Goal: Task Accomplishment & Management: Complete application form

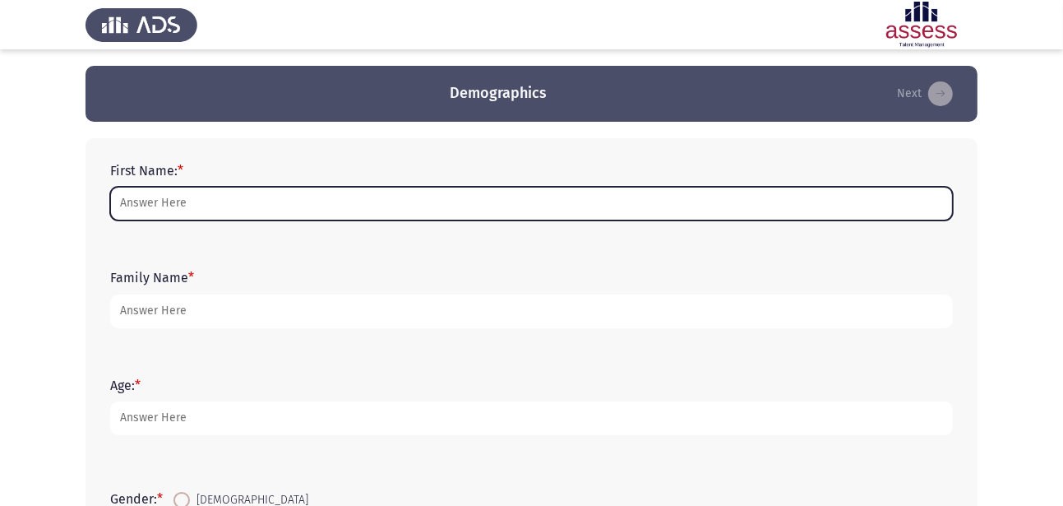
click at [285, 207] on input "First Name: *" at bounding box center [531, 204] width 843 height 34
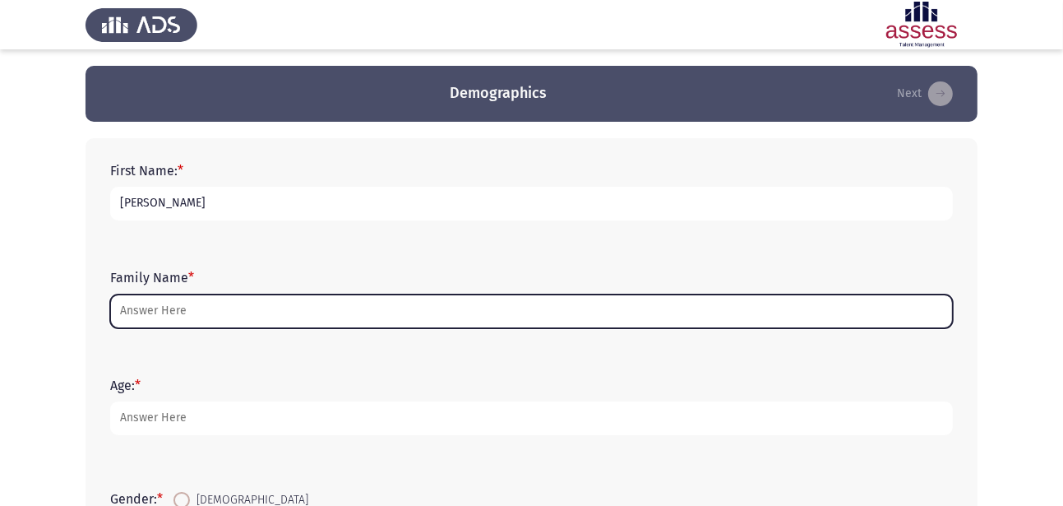
click at [210, 307] on input "Family Name *" at bounding box center [531, 311] width 843 height 34
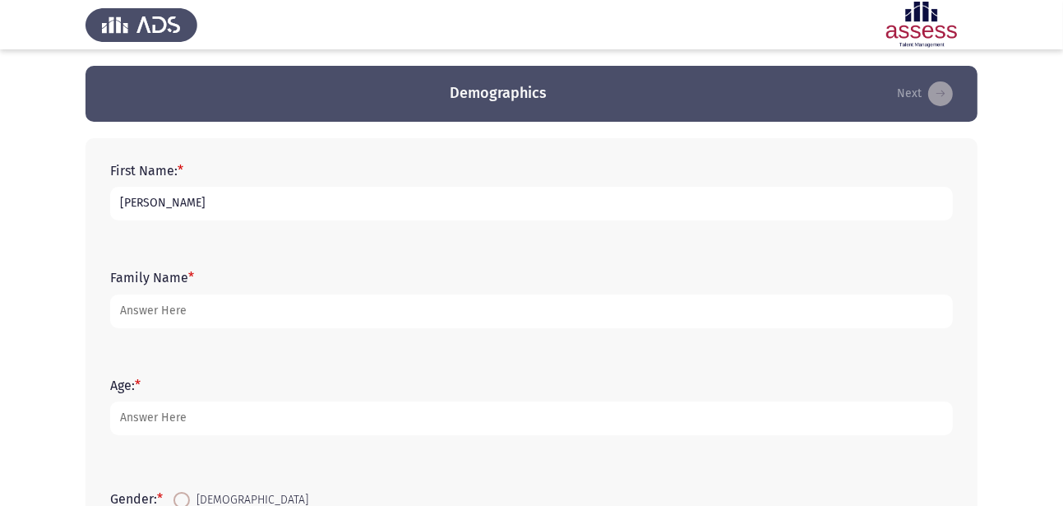
click at [221, 199] on input "remon maher" at bounding box center [531, 204] width 843 height 34
type input "remon maher milad"
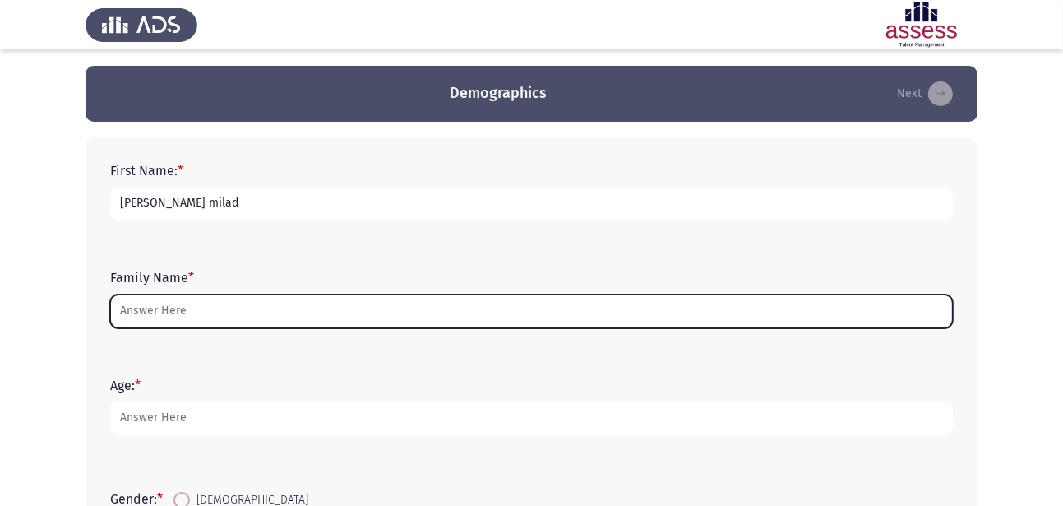
click at [215, 311] on input "Family Name *" at bounding box center [531, 311] width 843 height 34
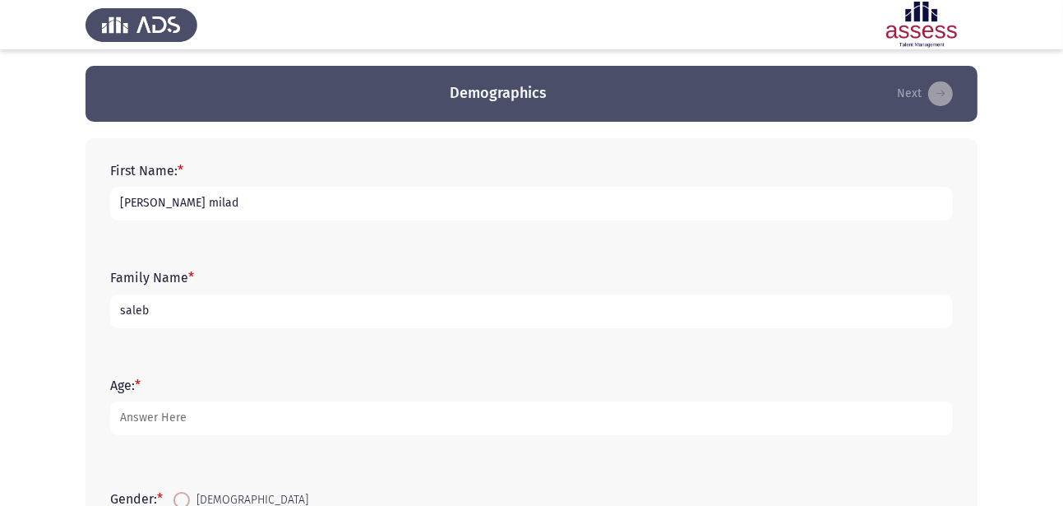
type input "saleb"
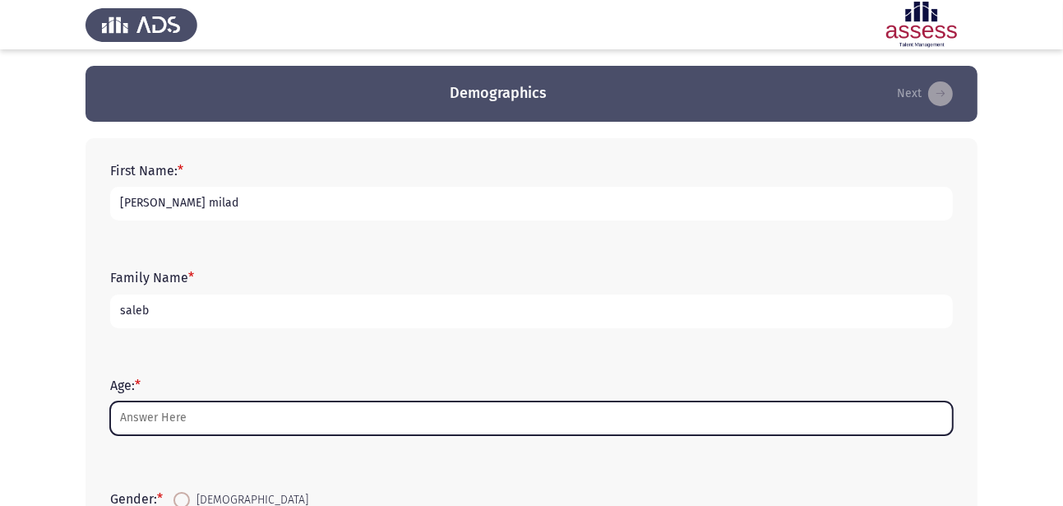
click at [192, 414] on input "Age: *" at bounding box center [531, 418] width 843 height 34
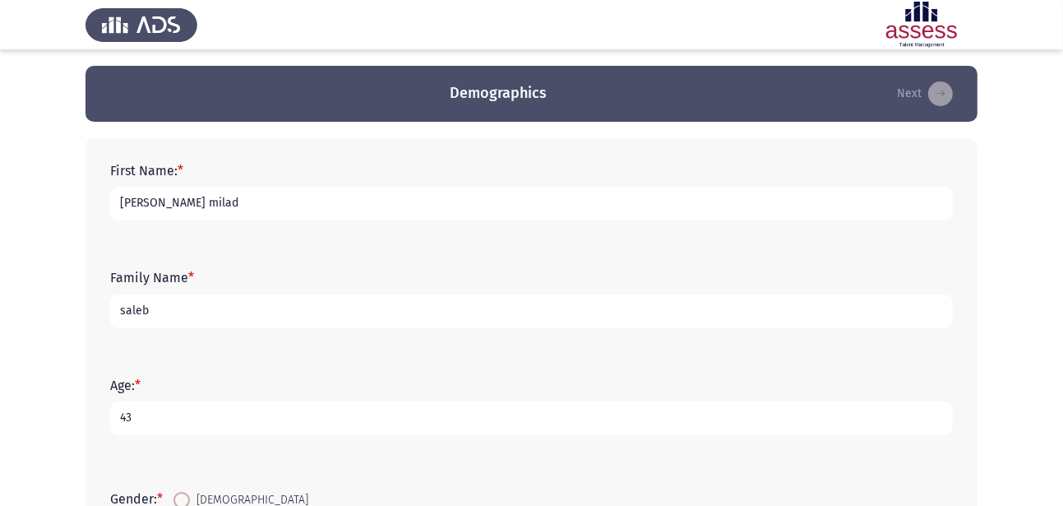
scroll to position [446, 0]
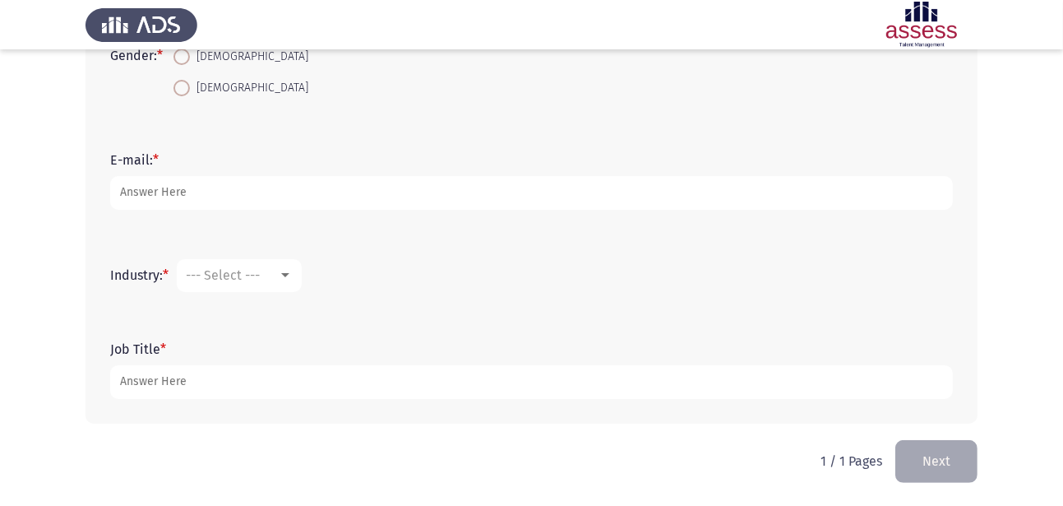
type input "43"
click at [188, 60] on span at bounding box center [181, 57] width 16 height 16
click at [188, 60] on input "Male" at bounding box center [181, 57] width 16 height 16
radio input "true"
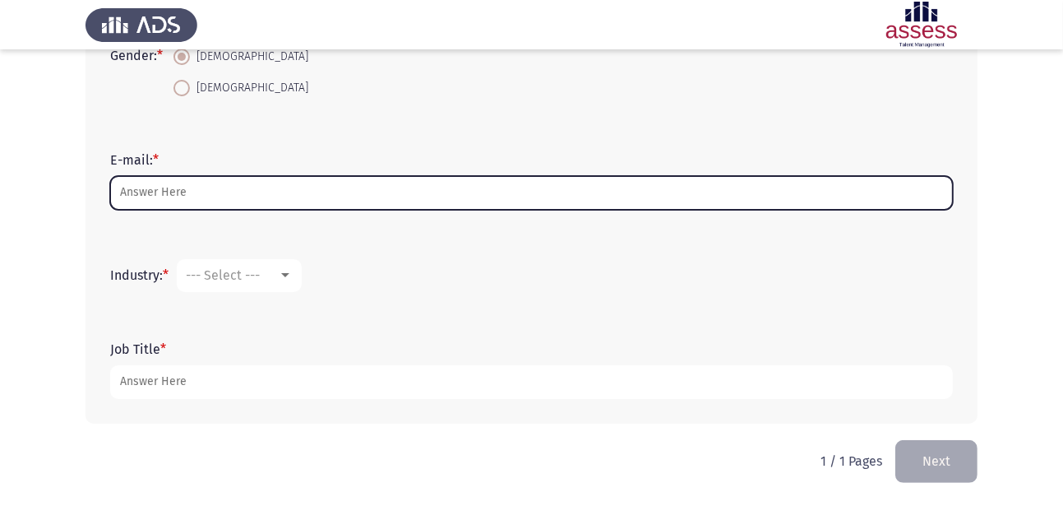
click at [206, 193] on input "E-mail: *" at bounding box center [531, 193] width 843 height 34
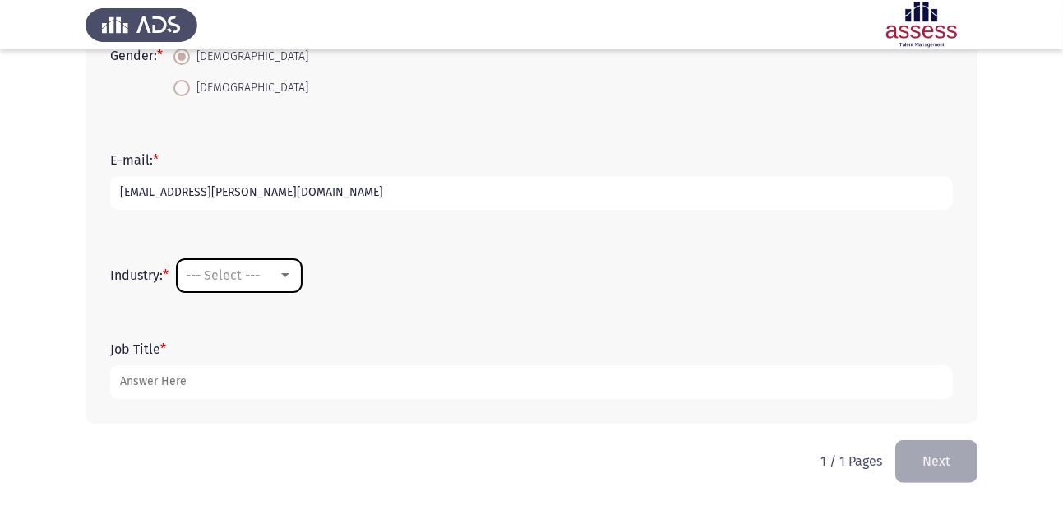
click at [257, 269] on span "--- Select ---" at bounding box center [223, 275] width 74 height 16
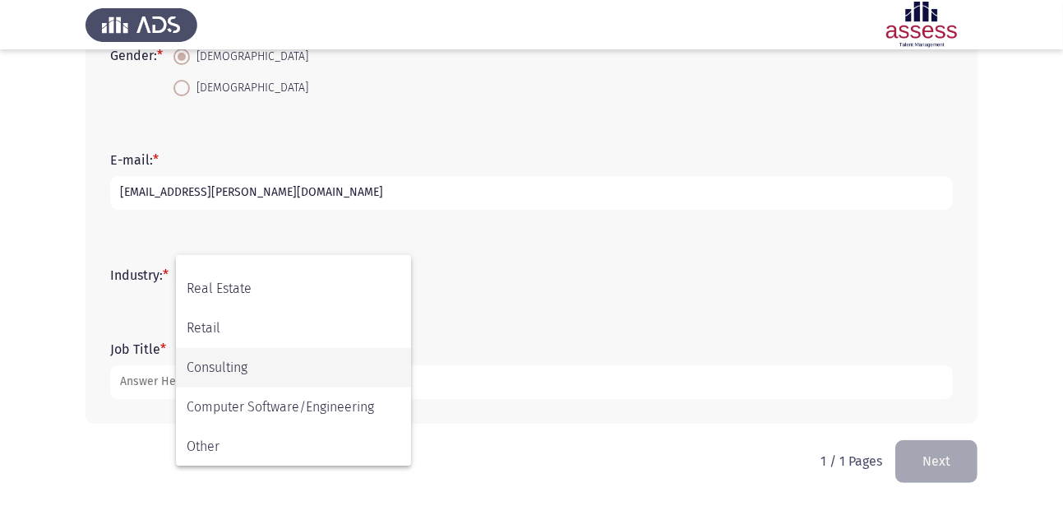
scroll to position [0, 0]
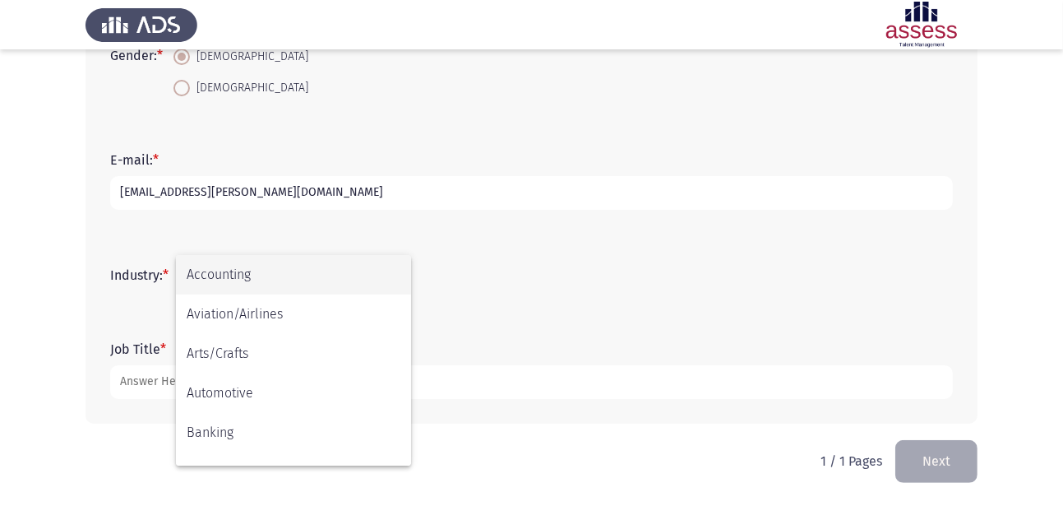
click at [228, 192] on div at bounding box center [531, 253] width 1063 height 506
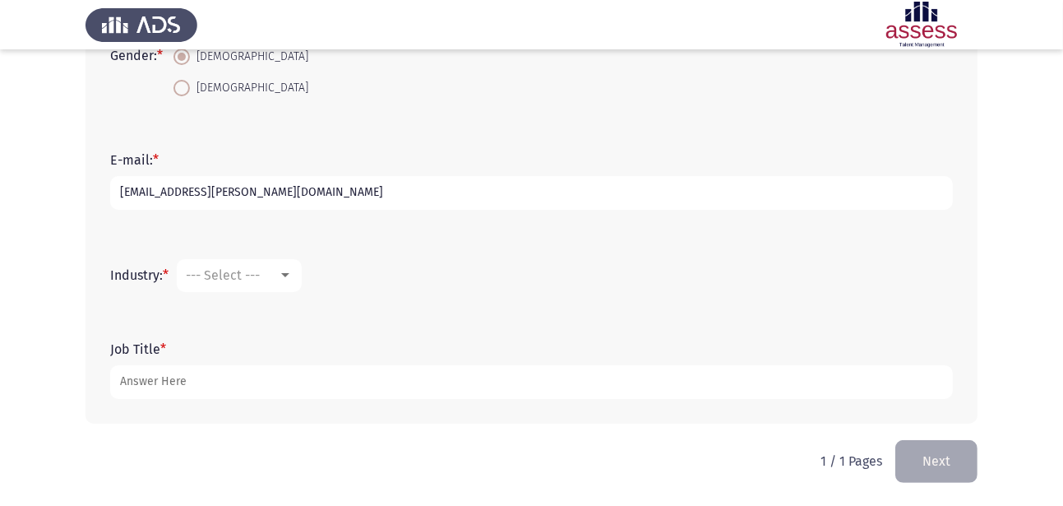
click at [229, 192] on input "remon.maher@evapjarma.com" at bounding box center [531, 193] width 843 height 34
type input "[EMAIL_ADDRESS][DOMAIN_NAME]"
click at [283, 283] on mat-select "--- Select ---" at bounding box center [239, 275] width 125 height 33
click at [288, 270] on div at bounding box center [285, 275] width 15 height 13
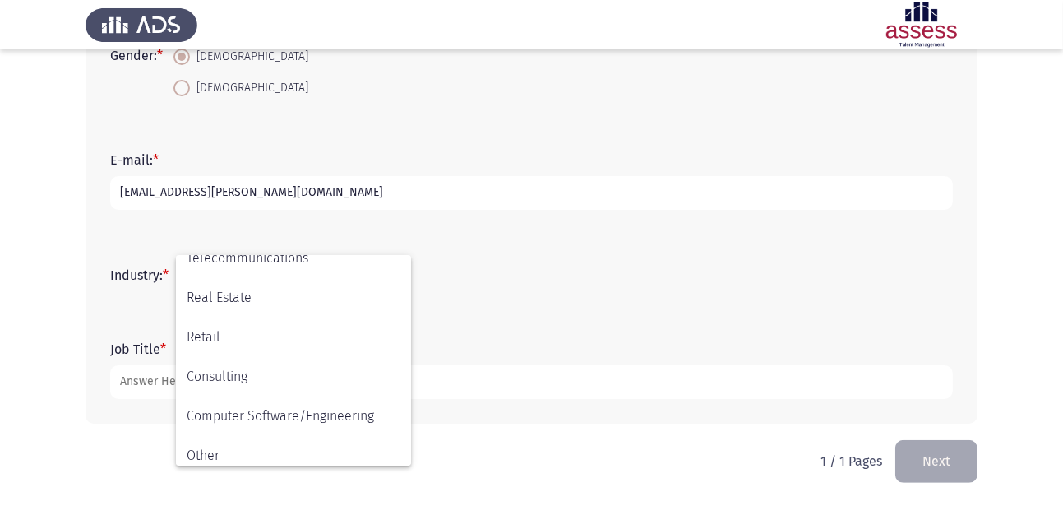
scroll to position [539, 0]
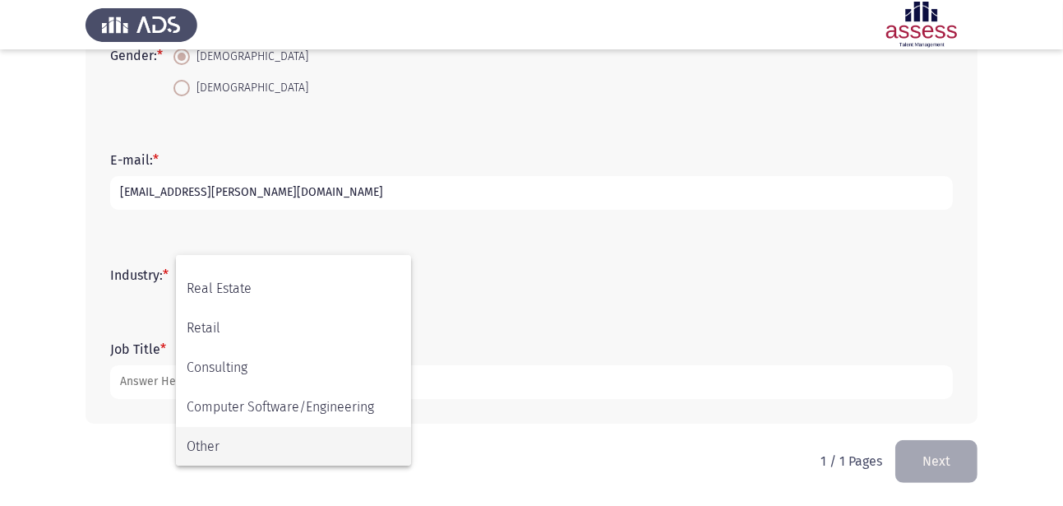
click at [376, 445] on span "Other" at bounding box center [294, 446] width 214 height 39
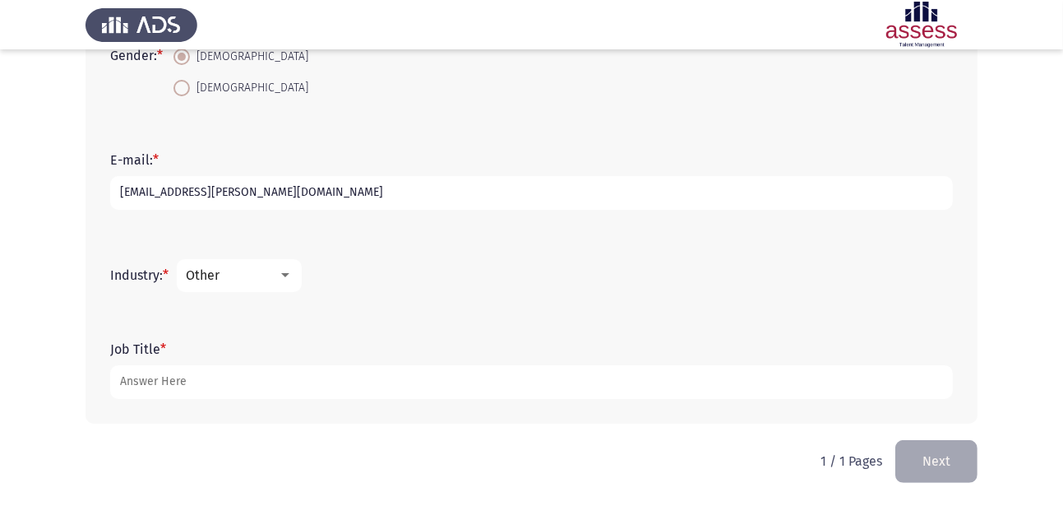
click at [289, 279] on div at bounding box center [285, 275] width 15 height 13
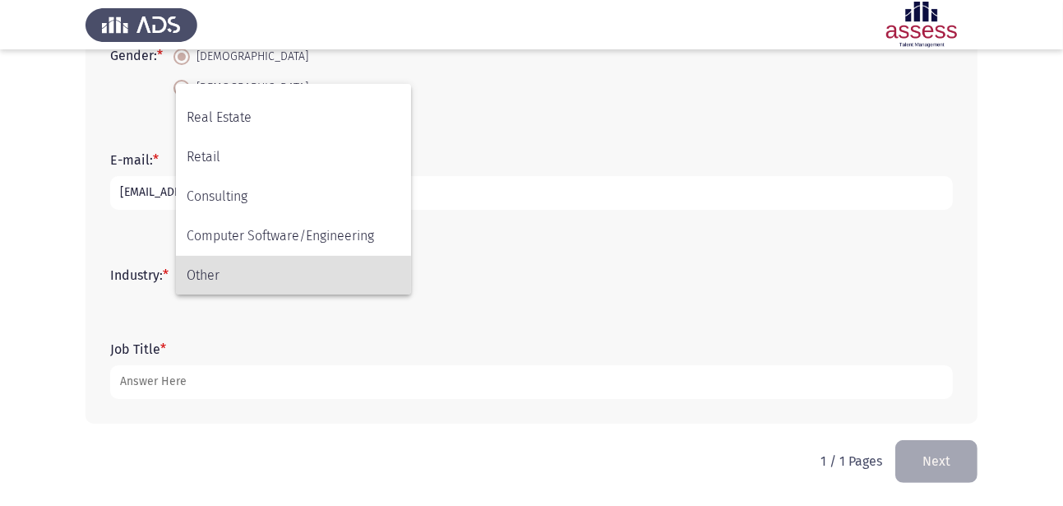
click at [300, 278] on span "Other" at bounding box center [294, 275] width 214 height 39
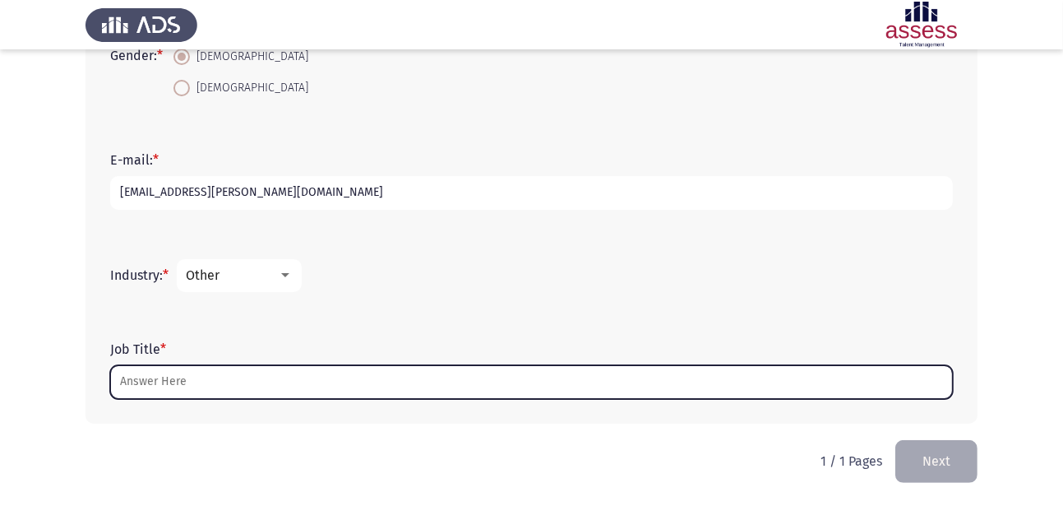
click at [206, 385] on input "Job Title *" at bounding box center [531, 382] width 843 height 34
click at [393, 386] on input "Job Title *" at bounding box center [531, 382] width 843 height 34
click at [399, 394] on input "Job Title *" at bounding box center [531, 382] width 843 height 34
click at [406, 385] on input "Job Title *" at bounding box center [531, 382] width 843 height 34
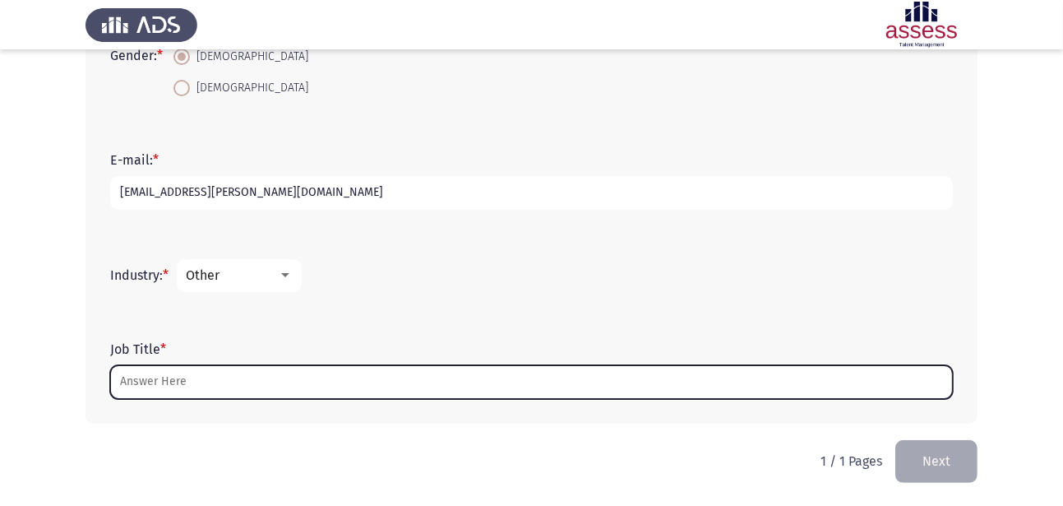
click at [398, 380] on input "Job Title *" at bounding box center [531, 382] width 843 height 34
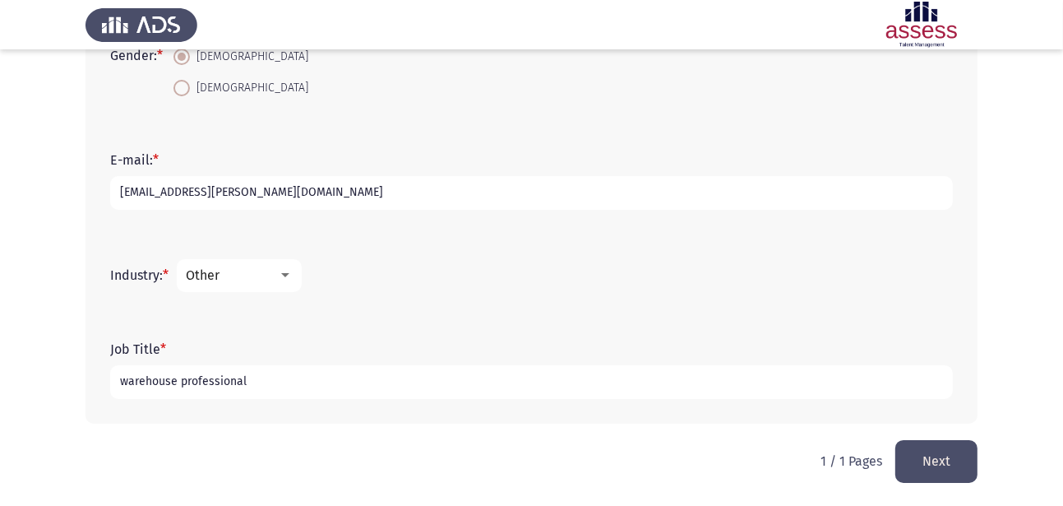
click at [271, 383] on input "warehouse professional" at bounding box center [531, 382] width 843 height 34
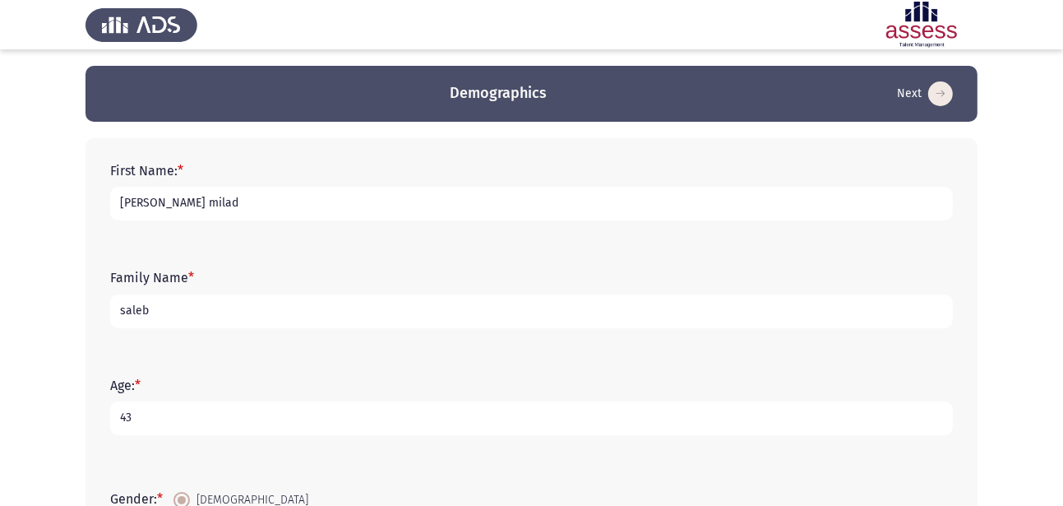
scroll to position [446, 0]
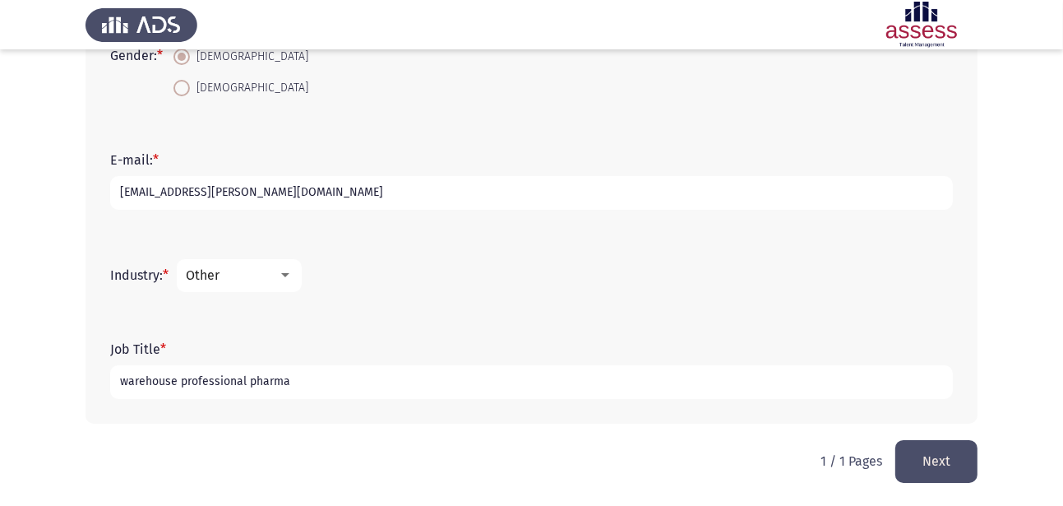
type input "warehouse professional pharma"
click at [942, 458] on button "Next" at bounding box center [936, 461] width 82 height 42
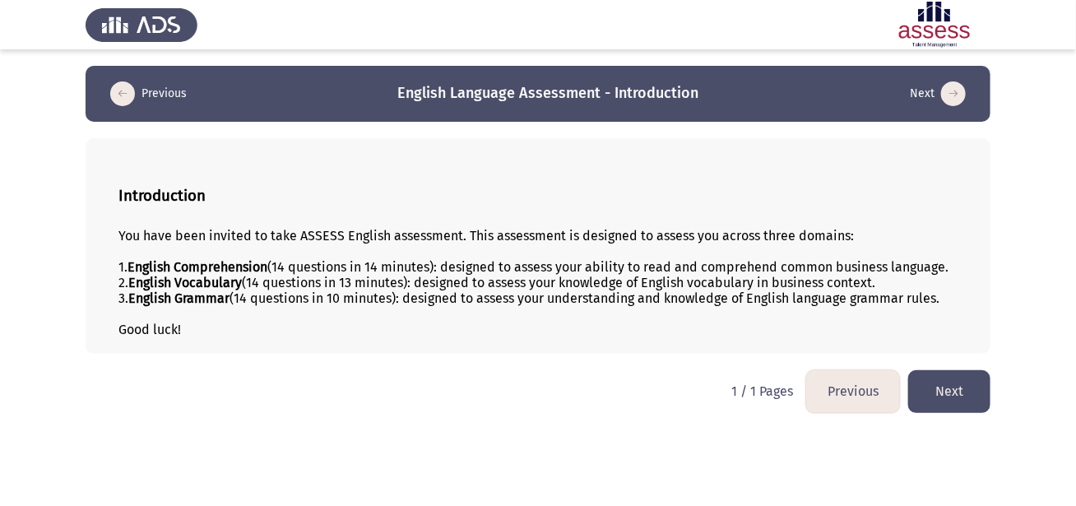
click at [939, 401] on button "Next" at bounding box center [949, 391] width 82 height 42
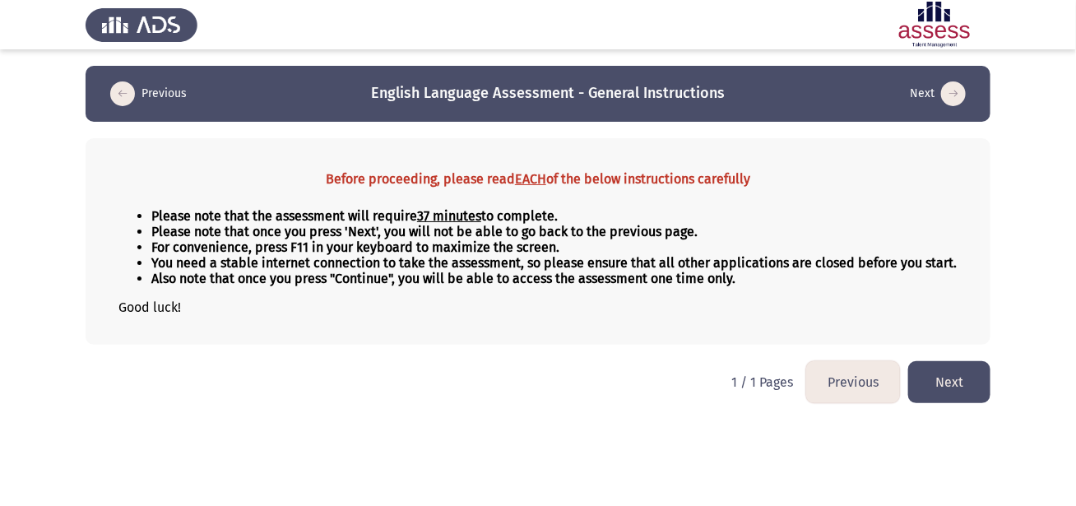
click at [945, 395] on button "Next" at bounding box center [949, 382] width 82 height 42
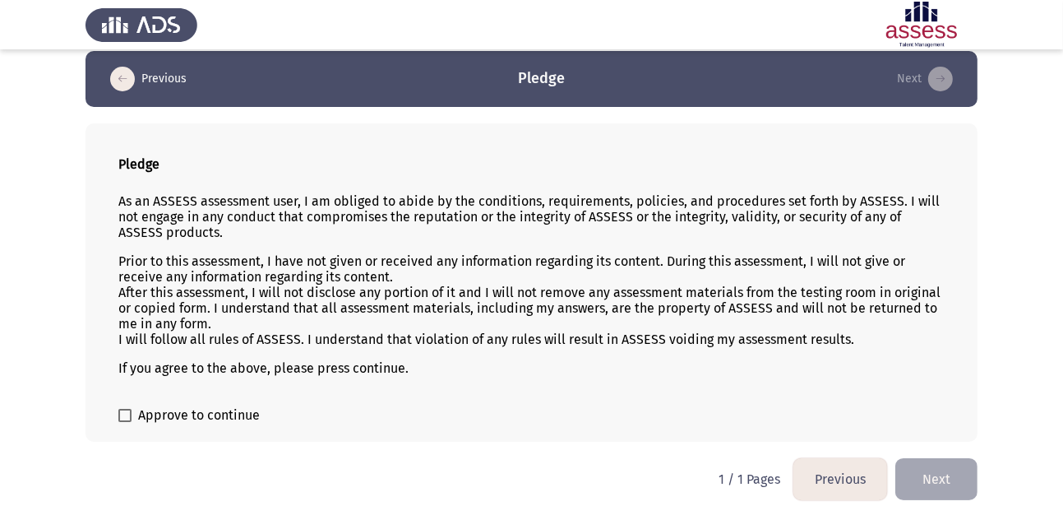
scroll to position [30, 0]
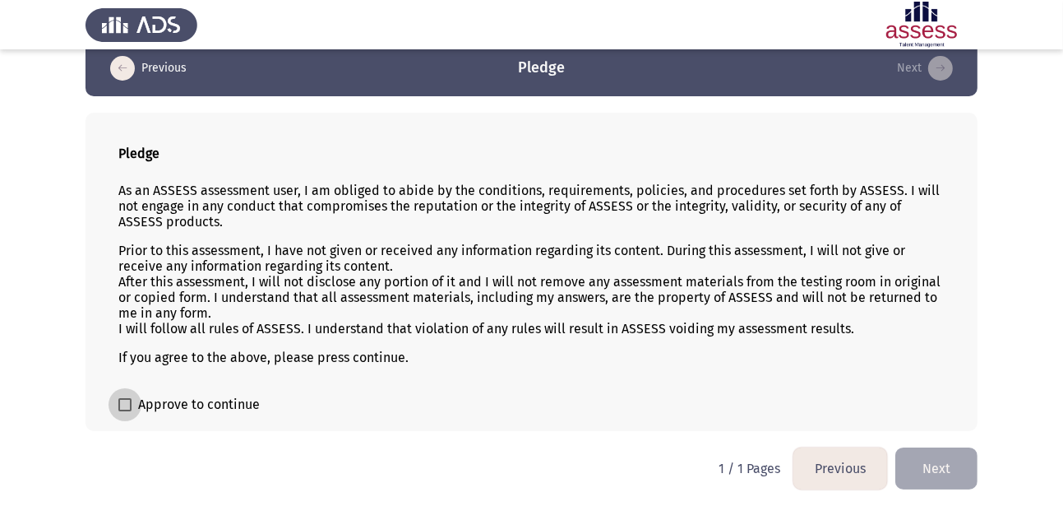
click at [206, 401] on span "Approve to continue" at bounding box center [199, 405] width 122 height 20
click at [125, 411] on input "Approve to continue" at bounding box center [124, 411] width 1 height 1
checkbox input "true"
click at [933, 463] on button "Next" at bounding box center [936, 468] width 82 height 42
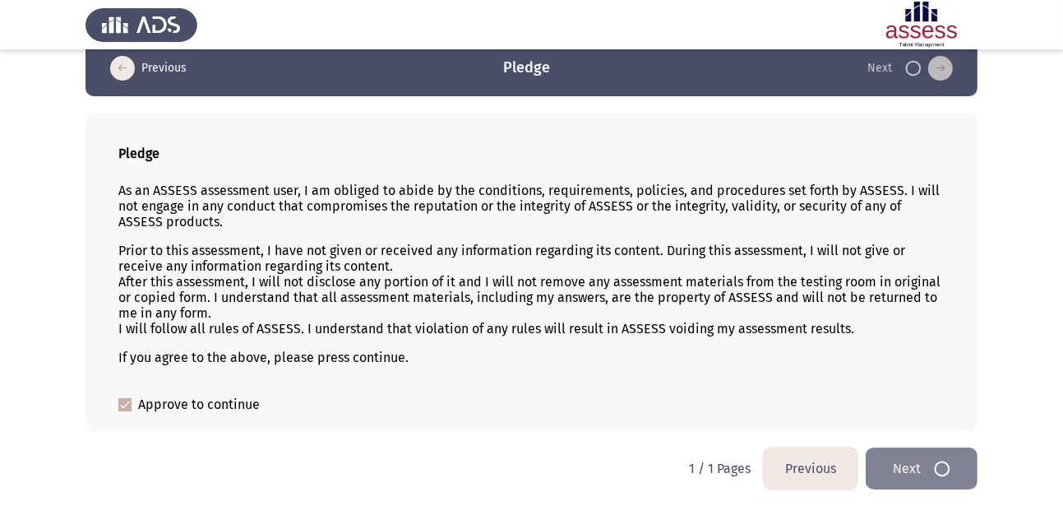
scroll to position [0, 0]
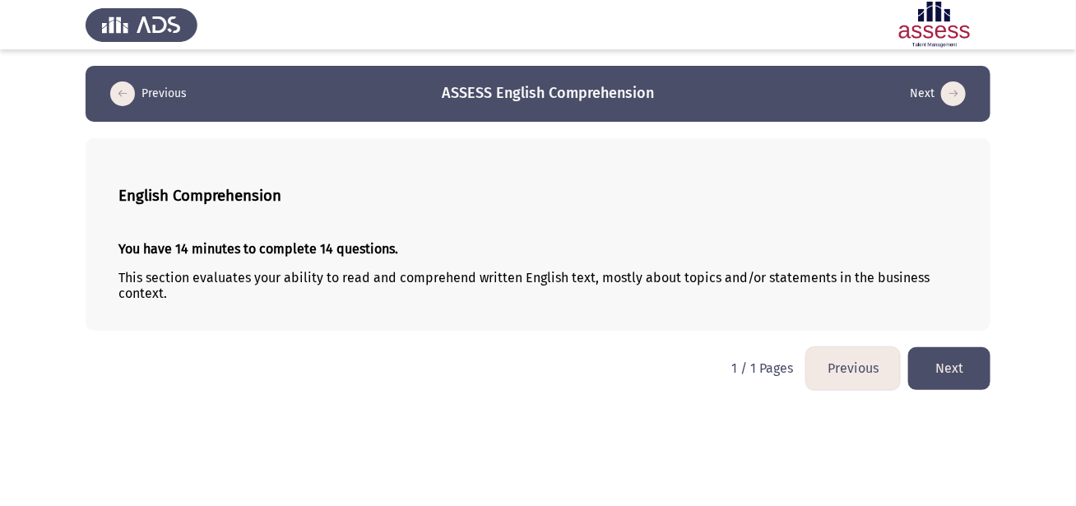
click at [933, 383] on button "Next" at bounding box center [949, 368] width 82 height 42
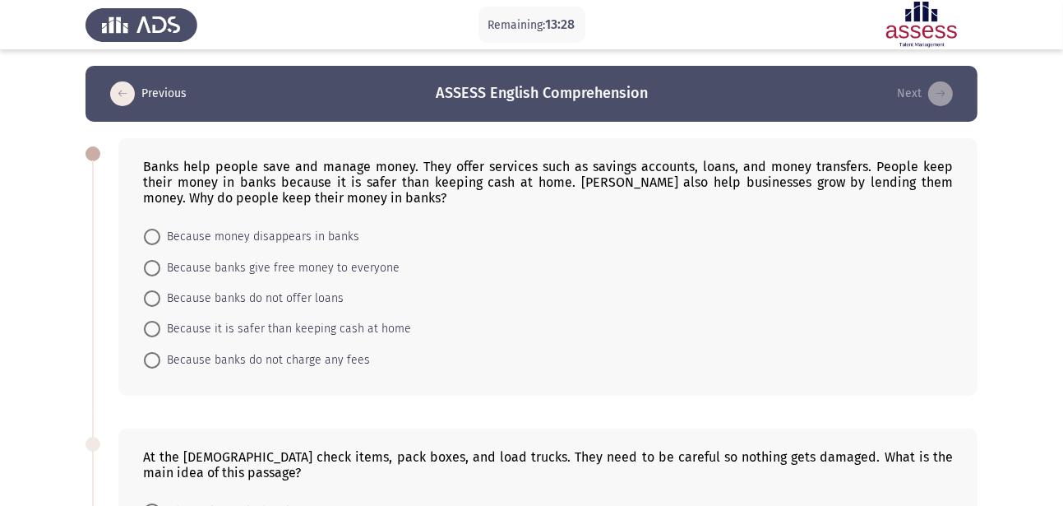
click at [156, 331] on span at bounding box center [152, 329] width 16 height 16
click at [156, 331] on input "Because it is safer than keeping cash at home" at bounding box center [152, 329] width 16 height 16
radio input "true"
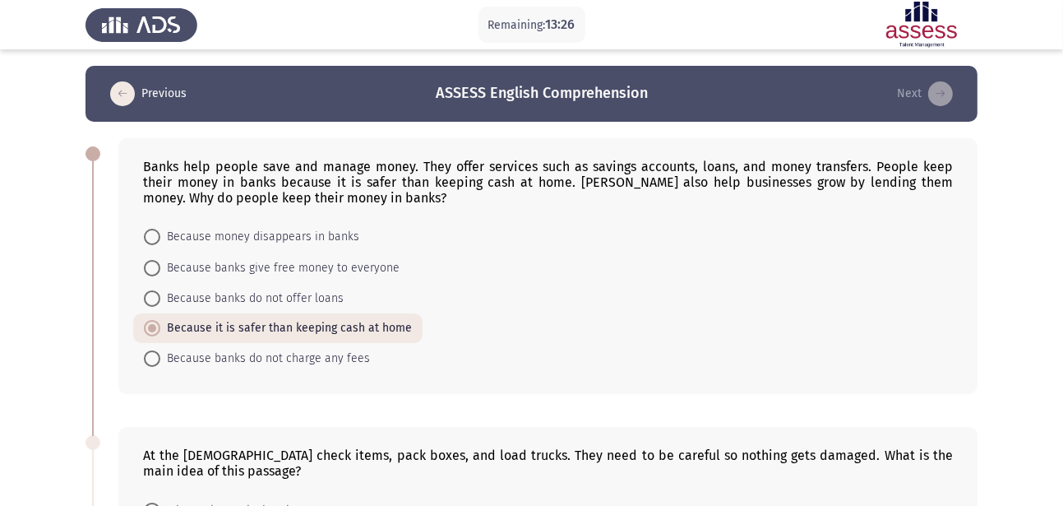
scroll to position [845, 0]
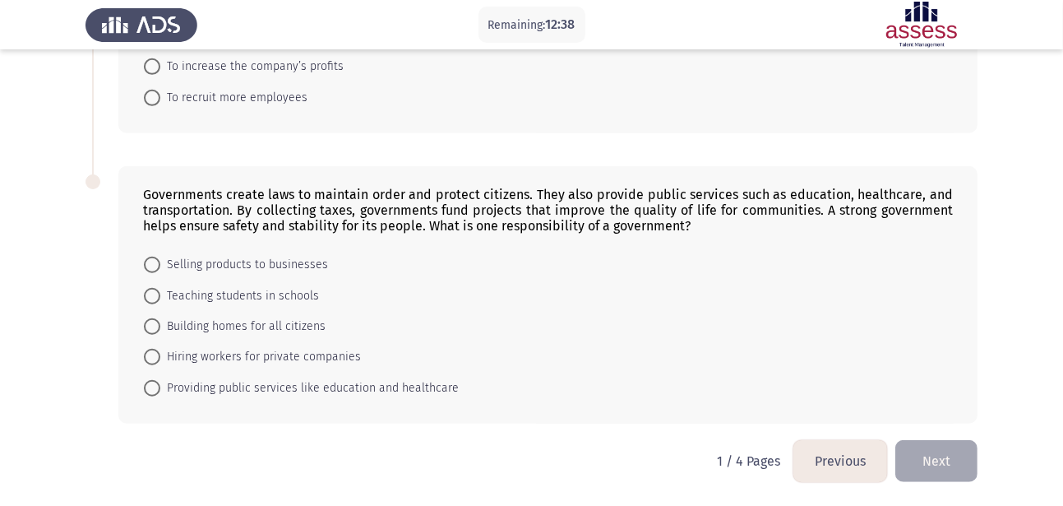
click at [157, 381] on span at bounding box center [152, 388] width 16 height 16
click at [157, 381] on input "Providing public services like education and healthcare" at bounding box center [152, 388] width 16 height 16
radio input "true"
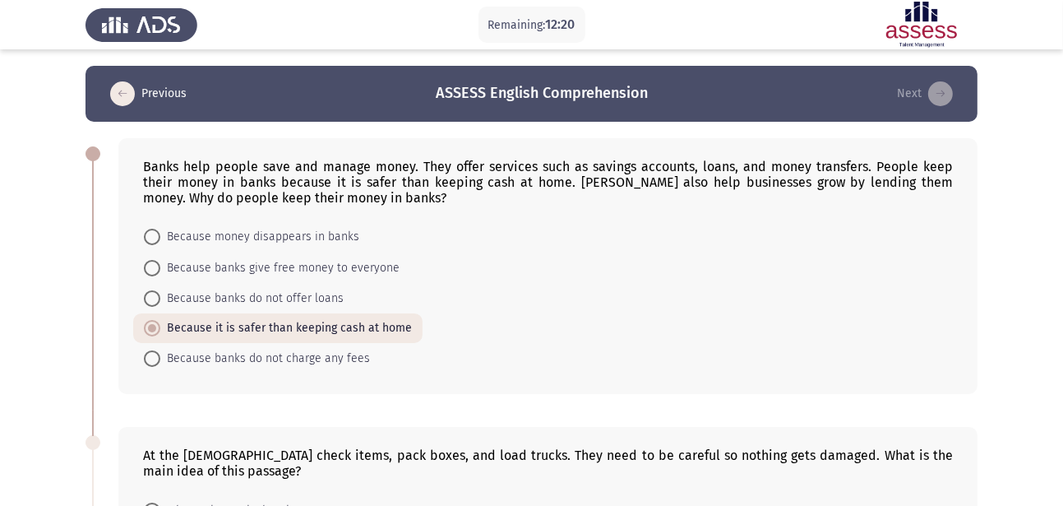
scroll to position [844, 0]
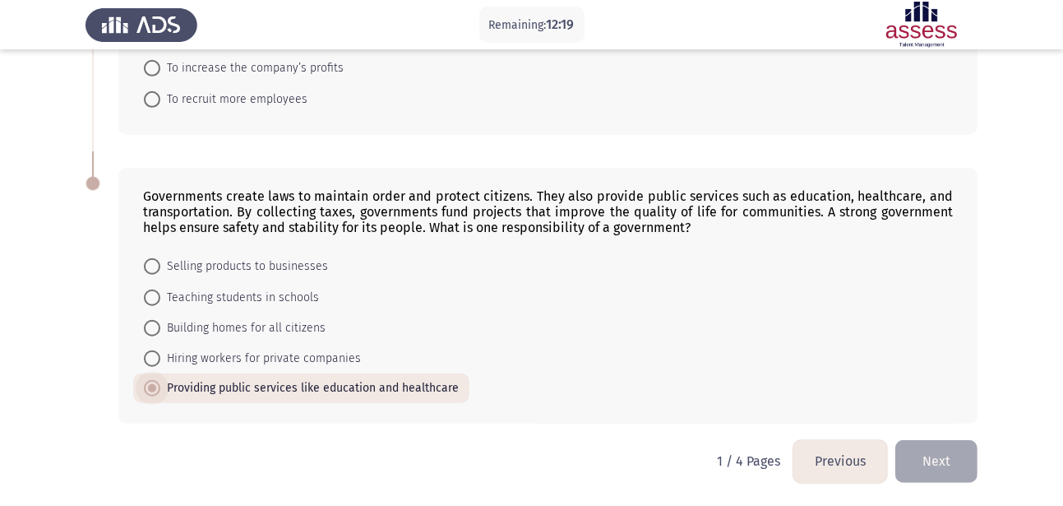
click at [414, 389] on span "Providing public services like education and healthcare" at bounding box center [309, 388] width 298 height 20
click at [160, 389] on input "Providing public services like education and healthcare" at bounding box center [152, 388] width 16 height 16
click at [927, 456] on button "Next" at bounding box center [936, 461] width 82 height 42
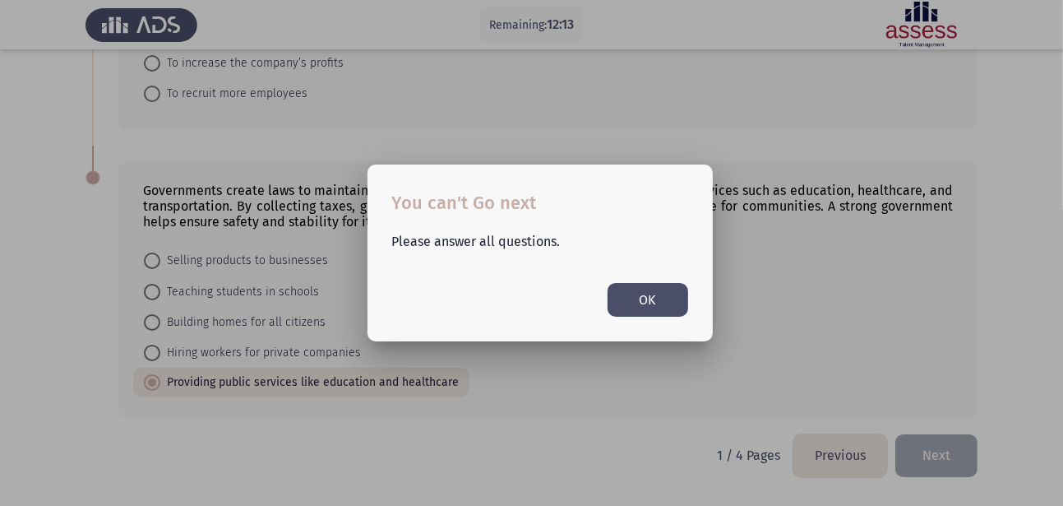
click at [664, 314] on button "OK" at bounding box center [648, 300] width 81 height 34
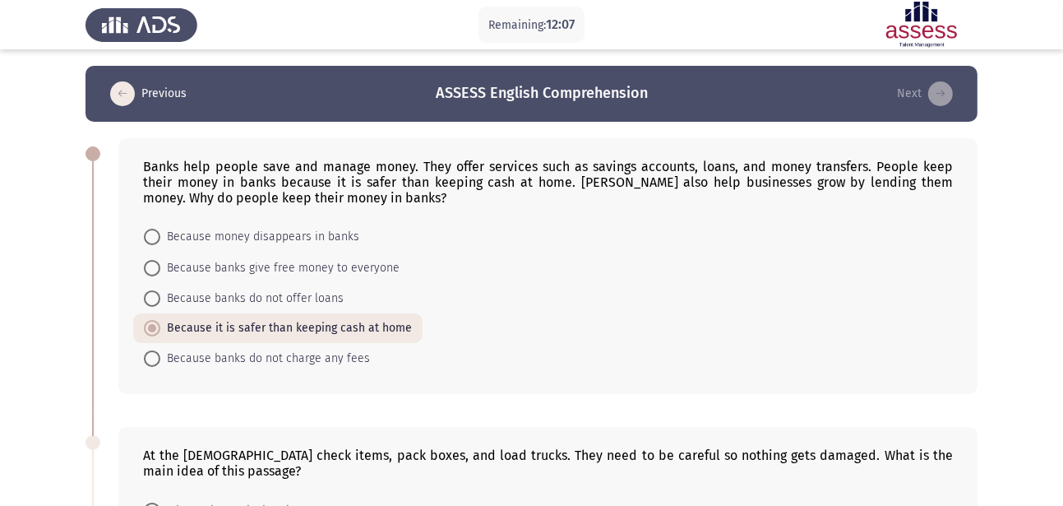
click at [121, 95] on icon "load previous page" at bounding box center [122, 93] width 25 height 25
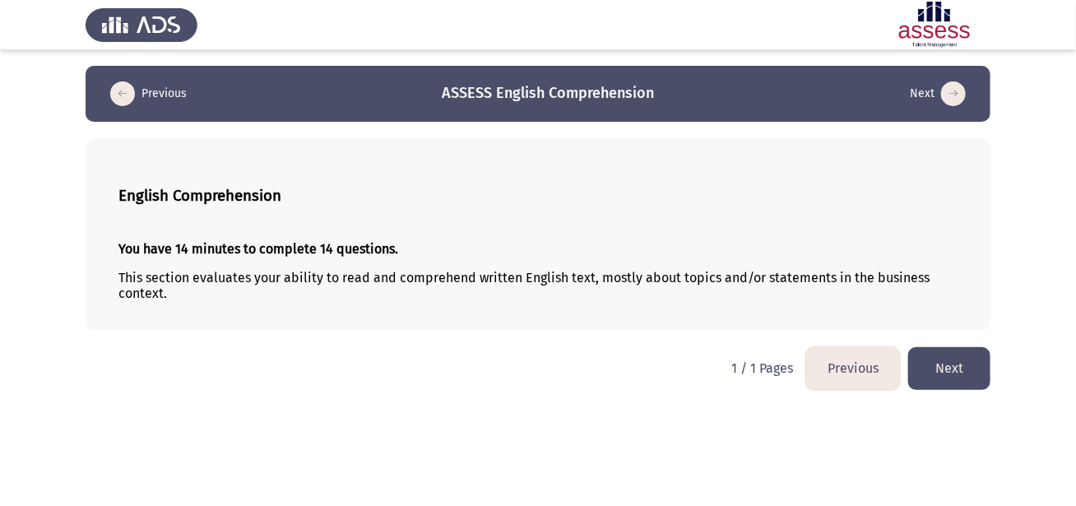
click at [965, 362] on button "Next" at bounding box center [949, 368] width 82 height 42
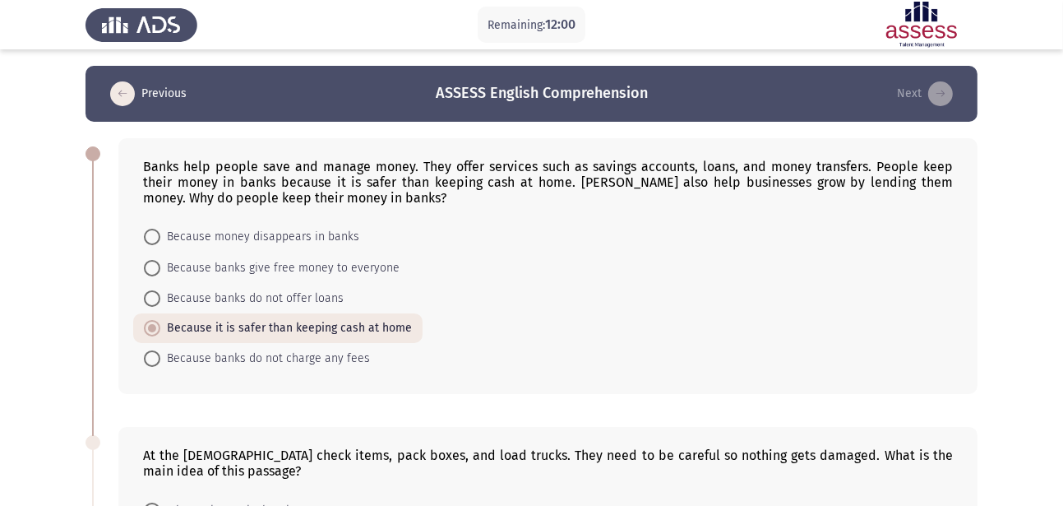
scroll to position [844, 0]
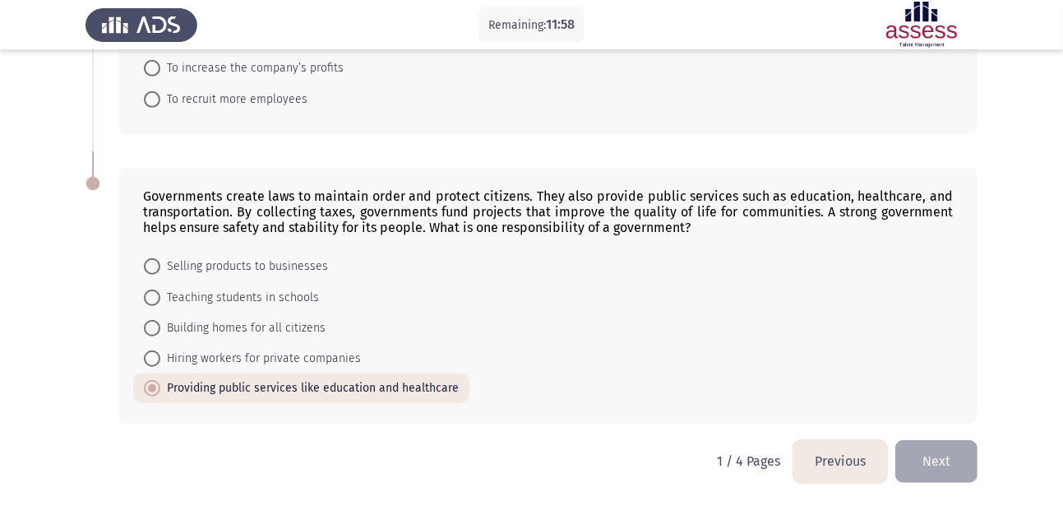
click at [942, 454] on button "Next" at bounding box center [936, 461] width 82 height 42
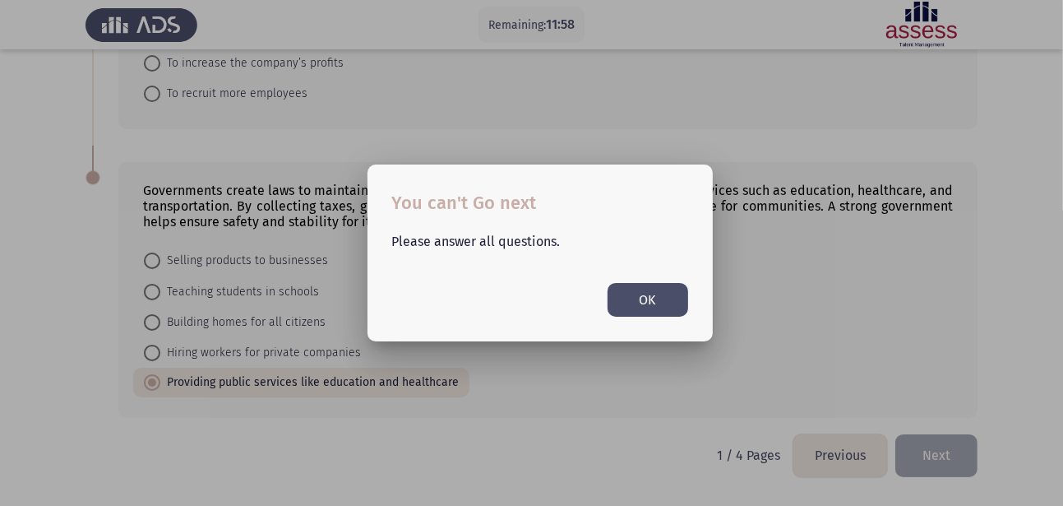
scroll to position [0, 0]
click at [664, 295] on button "OK" at bounding box center [648, 300] width 81 height 34
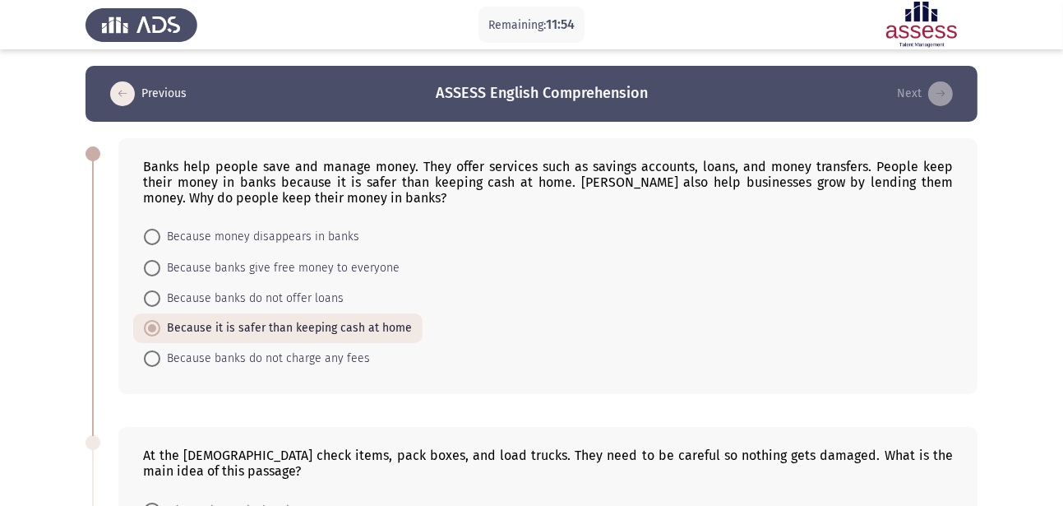
click at [941, 91] on icon "load next page" at bounding box center [940, 93] width 25 height 25
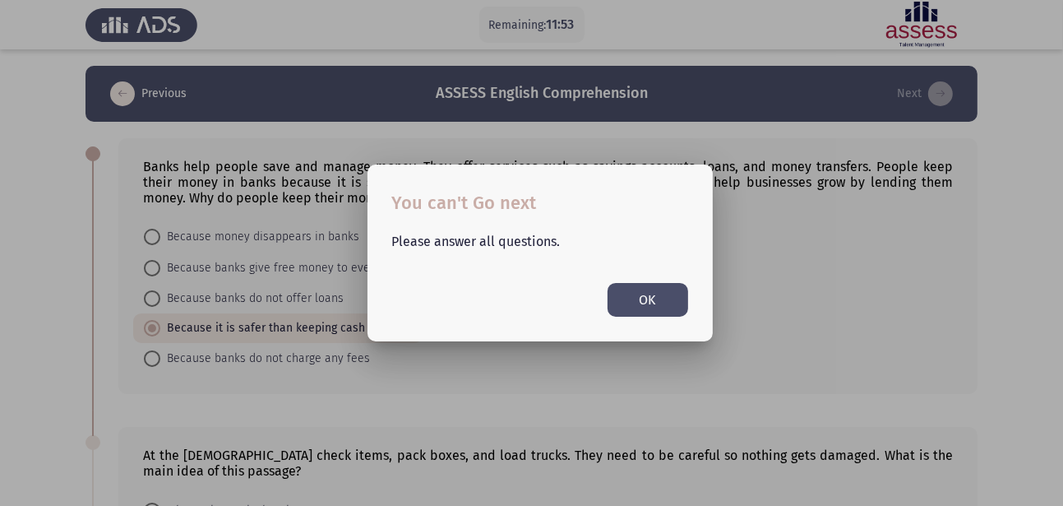
click at [662, 298] on button "OK" at bounding box center [648, 300] width 81 height 34
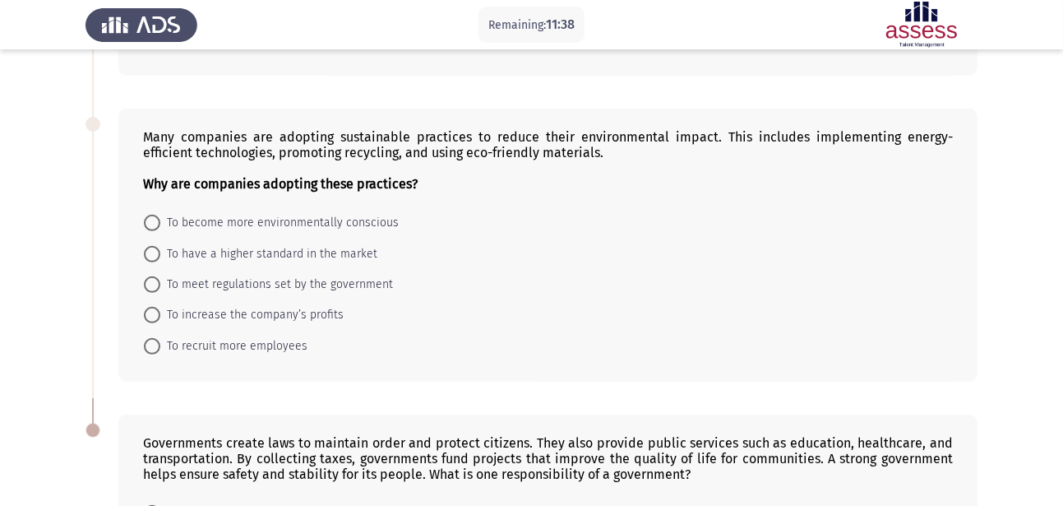
scroll to position [590, 0]
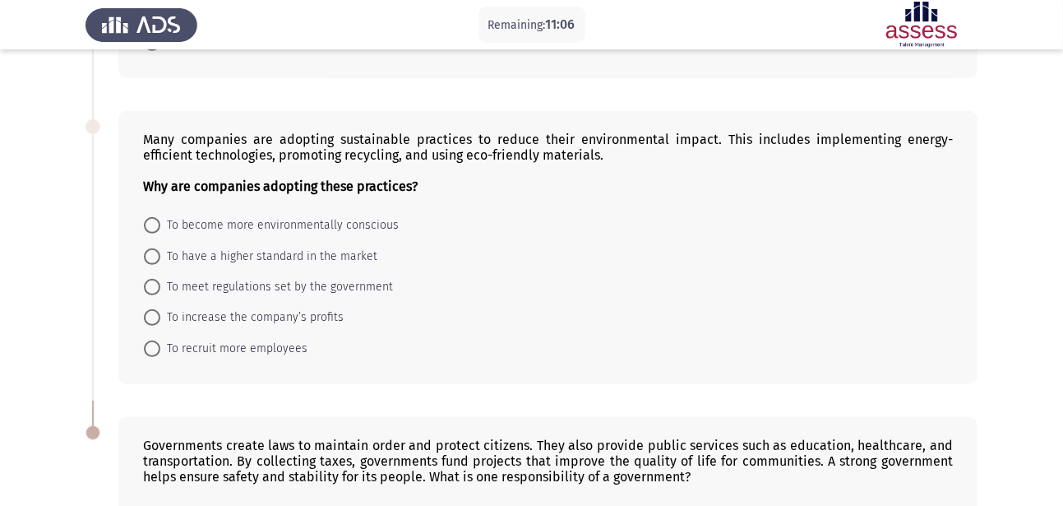
click at [325, 289] on span "To meet regulations set by the government" at bounding box center [276, 287] width 233 height 20
click at [160, 289] on input "To meet regulations set by the government" at bounding box center [152, 287] width 16 height 16
radio input "true"
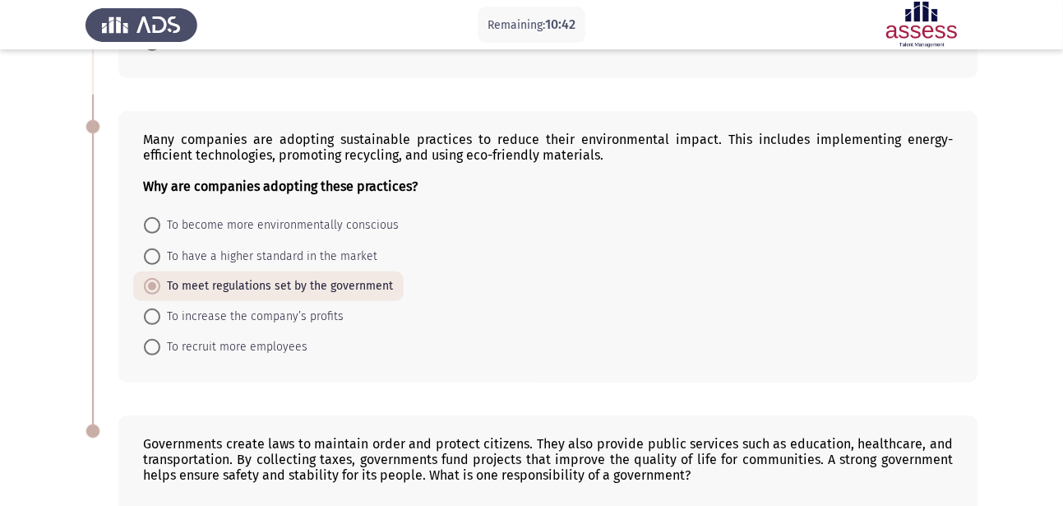
drag, startPoint x: 146, startPoint y: 137, endPoint x: 215, endPoint y: 138, distance: 69.1
click at [215, 138] on div "Many companies are adopting sustainable practices to reduce their environmental…" at bounding box center [548, 163] width 810 height 62
click at [234, 234] on span "To become more environmentally conscious" at bounding box center [279, 225] width 238 height 20
click at [160, 234] on input "To become more environmentally conscious" at bounding box center [152, 225] width 16 height 16
radio input "true"
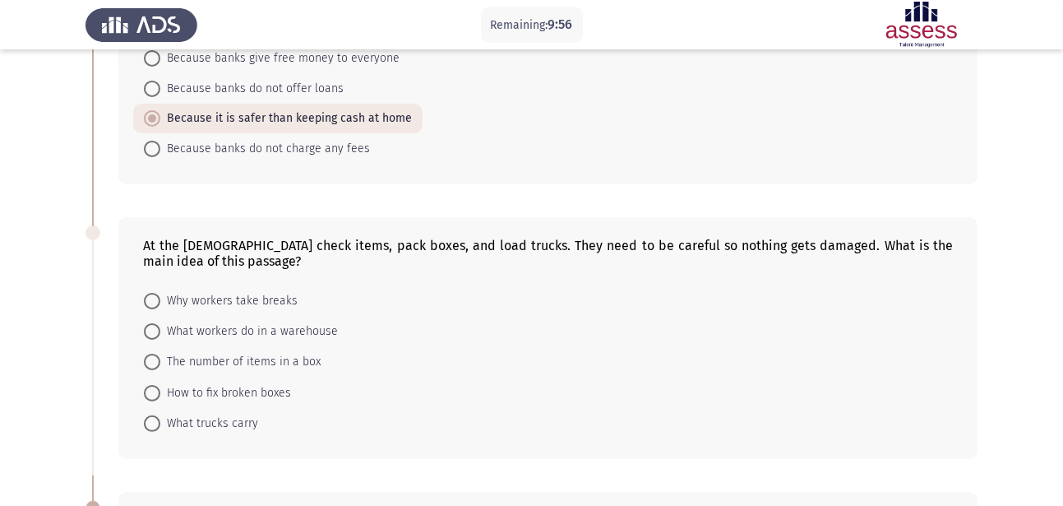
scroll to position [218, 0]
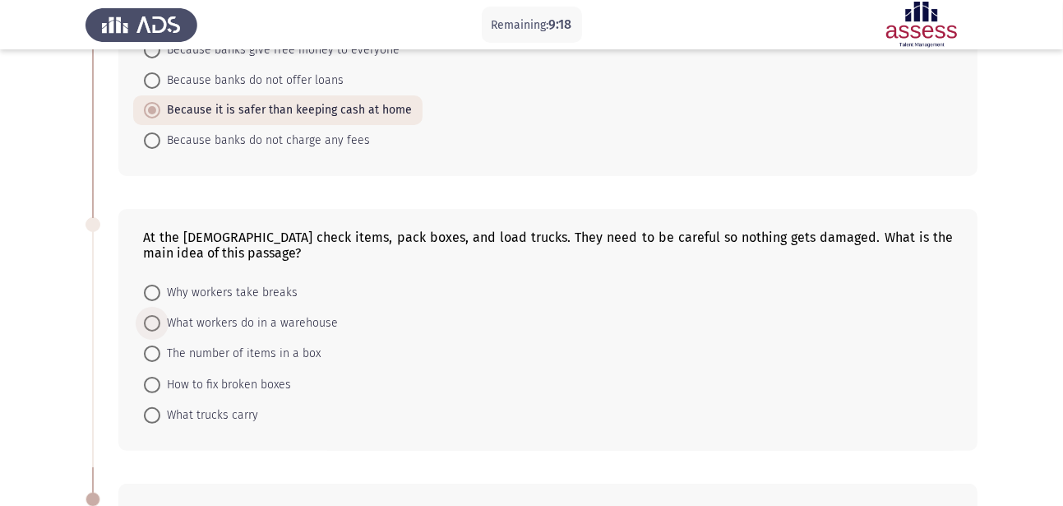
click at [151, 321] on span at bounding box center [152, 323] width 16 height 16
click at [151, 321] on input "What workers do in a warehouse" at bounding box center [152, 323] width 16 height 16
radio input "true"
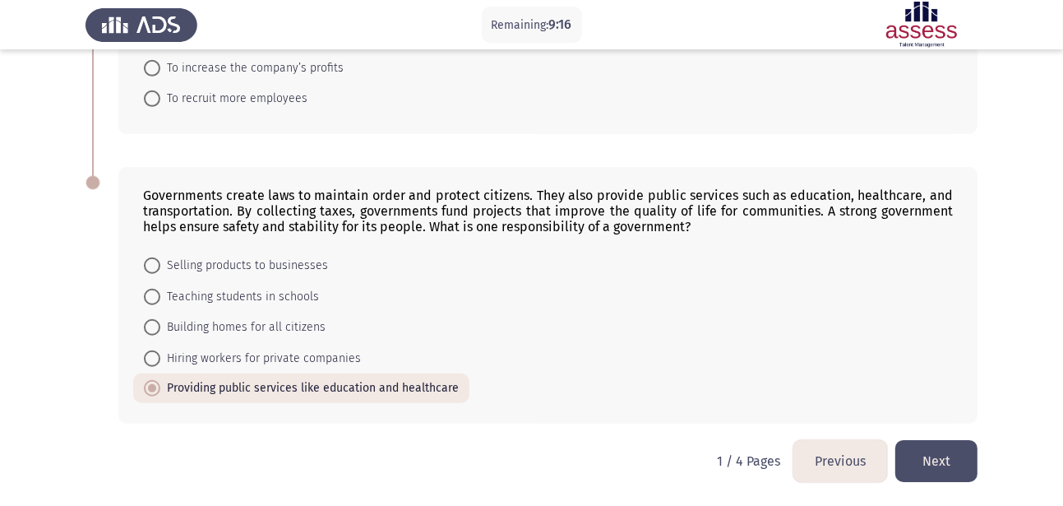
click at [958, 463] on button "Next" at bounding box center [936, 461] width 82 height 42
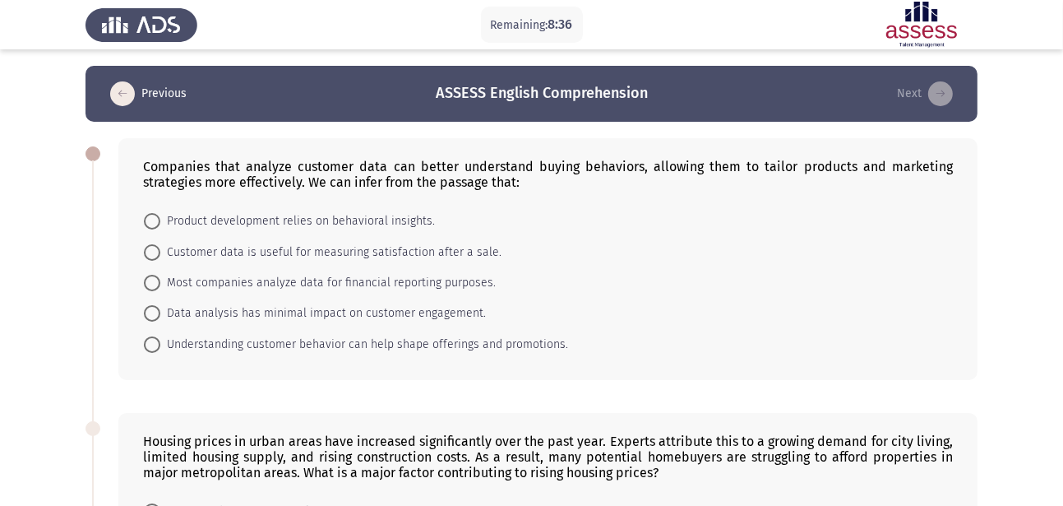
click at [156, 257] on span at bounding box center [152, 252] width 16 height 16
click at [156, 257] on input "Customer data is useful for measuring satisfaction after a sale." at bounding box center [152, 252] width 16 height 16
radio input "true"
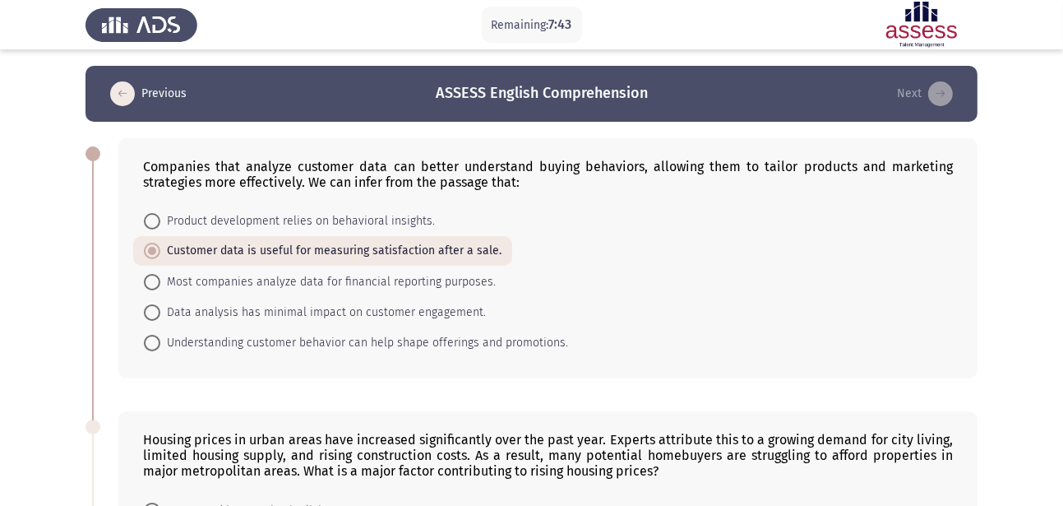
click at [152, 342] on span at bounding box center [152, 343] width 16 height 16
click at [152, 342] on input "Understanding customer behavior can help shape offerings and promotions." at bounding box center [152, 343] width 16 height 16
radio input "true"
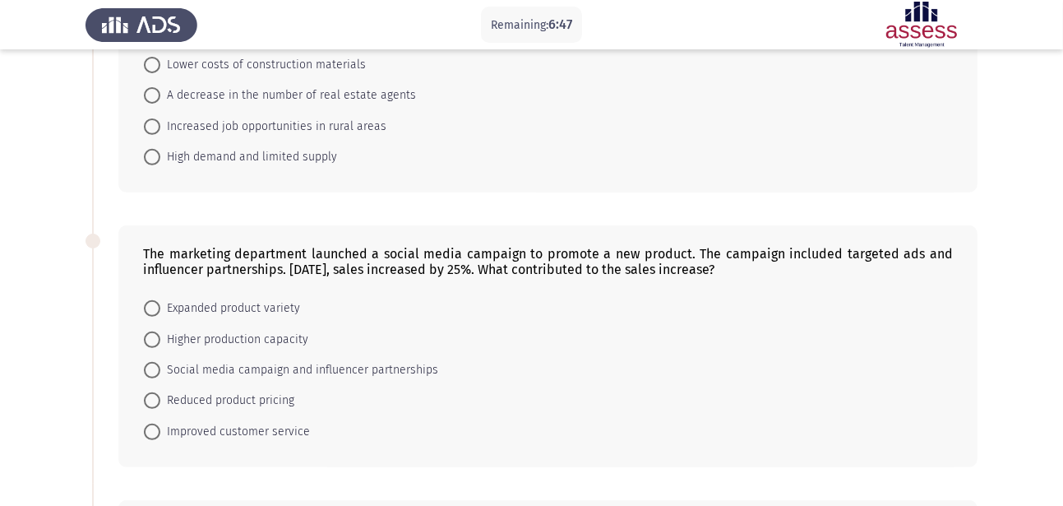
scroll to position [479, 0]
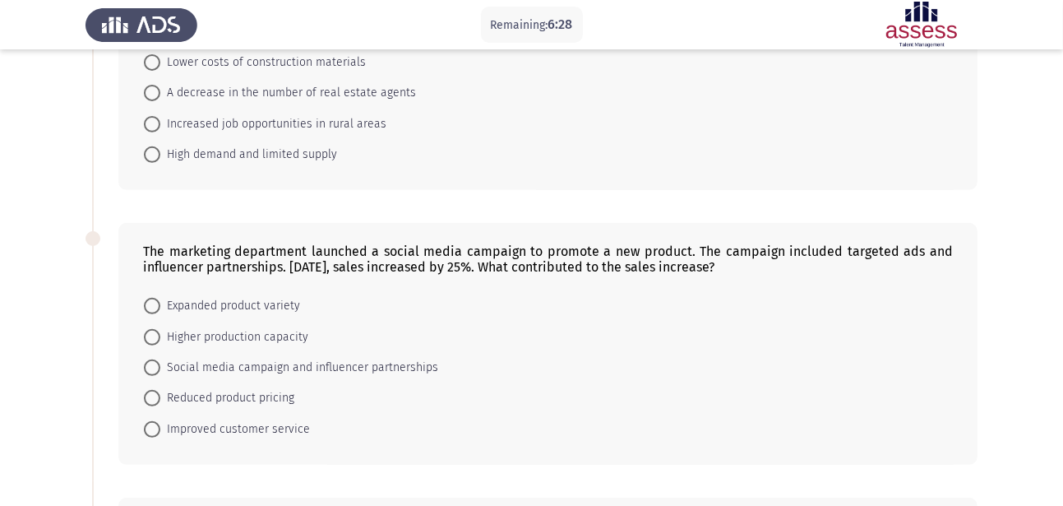
click at [148, 369] on span at bounding box center [152, 367] width 16 height 16
click at [148, 369] on input "Social media campaign and influencer partnerships" at bounding box center [152, 367] width 16 height 16
radio input "true"
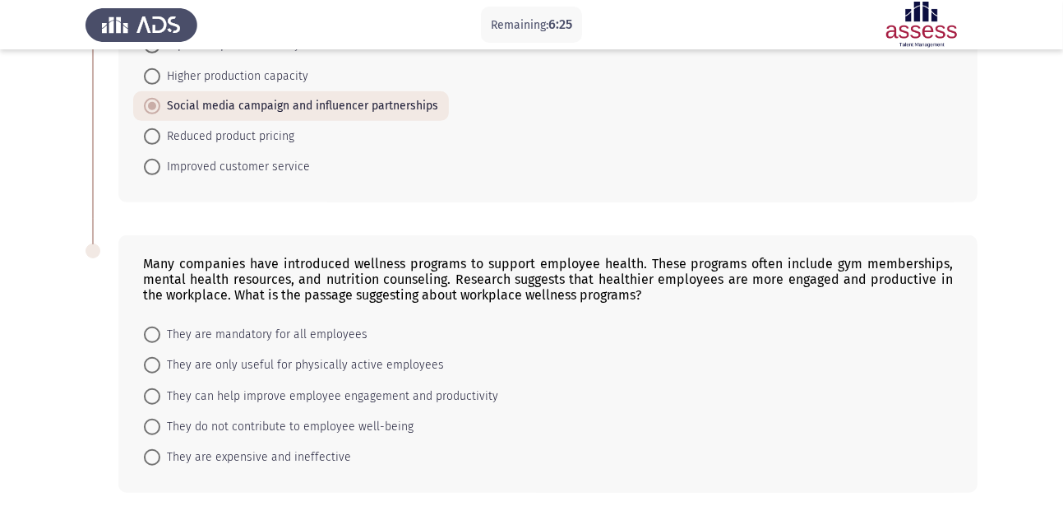
scroll to position [744, 0]
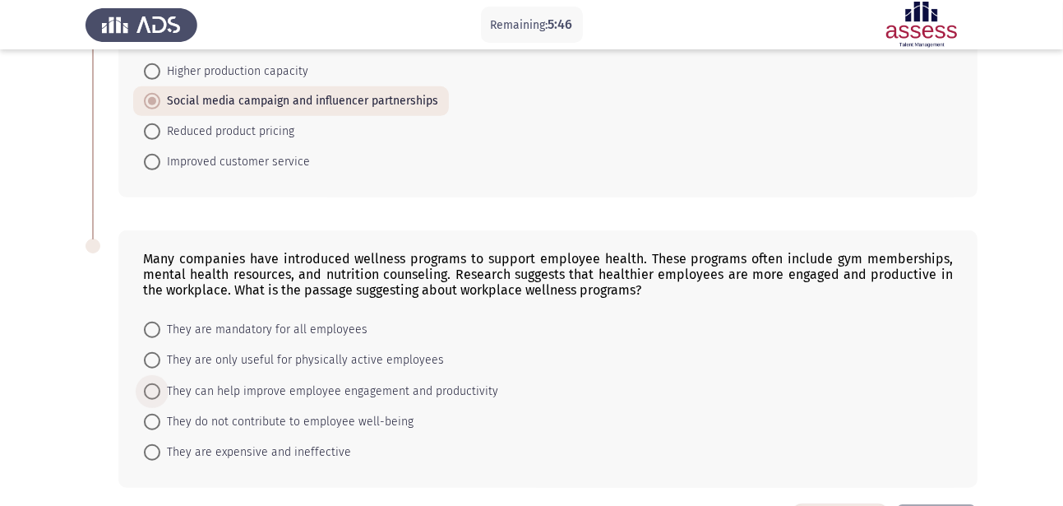
click at [157, 396] on span at bounding box center [152, 391] width 16 height 16
click at [157, 396] on input "They can help improve employee engagement and productivity" at bounding box center [152, 391] width 16 height 16
radio input "true"
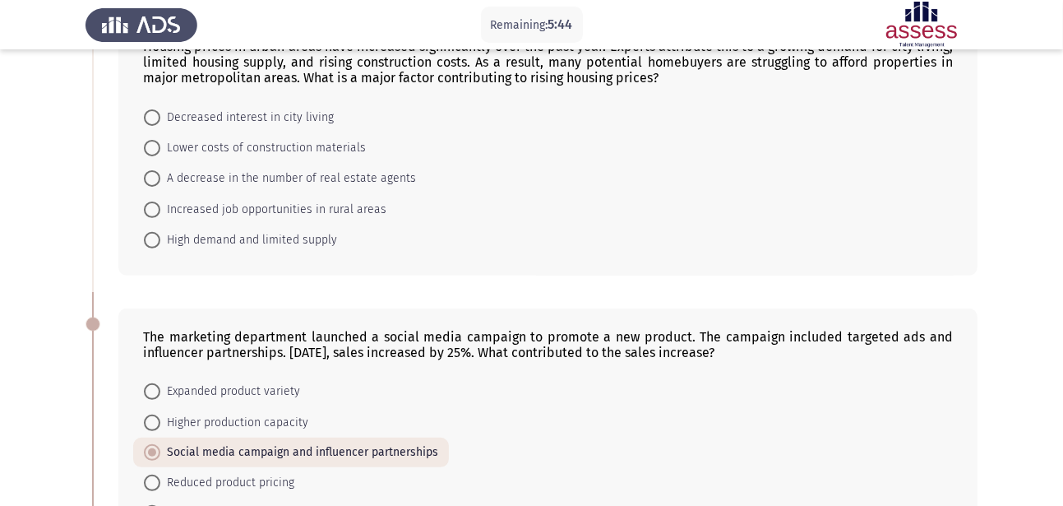
scroll to position [387, 0]
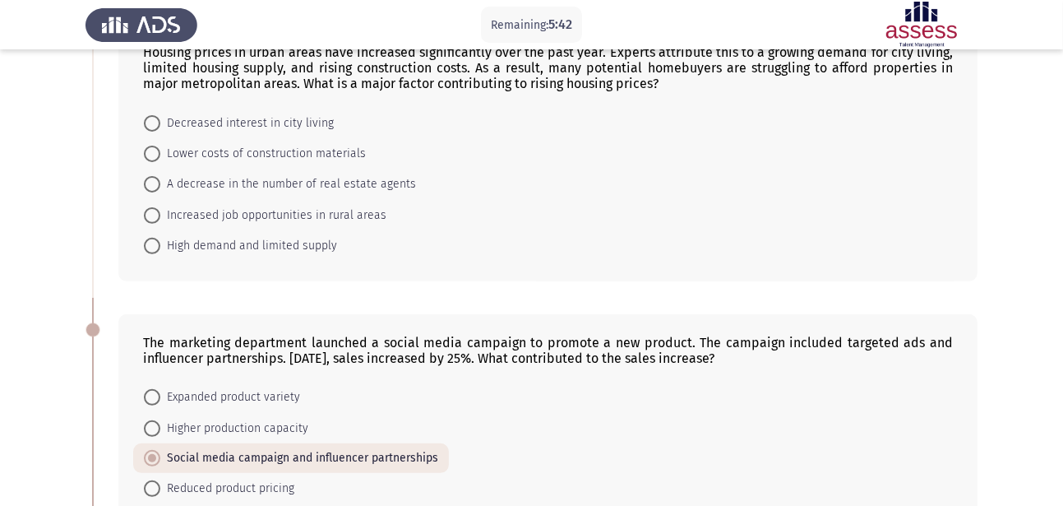
click at [154, 251] on span at bounding box center [152, 246] width 16 height 16
click at [154, 251] on input "High demand and limited supply" at bounding box center [152, 246] width 16 height 16
radio input "true"
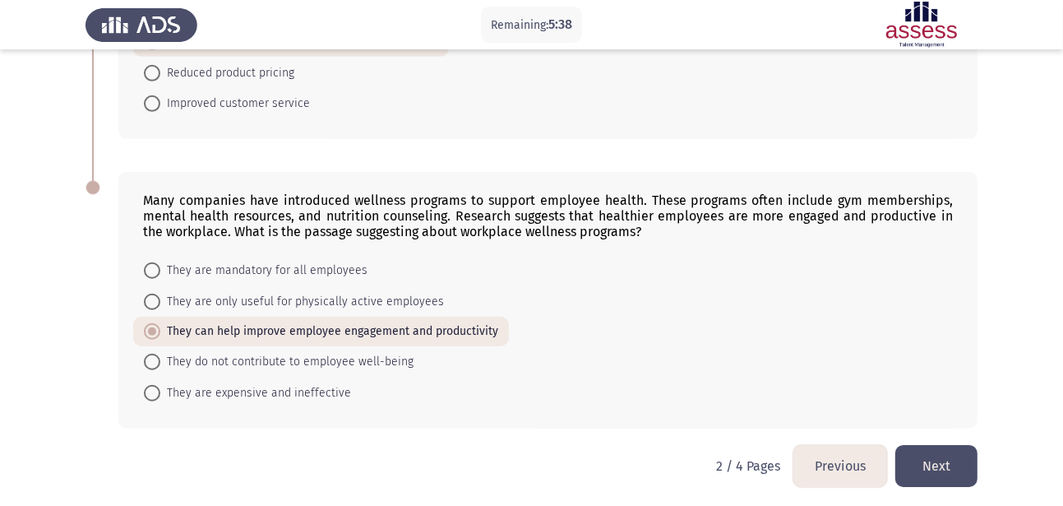
scroll to position [810, 0]
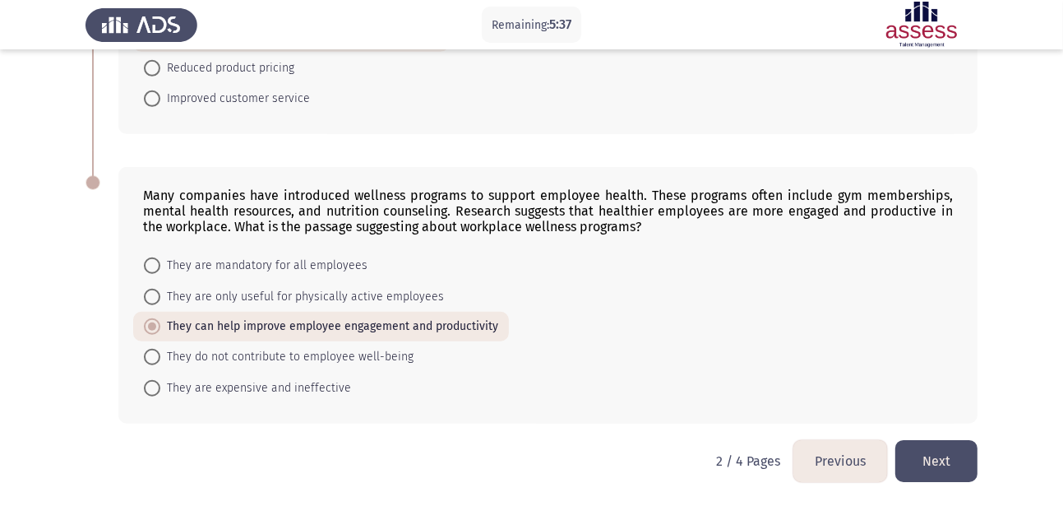
click at [951, 464] on button "Next" at bounding box center [936, 461] width 82 height 42
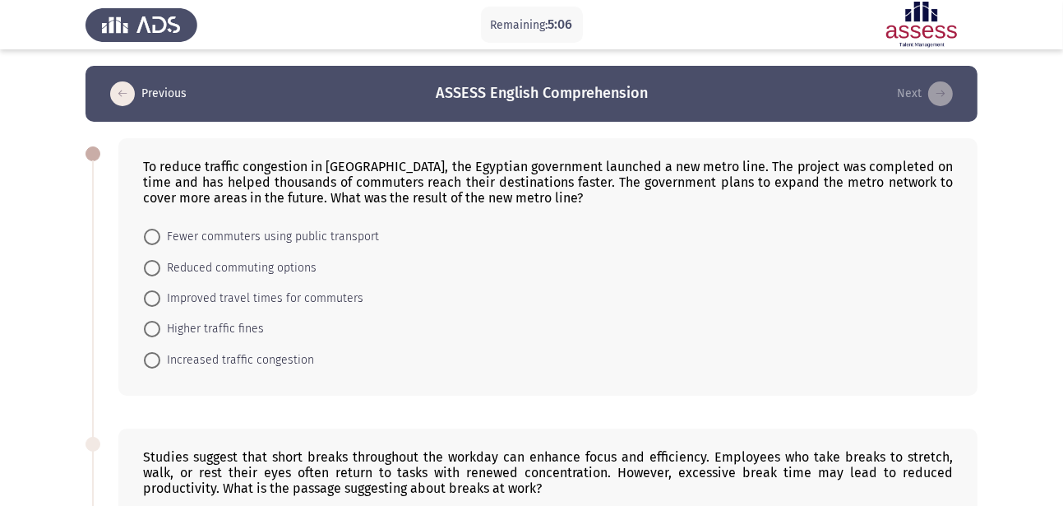
click at [156, 266] on span at bounding box center [152, 268] width 16 height 16
click at [156, 266] on input "Reduced commuting options" at bounding box center [152, 268] width 16 height 16
radio input "true"
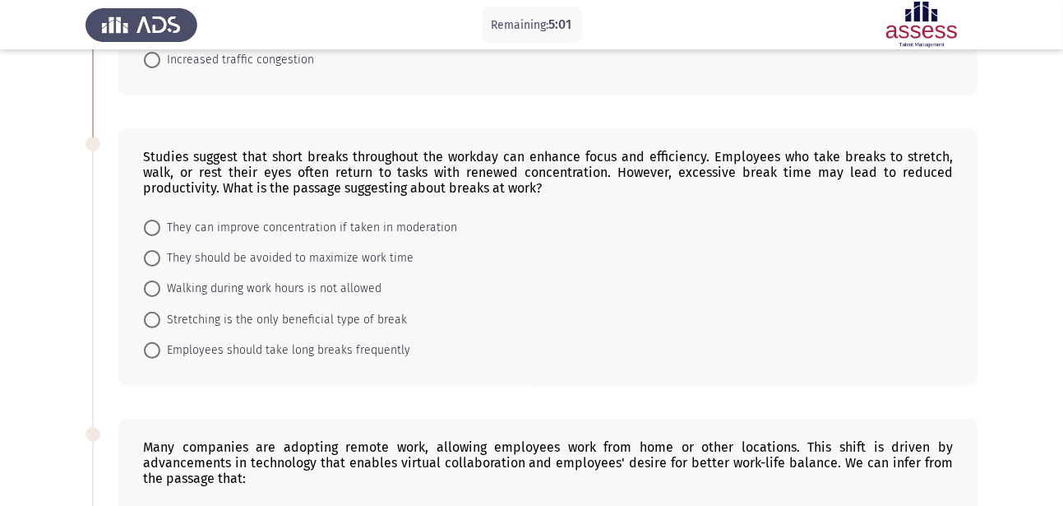
scroll to position [297, 0]
click at [151, 232] on span at bounding box center [152, 229] width 16 height 16
click at [151, 232] on input "They can improve concentration if taken in moderation" at bounding box center [152, 229] width 16 height 16
radio input "true"
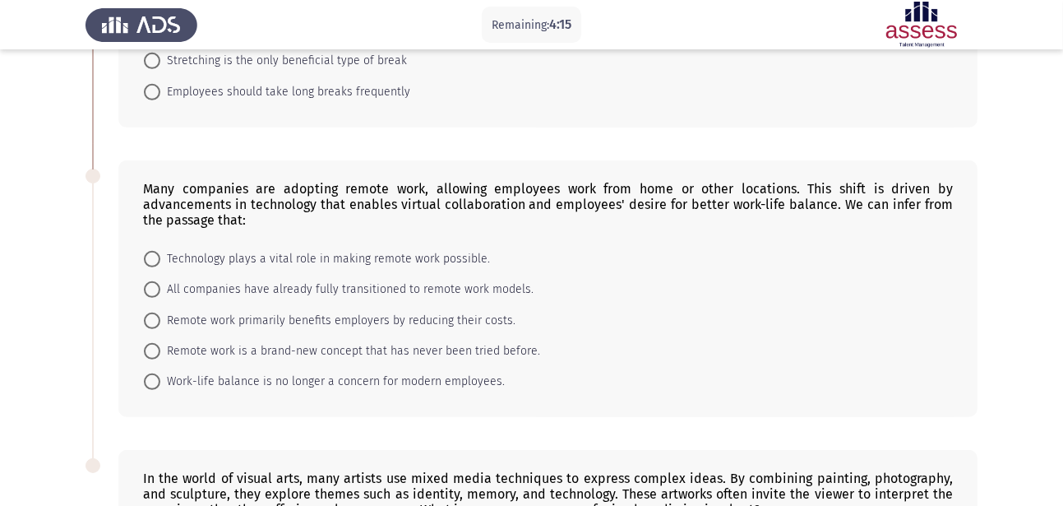
scroll to position [557, 0]
click at [149, 261] on span at bounding box center [152, 257] width 16 height 16
click at [149, 261] on input "Technology plays a vital role in making remote work possible." at bounding box center [152, 257] width 16 height 16
radio input "true"
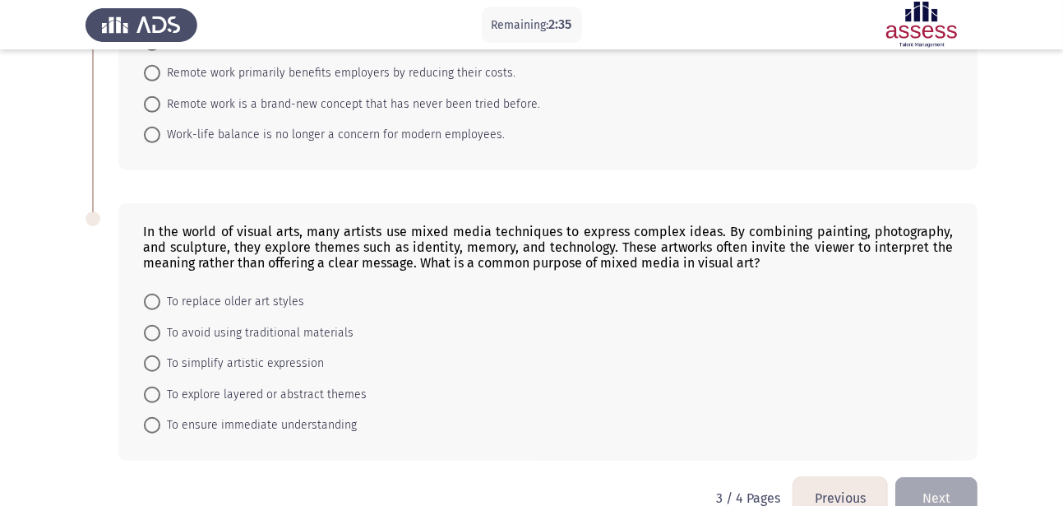
scroll to position [830, 0]
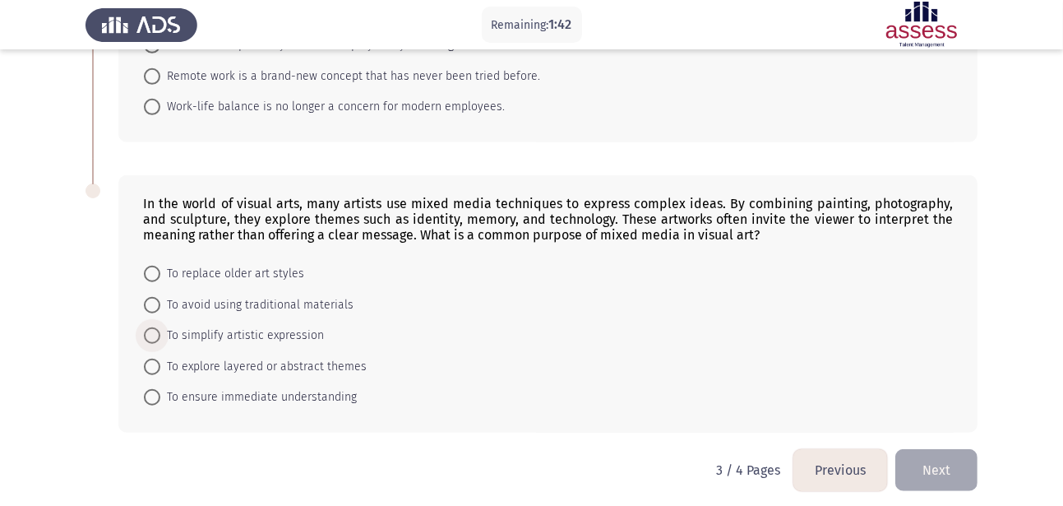
click at [152, 342] on span at bounding box center [152, 335] width 16 height 16
click at [152, 342] on input "To simplify artistic expression" at bounding box center [152, 335] width 16 height 16
radio input "true"
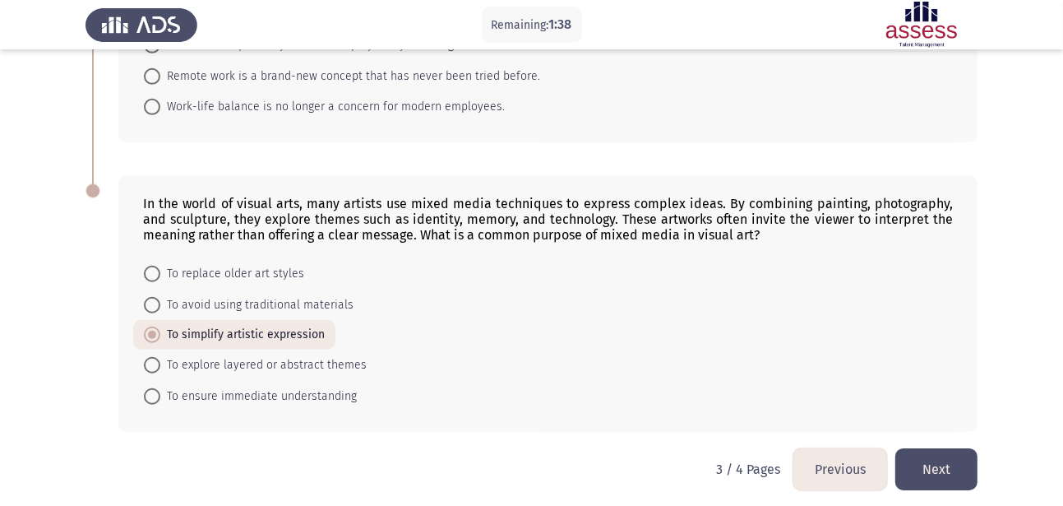
click at [916, 458] on button "Next" at bounding box center [936, 469] width 82 height 42
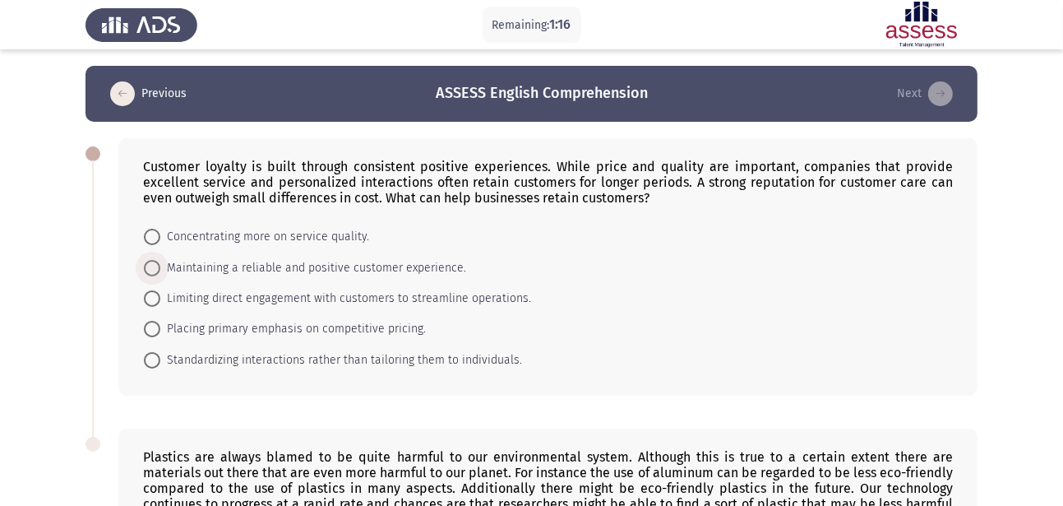
click at [155, 269] on span at bounding box center [152, 268] width 16 height 16
click at [155, 269] on input "Maintaining a reliable and positive customer experience." at bounding box center [152, 268] width 16 height 16
radio input "true"
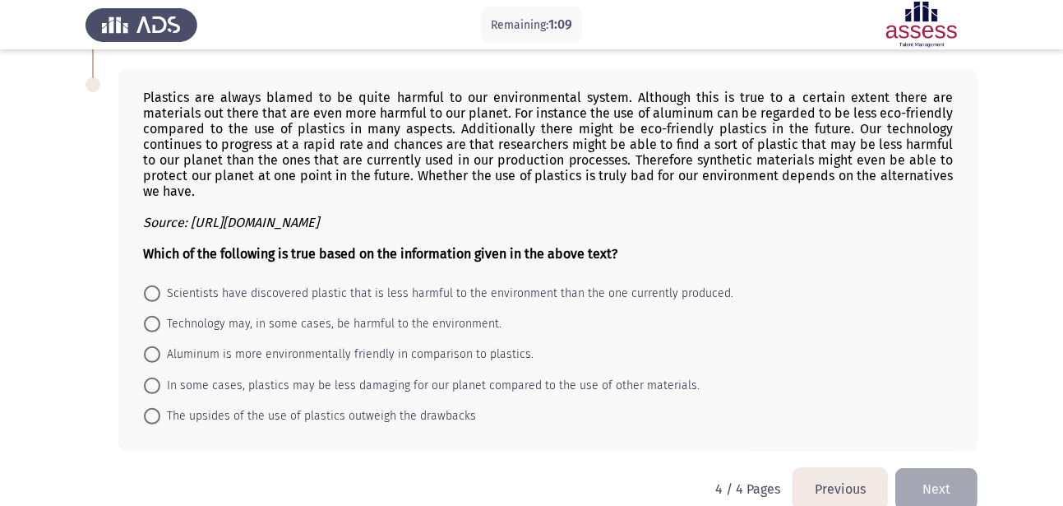
scroll to position [354, 0]
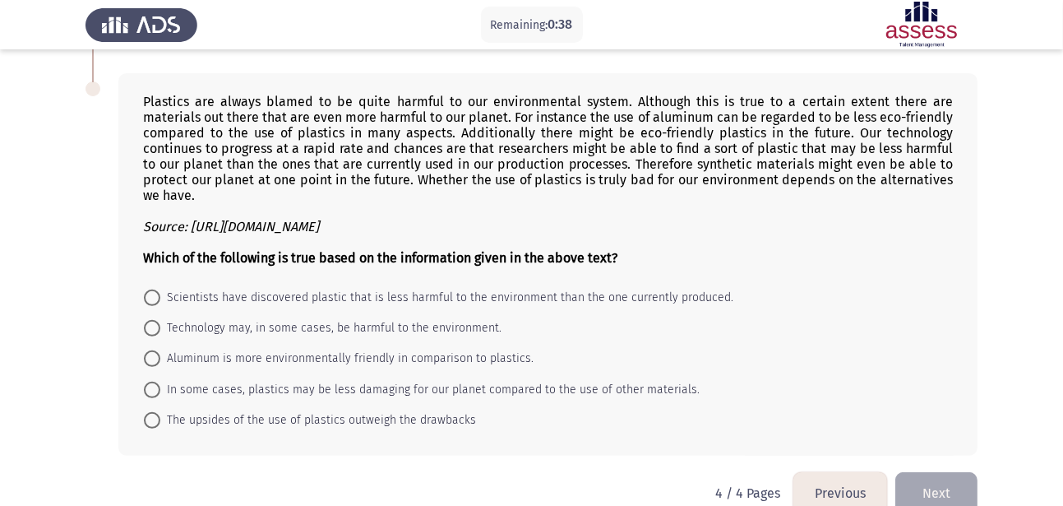
click at [153, 367] on span at bounding box center [152, 358] width 16 height 16
click at [153, 367] on input "Aluminum is more environmentally friendly in comparison to plastics." at bounding box center [152, 358] width 16 height 16
radio input "true"
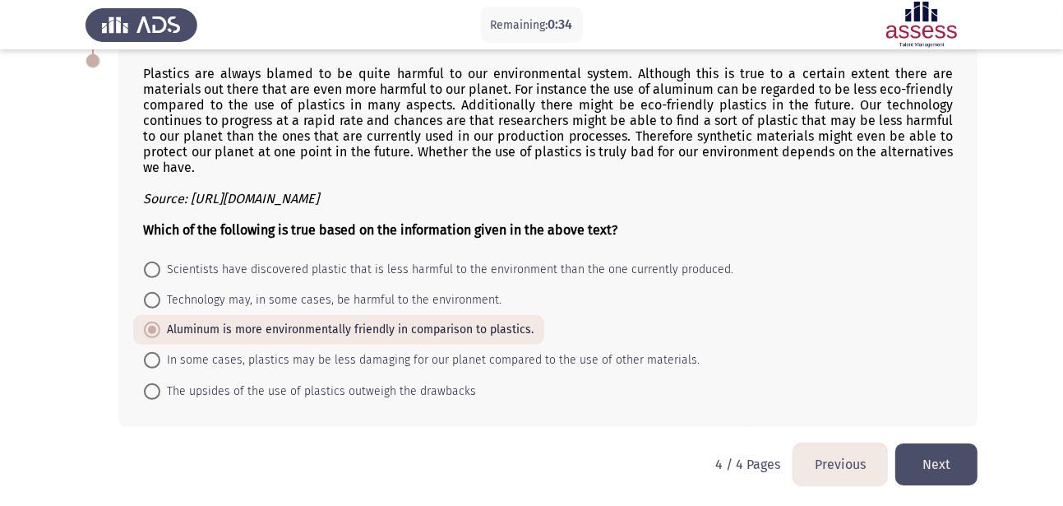
scroll to position [390, 0]
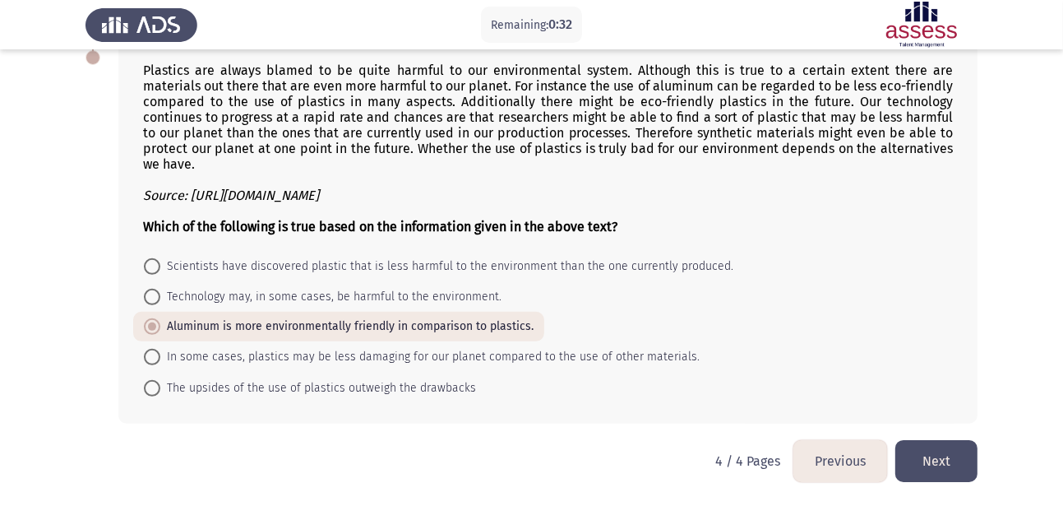
click at [927, 465] on button "Next" at bounding box center [936, 461] width 82 height 42
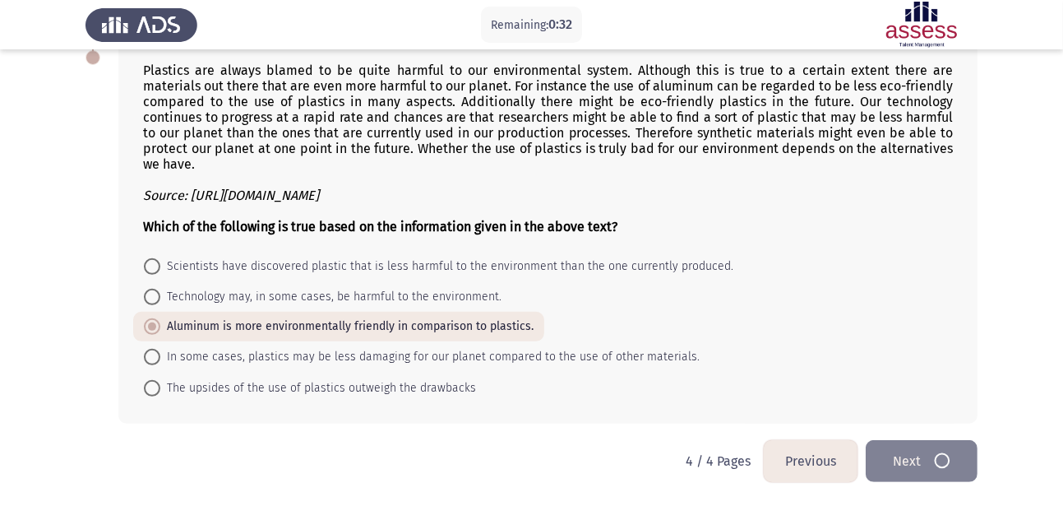
scroll to position [0, 0]
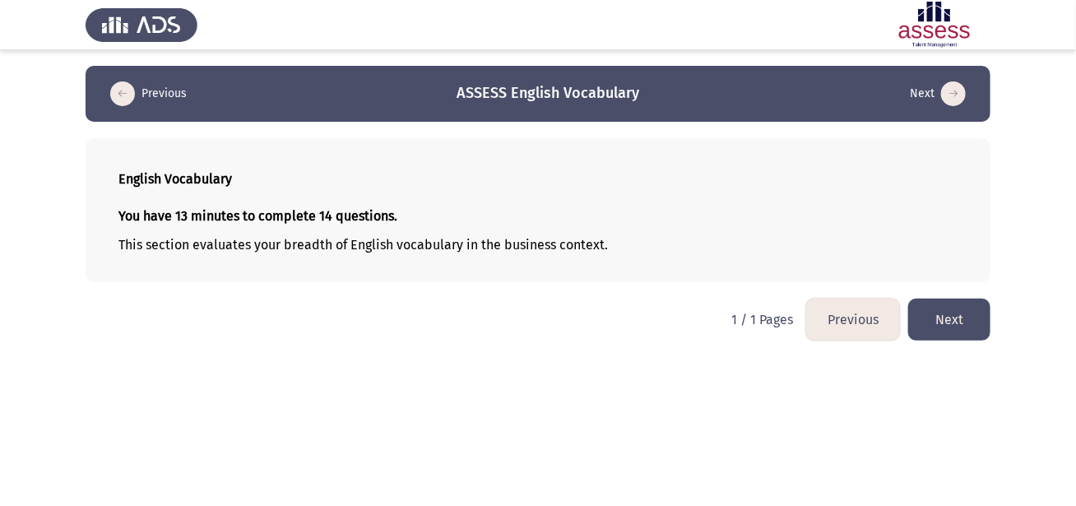
click at [961, 322] on button "Next" at bounding box center [949, 319] width 82 height 42
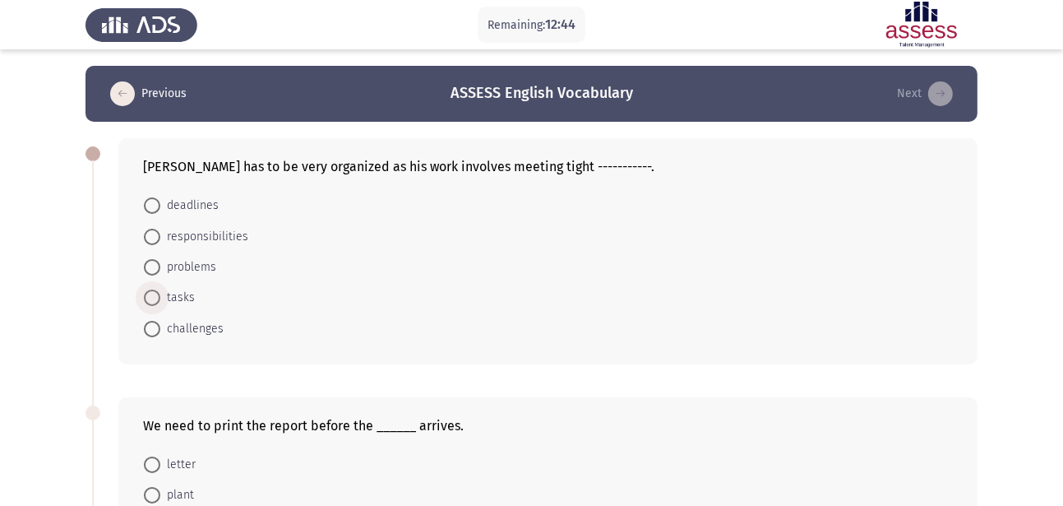
click at [158, 302] on span at bounding box center [152, 297] width 16 height 16
click at [158, 302] on input "tasks" at bounding box center [152, 297] width 16 height 16
radio input "true"
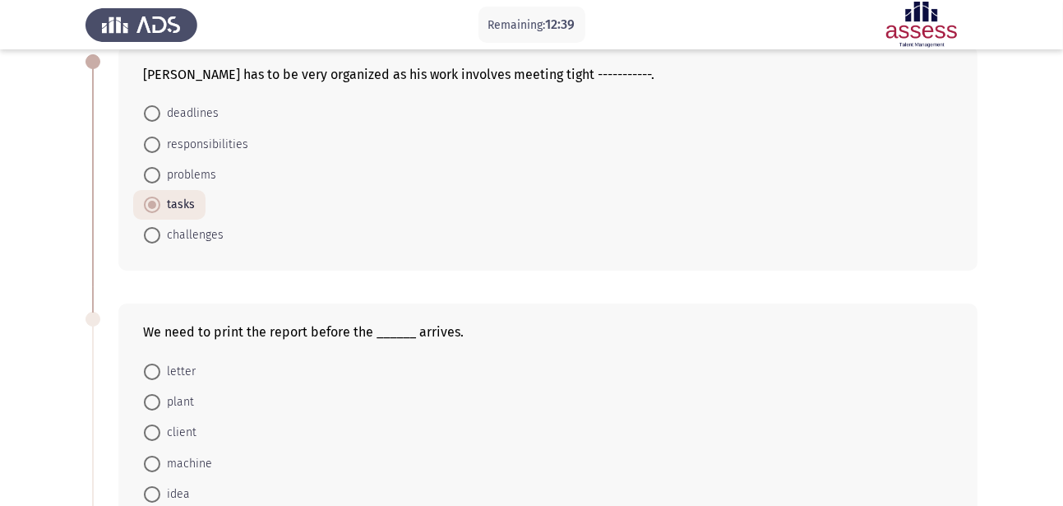
scroll to position [112, 0]
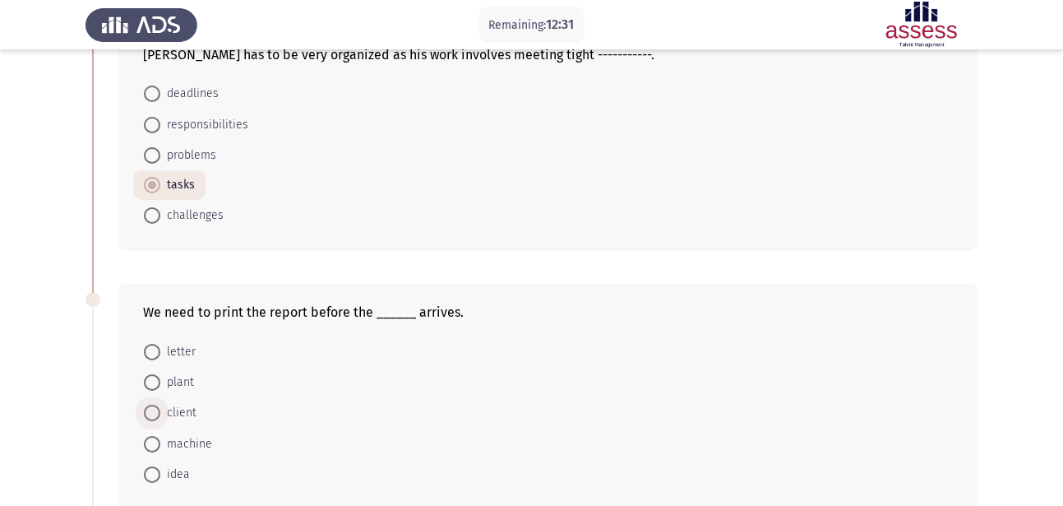
click at [158, 415] on span at bounding box center [152, 413] width 16 height 16
click at [158, 415] on input "client" at bounding box center [152, 413] width 16 height 16
radio input "true"
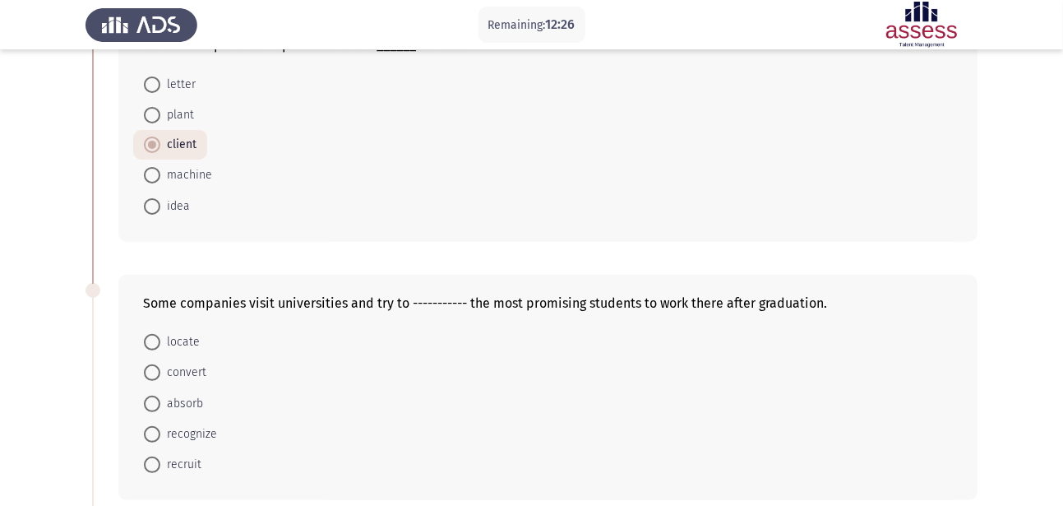
scroll to position [377, 0]
click at [182, 453] on mat-radio-button "recruit" at bounding box center [172, 466] width 79 height 30
click at [155, 471] on span at bounding box center [152, 466] width 16 height 16
click at [155, 471] on input "recruit" at bounding box center [152, 466] width 16 height 16
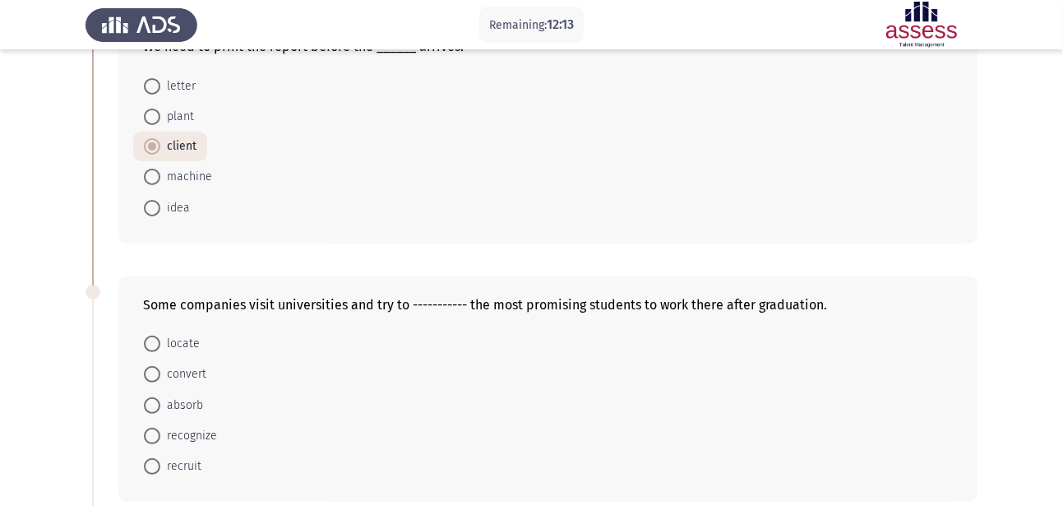
radio input "true"
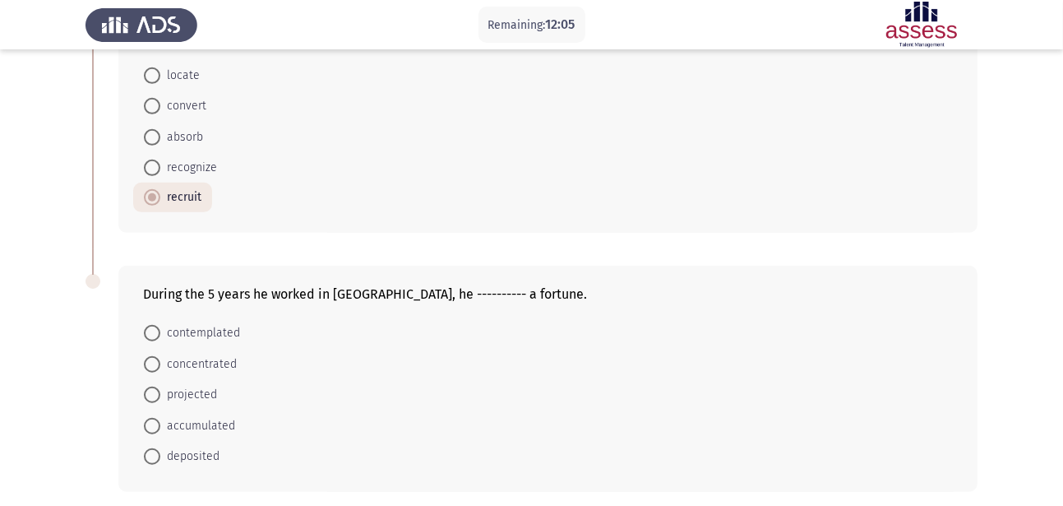
scroll to position [648, 0]
click at [156, 454] on span at bounding box center [152, 454] width 16 height 16
click at [156, 454] on input "deposited" at bounding box center [152, 454] width 16 height 16
radio input "true"
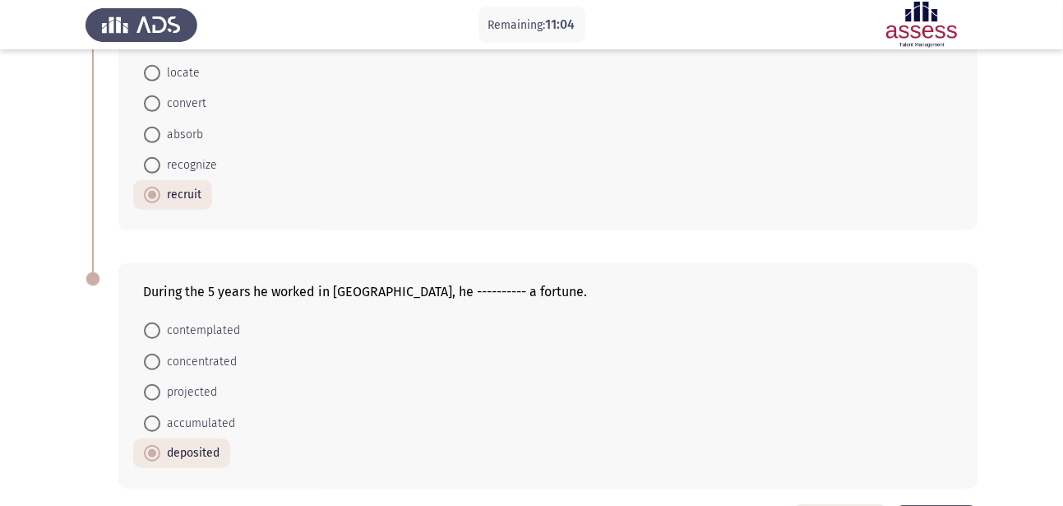
scroll to position [714, 0]
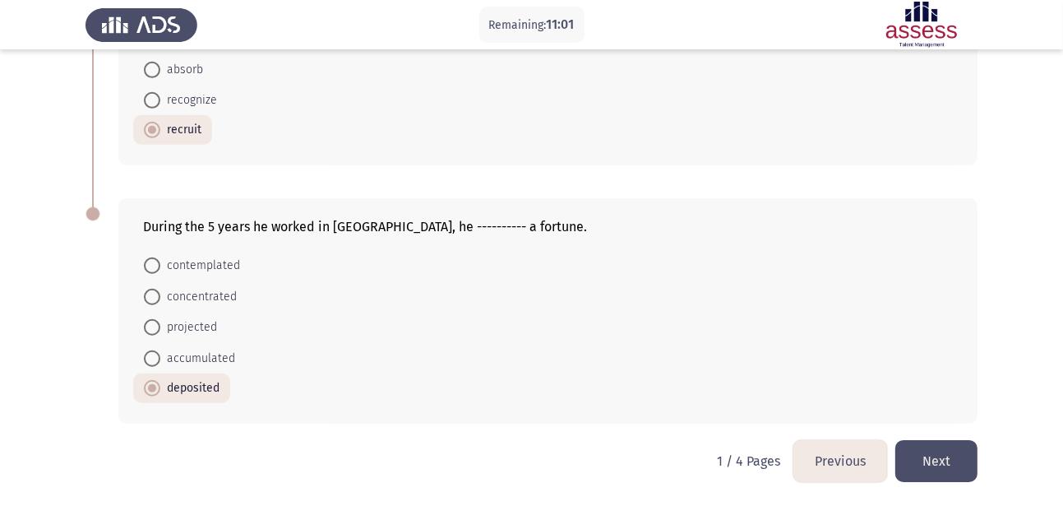
click at [946, 467] on button "Next" at bounding box center [936, 461] width 82 height 42
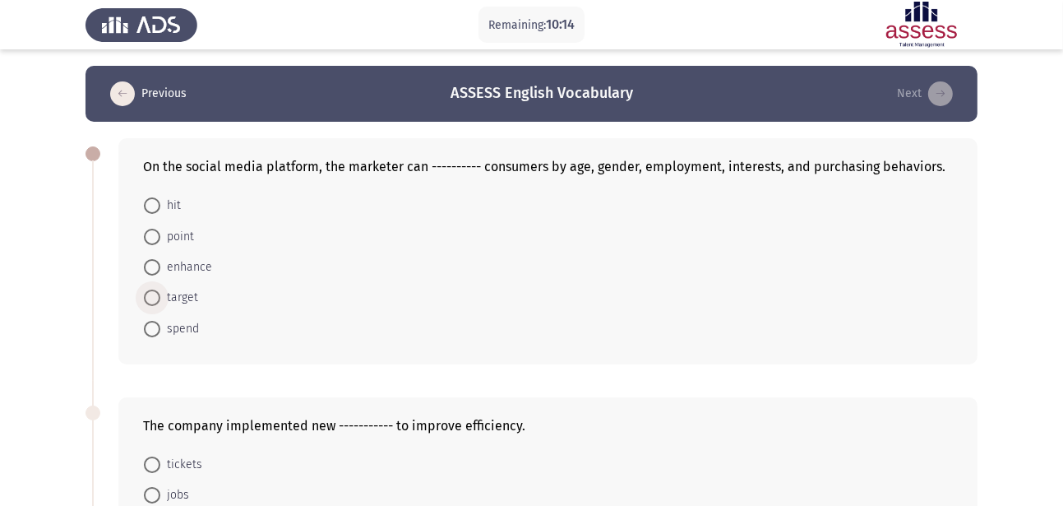
click at [156, 299] on span at bounding box center [152, 297] width 16 height 16
click at [156, 299] on input "target" at bounding box center [152, 297] width 16 height 16
radio input "true"
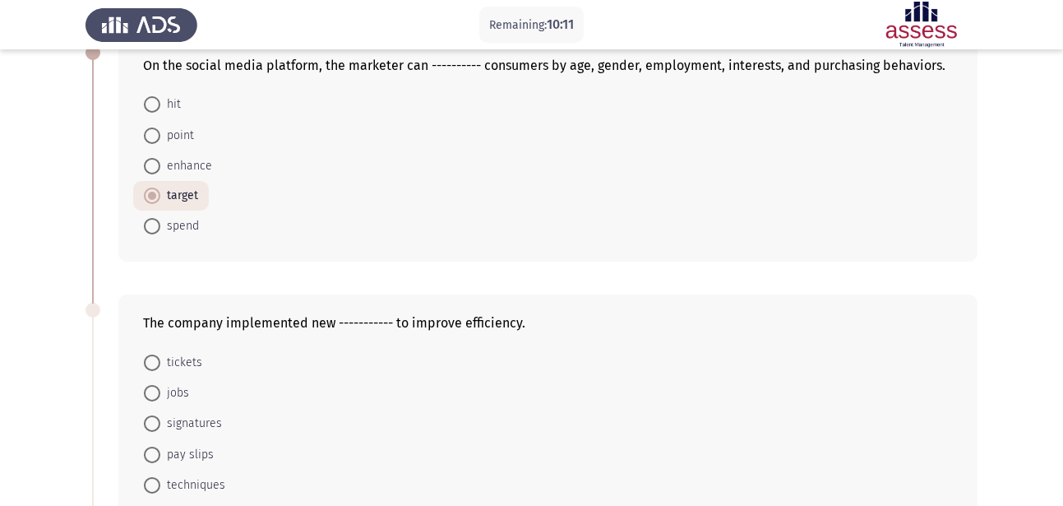
scroll to position [123, 0]
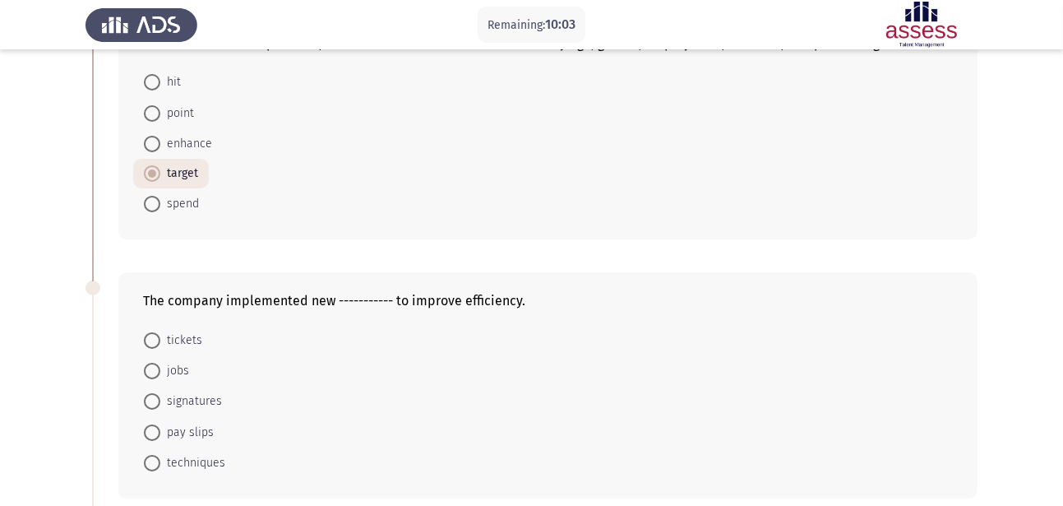
click at [157, 467] on span at bounding box center [152, 463] width 16 height 16
click at [157, 467] on input "techniques" at bounding box center [152, 463] width 16 height 16
radio input "true"
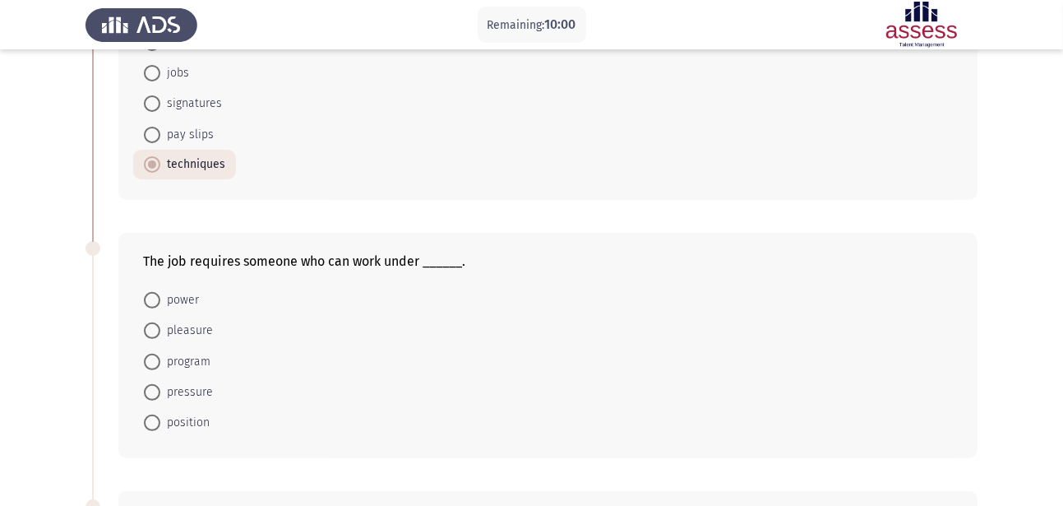
scroll to position [417, 0]
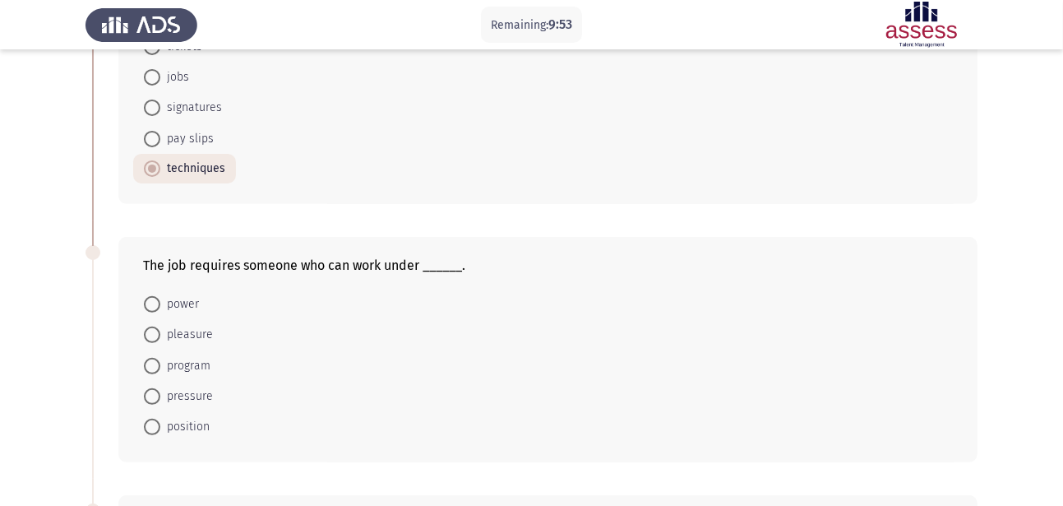
click at [156, 398] on span at bounding box center [152, 396] width 16 height 16
click at [156, 398] on input "pressure" at bounding box center [152, 396] width 16 height 16
radio input "true"
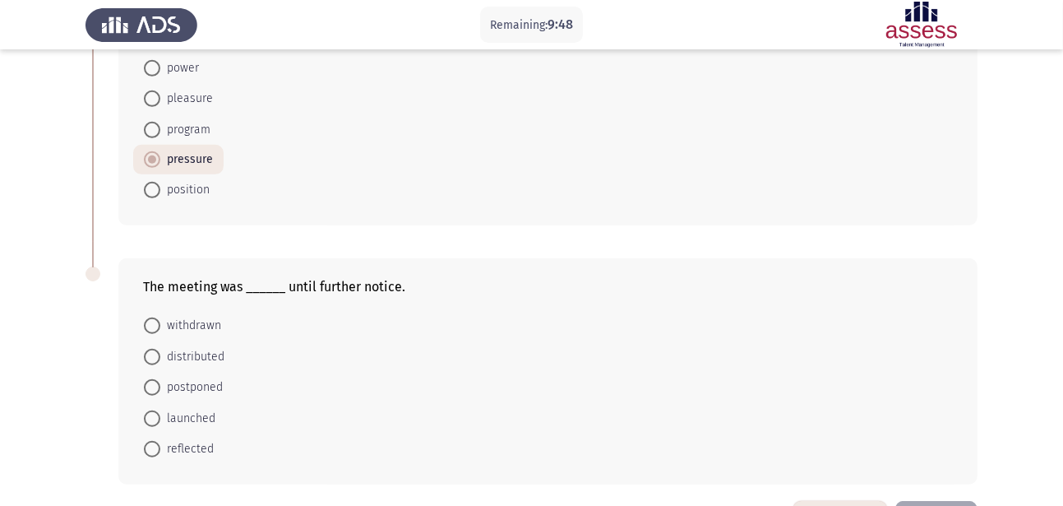
scroll to position [689, 0]
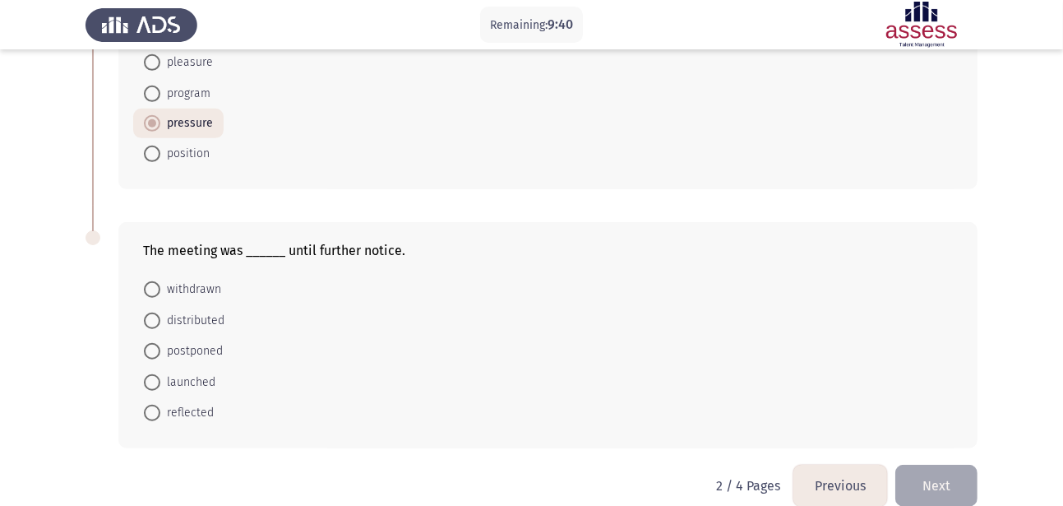
click at [156, 350] on span at bounding box center [152, 351] width 16 height 16
click at [156, 350] on input "postponed" at bounding box center [152, 351] width 16 height 16
radio input "true"
click at [946, 493] on button "Next" at bounding box center [936, 485] width 82 height 42
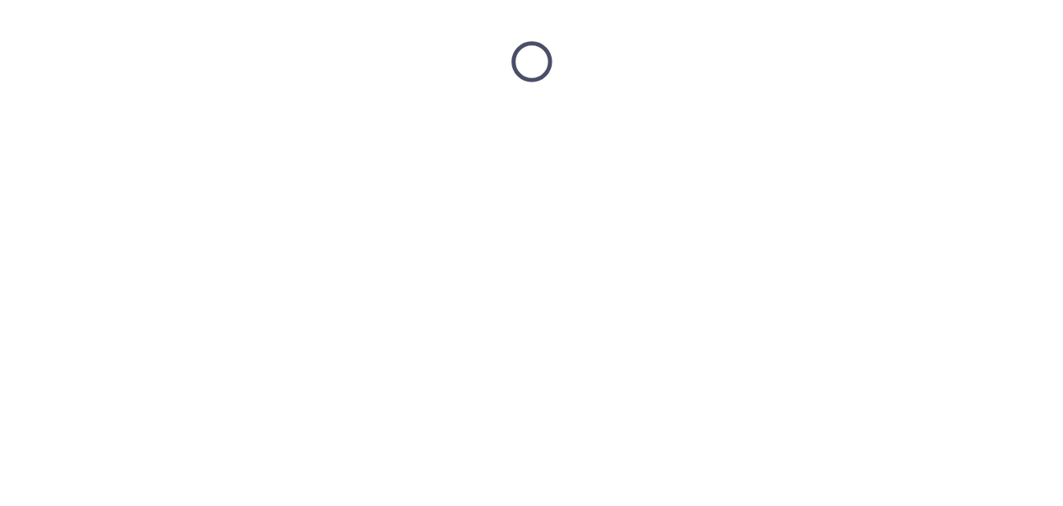
scroll to position [0, 0]
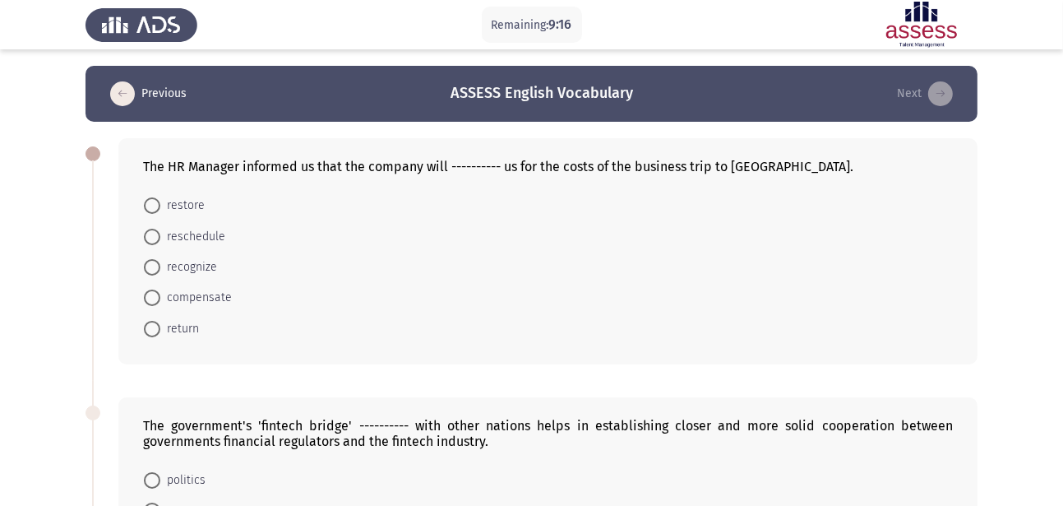
click at [151, 298] on span at bounding box center [152, 297] width 16 height 16
click at [151, 298] on input "compensate" at bounding box center [152, 297] width 16 height 16
radio input "true"
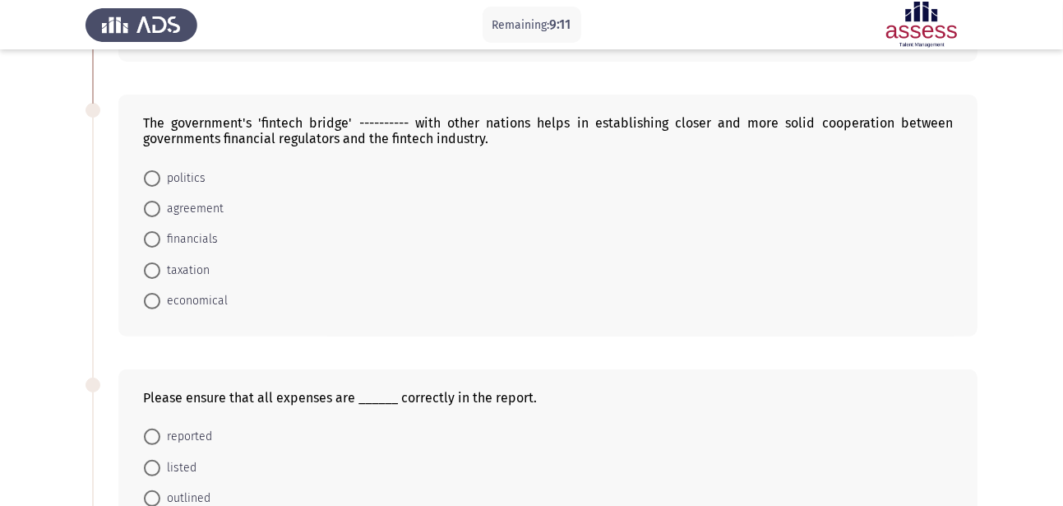
scroll to position [266, 0]
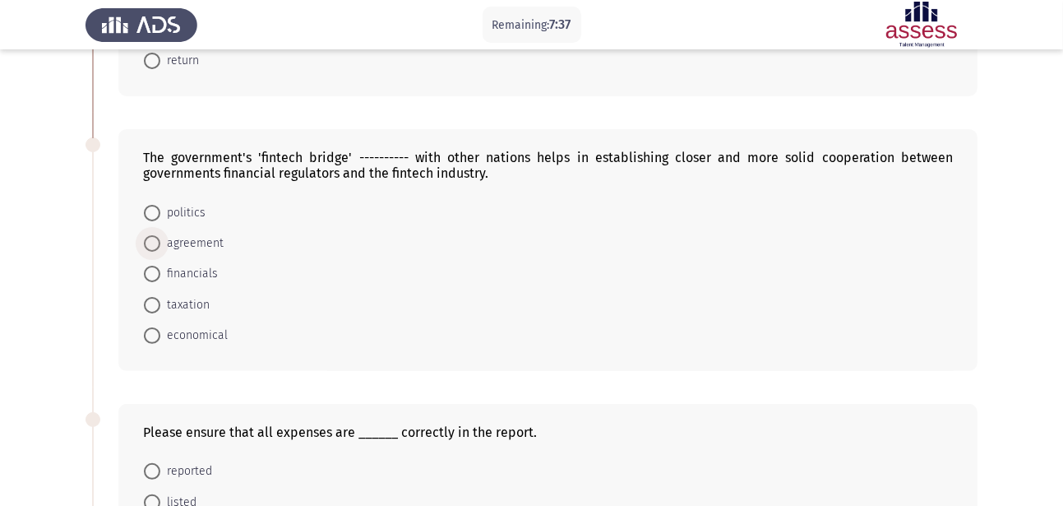
click at [169, 250] on span "agreement" at bounding box center [191, 244] width 63 height 20
click at [160, 250] on input "agreement" at bounding box center [152, 243] width 16 height 16
radio input "true"
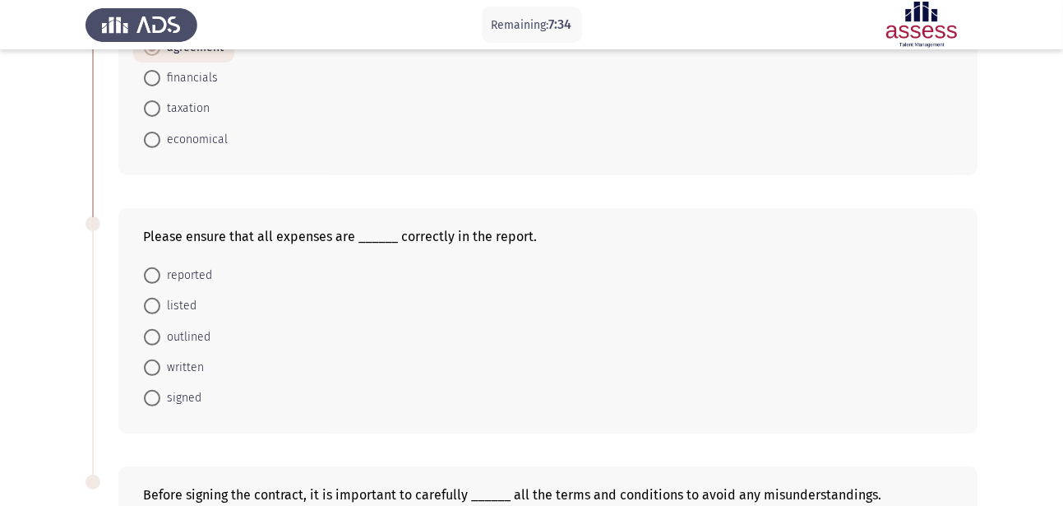
scroll to position [465, 0]
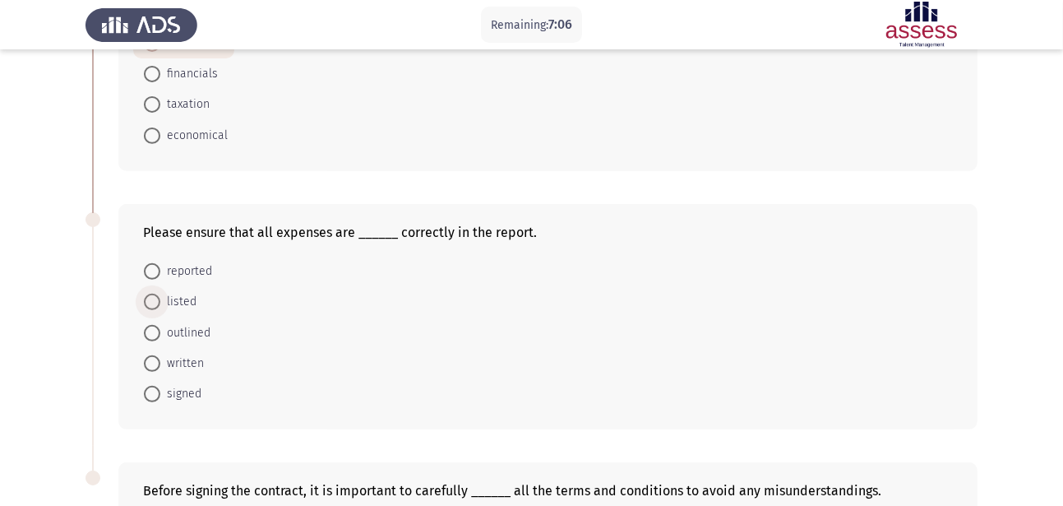
click at [164, 304] on span "listed" at bounding box center [178, 302] width 36 height 20
click at [160, 304] on input "listed" at bounding box center [152, 302] width 16 height 16
radio input "true"
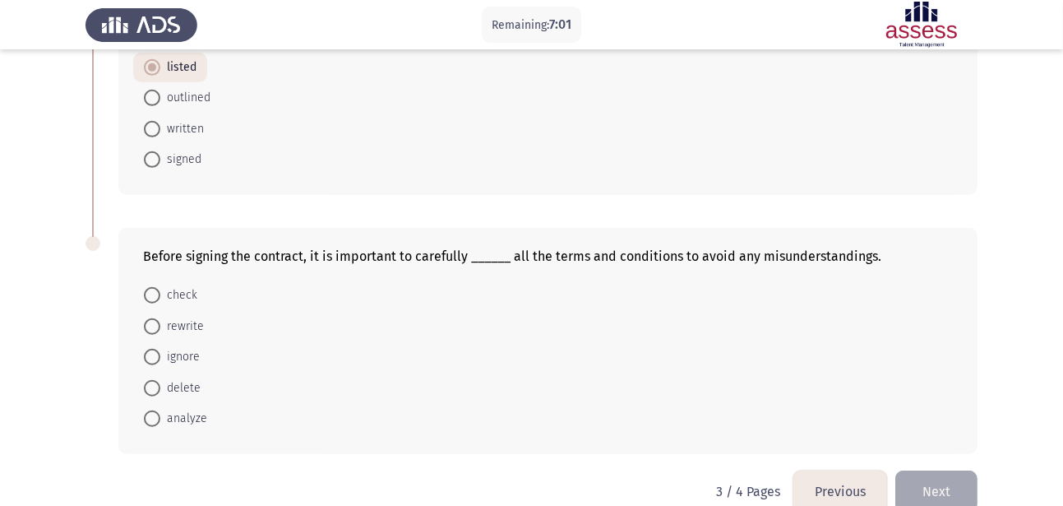
scroll to position [731, 0]
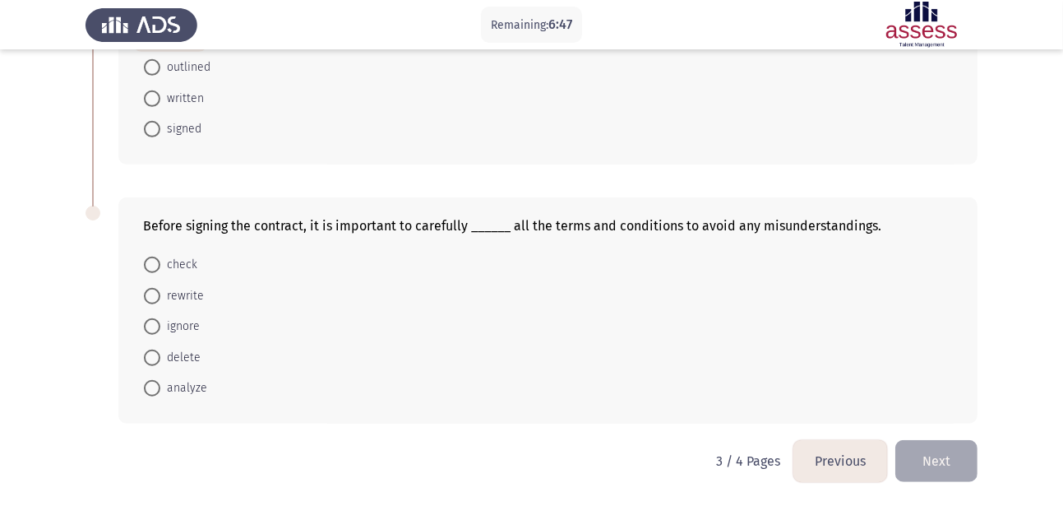
click at [199, 266] on mat-radio-button "check" at bounding box center [170, 264] width 75 height 30
click at [158, 270] on span at bounding box center [152, 265] width 16 height 16
click at [158, 270] on input "check" at bounding box center [152, 265] width 16 height 16
radio input "true"
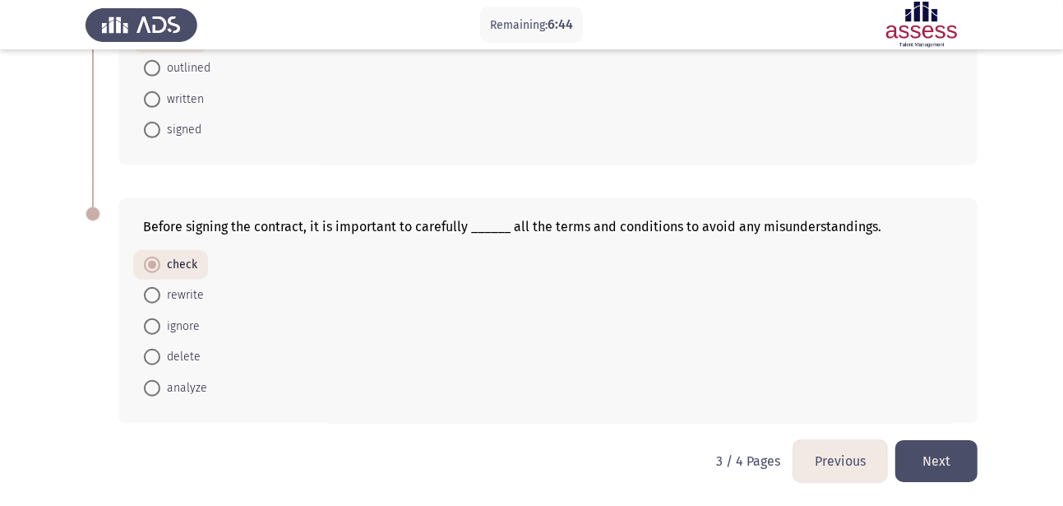
click at [963, 458] on button "Next" at bounding box center [936, 461] width 82 height 42
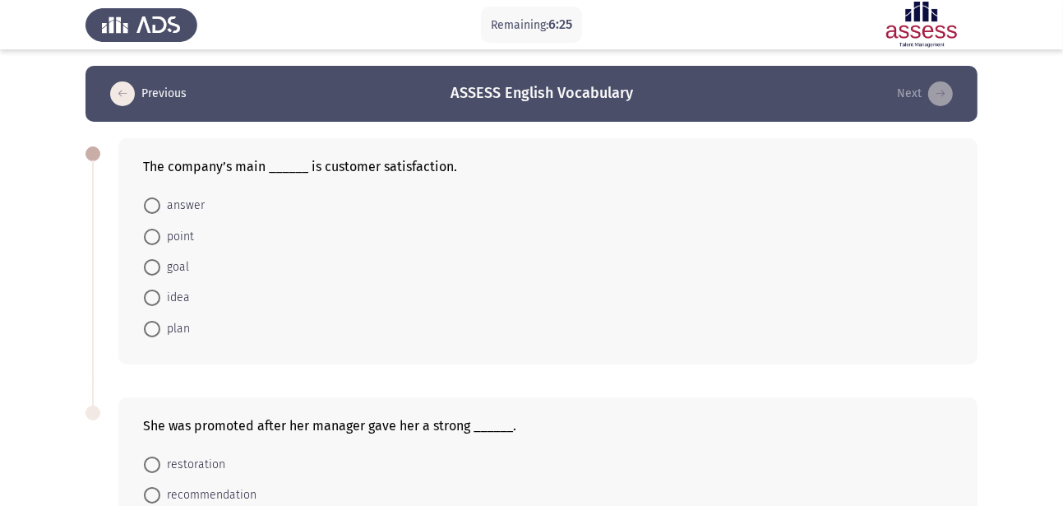
click at [149, 238] on span at bounding box center [152, 237] width 16 height 16
click at [149, 238] on input "point" at bounding box center [152, 237] width 16 height 16
radio input "true"
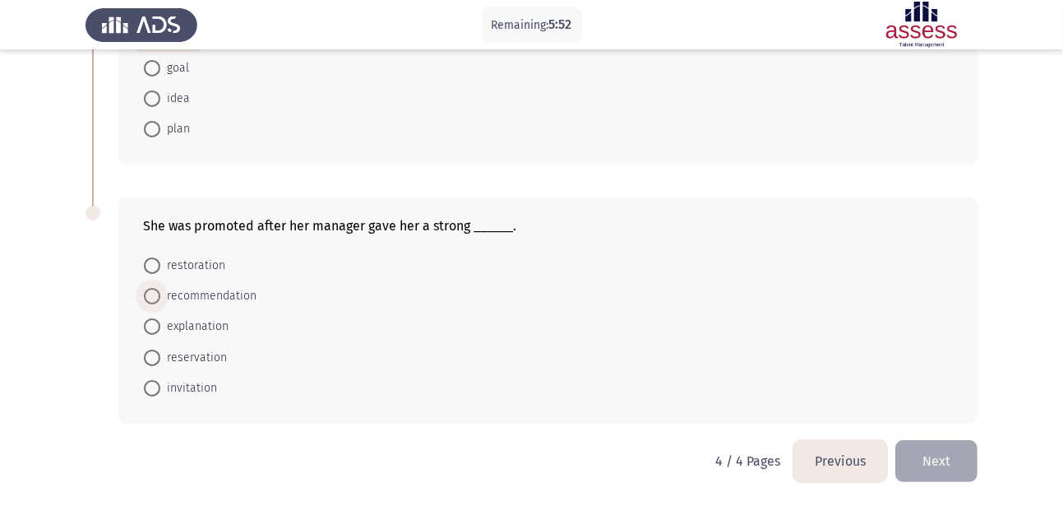
click at [155, 297] on span at bounding box center [152, 296] width 16 height 16
click at [155, 297] on input "recommendation" at bounding box center [152, 296] width 16 height 16
radio input "true"
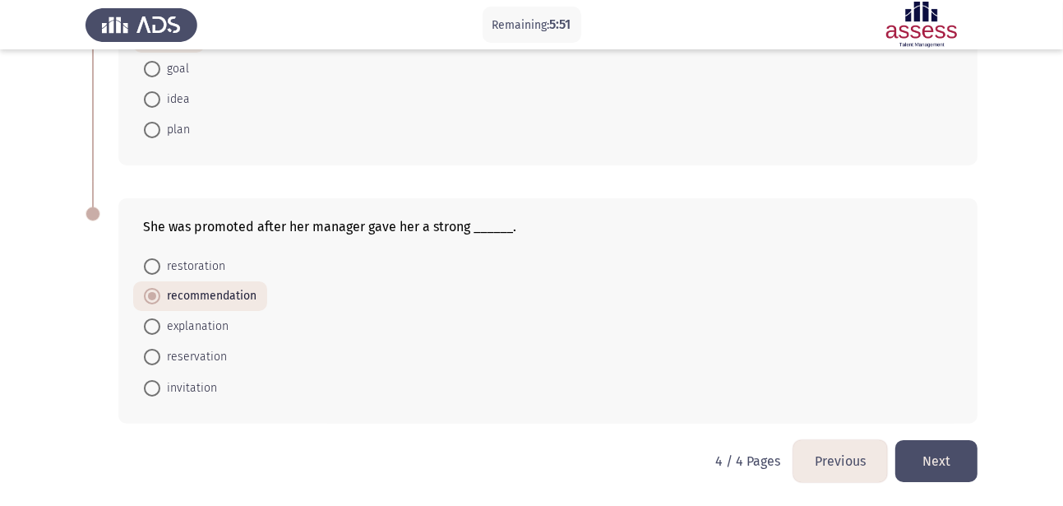
click at [928, 459] on button "Next" at bounding box center [936, 461] width 82 height 42
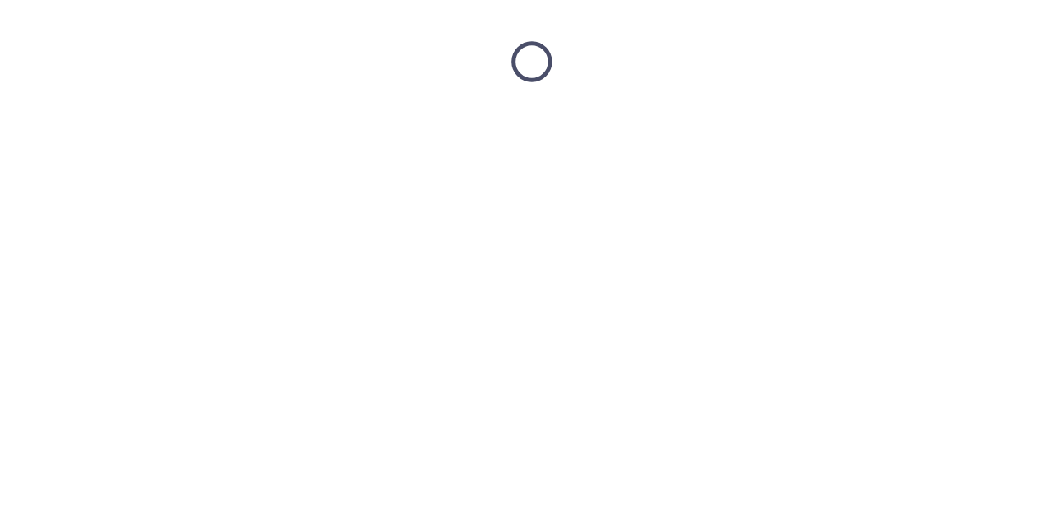
scroll to position [0, 0]
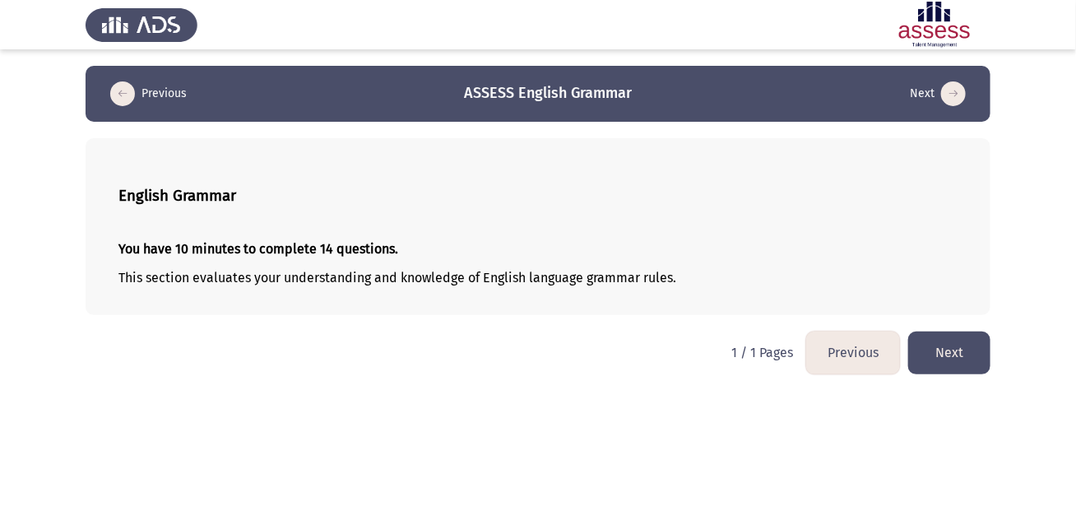
click at [967, 354] on button "Next" at bounding box center [949, 352] width 82 height 42
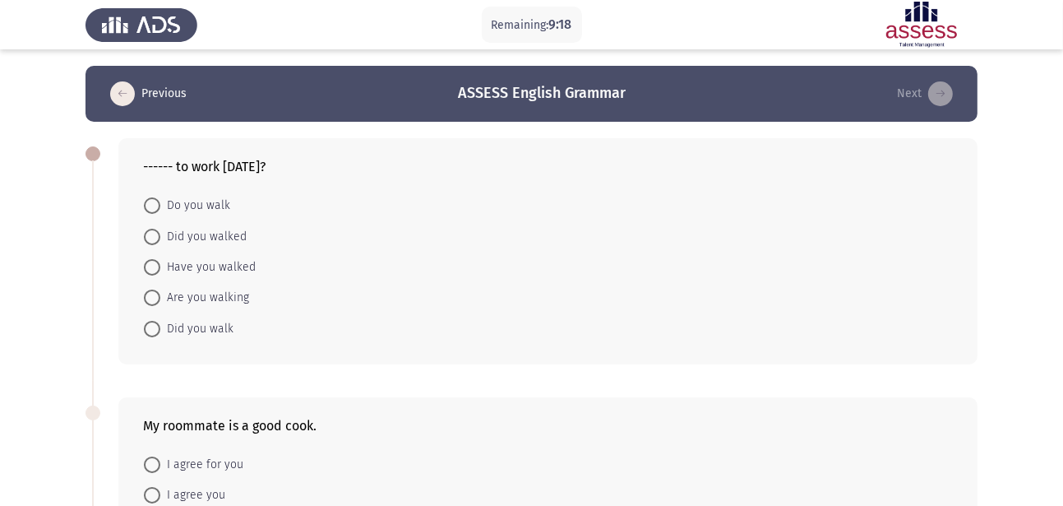
click at [150, 264] on span at bounding box center [152, 267] width 16 height 16
click at [150, 264] on input "Have you walked" at bounding box center [152, 267] width 16 height 16
radio input "true"
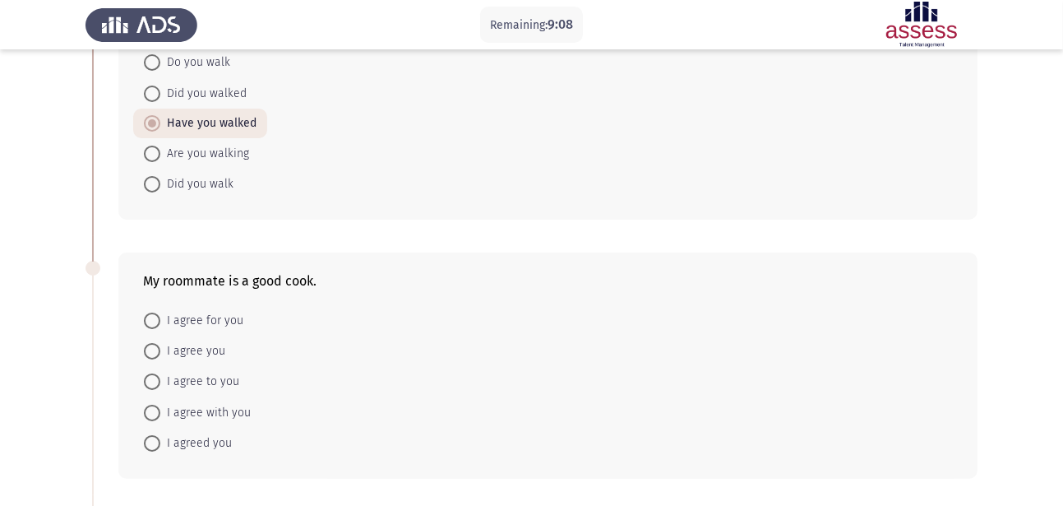
scroll to position [146, 0]
click at [154, 407] on span at bounding box center [152, 409] width 16 height 16
click at [154, 407] on input "I agree with you" at bounding box center [152, 409] width 16 height 16
radio input "true"
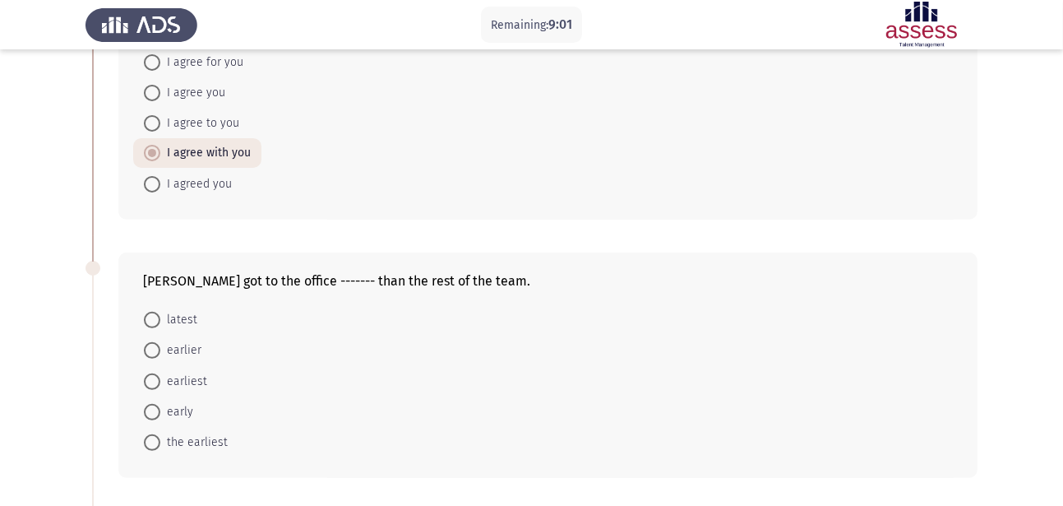
scroll to position [403, 0]
click at [155, 353] on span at bounding box center [152, 348] width 16 height 16
click at [155, 353] on input "earlier" at bounding box center [152, 348] width 16 height 16
radio input "true"
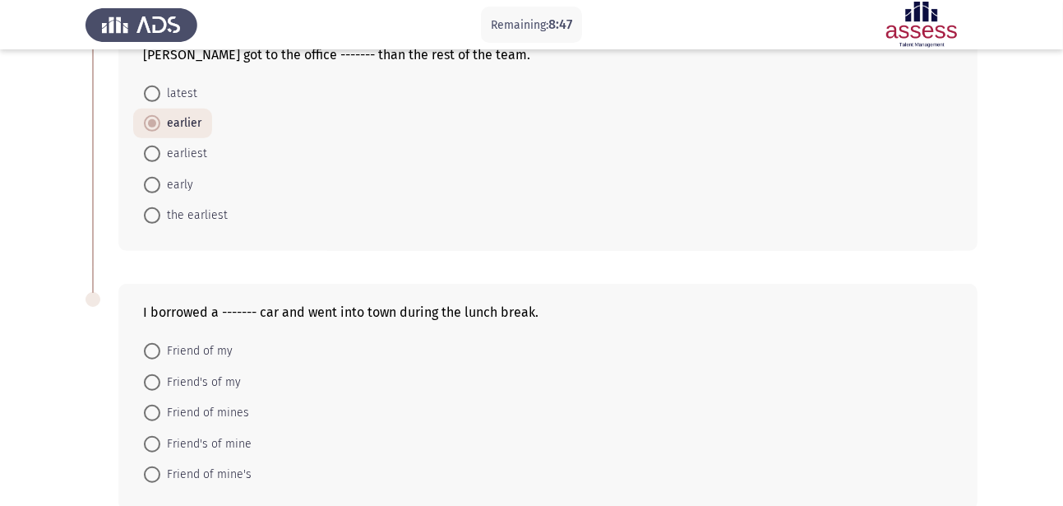
scroll to position [633, 0]
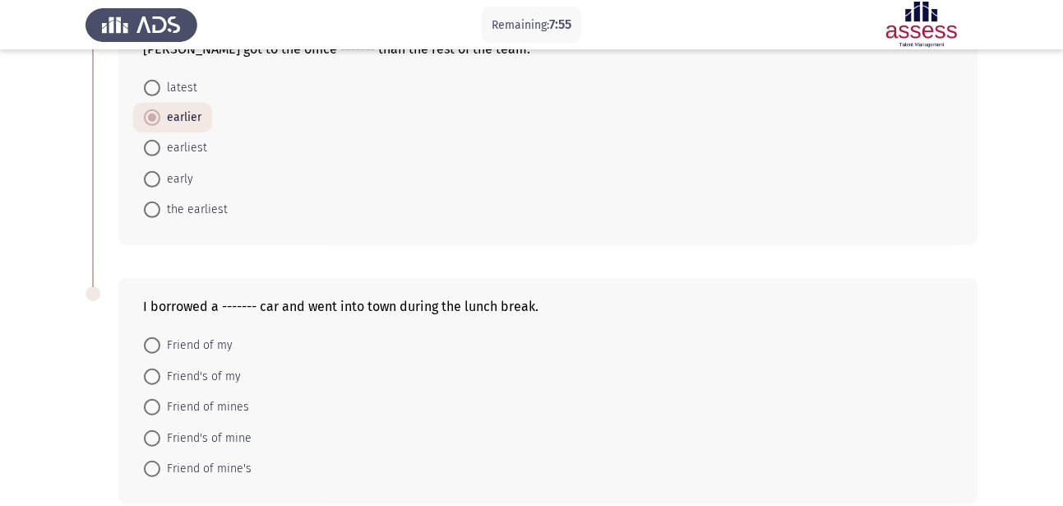
click at [151, 467] on span at bounding box center [152, 468] width 16 height 16
click at [151, 467] on input "Friend of mine's" at bounding box center [152, 468] width 16 height 16
radio input "true"
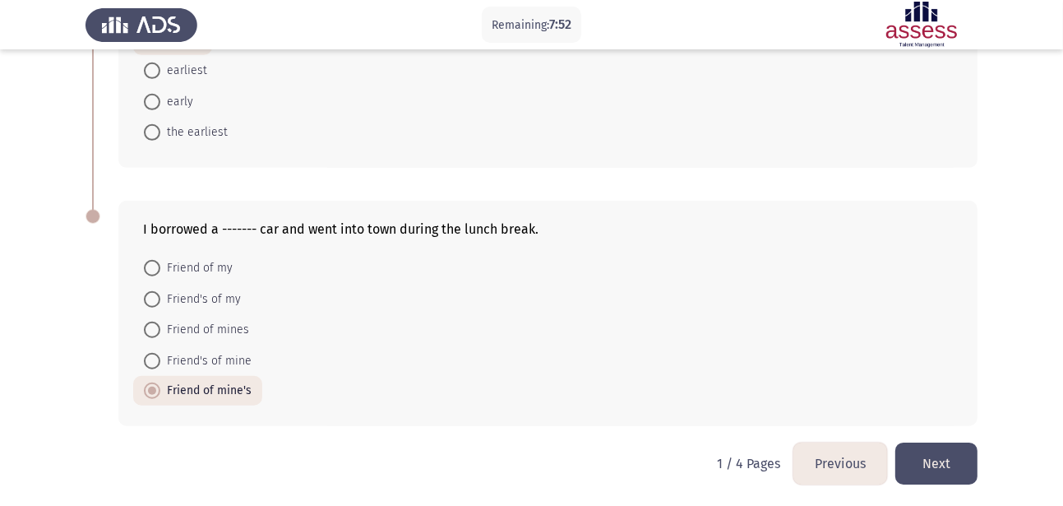
scroll to position [714, 0]
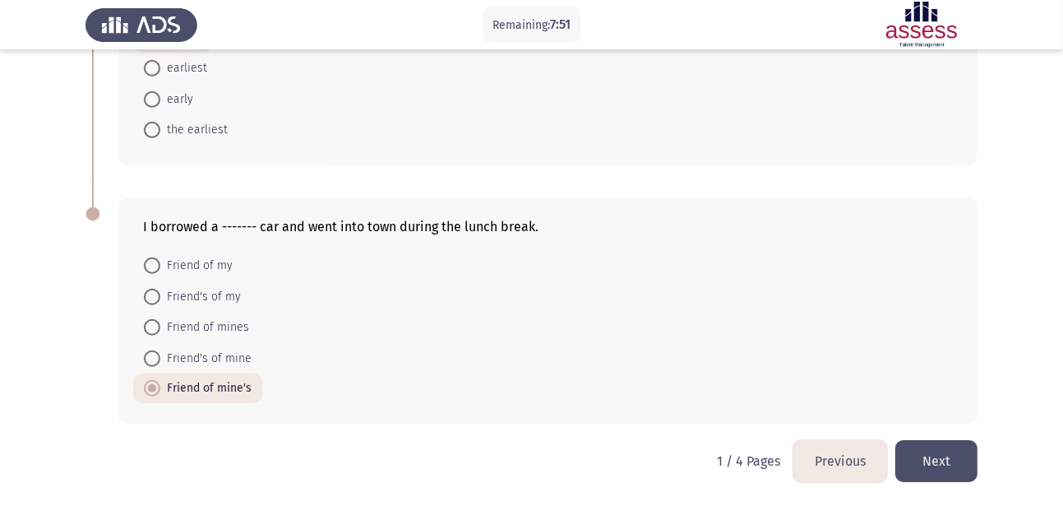
click at [946, 474] on button "Next" at bounding box center [936, 461] width 82 height 42
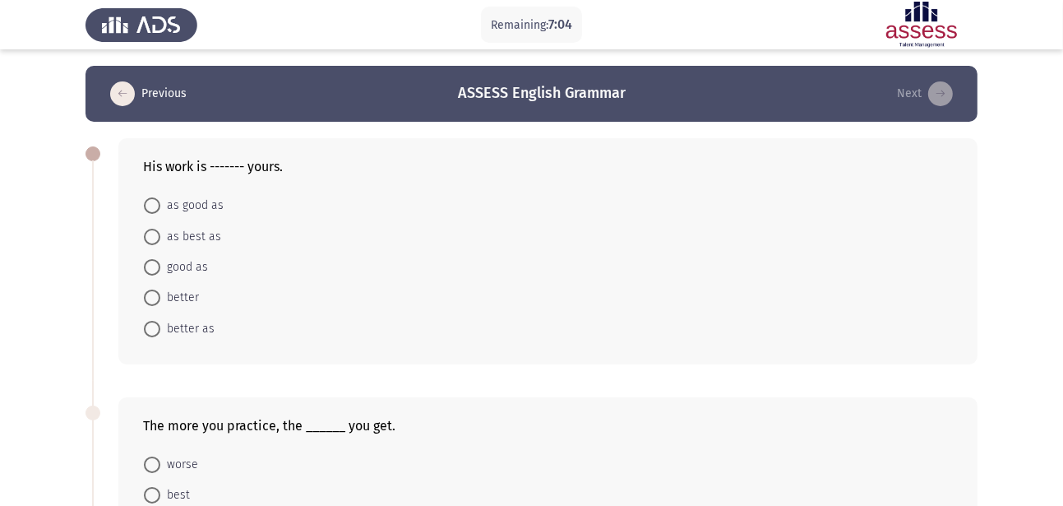
click at [154, 268] on span at bounding box center [152, 267] width 16 height 16
click at [154, 268] on input "good as" at bounding box center [152, 267] width 16 height 16
radio input "true"
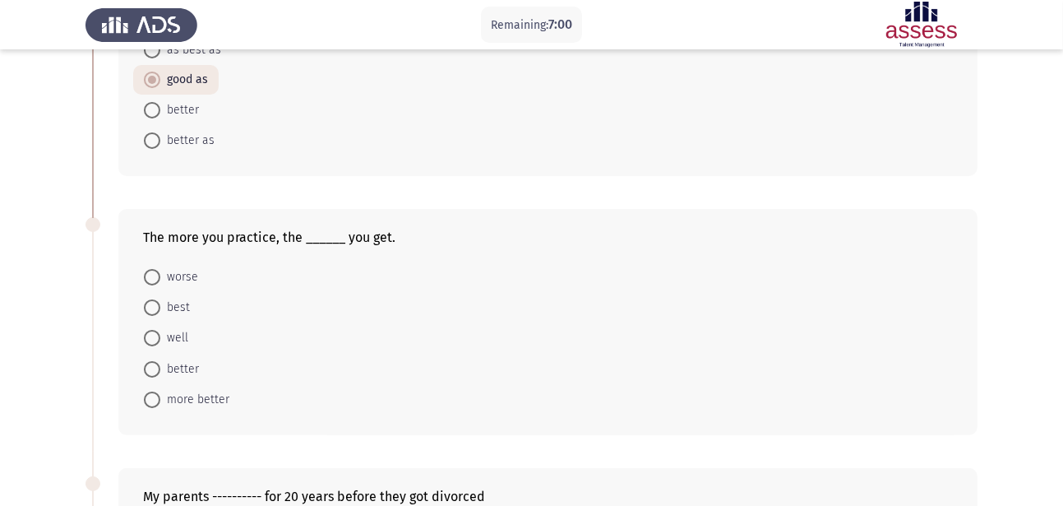
scroll to position [211, 0]
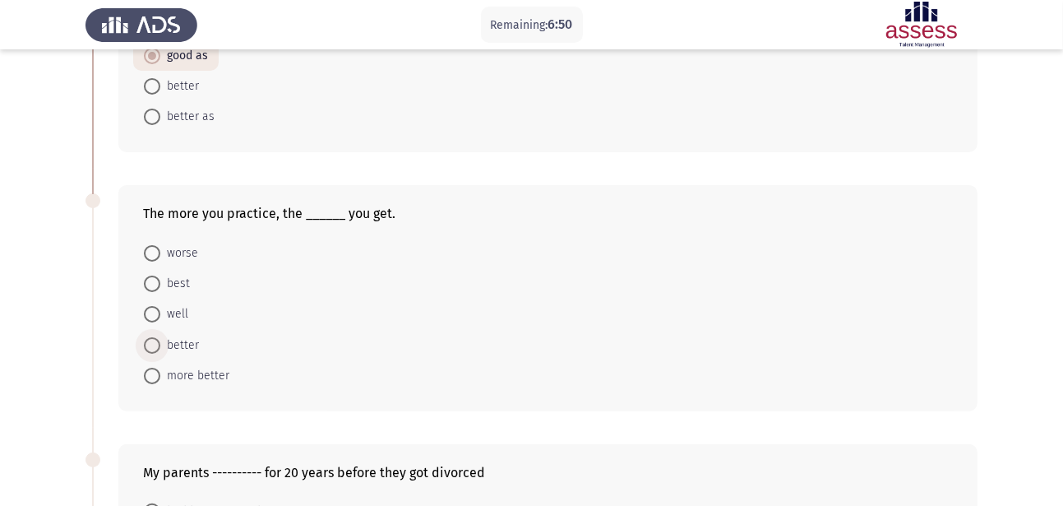
click at [155, 349] on span at bounding box center [152, 345] width 16 height 16
click at [155, 349] on input "better" at bounding box center [152, 345] width 16 height 16
radio input "true"
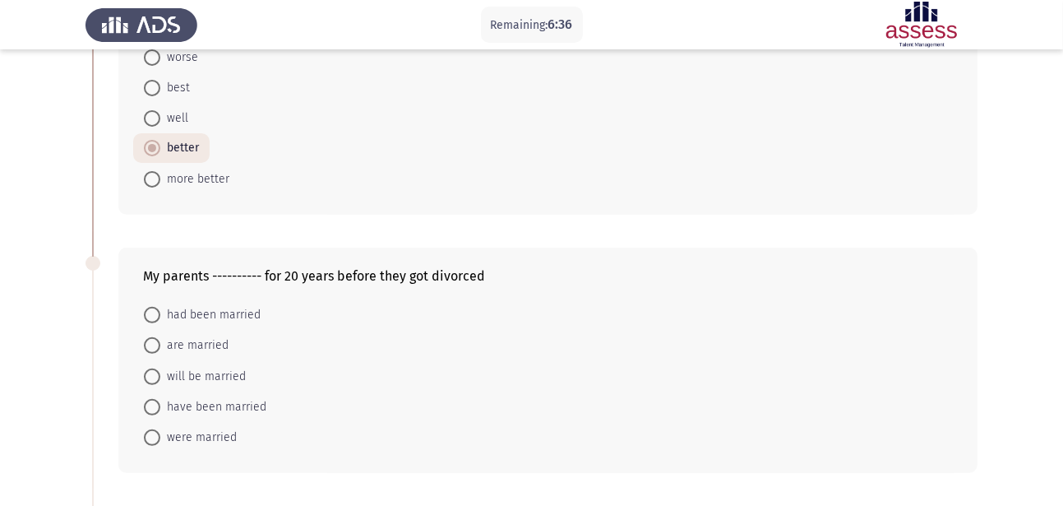
scroll to position [408, 0]
click at [150, 312] on span at bounding box center [152, 313] width 16 height 16
click at [150, 312] on input "had been married" at bounding box center [152, 313] width 16 height 16
radio input "true"
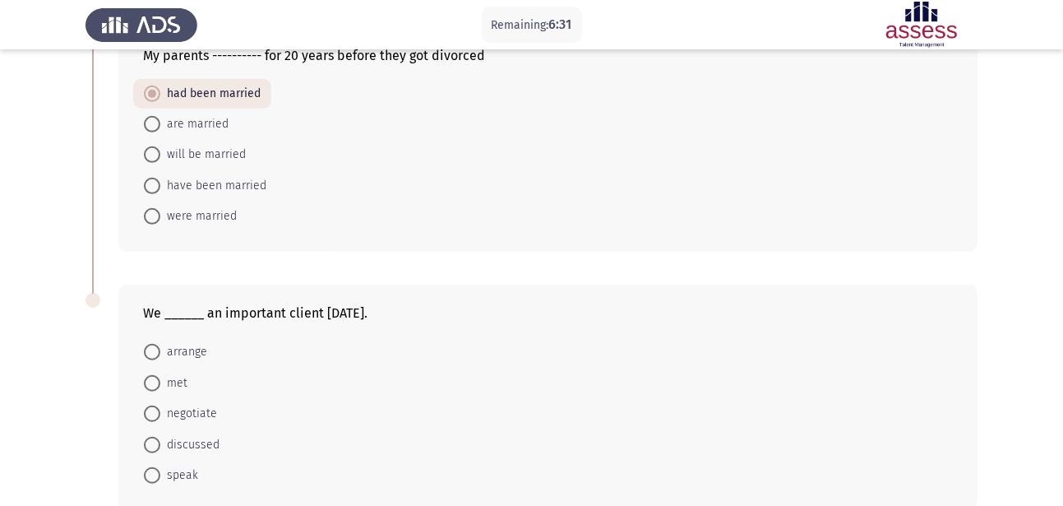
scroll to position [635, 0]
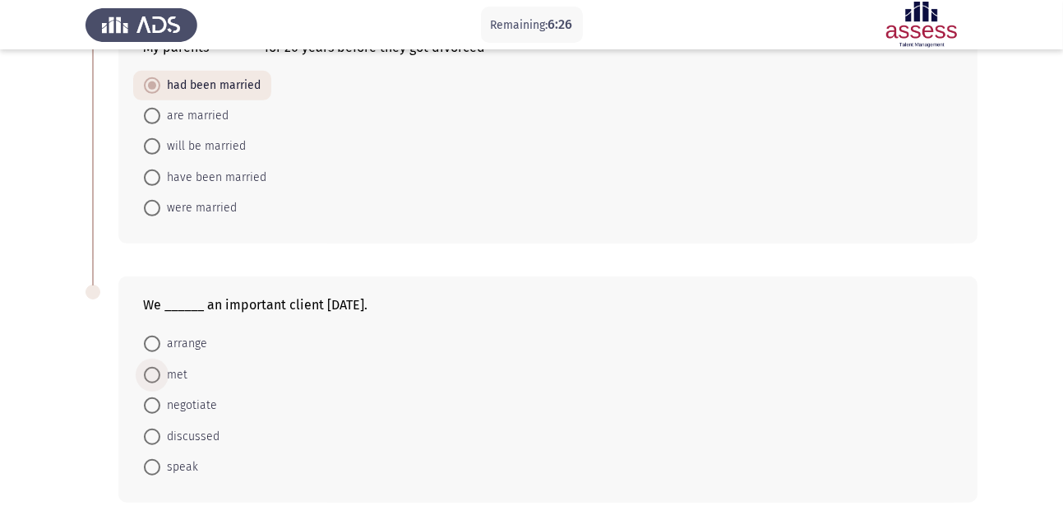
click at [151, 370] on span at bounding box center [152, 375] width 16 height 16
click at [151, 370] on input "met" at bounding box center [152, 375] width 16 height 16
radio input "true"
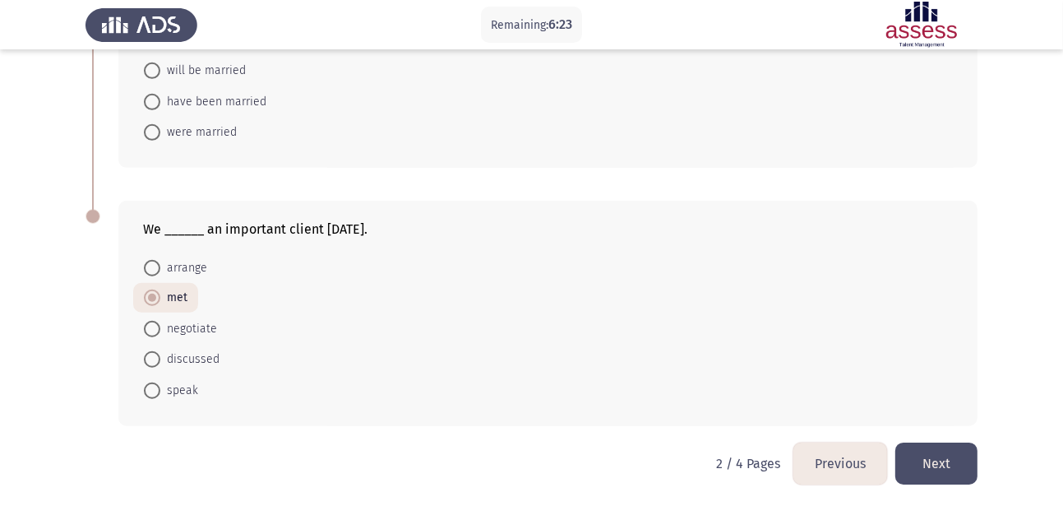
scroll to position [714, 0]
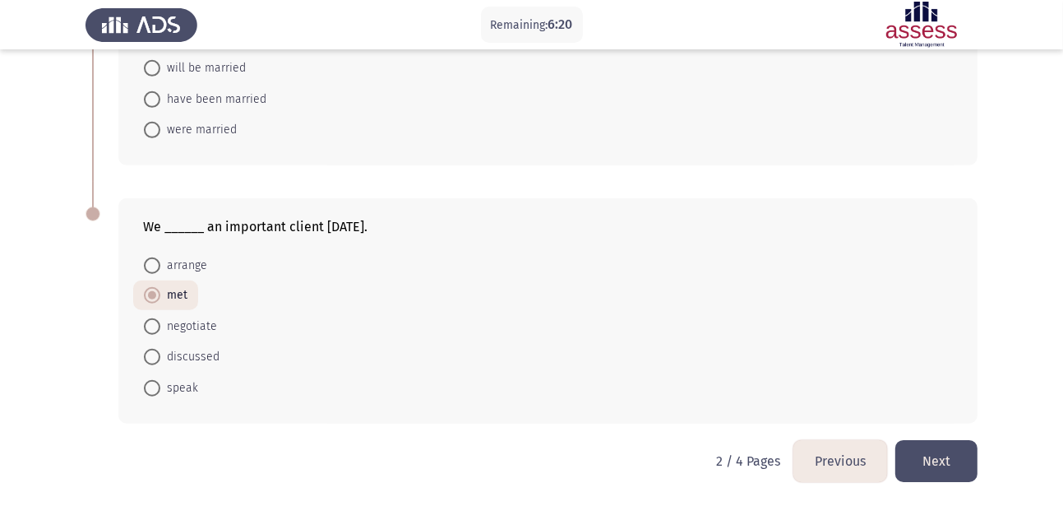
click at [951, 467] on button "Next" at bounding box center [936, 461] width 82 height 42
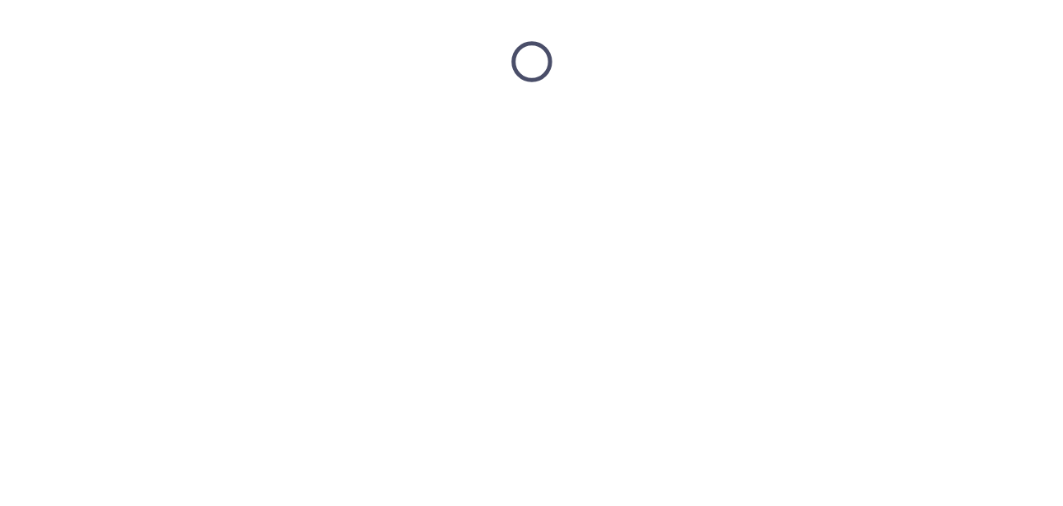
scroll to position [0, 0]
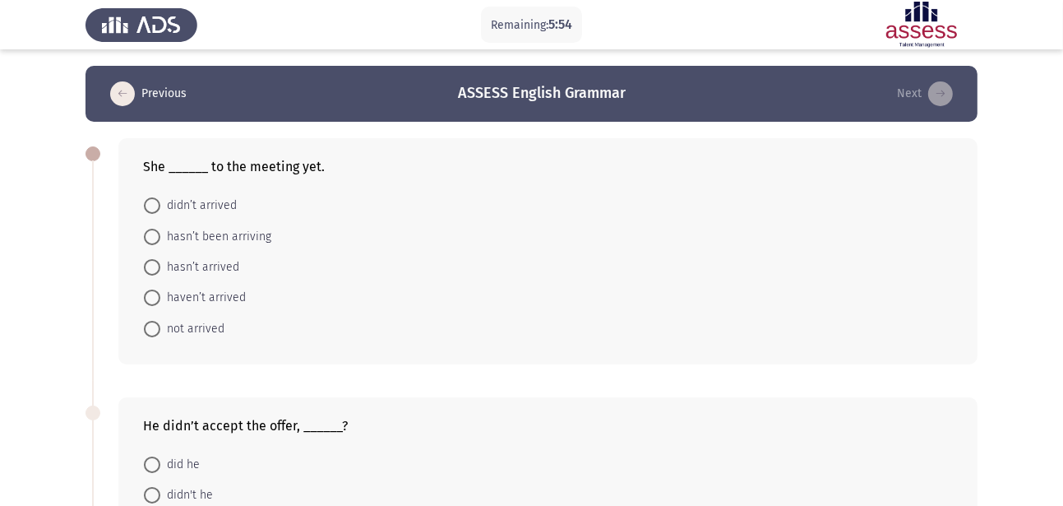
click at [150, 265] on span at bounding box center [152, 267] width 16 height 16
click at [150, 265] on input "hasn’t arrived" at bounding box center [152, 267] width 16 height 16
radio input "true"
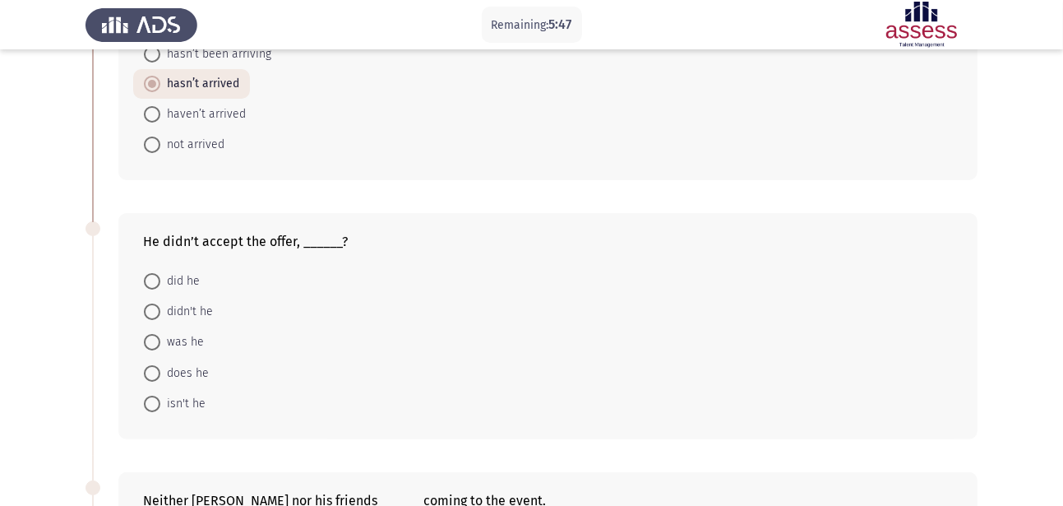
scroll to position [192, 0]
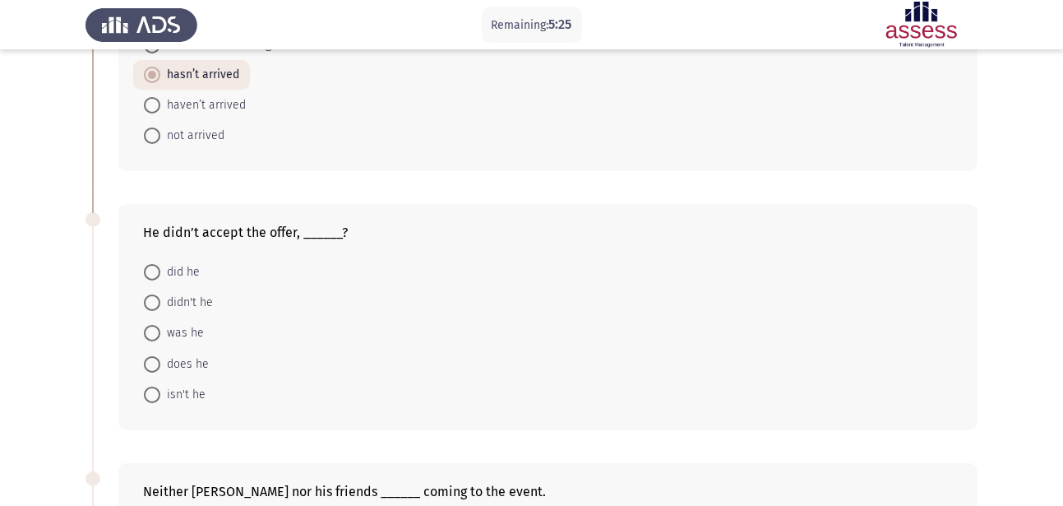
click at [159, 307] on span at bounding box center [152, 302] width 16 height 16
click at [159, 307] on input "didn't he" at bounding box center [152, 302] width 16 height 16
radio input "true"
click at [153, 273] on span at bounding box center [152, 272] width 16 height 16
click at [153, 273] on input "did he" at bounding box center [152, 272] width 16 height 16
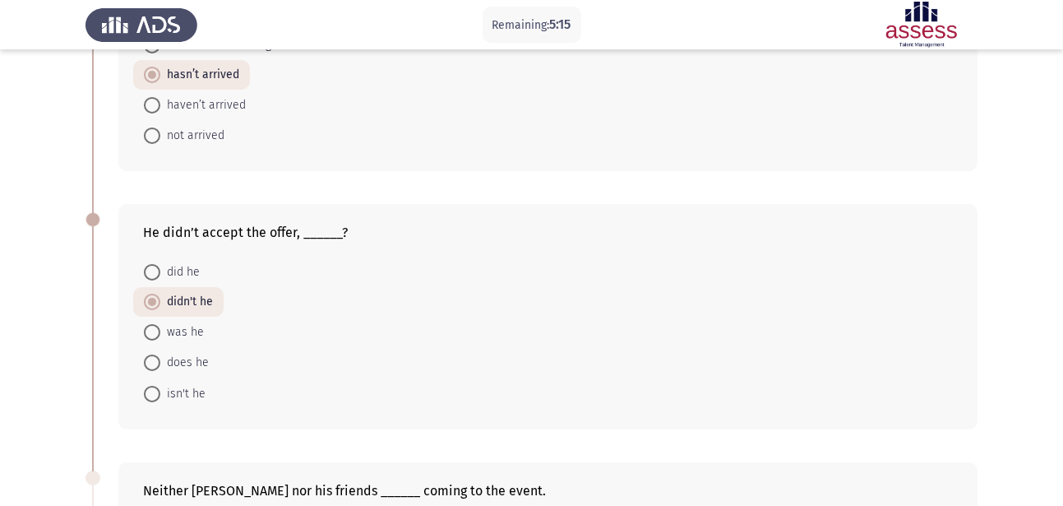
radio input "true"
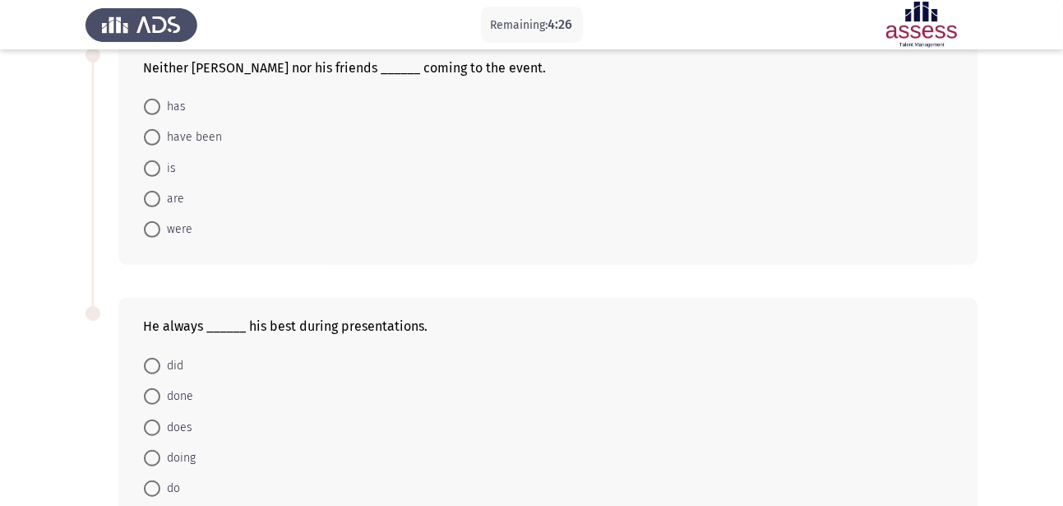
scroll to position [613, 0]
click at [152, 464] on span at bounding box center [152, 459] width 16 height 16
click at [152, 464] on input "doing" at bounding box center [152, 459] width 16 height 16
radio input "true"
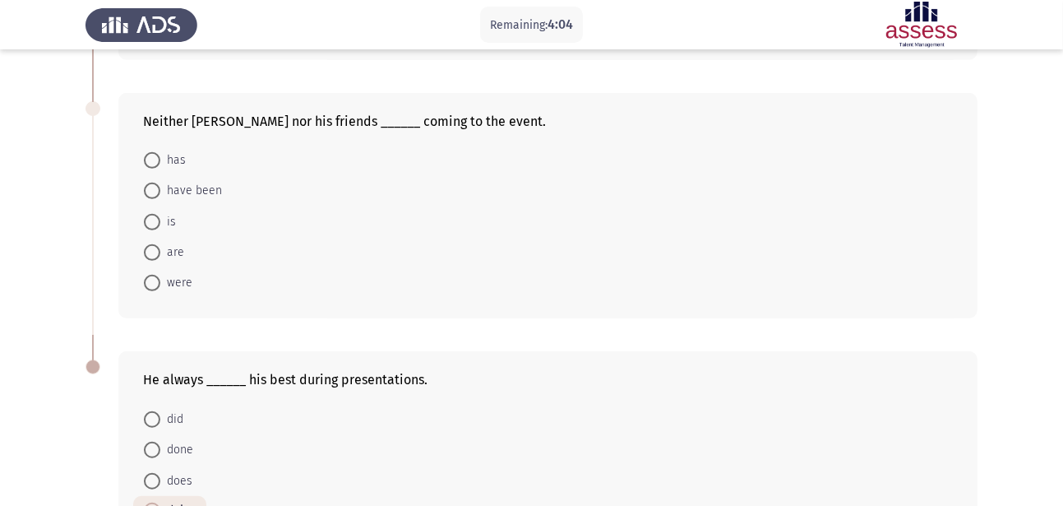
scroll to position [544, 0]
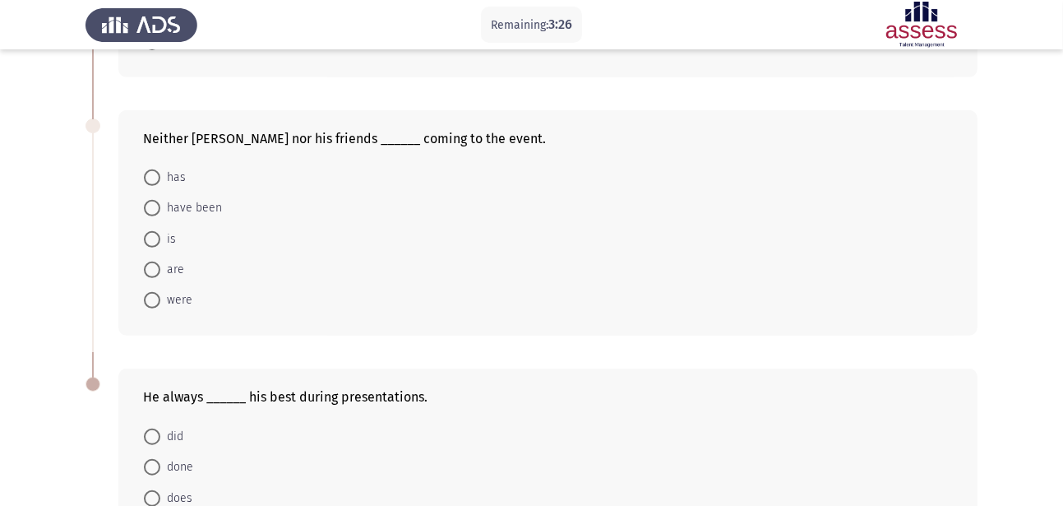
click at [156, 300] on span at bounding box center [152, 300] width 16 height 16
click at [156, 300] on input "were" at bounding box center [152, 300] width 16 height 16
radio input "true"
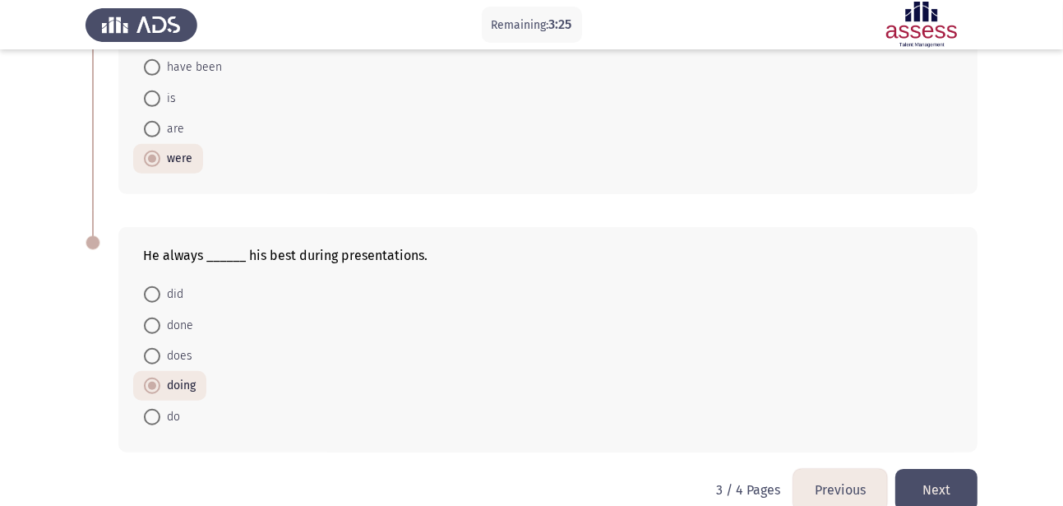
scroll to position [714, 0]
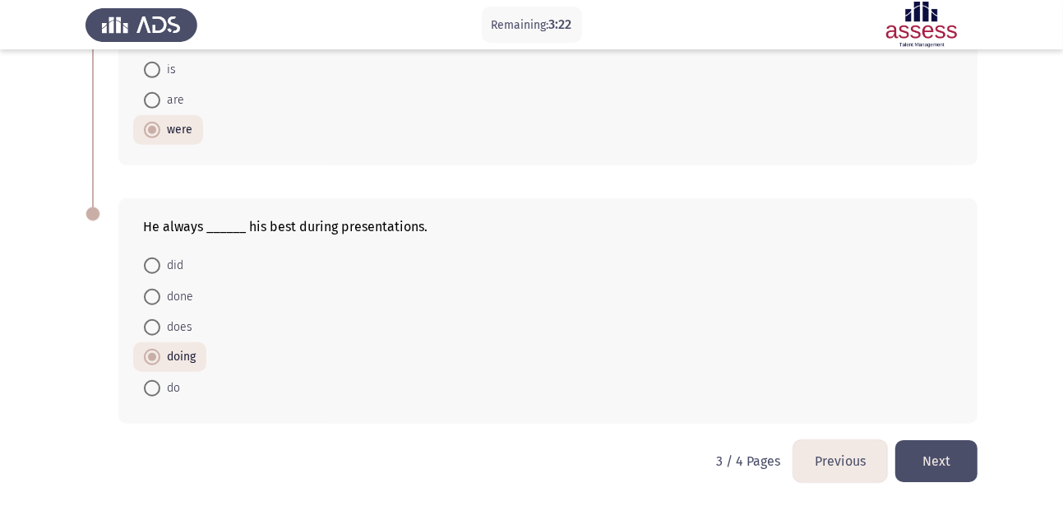
click at [951, 454] on button "Next" at bounding box center [936, 461] width 82 height 42
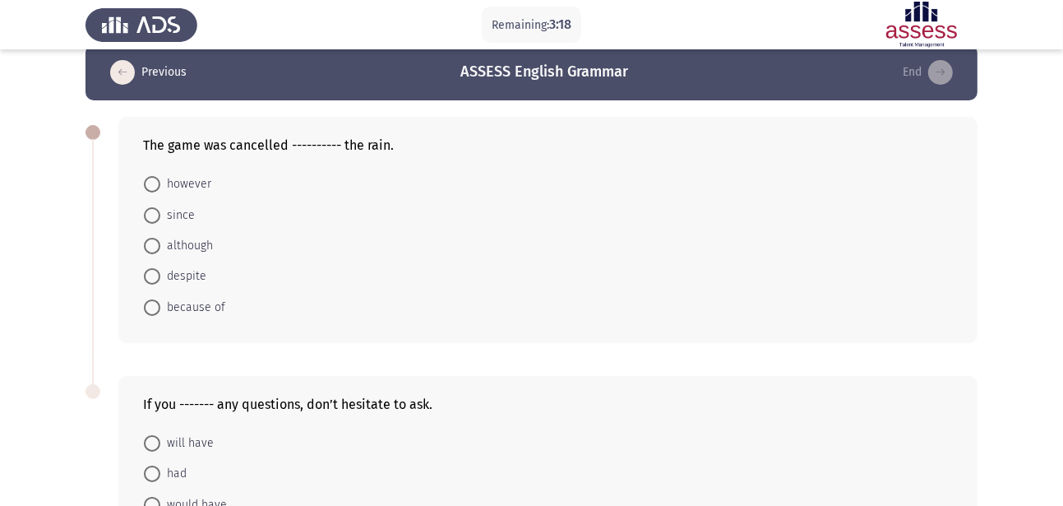
scroll to position [0, 0]
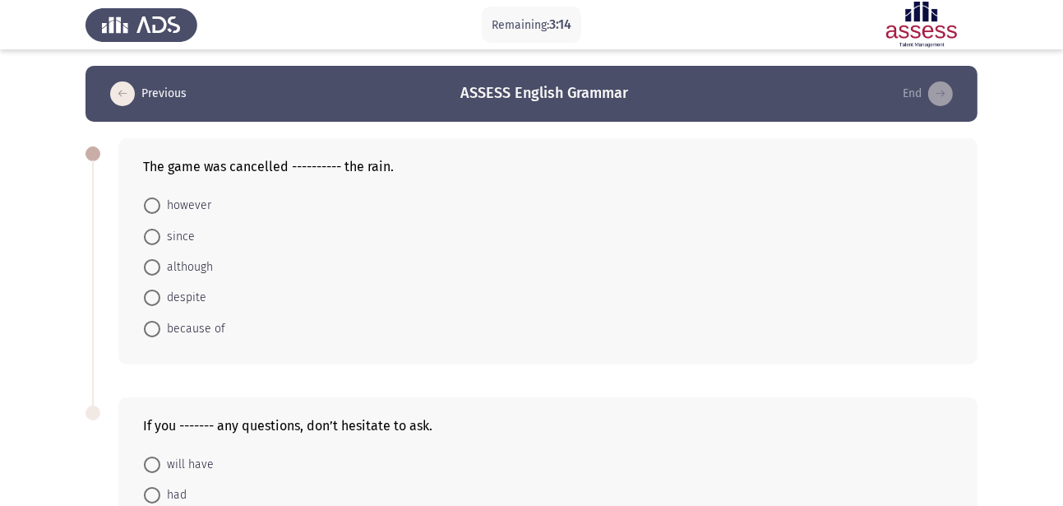
click at [158, 324] on span at bounding box center [152, 329] width 16 height 16
click at [158, 324] on input "because of" at bounding box center [152, 329] width 16 height 16
radio input "true"
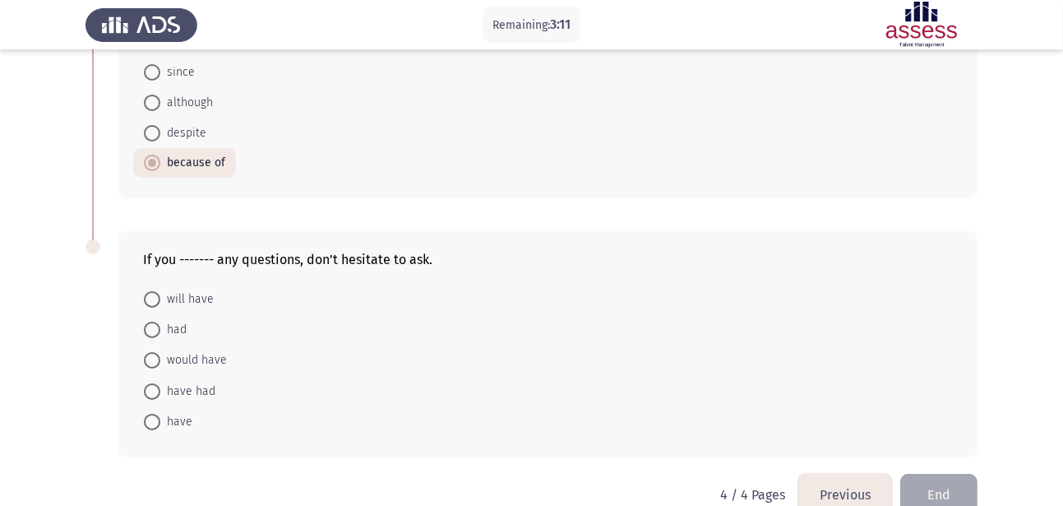
scroll to position [166, 0]
click at [151, 425] on span at bounding box center [152, 420] width 16 height 16
click at [151, 425] on input "have" at bounding box center [152, 420] width 16 height 16
radio input "true"
click at [939, 484] on button "End" at bounding box center [938, 492] width 77 height 42
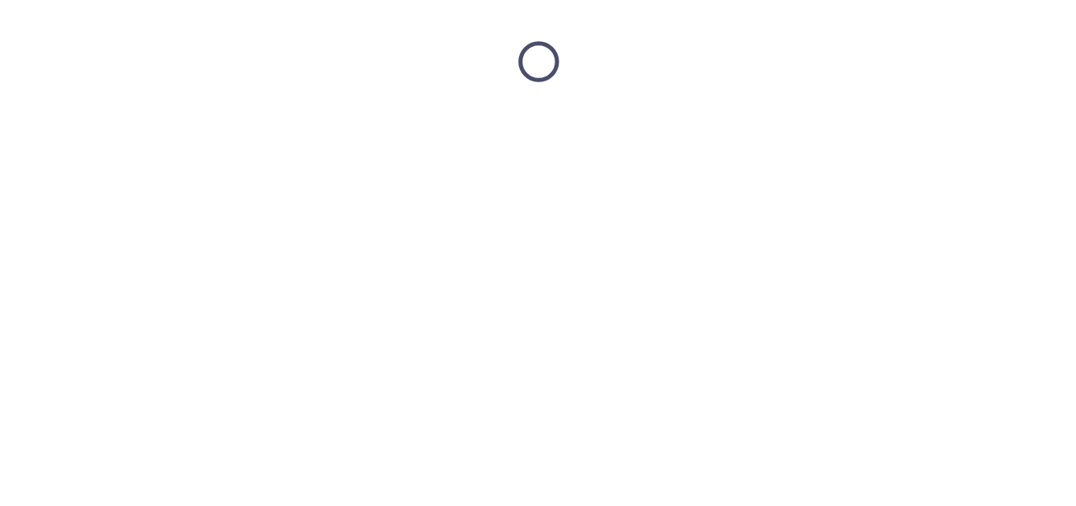
scroll to position [0, 0]
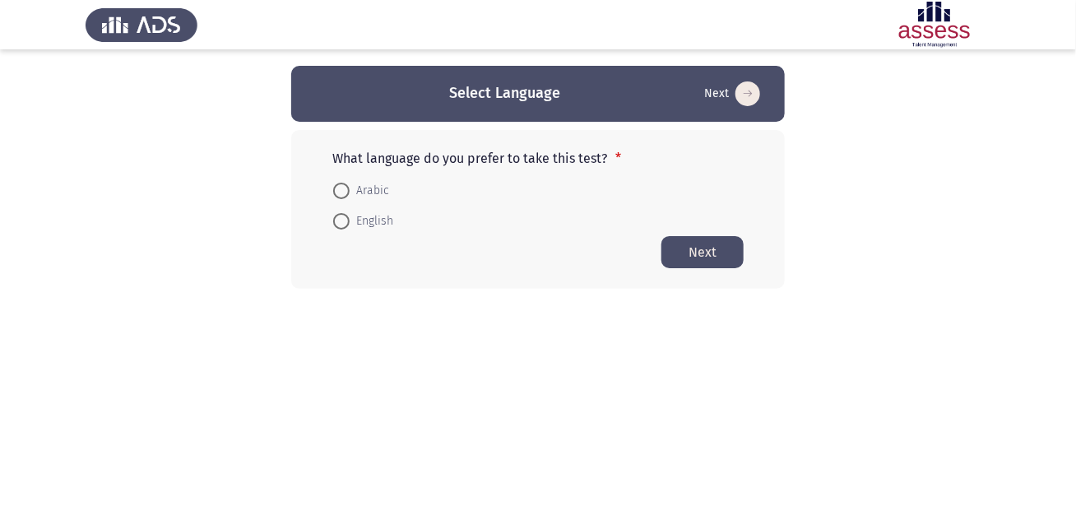
click at [345, 200] on label "Arabic" at bounding box center [361, 191] width 56 height 20
click at [345, 199] on input "Arabic" at bounding box center [341, 191] width 16 height 16
radio input "true"
click at [709, 263] on button "Next" at bounding box center [702, 251] width 82 height 32
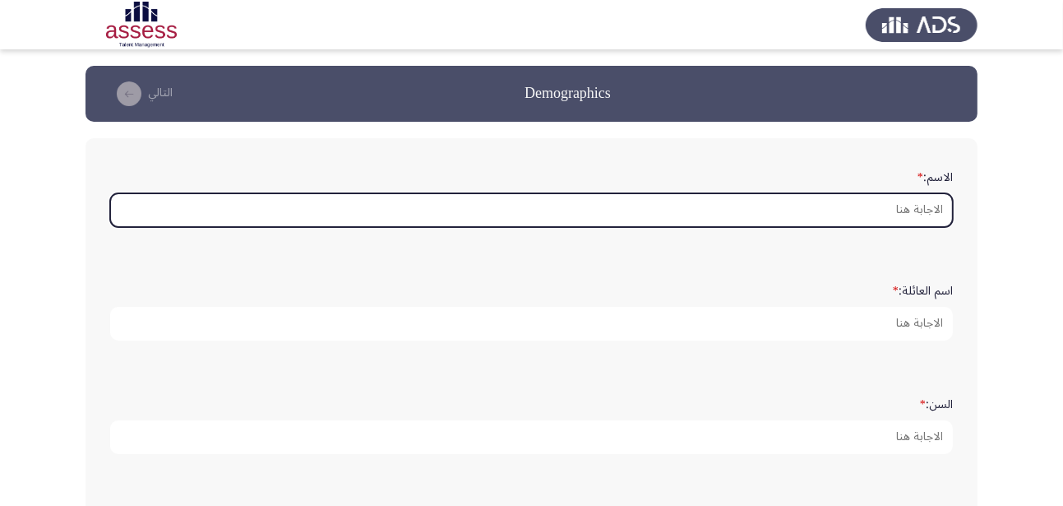
click at [773, 199] on input "الاسم: *" at bounding box center [531, 210] width 843 height 34
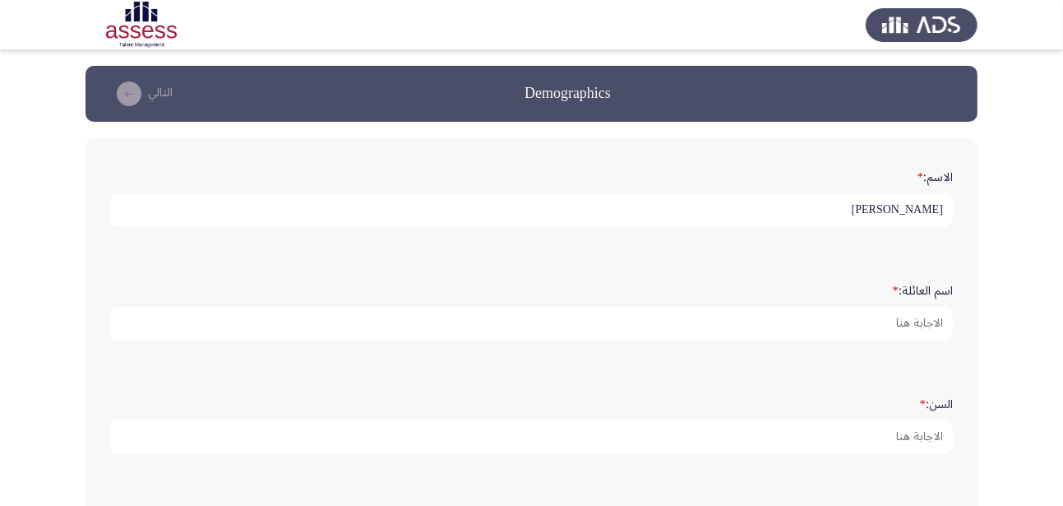
type input "[PERSON_NAME]"
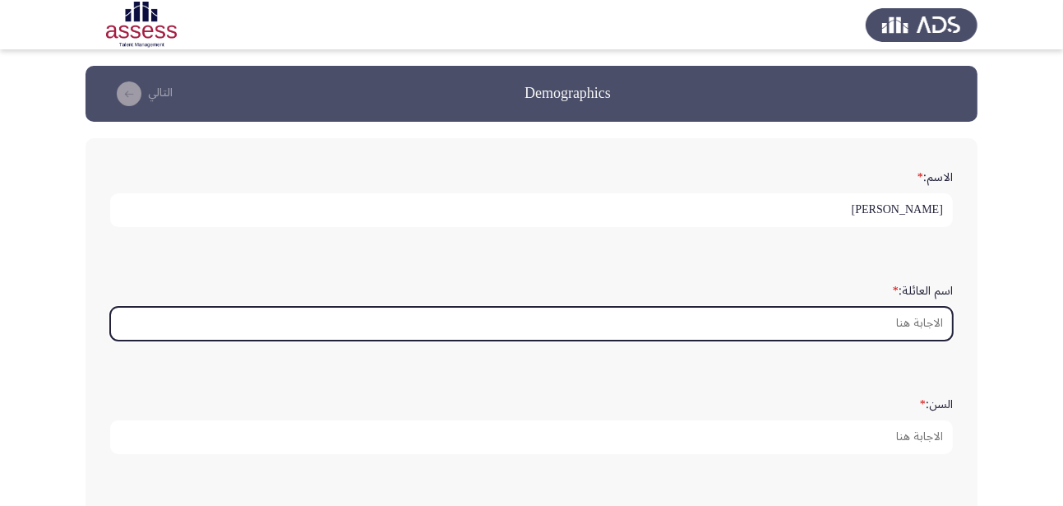
click at [883, 317] on input "اسم العائلة: *" at bounding box center [531, 324] width 843 height 34
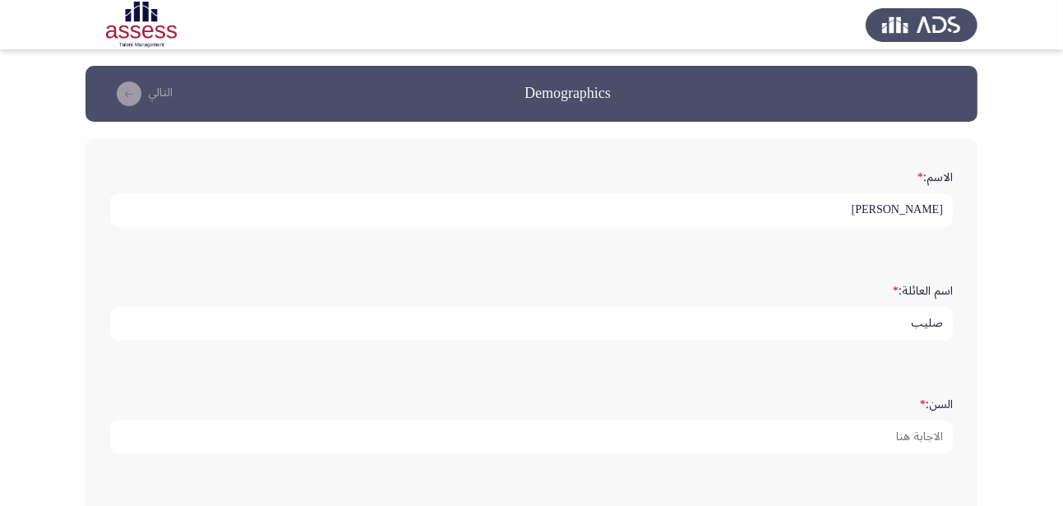
type input "صليب"
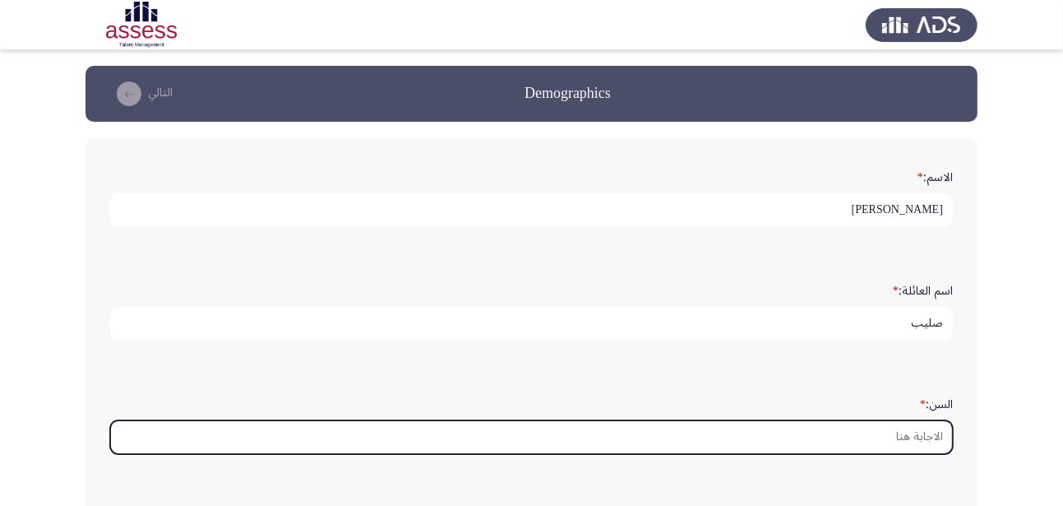
click at [891, 436] on input "السن: *" at bounding box center [531, 437] width 843 height 34
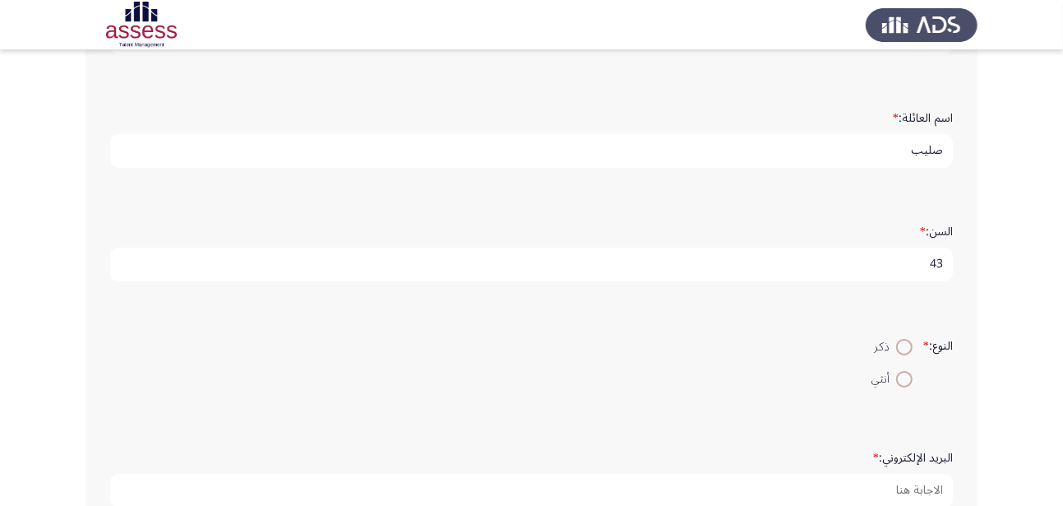
scroll to position [188, 0]
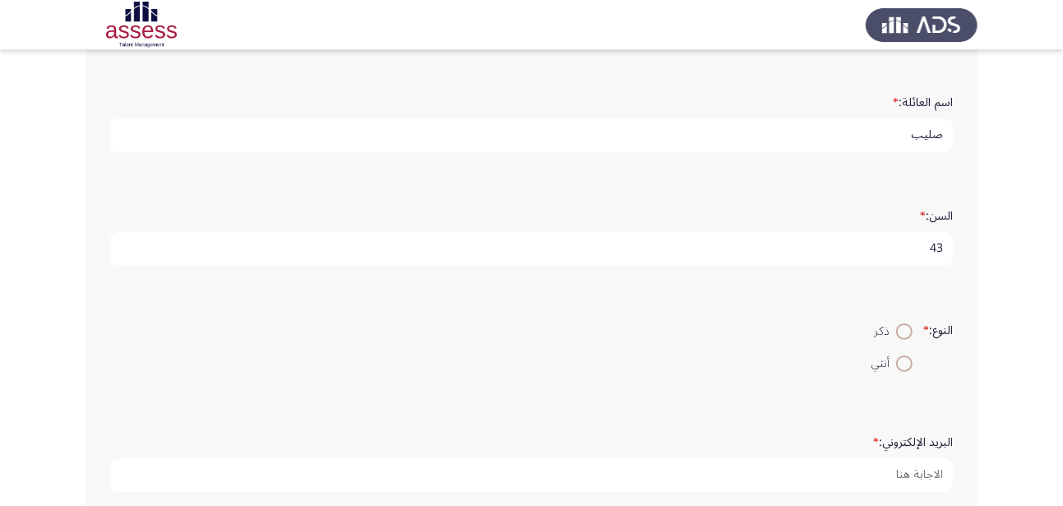
type input "43"
drag, startPoint x: 900, startPoint y: 330, endPoint x: 917, endPoint y: 323, distance: 17.7
click at [900, 329] on span at bounding box center [904, 331] width 16 height 16
click at [900, 329] on input "ذكر" at bounding box center [904, 331] width 16 height 16
radio input "true"
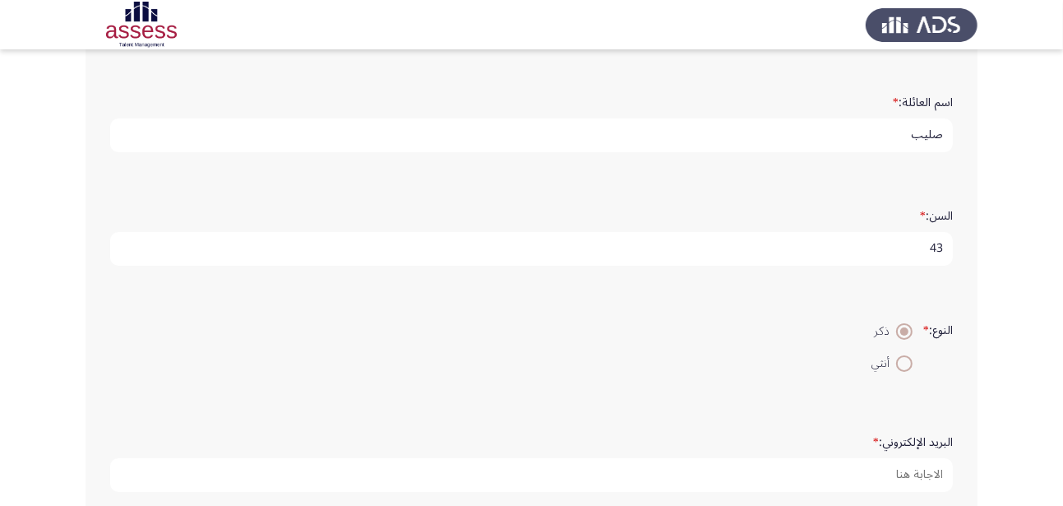
scroll to position [473, 0]
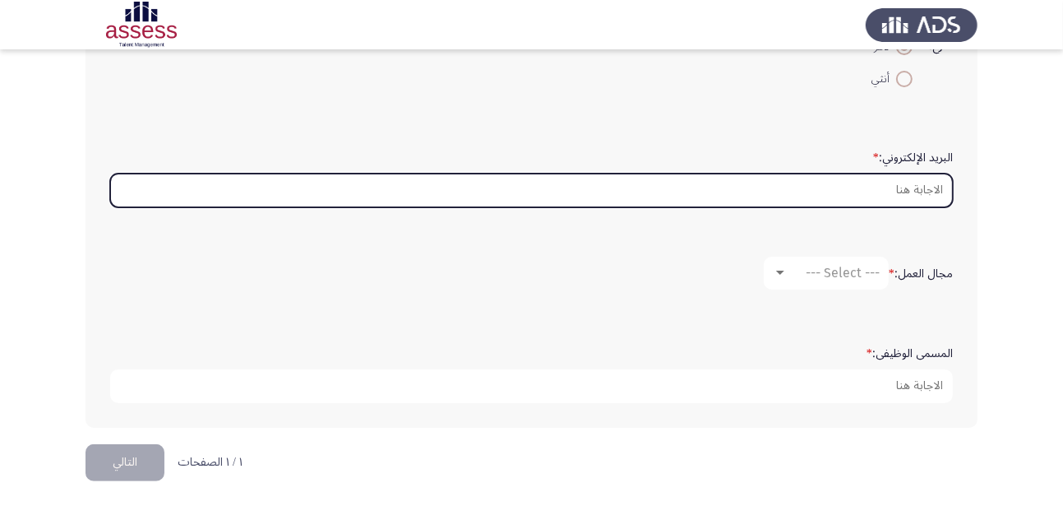
click at [910, 191] on input "البريد الإلكتروني: *" at bounding box center [531, 190] width 843 height 34
type input "m"
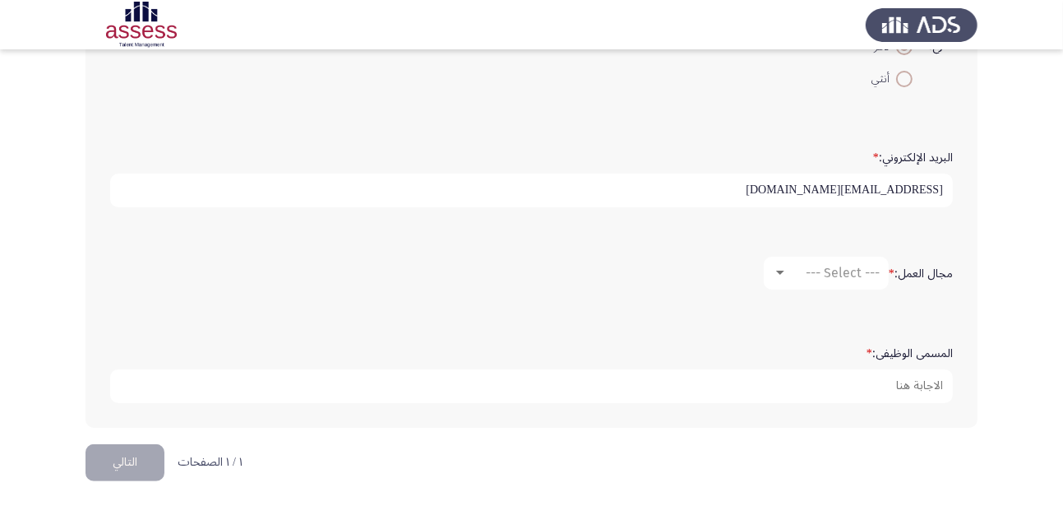
type input "[EMAIL_ADDRESS][DOMAIN_NAME]"
click at [846, 279] on mat-select "--- Select ---" at bounding box center [826, 273] width 125 height 33
click at [773, 261] on mat-select "--- Select ---" at bounding box center [826, 273] width 125 height 33
click at [777, 271] on div at bounding box center [780, 273] width 8 height 4
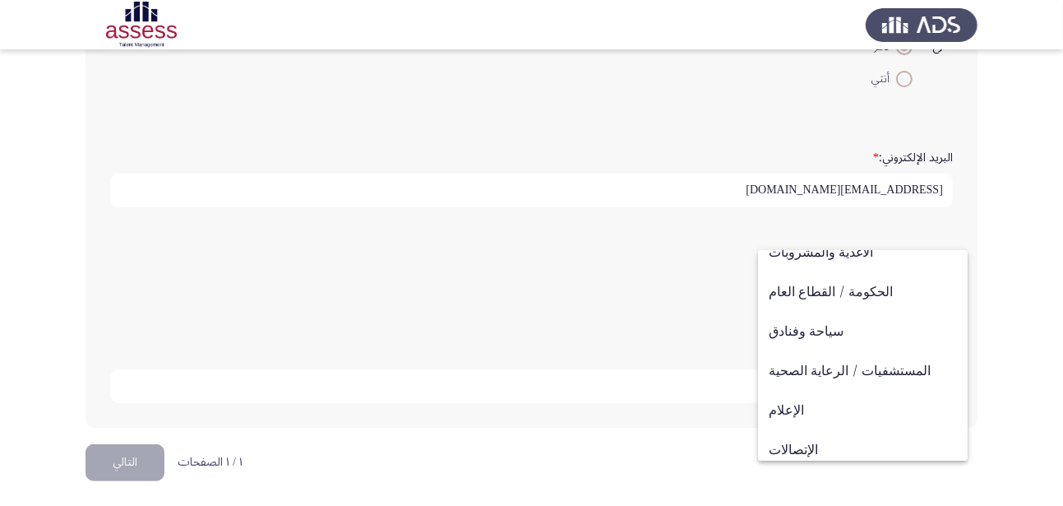
scroll to position [327, 0]
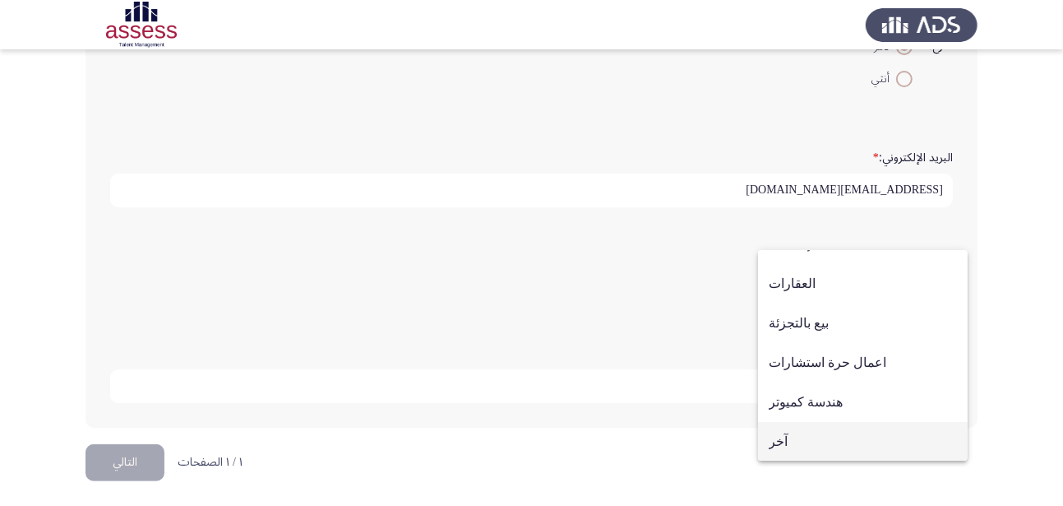
click at [819, 442] on span "آخر" at bounding box center [863, 441] width 188 height 39
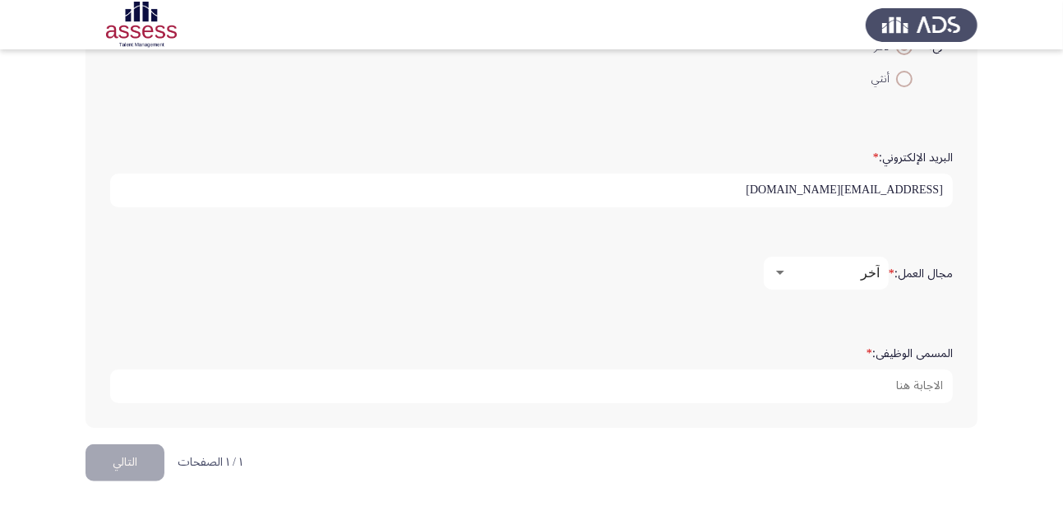
scroll to position [539, 0]
click at [867, 280] on mat-select "آخر" at bounding box center [826, 273] width 125 height 33
click at [868, 267] on span "آخر" at bounding box center [870, 273] width 19 height 16
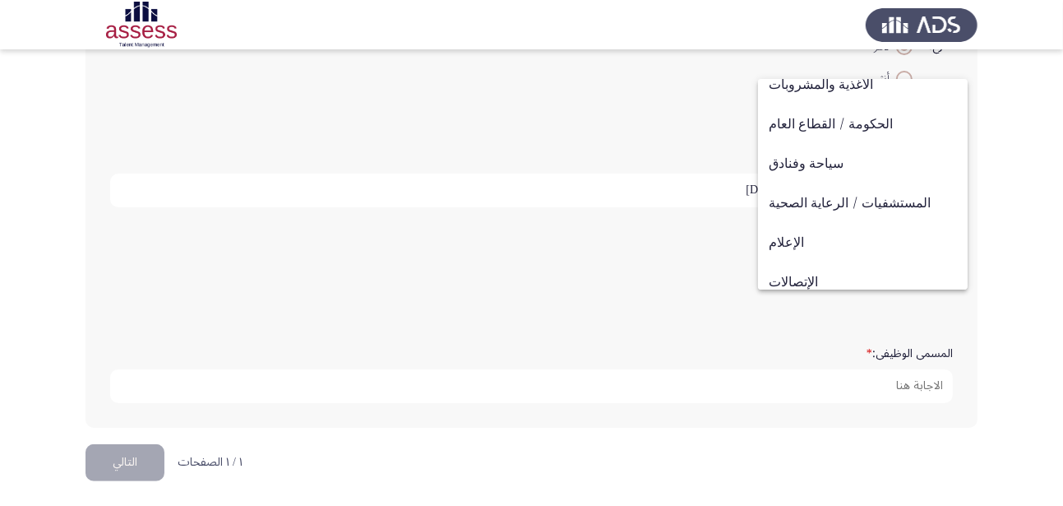
scroll to position [354, 0]
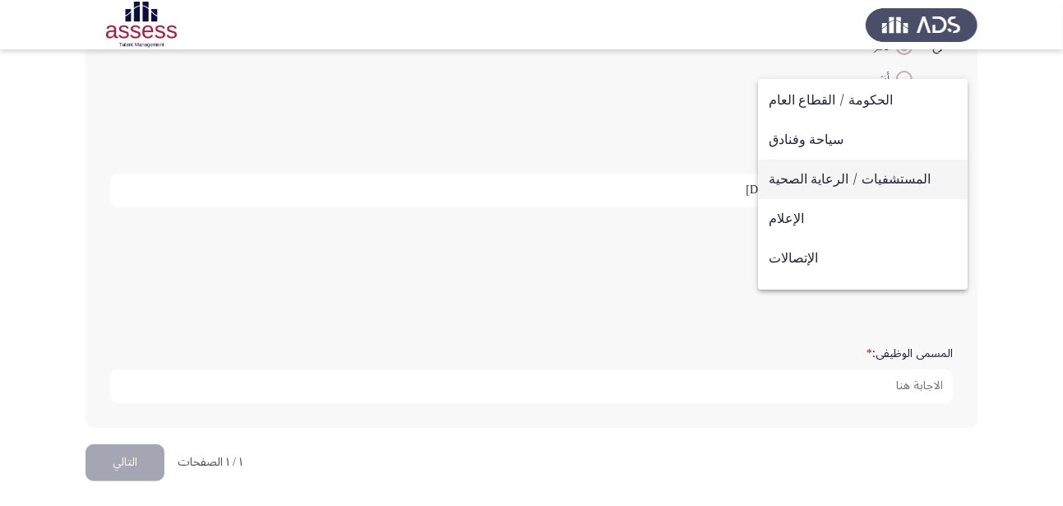
click at [836, 187] on span "المستشفيات / الرعاية الصحية" at bounding box center [863, 179] width 188 height 39
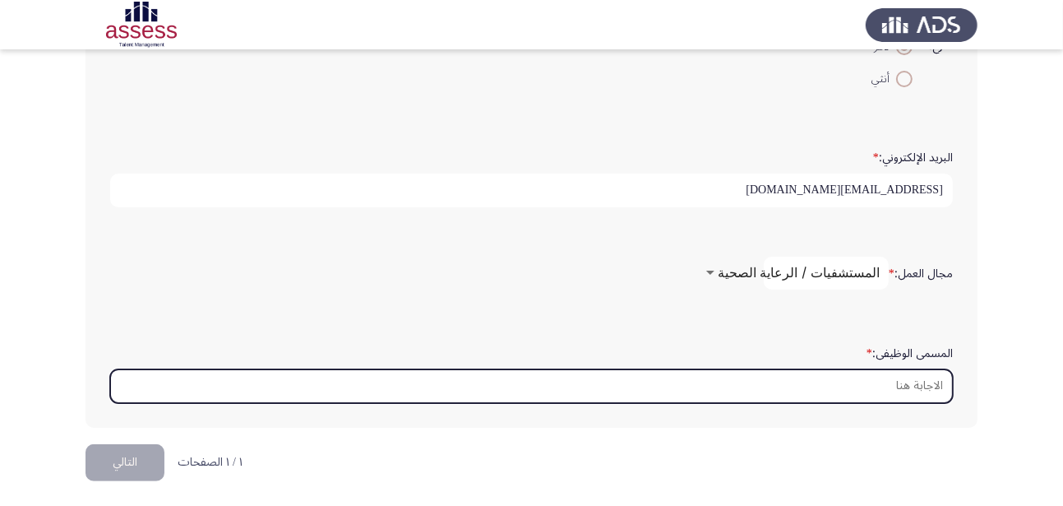
click at [931, 390] on input "المسمى الوظيفى: *" at bounding box center [531, 386] width 843 height 34
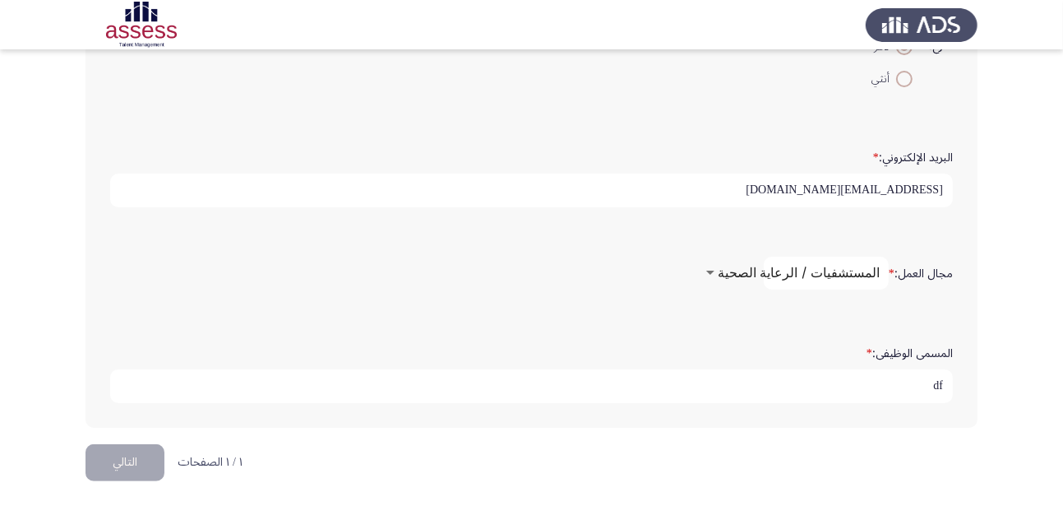
type input "d"
click at [905, 386] on input "wherehous" at bounding box center [531, 386] width 843 height 34
click at [759, 396] on input "warehouse professinoal" at bounding box center [531, 386] width 843 height 34
drag, startPoint x: 885, startPoint y: 380, endPoint x: 959, endPoint y: 370, distance: 74.7
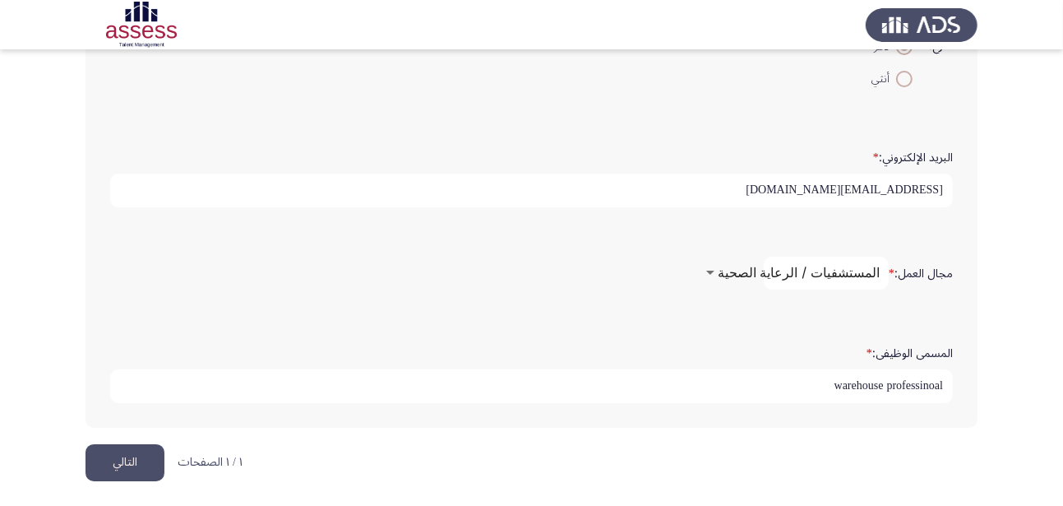
click at [959, 370] on div "المسمى الوظيفى: * warehouse professinoal" at bounding box center [531, 371] width 859 height 81
click at [932, 385] on input "warehouse professinoal" at bounding box center [531, 386] width 843 height 34
click at [917, 399] on div "المسمى الوظيفى: * warehouse professinoal" at bounding box center [531, 371] width 859 height 81
click at [919, 399] on div "المسمى الوظيفى: * warehouse professinoal" at bounding box center [531, 371] width 859 height 81
click at [950, 375] on input "warehouse professinoal" at bounding box center [531, 386] width 843 height 34
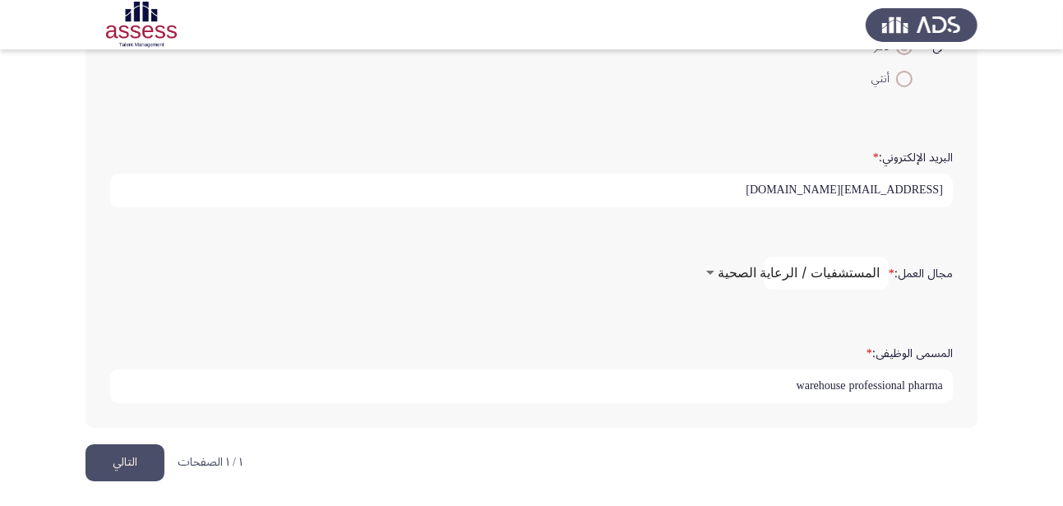
type input "warehouse professional pharma"
click at [138, 469] on button "التالي" at bounding box center [125, 462] width 79 height 37
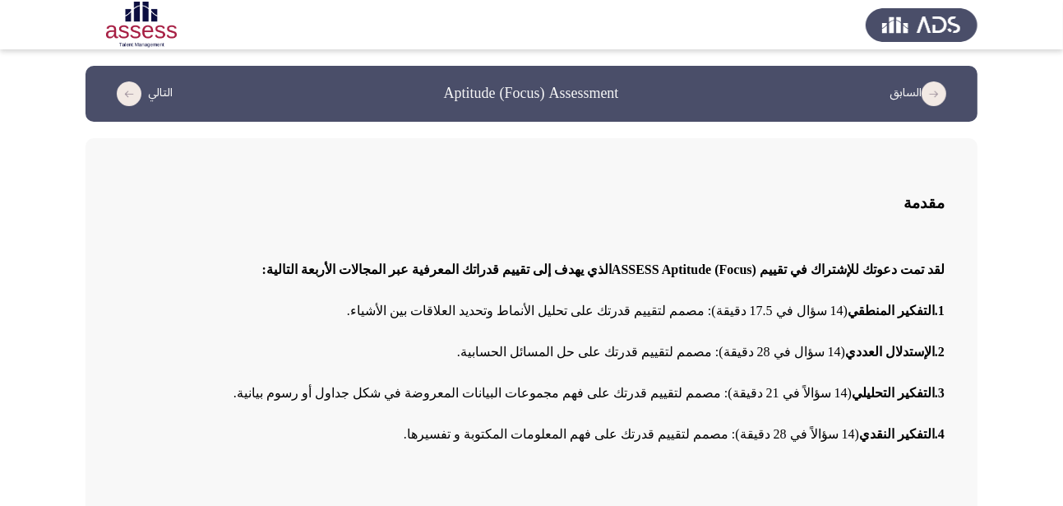
scroll to position [123, 0]
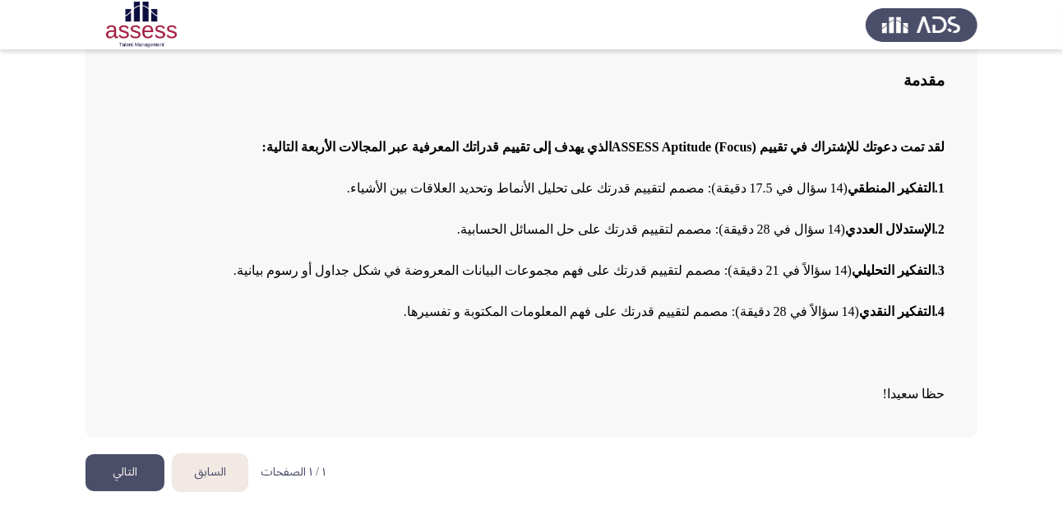
click at [154, 470] on button "التالي" at bounding box center [125, 472] width 79 height 37
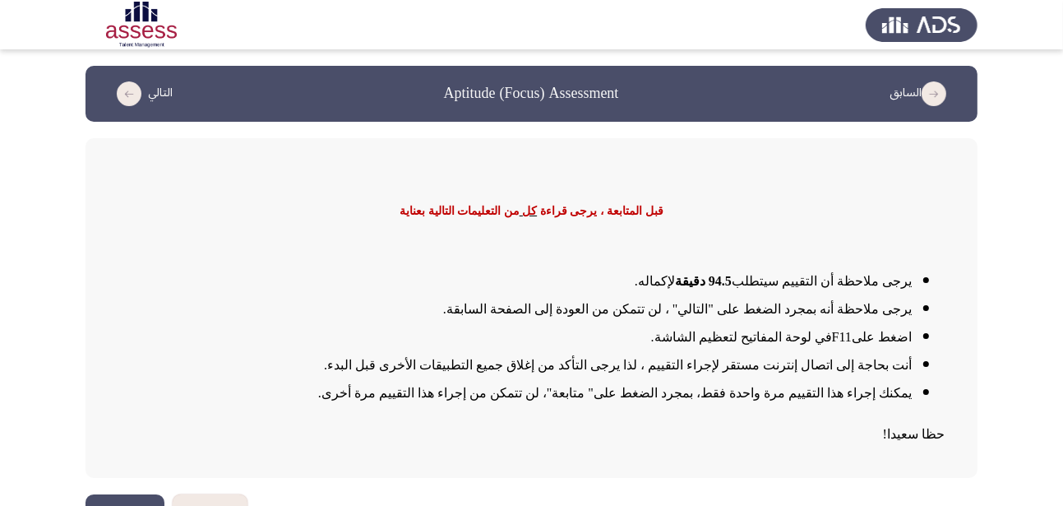
scroll to position [41, 0]
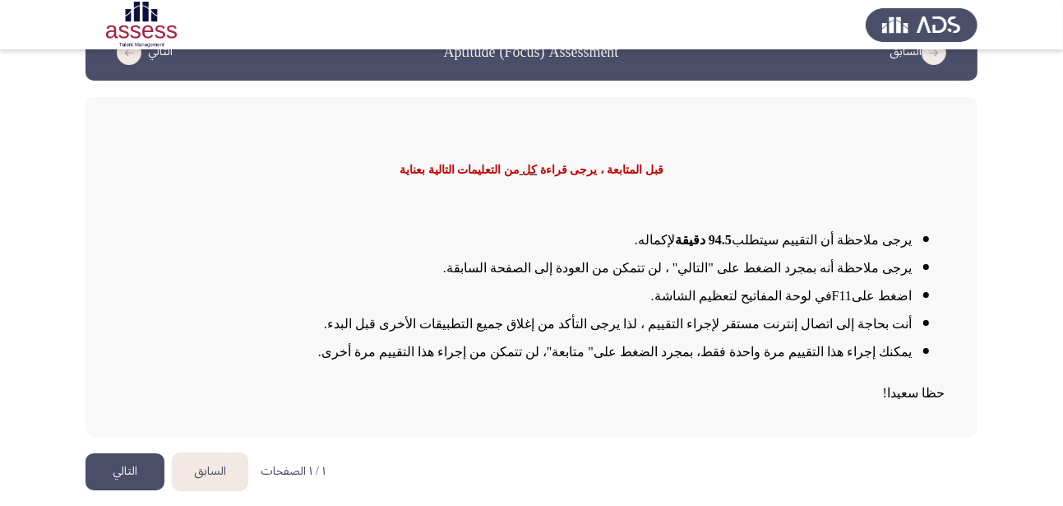
click at [145, 474] on button "التالي" at bounding box center [125, 471] width 79 height 37
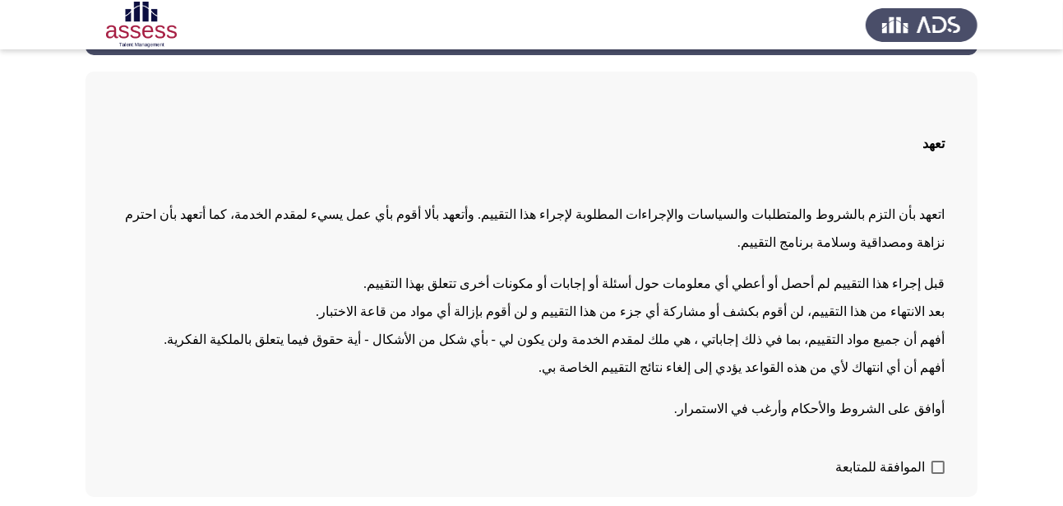
scroll to position [98, 0]
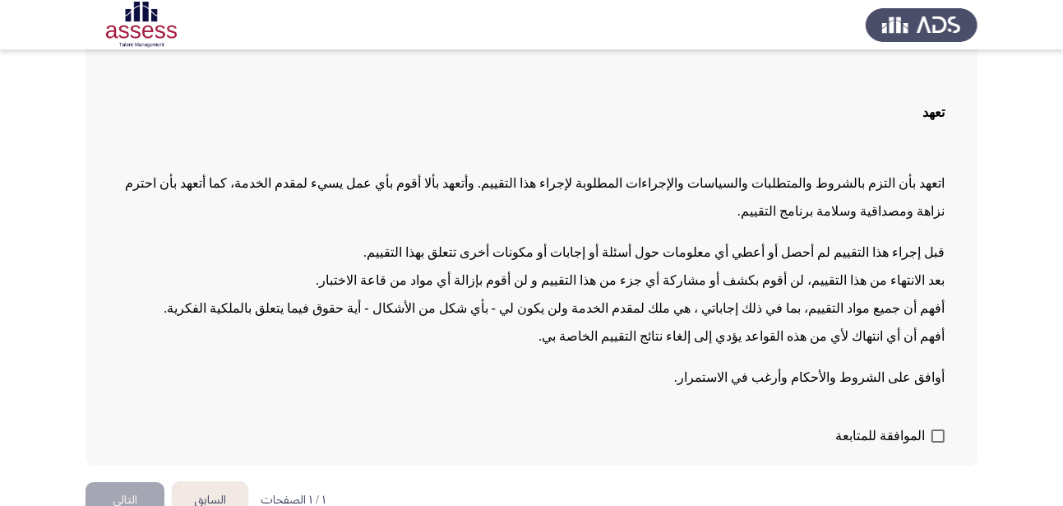
click at [940, 429] on span at bounding box center [938, 435] width 13 height 13
click at [938, 442] on input "الموافقة للمتابعة" at bounding box center [937, 442] width 1 height 1
checkbox input "true"
click at [148, 482] on button "التالي" at bounding box center [125, 500] width 79 height 37
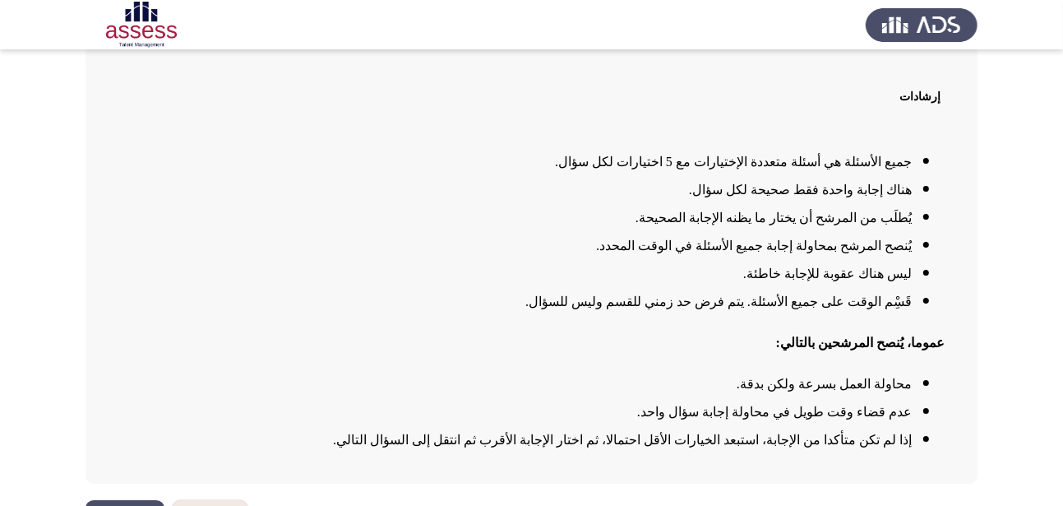
scroll to position [154, 0]
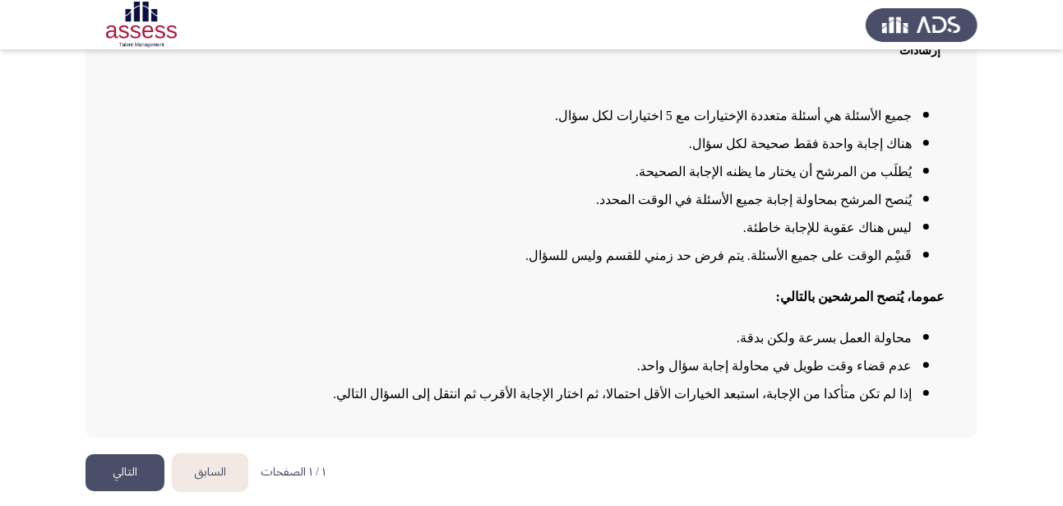
click at [117, 480] on button "التالي" at bounding box center [125, 472] width 79 height 37
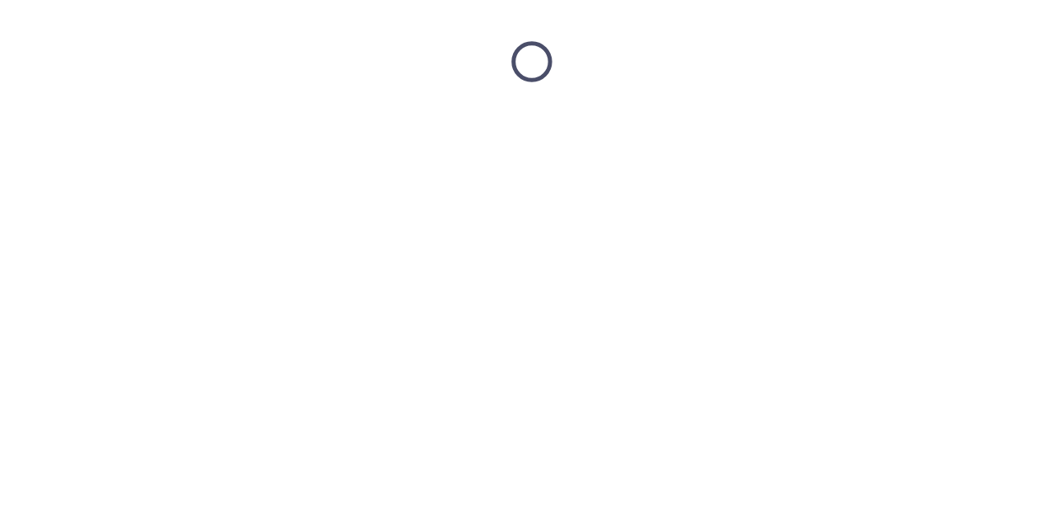
scroll to position [0, 0]
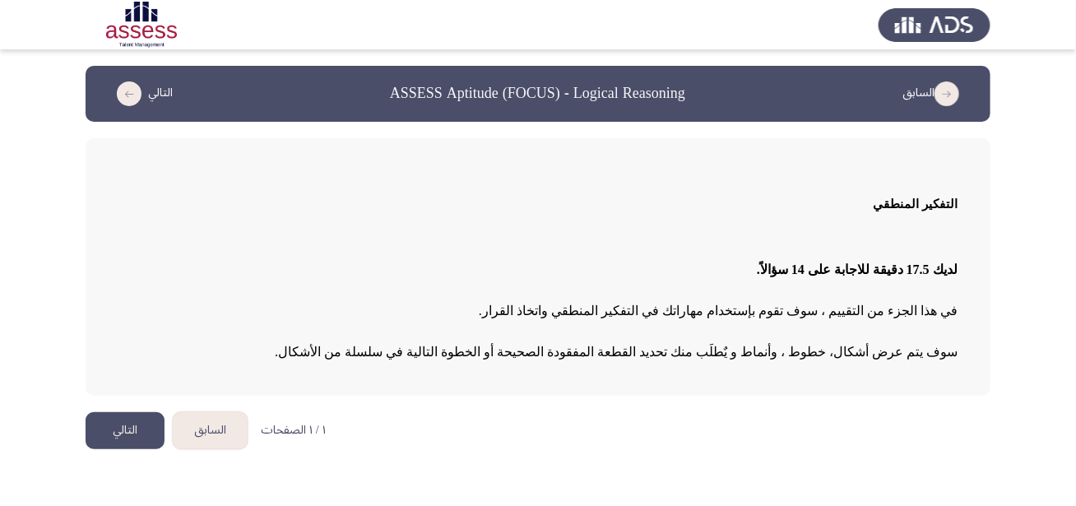
click at [145, 432] on button "التالي" at bounding box center [125, 430] width 79 height 37
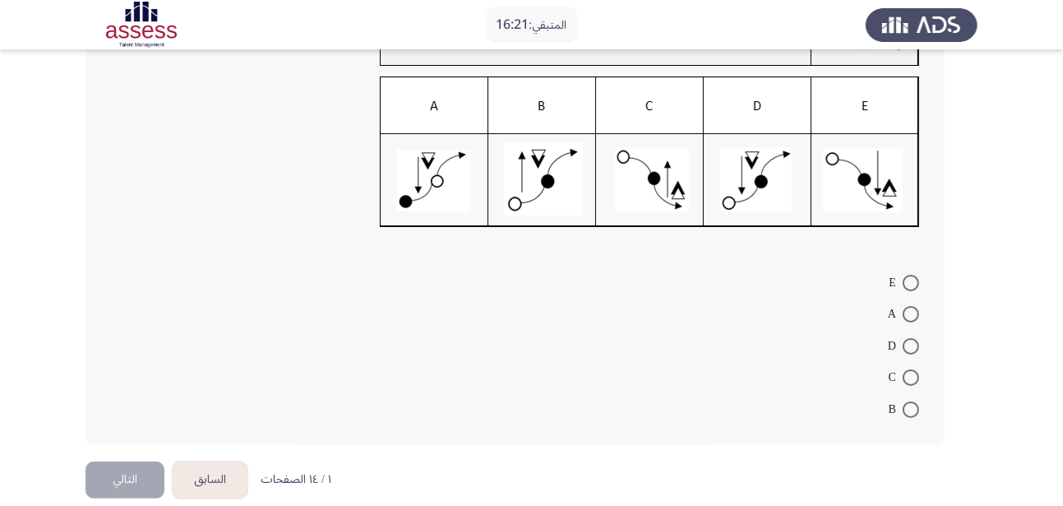
scroll to position [206, 0]
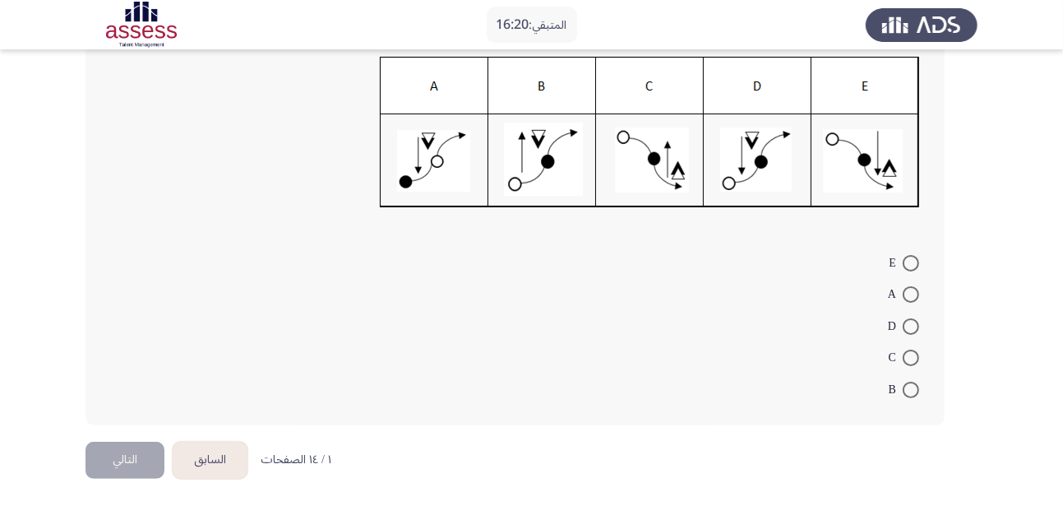
click at [911, 320] on span at bounding box center [911, 326] width 16 height 16
click at [911, 320] on input "D" at bounding box center [911, 326] width 16 height 16
radio input "true"
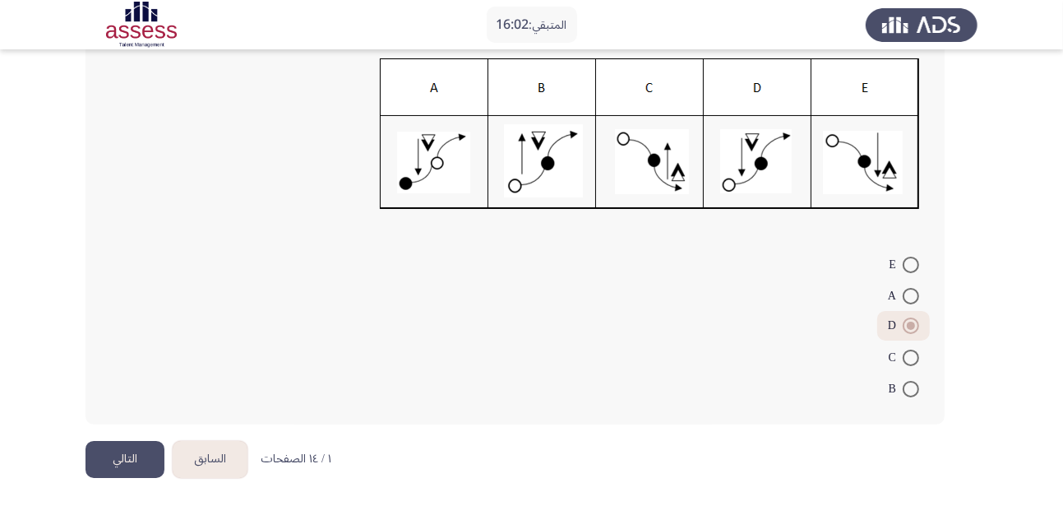
scroll to position [203, 0]
drag, startPoint x: 1016, startPoint y: 412, endPoint x: 1020, endPoint y: 390, distance: 22.4
click at [1020, 390] on app-assessment-container "المتبقي: 16:01 السابق ASSESS Aptitude (FOCUS) - Logical Reasoning التالي E A D …" at bounding box center [531, 153] width 1063 height 580
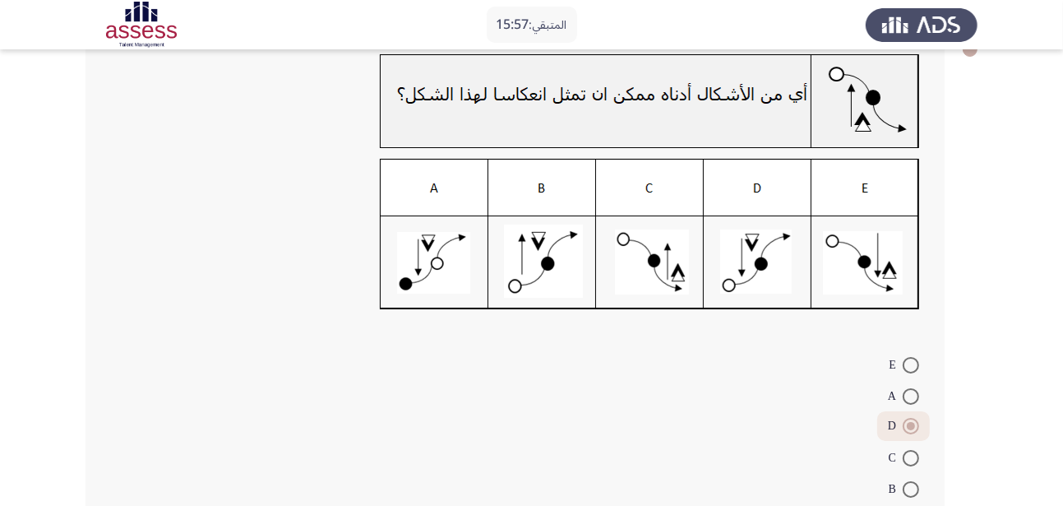
scroll to position [97, 0]
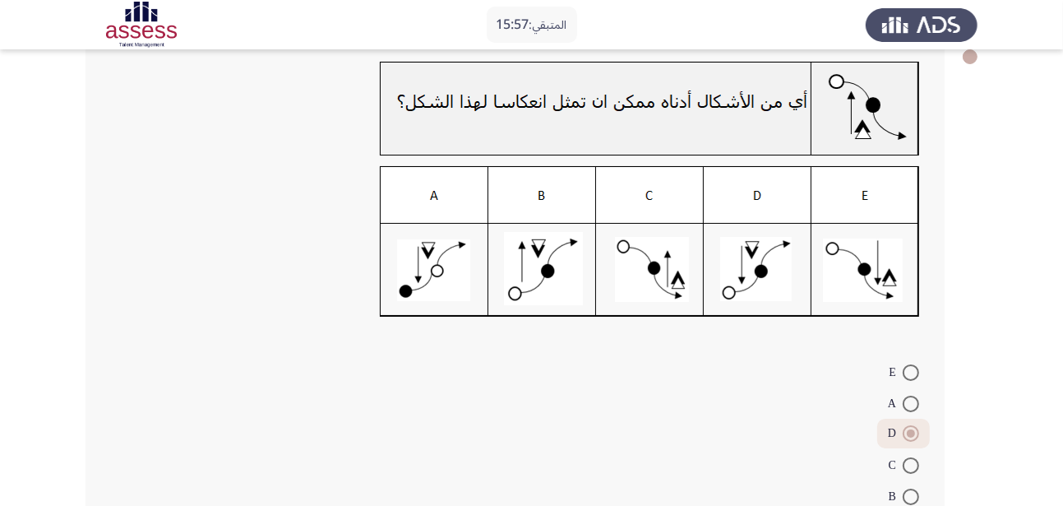
click at [1062, 280] on app-assessment-container "المتبقي: 15:57 السابق ASSESS Aptitude (FOCUS) - Logical Reasoning التالي E A D …" at bounding box center [531, 259] width 1063 height 580
click at [911, 372] on span at bounding box center [911, 372] width 16 height 16
click at [911, 372] on input "E" at bounding box center [911, 372] width 16 height 16
radio input "true"
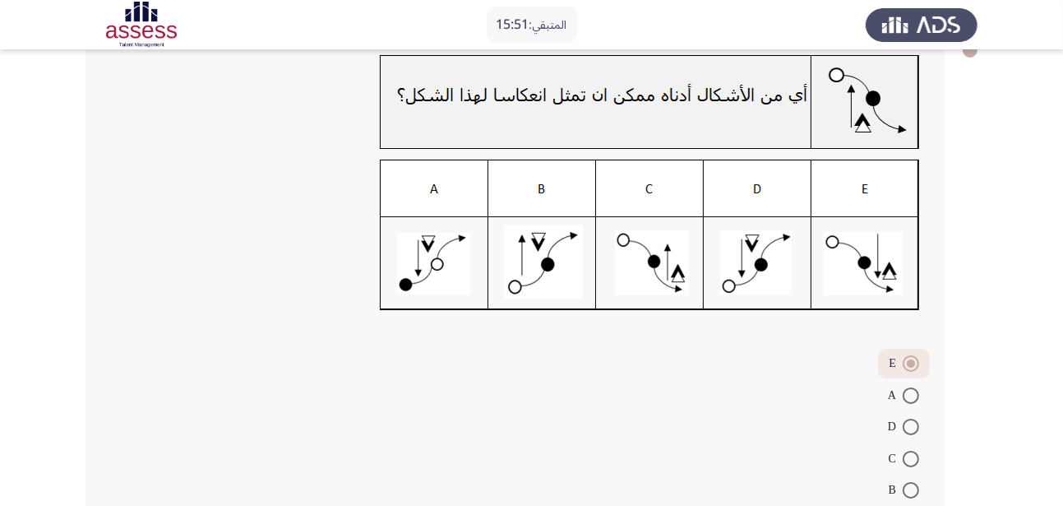
scroll to position [205, 0]
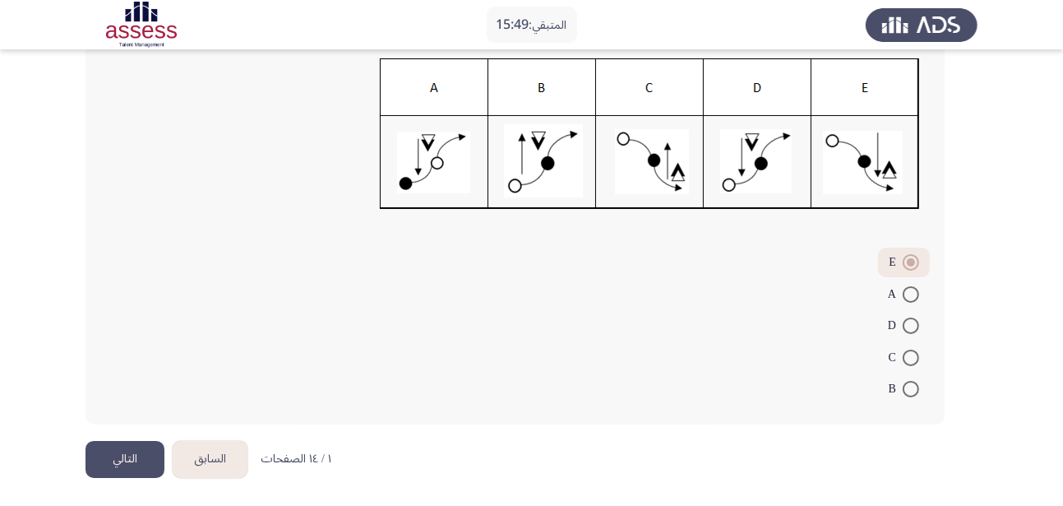
click at [132, 456] on button "التالي" at bounding box center [125, 459] width 79 height 37
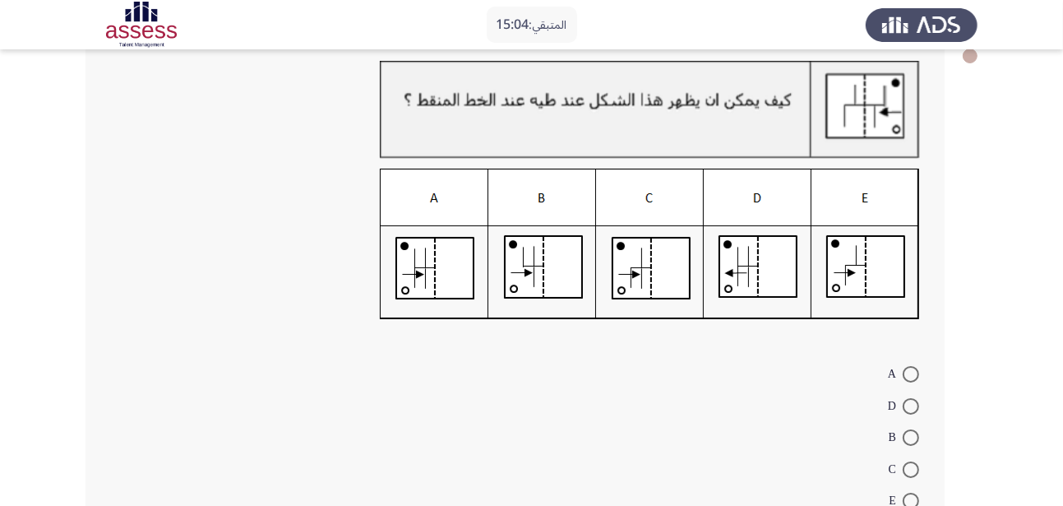
scroll to position [210, 0]
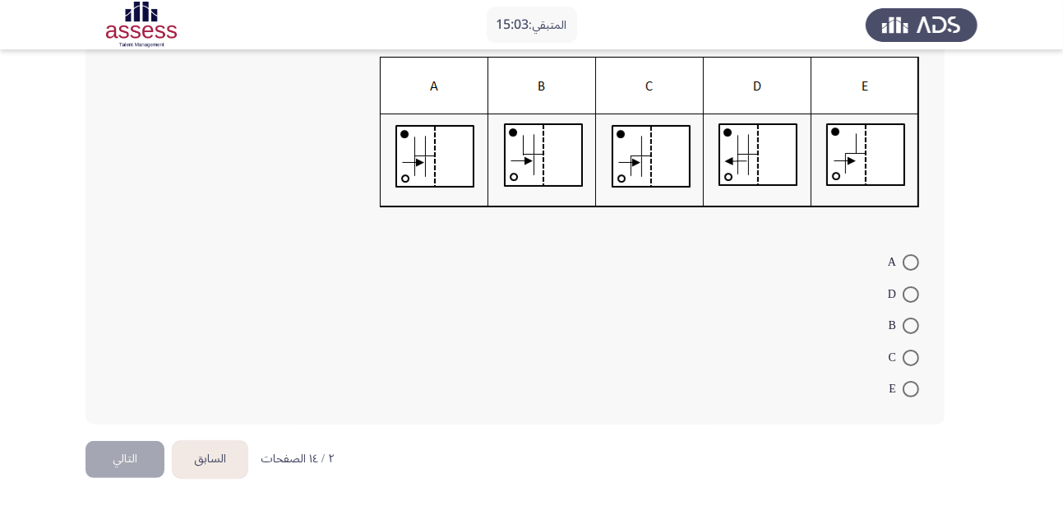
click at [909, 301] on span at bounding box center [911, 294] width 16 height 16
click at [909, 301] on input "D" at bounding box center [911, 294] width 16 height 16
radio input "true"
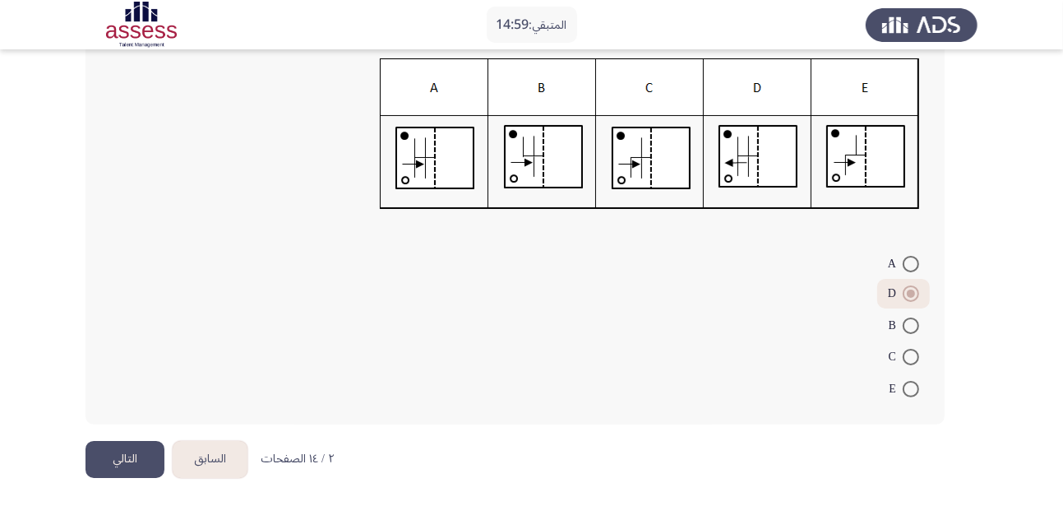
click at [131, 458] on button "التالي" at bounding box center [125, 459] width 79 height 37
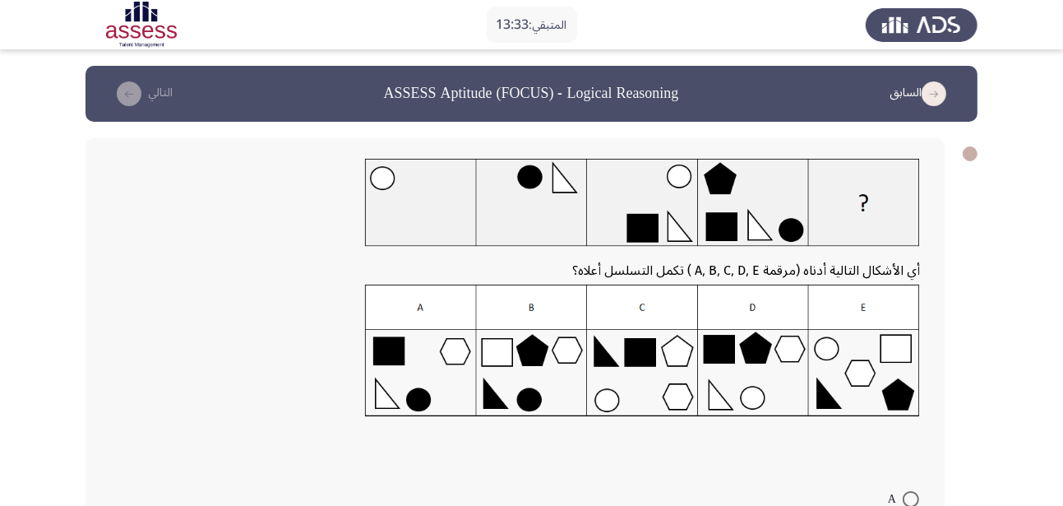
scroll to position [237, 0]
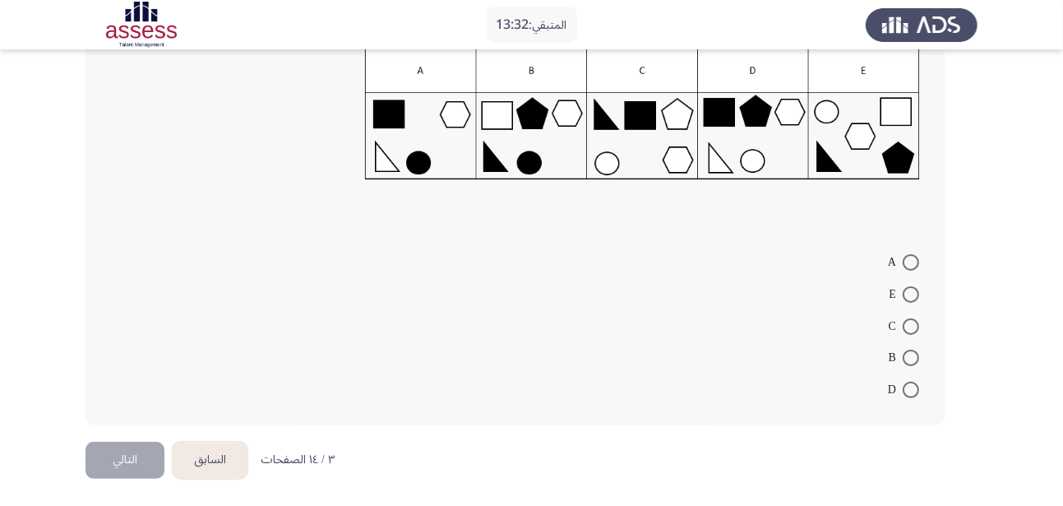
click at [908, 325] on span at bounding box center [911, 326] width 16 height 16
click at [908, 325] on input "C" at bounding box center [911, 326] width 16 height 16
radio input "true"
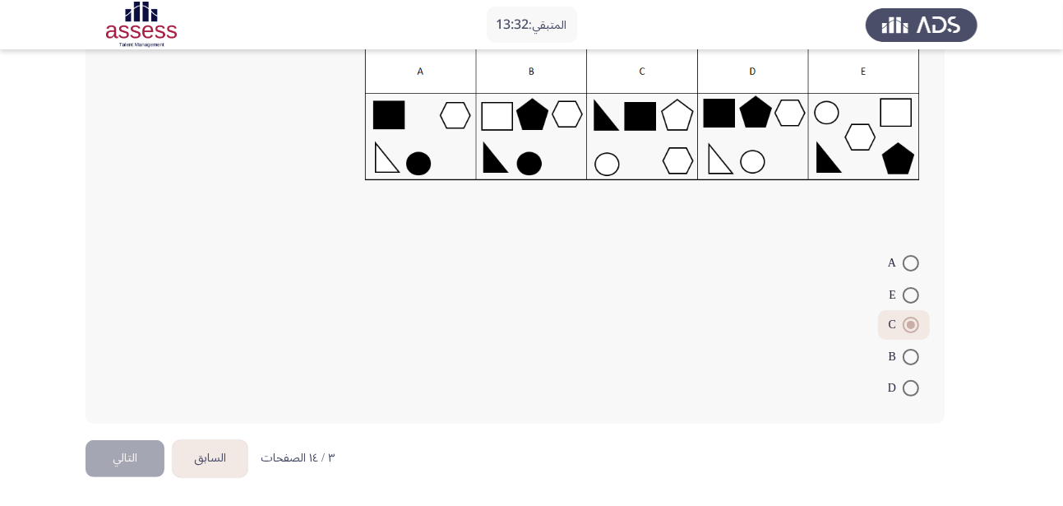
scroll to position [234, 0]
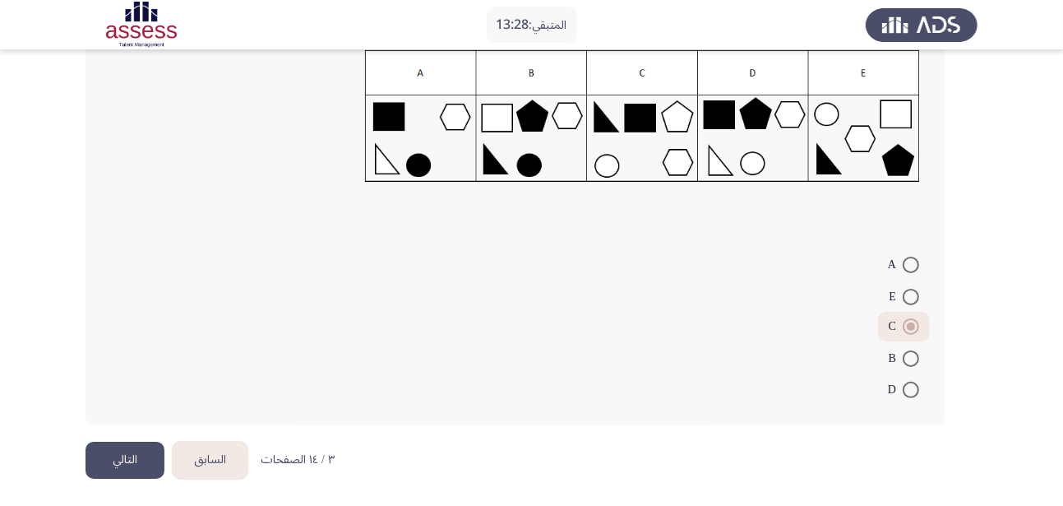
click at [139, 466] on button "التالي" at bounding box center [125, 460] width 79 height 37
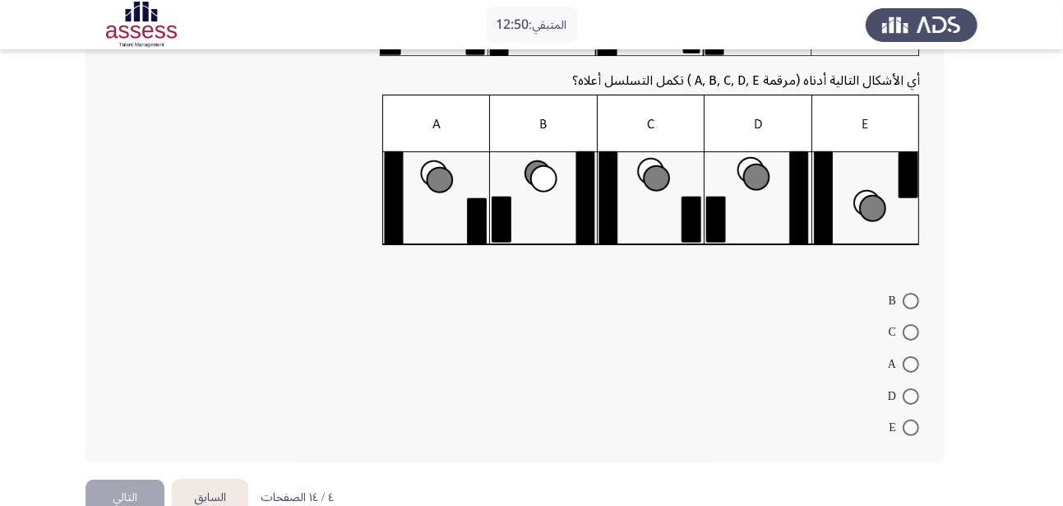
scroll to position [234, 0]
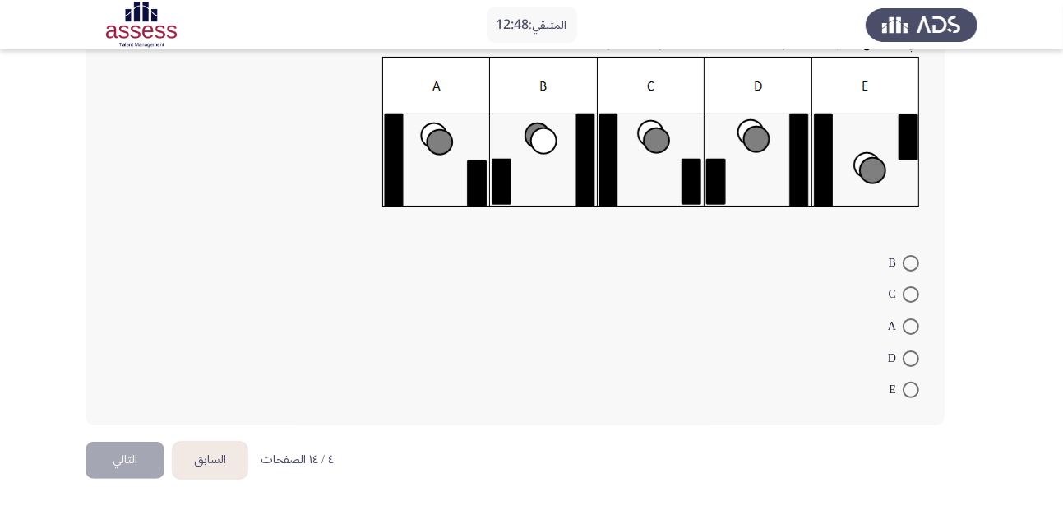
click at [900, 321] on span "A" at bounding box center [895, 327] width 15 height 20
click at [903, 321] on input "A" at bounding box center [911, 326] width 16 height 16
radio input "true"
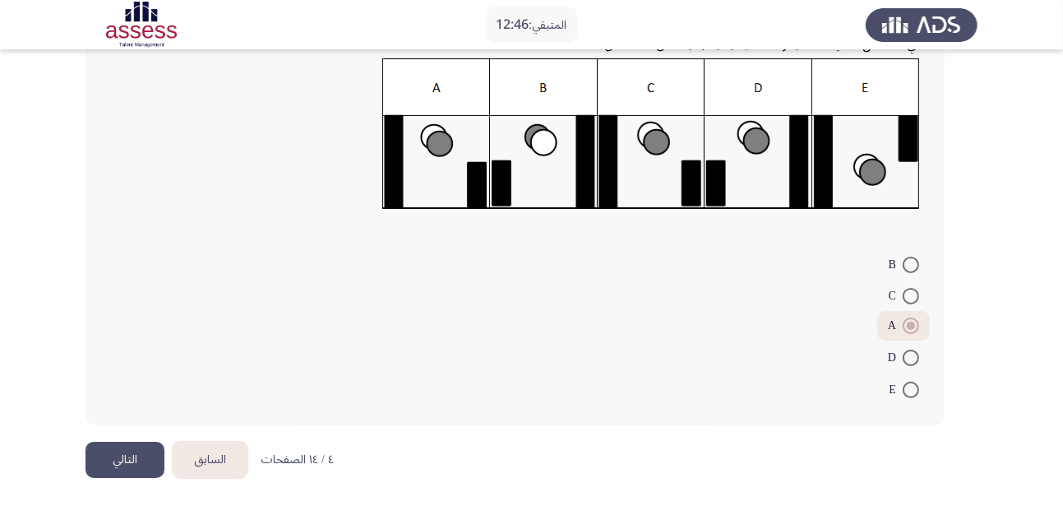
click at [101, 451] on button "التالي" at bounding box center [125, 460] width 79 height 37
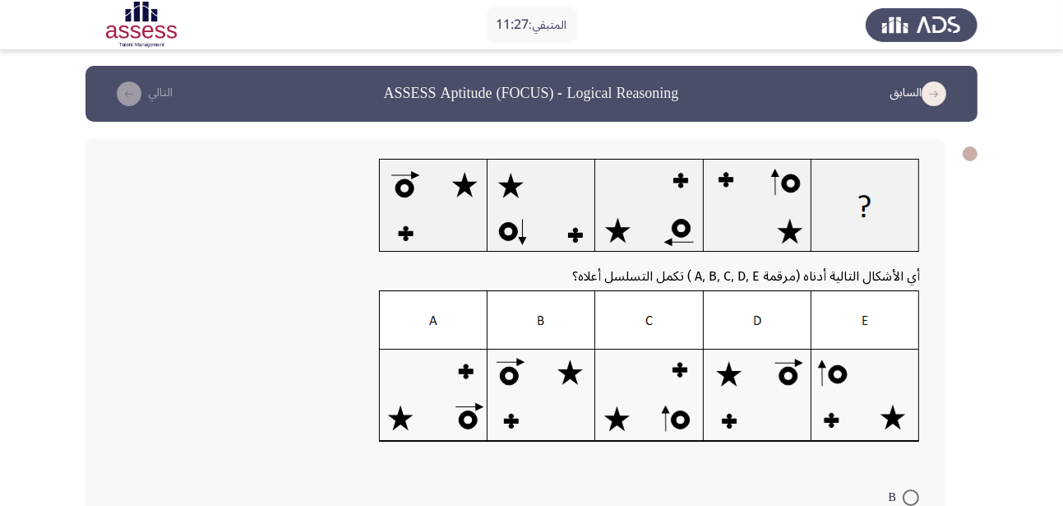
scroll to position [234, 0]
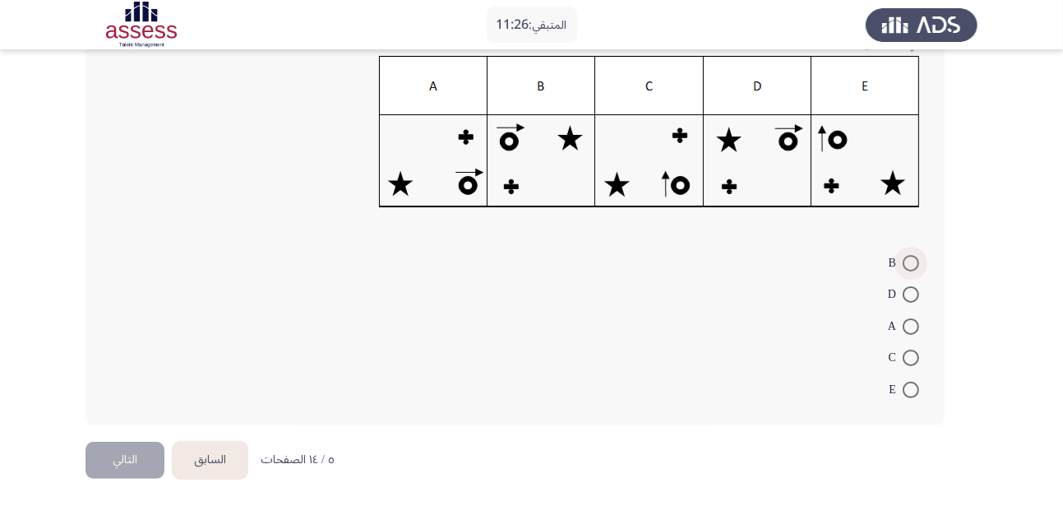
click at [905, 266] on span at bounding box center [911, 263] width 16 height 16
click at [905, 266] on input "B" at bounding box center [911, 263] width 16 height 16
radio input "true"
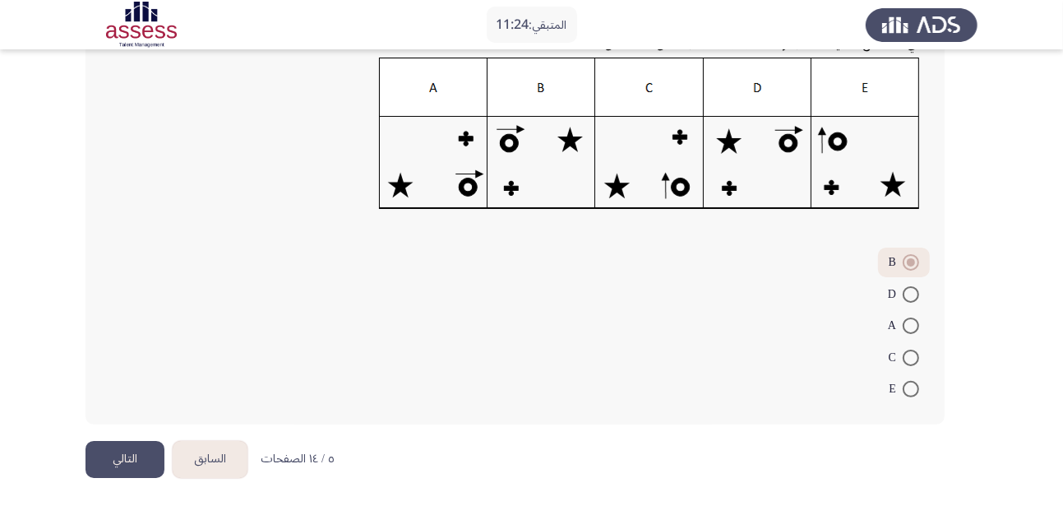
click at [143, 470] on button "التالي" at bounding box center [125, 459] width 79 height 37
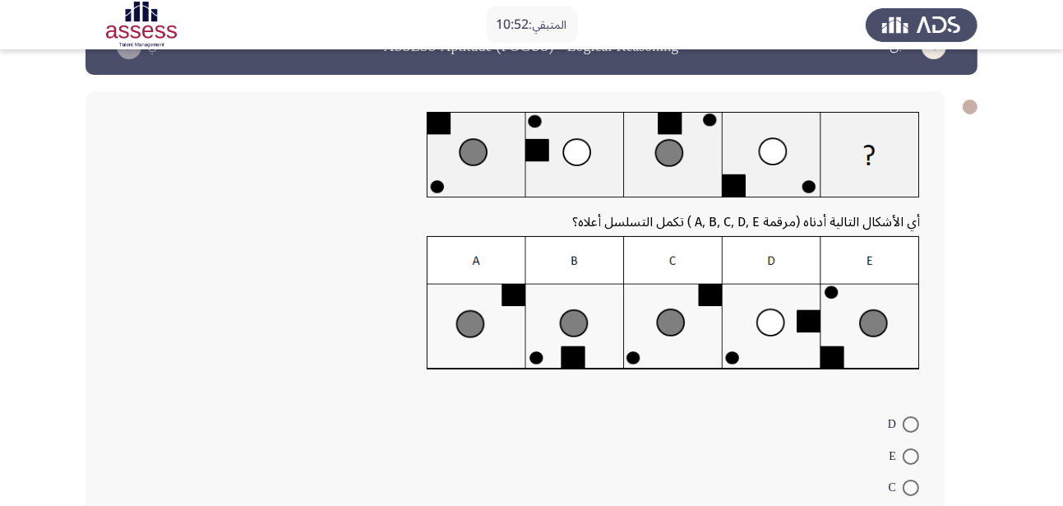
scroll to position [0, 0]
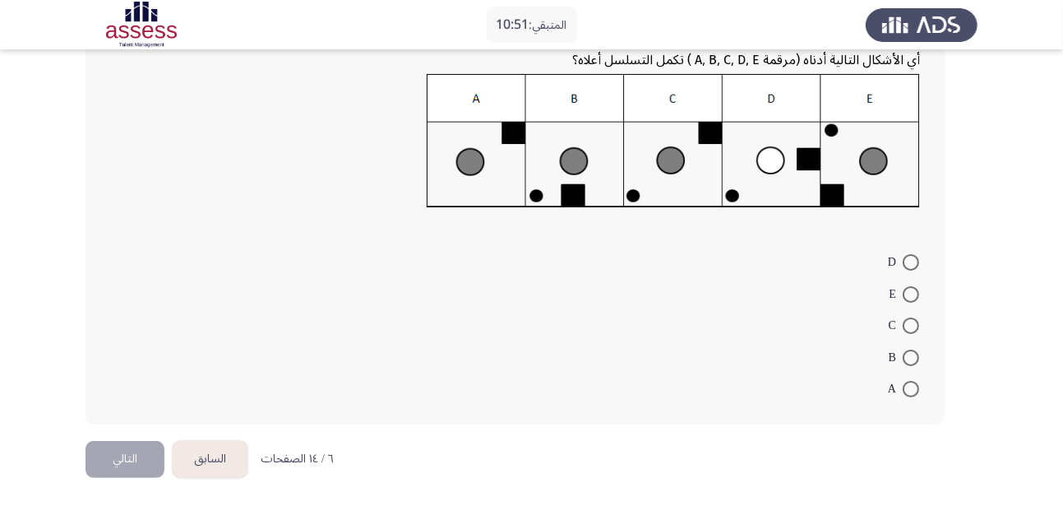
click at [918, 389] on span at bounding box center [911, 389] width 16 height 16
click at [918, 389] on input "A" at bounding box center [911, 389] width 16 height 16
radio input "true"
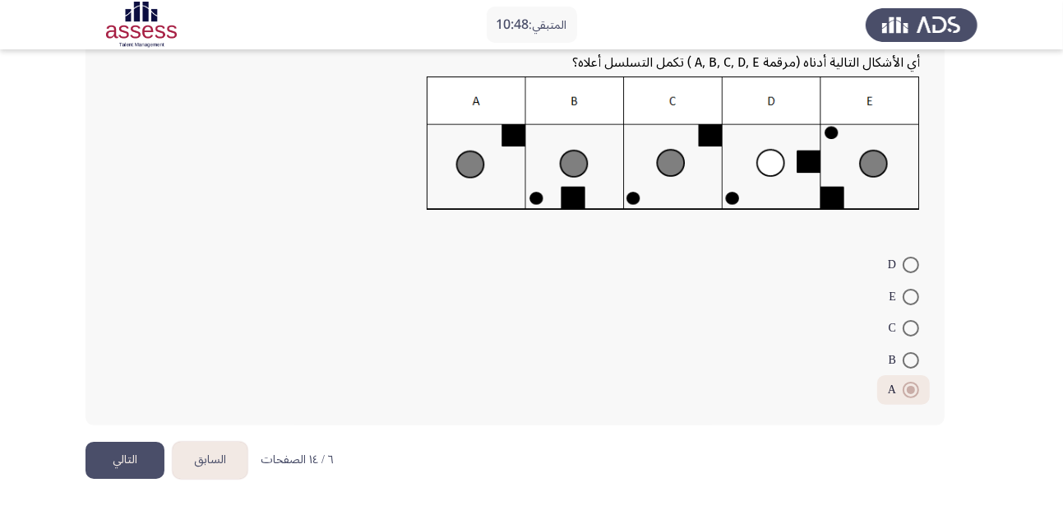
click at [147, 460] on button "التالي" at bounding box center [125, 460] width 79 height 37
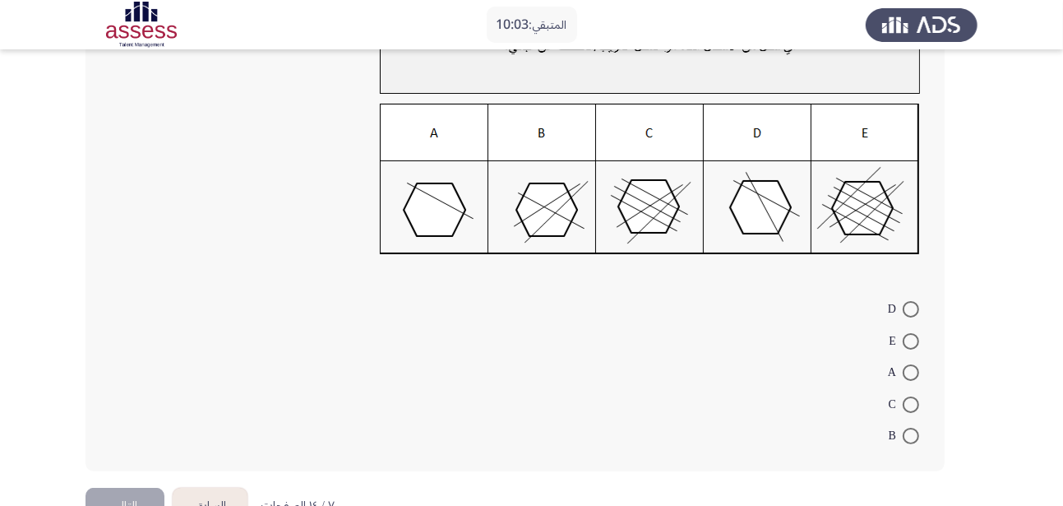
scroll to position [206, 0]
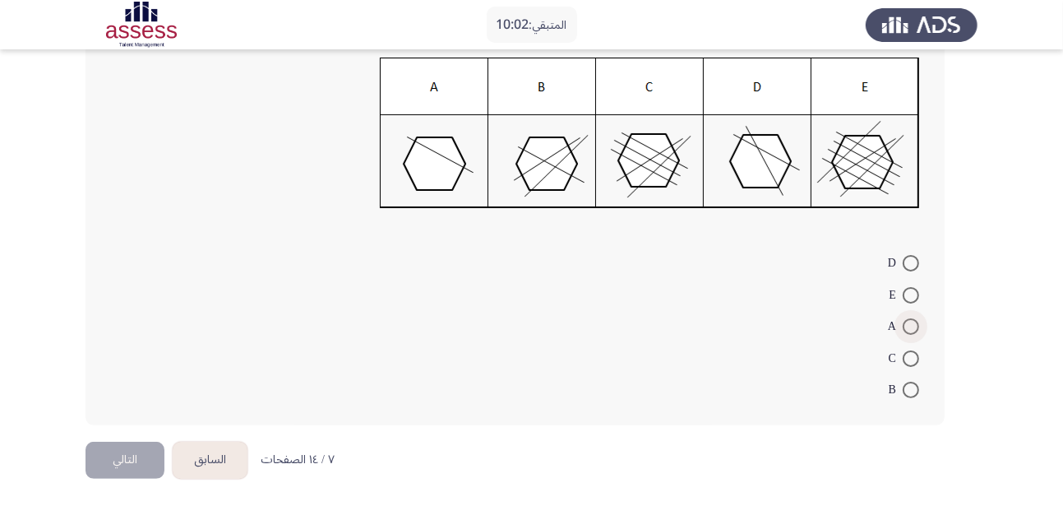
click at [908, 331] on span at bounding box center [911, 326] width 16 height 16
click at [908, 331] on input "A" at bounding box center [911, 326] width 16 height 16
radio input "true"
click at [136, 453] on button "التالي" at bounding box center [125, 459] width 79 height 37
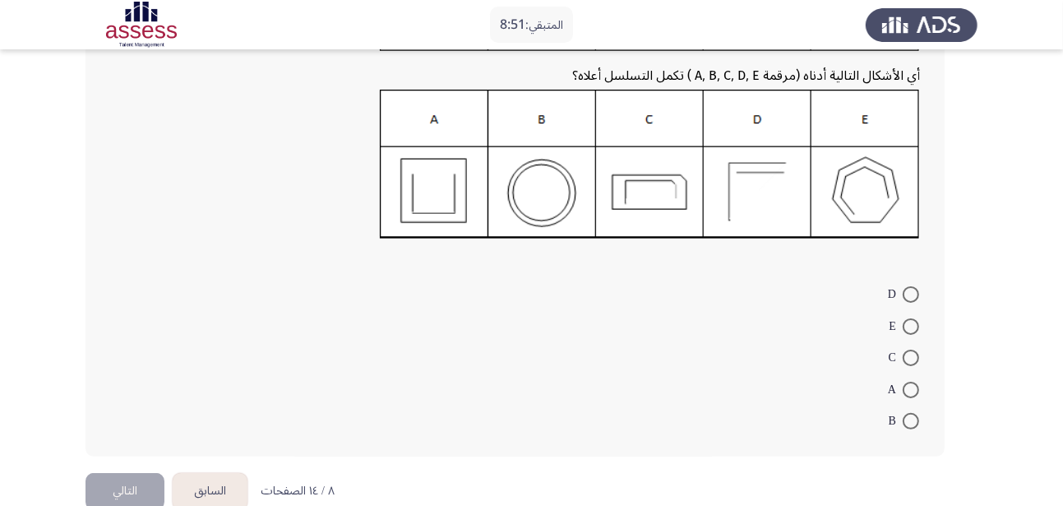
scroll to position [232, 0]
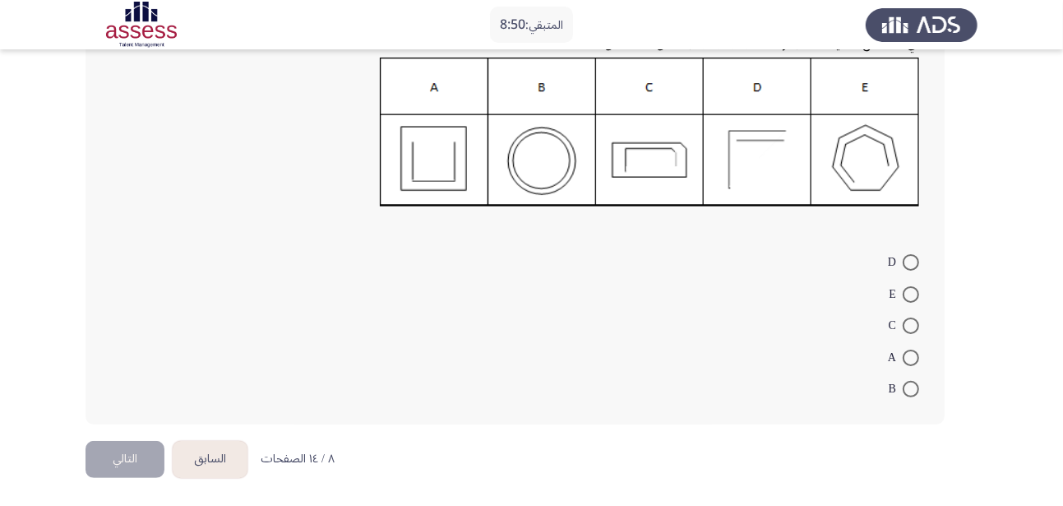
click at [904, 289] on span at bounding box center [911, 294] width 16 height 16
click at [904, 289] on input "E" at bounding box center [911, 294] width 16 height 16
radio input "true"
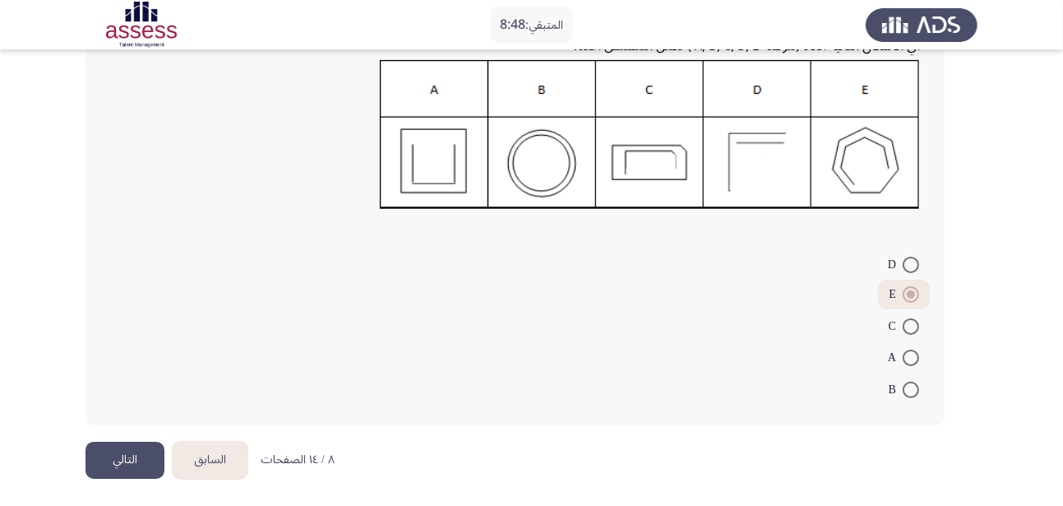
click at [141, 448] on button "التالي" at bounding box center [125, 460] width 79 height 37
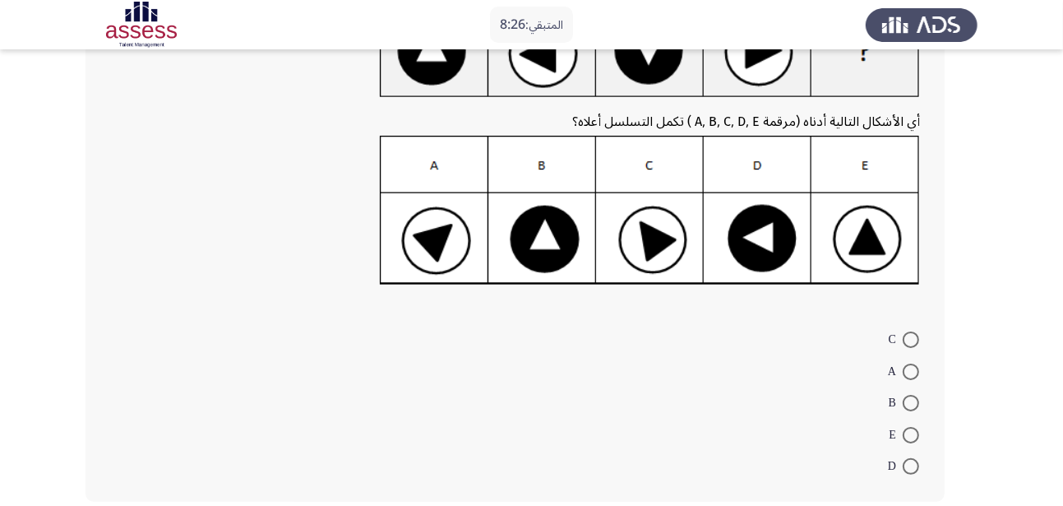
scroll to position [233, 0]
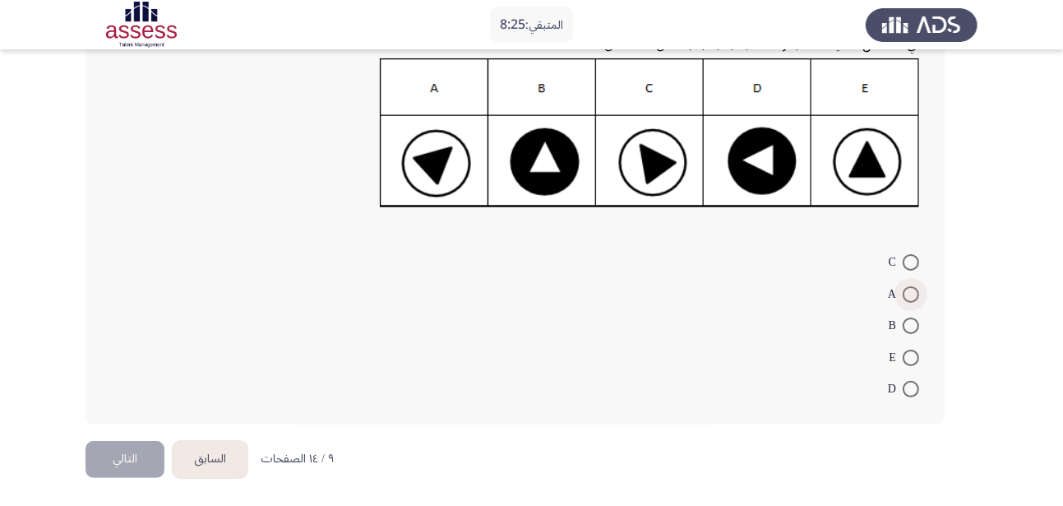
click at [914, 296] on span at bounding box center [911, 294] width 16 height 16
click at [914, 296] on input "A" at bounding box center [911, 294] width 16 height 16
radio input "true"
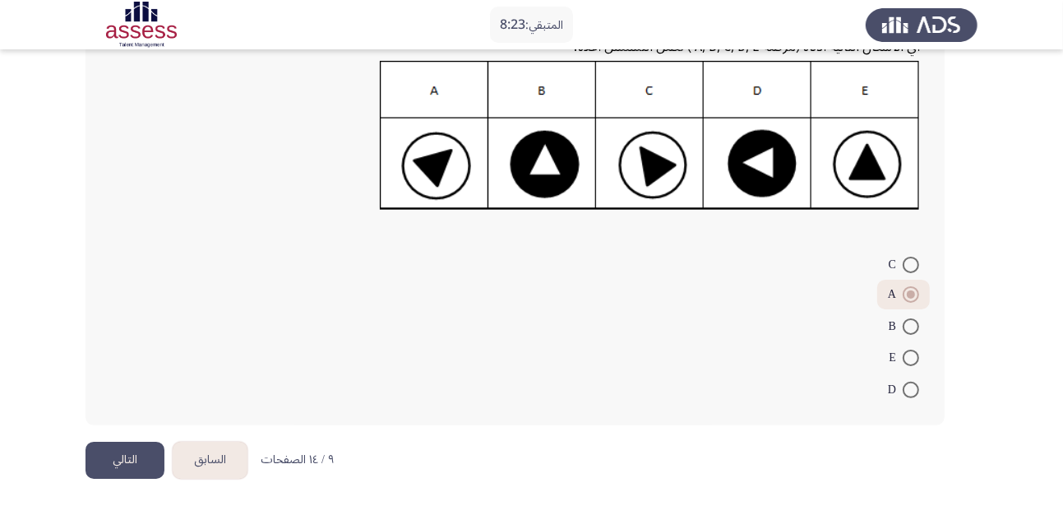
click at [129, 460] on button "التالي" at bounding box center [125, 460] width 79 height 37
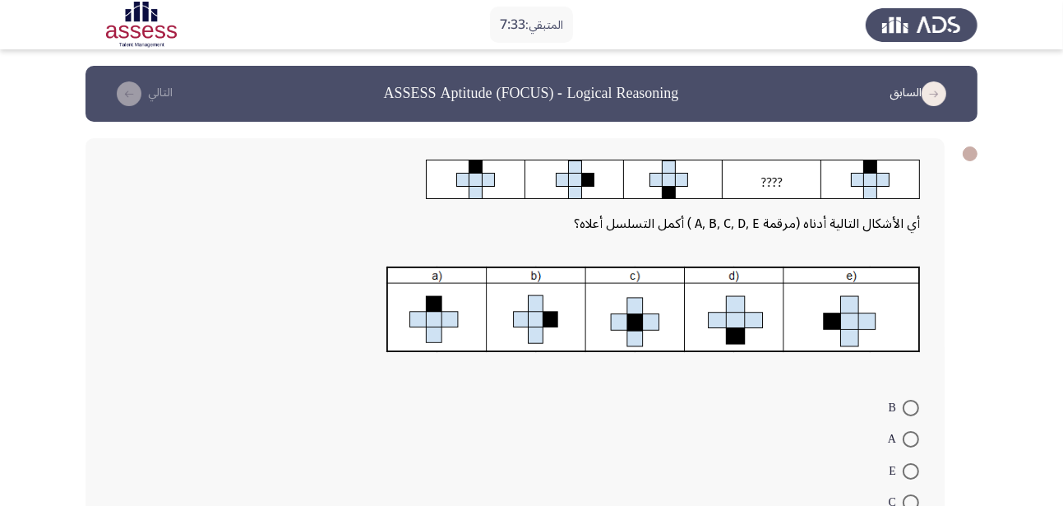
click at [913, 463] on span at bounding box center [911, 471] width 16 height 16
click at [913, 463] on input "E" at bounding box center [911, 471] width 16 height 16
radio input "true"
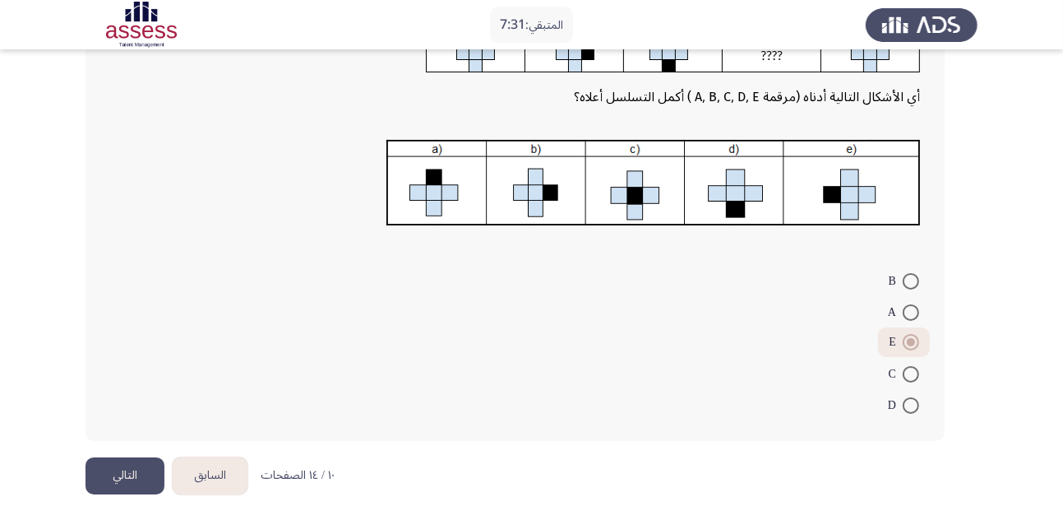
scroll to position [143, 0]
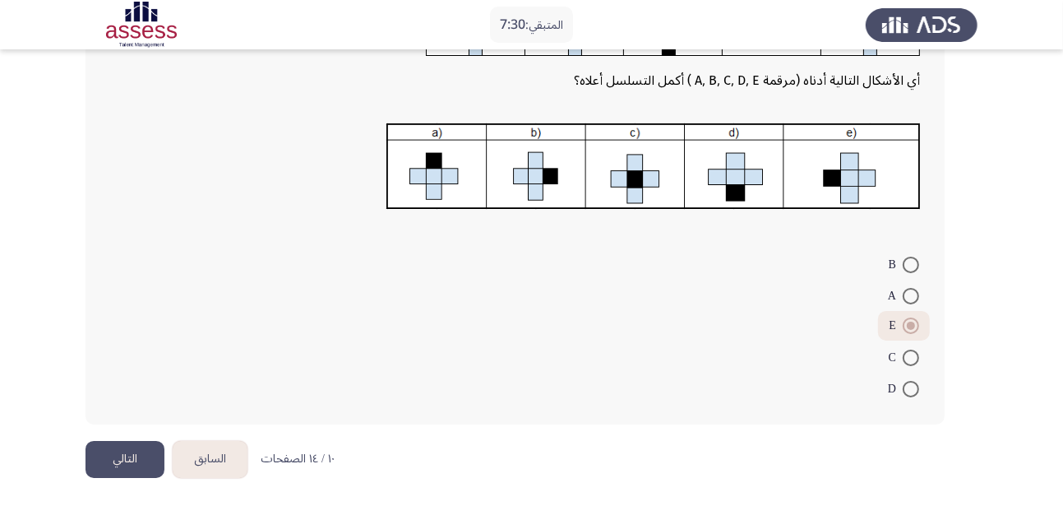
click at [137, 460] on button "التالي" at bounding box center [125, 459] width 79 height 37
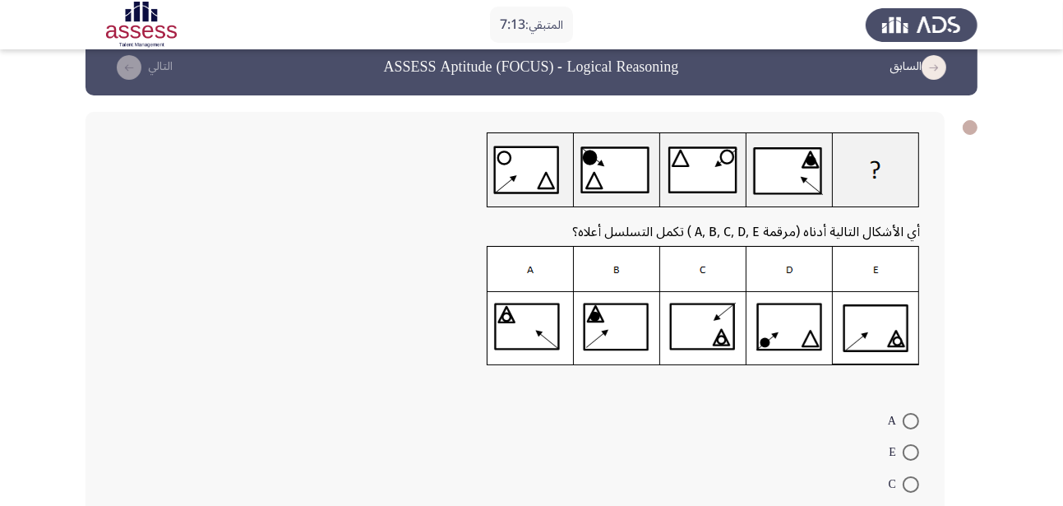
scroll to position [0, 0]
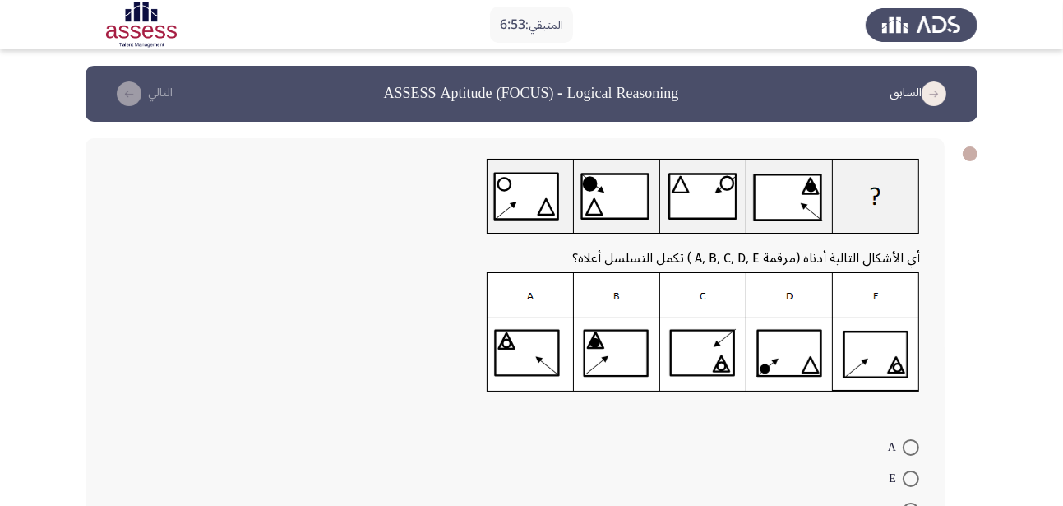
click at [803, 155] on div "أي الأشكال التالية أدناه (مرقمة A, B, C, D, E ) تكمل التسلسل أعلاه؟ A E C B D" at bounding box center [515, 373] width 859 height 471
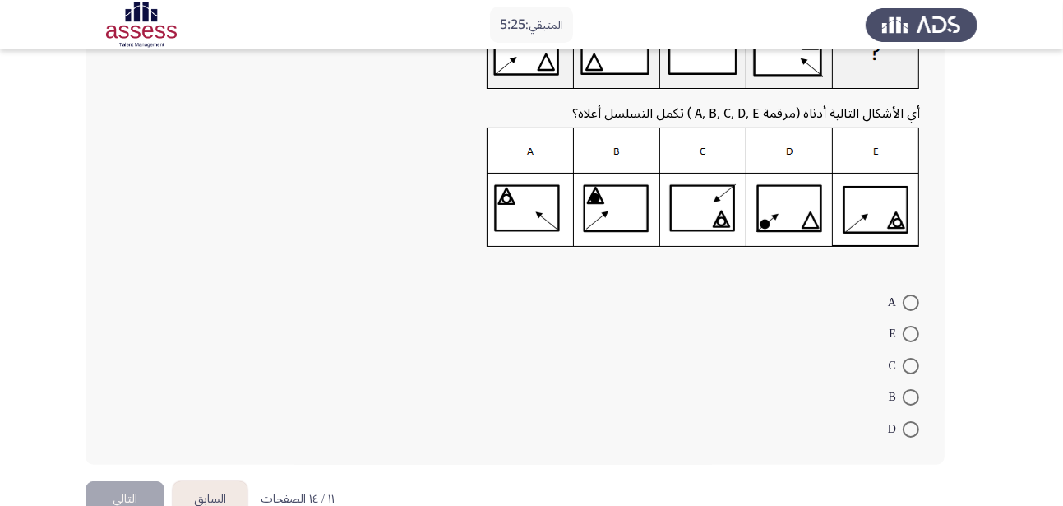
scroll to position [184, 0]
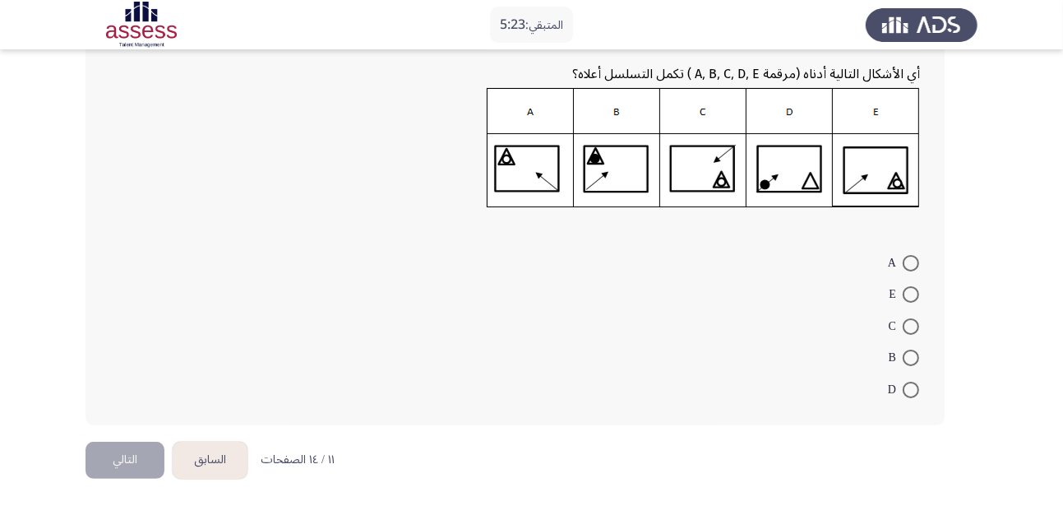
click at [910, 393] on span at bounding box center [911, 390] width 16 height 16
click at [910, 393] on input "D" at bounding box center [911, 390] width 16 height 16
radio input "true"
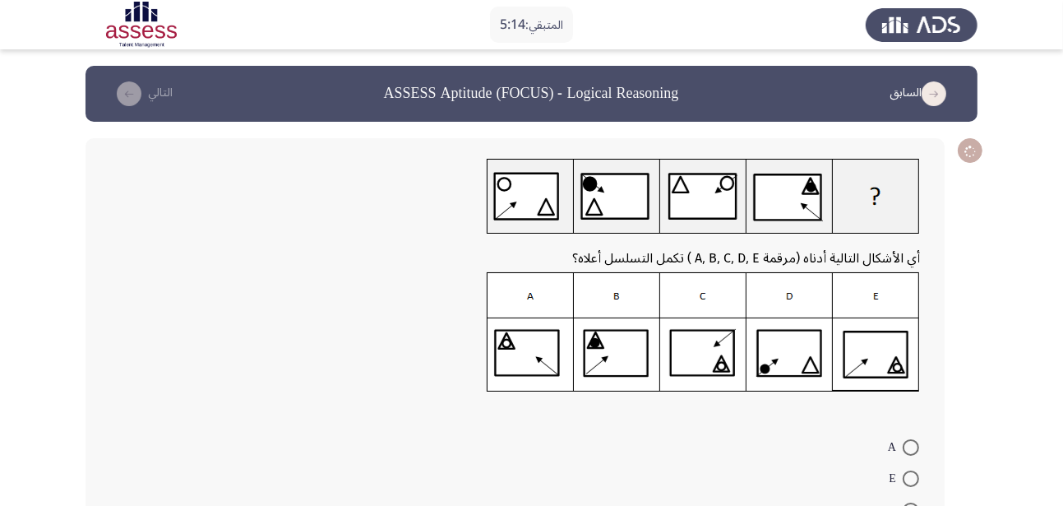
scroll to position [183, 0]
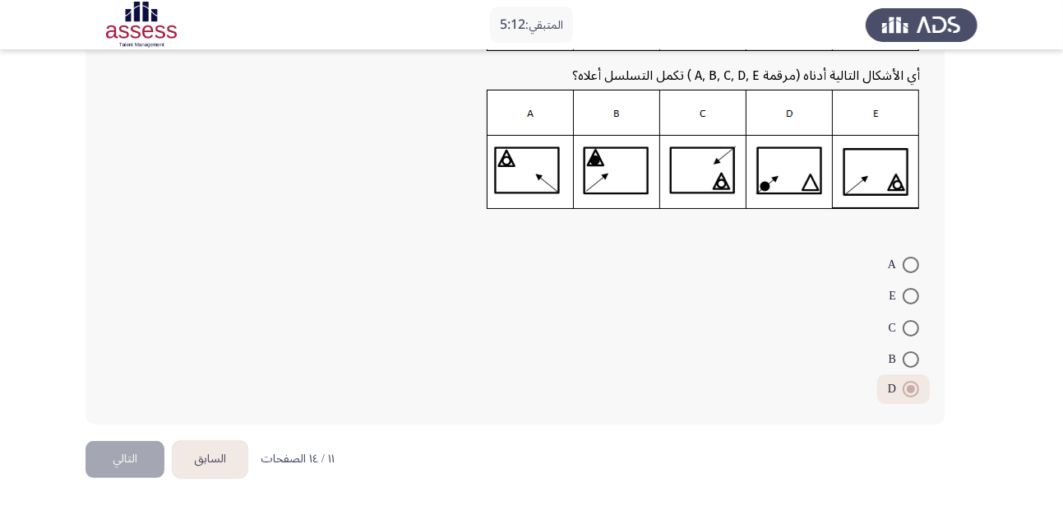
click at [124, 466] on button "التالي" at bounding box center [125, 459] width 79 height 37
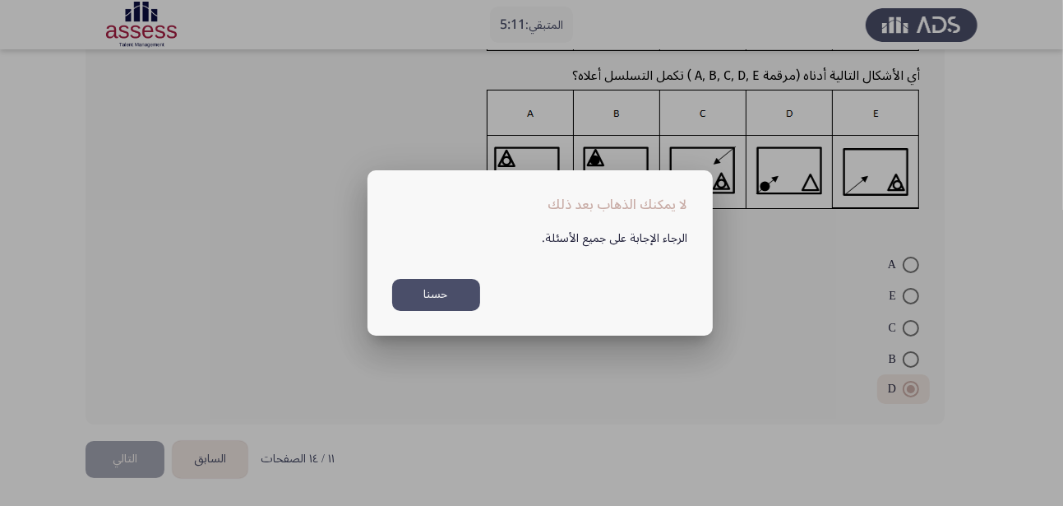
scroll to position [0, 0]
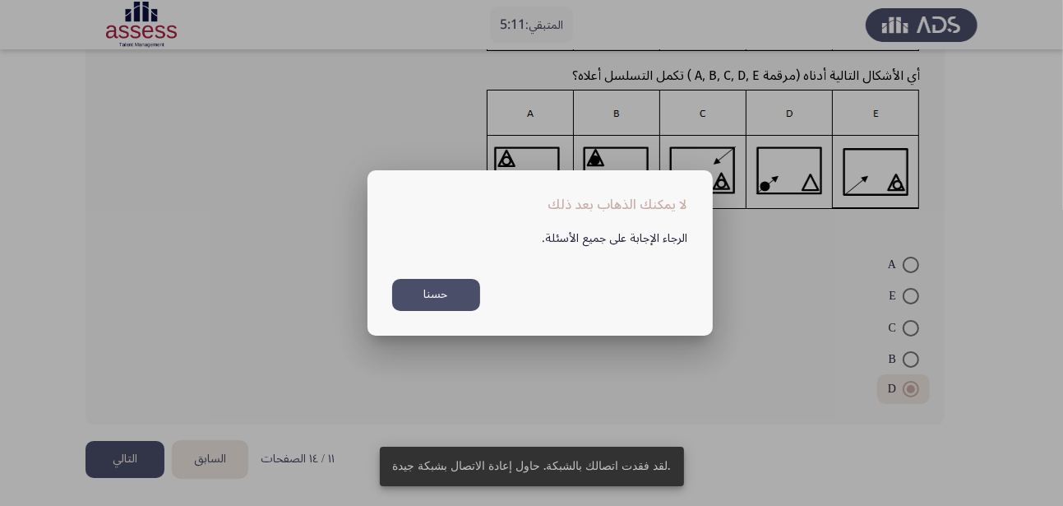
click at [124, 466] on div at bounding box center [531, 253] width 1063 height 506
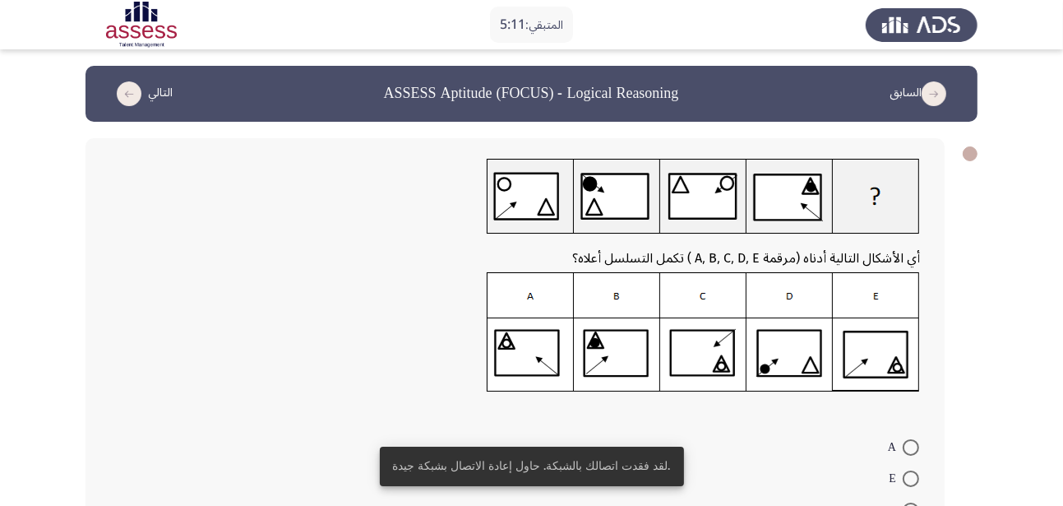
scroll to position [183, 0]
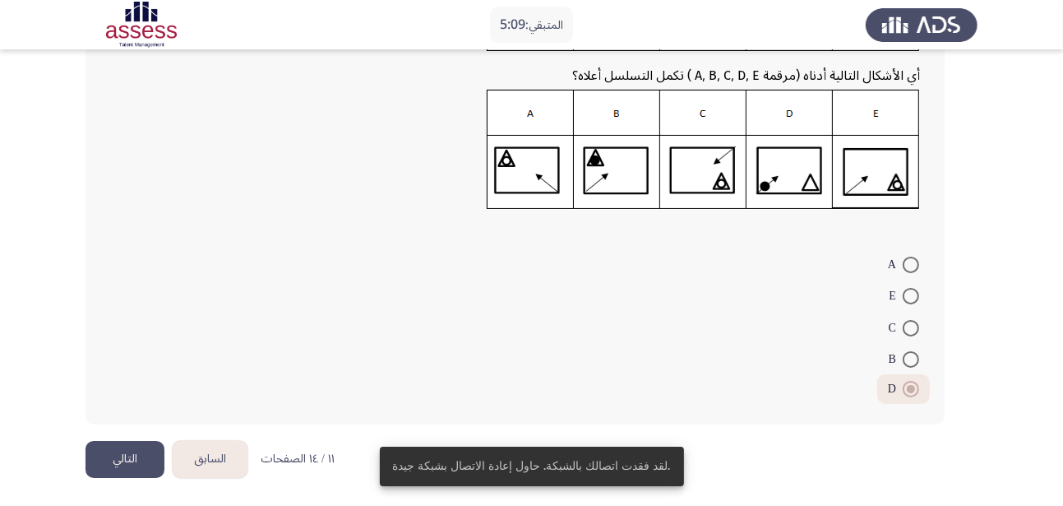
click at [201, 462] on button "السابق" at bounding box center [210, 459] width 75 height 37
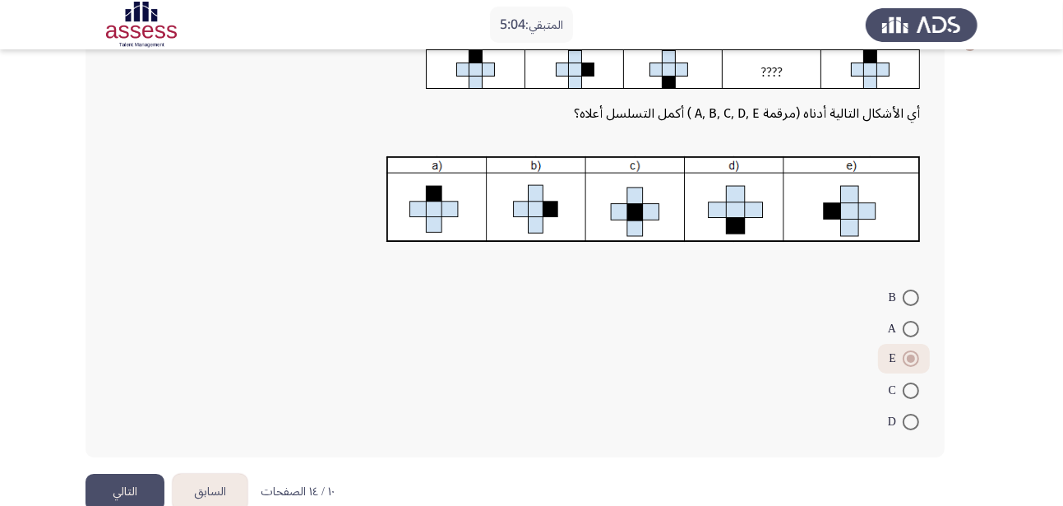
scroll to position [143, 0]
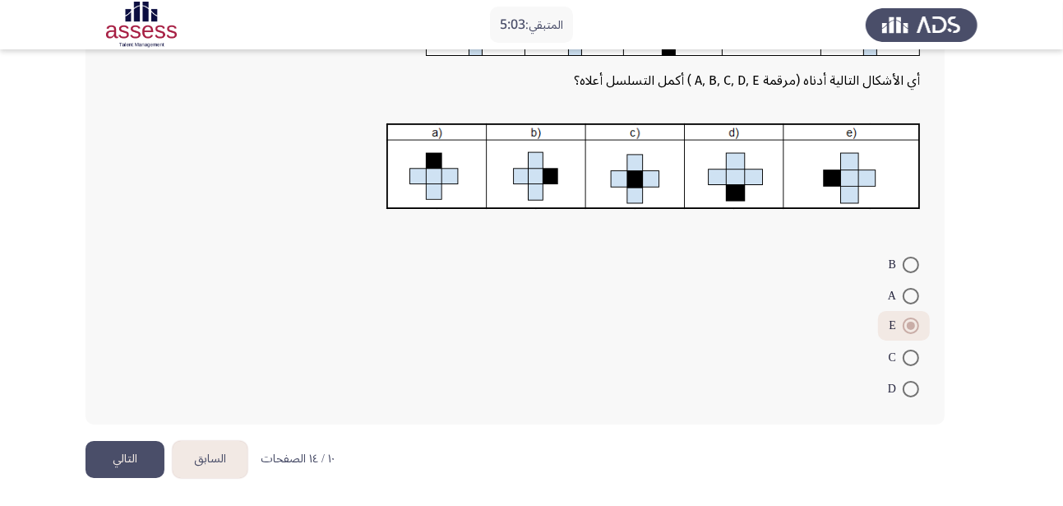
click at [148, 466] on button "التالي" at bounding box center [125, 459] width 79 height 37
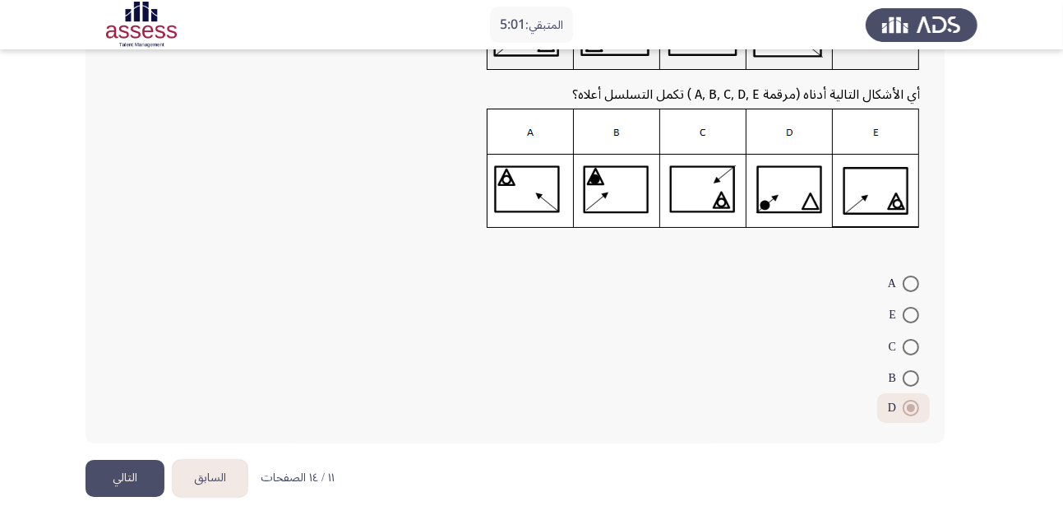
scroll to position [183, 0]
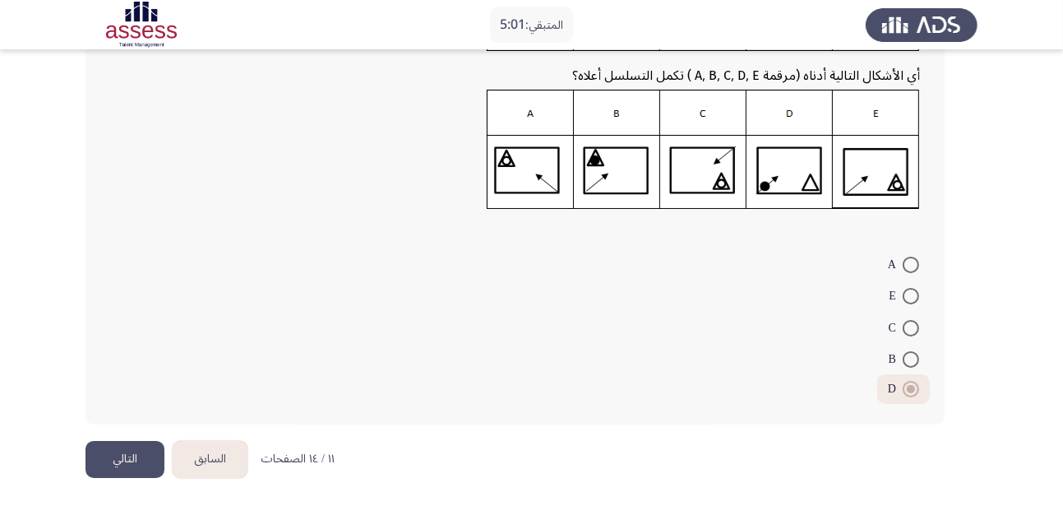
click at [129, 450] on button "التالي" at bounding box center [125, 459] width 79 height 37
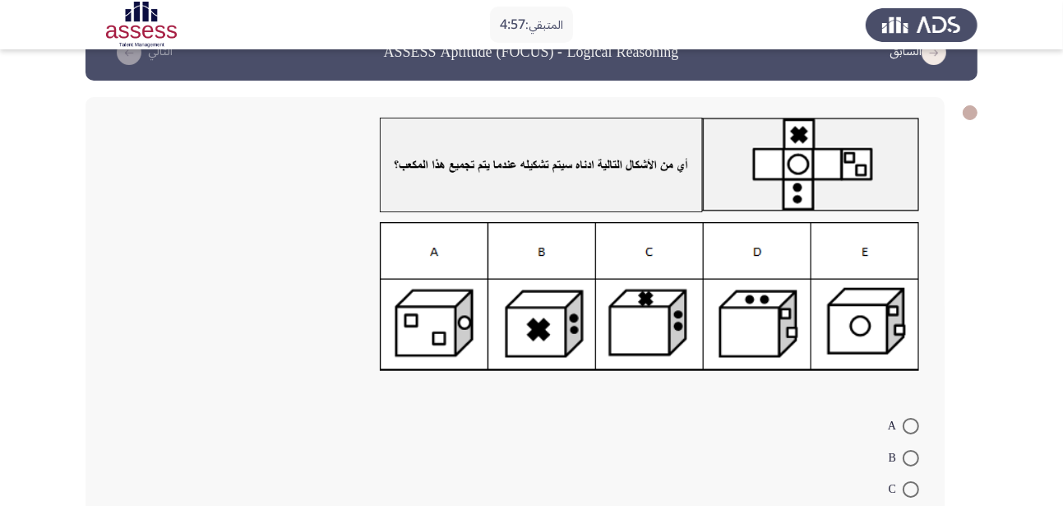
scroll to position [0, 0]
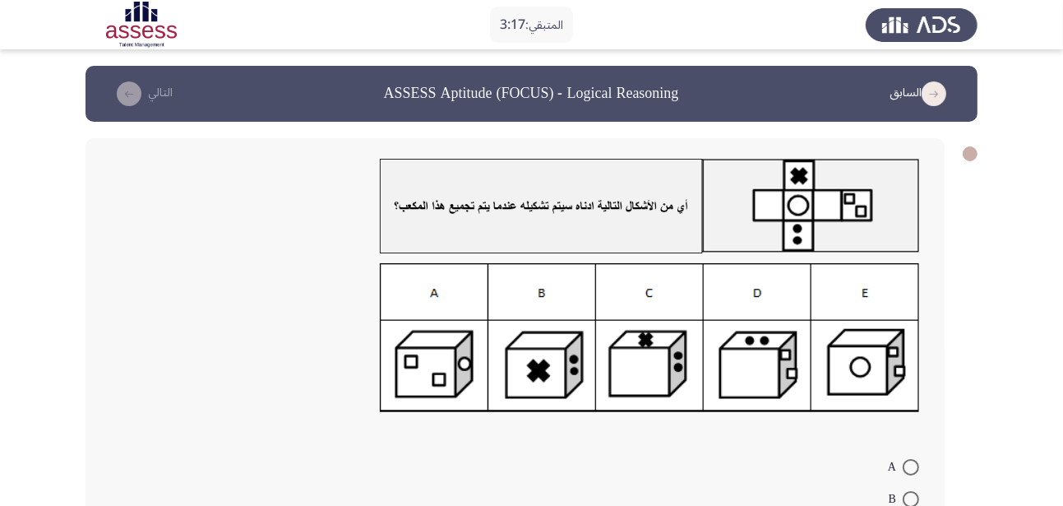
click at [422, 347] on img at bounding box center [650, 338] width 540 height 150
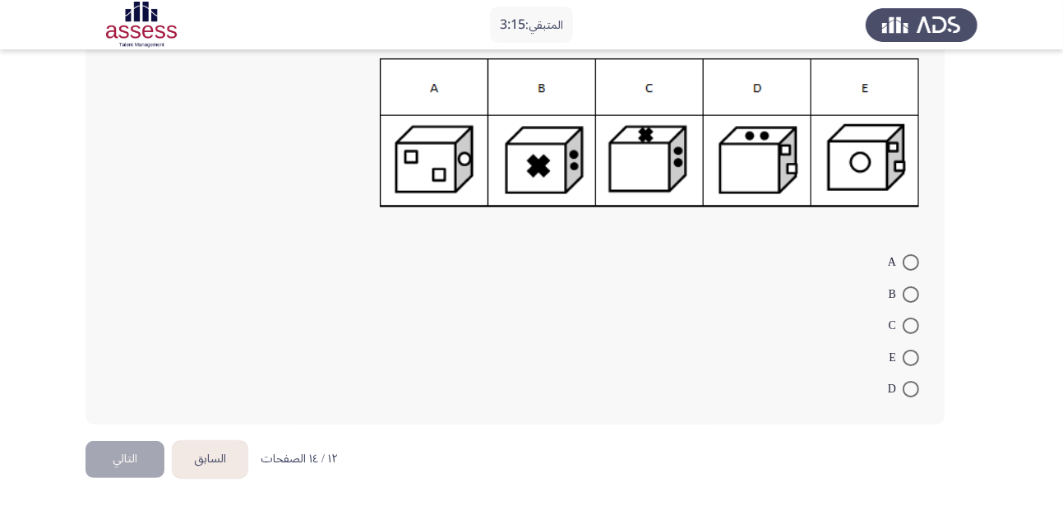
click at [905, 260] on span at bounding box center [911, 262] width 16 height 16
click at [905, 260] on input "A" at bounding box center [911, 262] width 16 height 16
radio input "true"
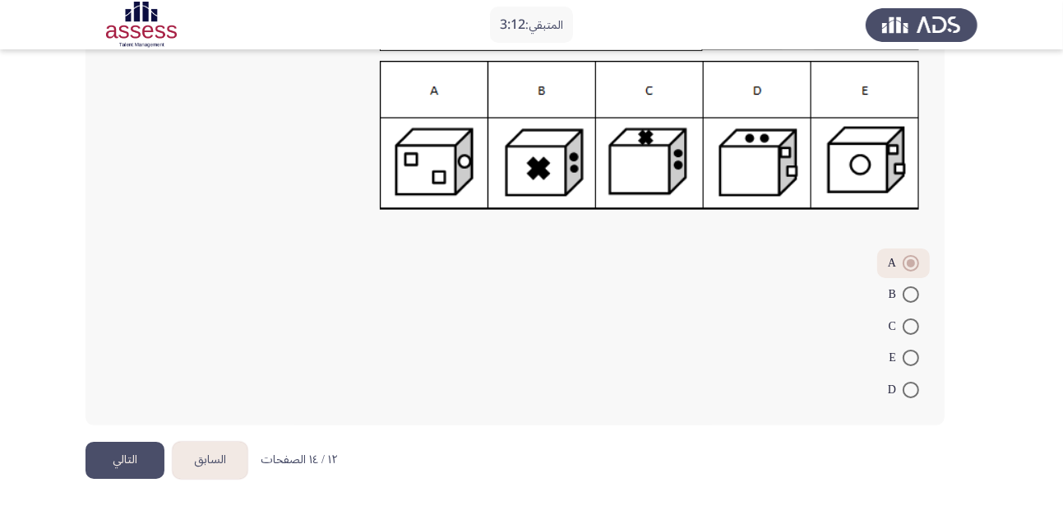
click at [110, 465] on button "التالي" at bounding box center [125, 460] width 79 height 37
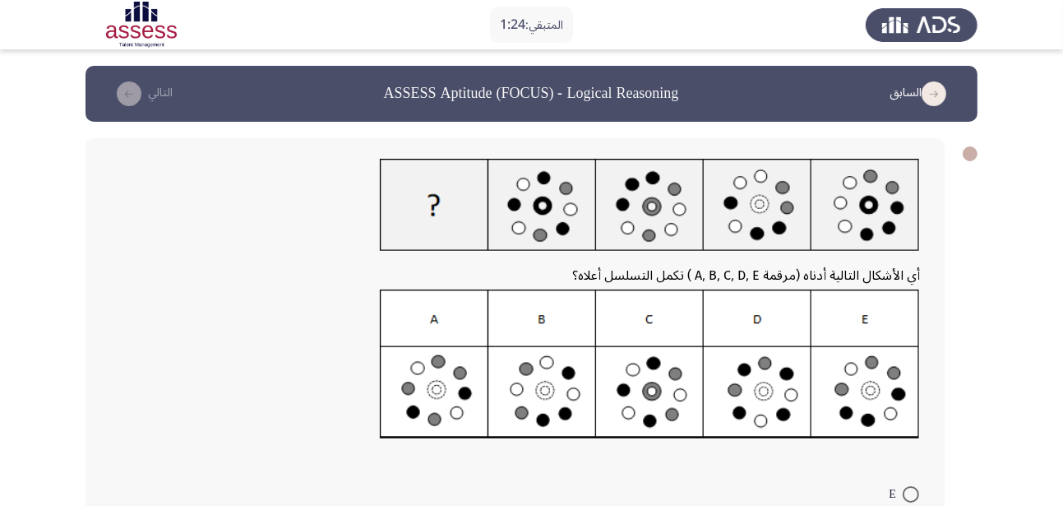
scroll to position [0, 0]
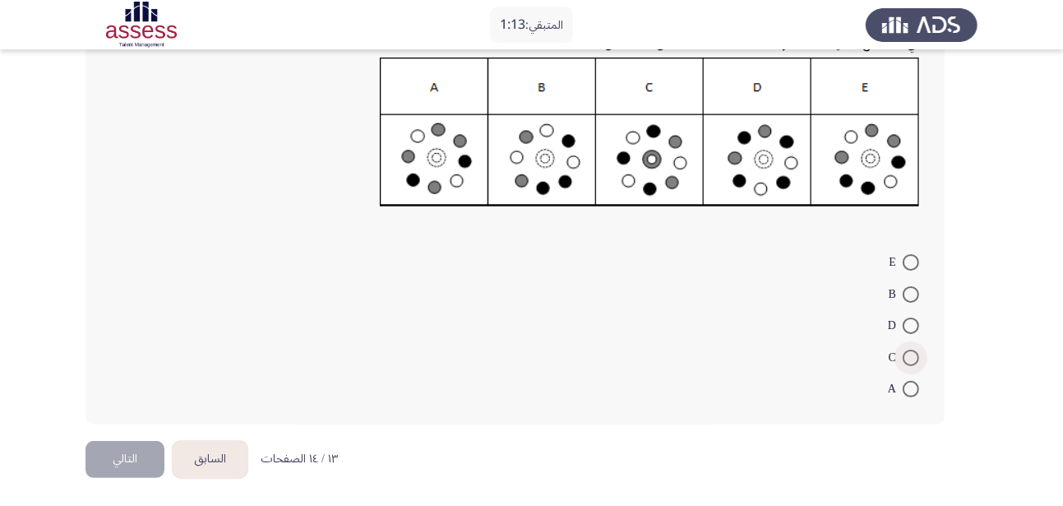
click at [901, 357] on span "C" at bounding box center [896, 358] width 14 height 20
click at [903, 357] on input "C" at bounding box center [911, 357] width 16 height 16
radio input "true"
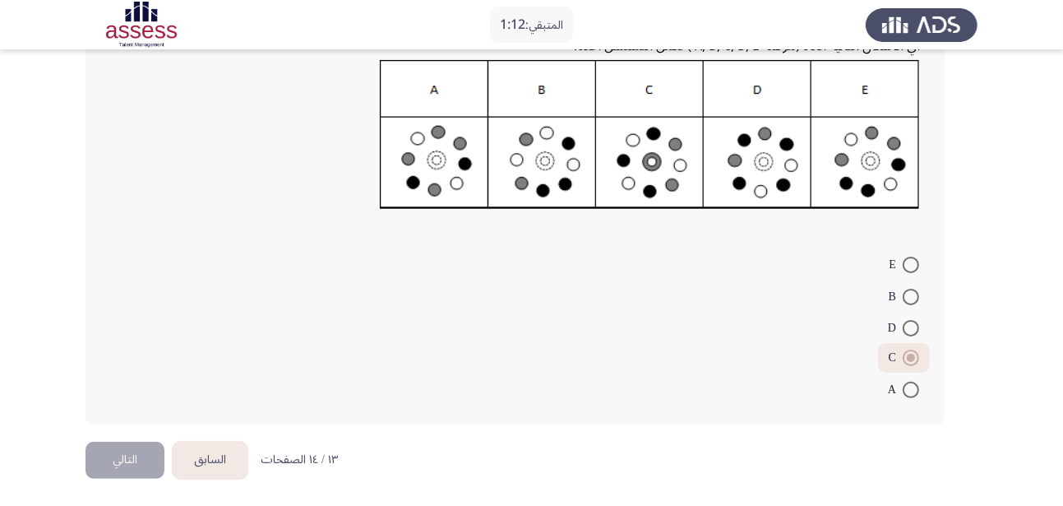
click at [148, 462] on button "التالي" at bounding box center [125, 460] width 79 height 37
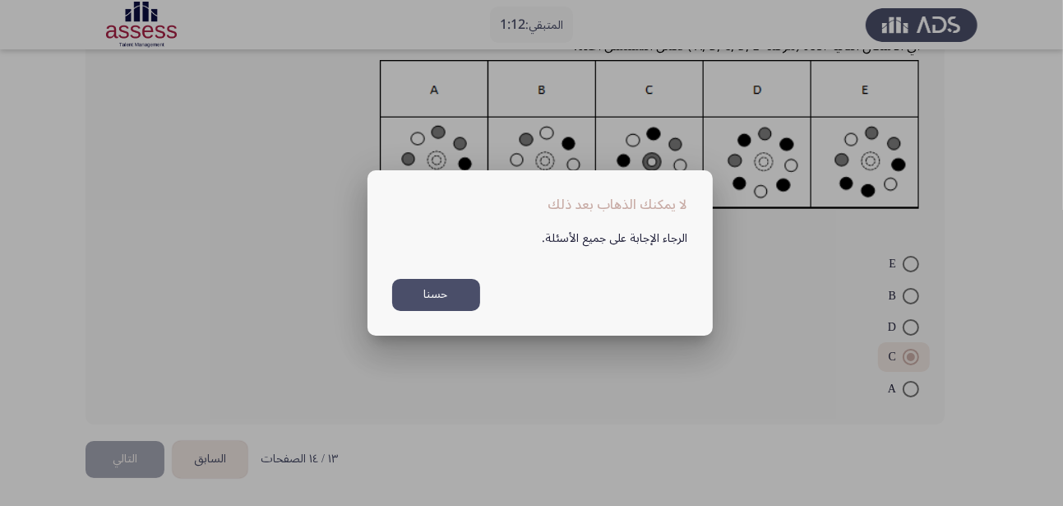
scroll to position [0, 0]
click at [453, 300] on button "حسنا" at bounding box center [436, 295] width 88 height 32
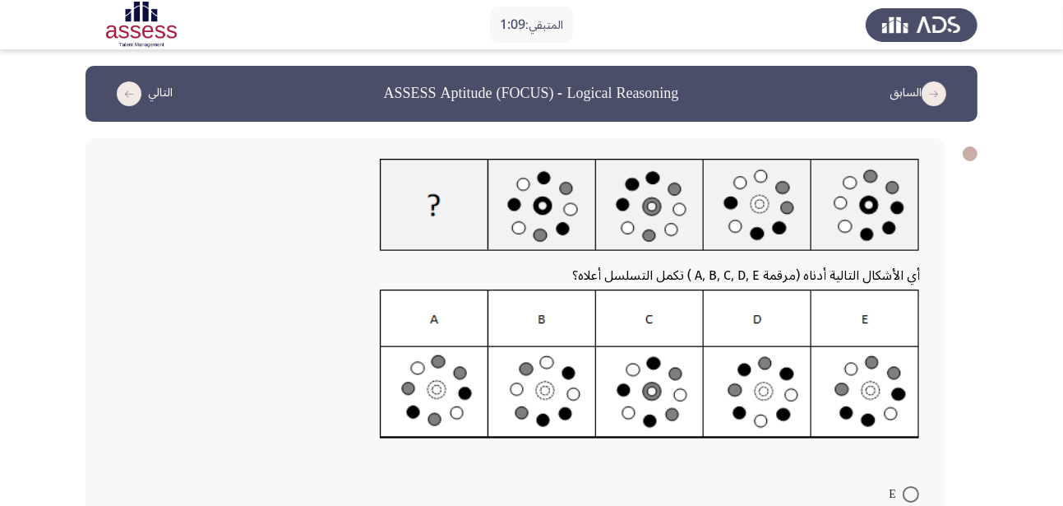
scroll to position [229, 0]
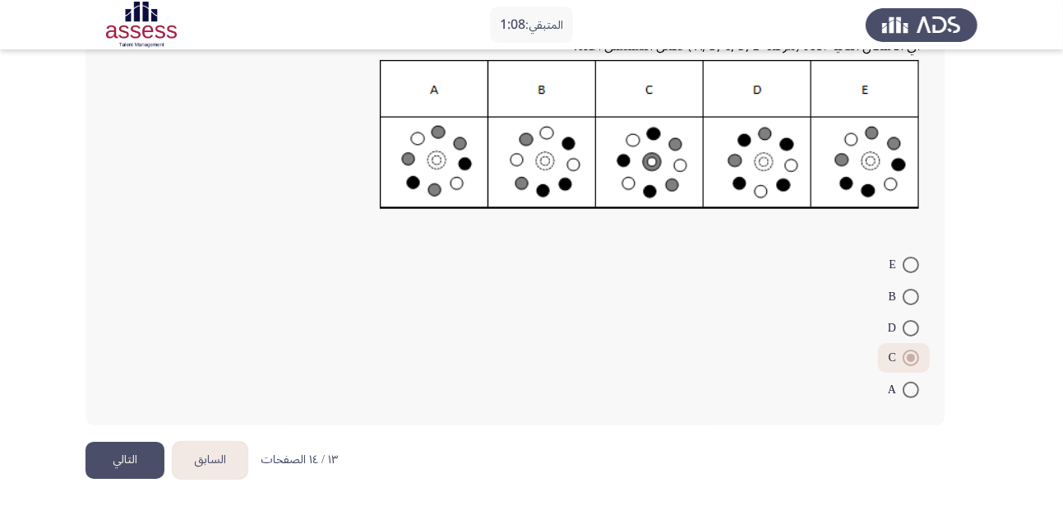
click at [909, 350] on span at bounding box center [911, 357] width 16 height 16
click at [909, 350] on input "C" at bounding box center [911, 357] width 16 height 16
click at [909, 350] on span at bounding box center [911, 357] width 16 height 16
click at [909, 350] on input "C" at bounding box center [911, 357] width 16 height 16
click at [114, 454] on button "التالي" at bounding box center [125, 460] width 79 height 37
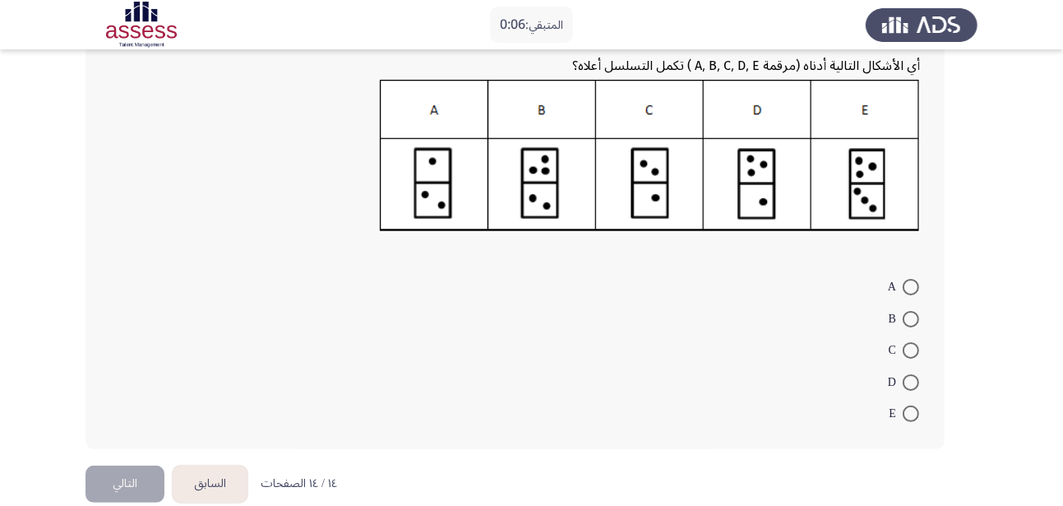
scroll to position [236, 0]
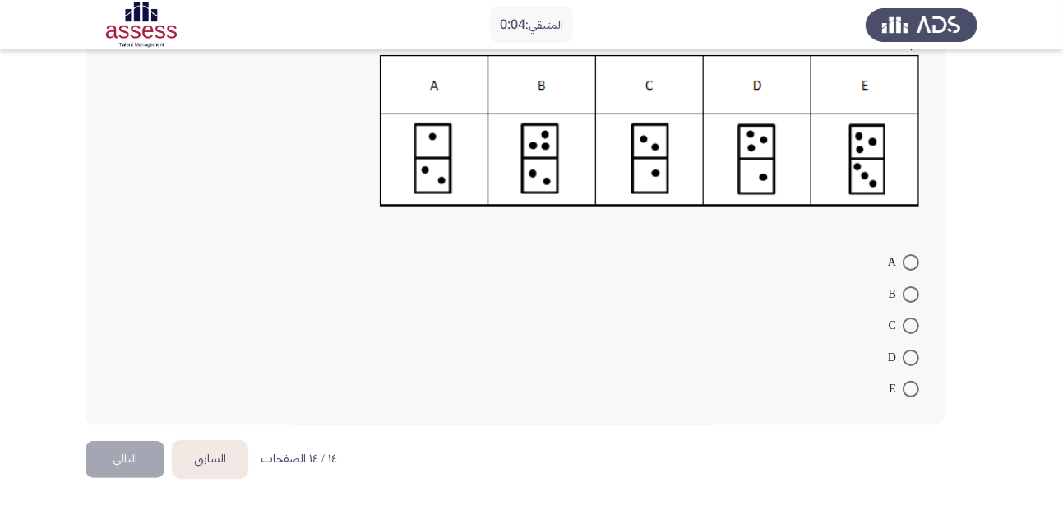
click at [911, 294] on span at bounding box center [911, 294] width 16 height 16
click at [911, 294] on input "B" at bounding box center [911, 294] width 16 height 16
radio input "true"
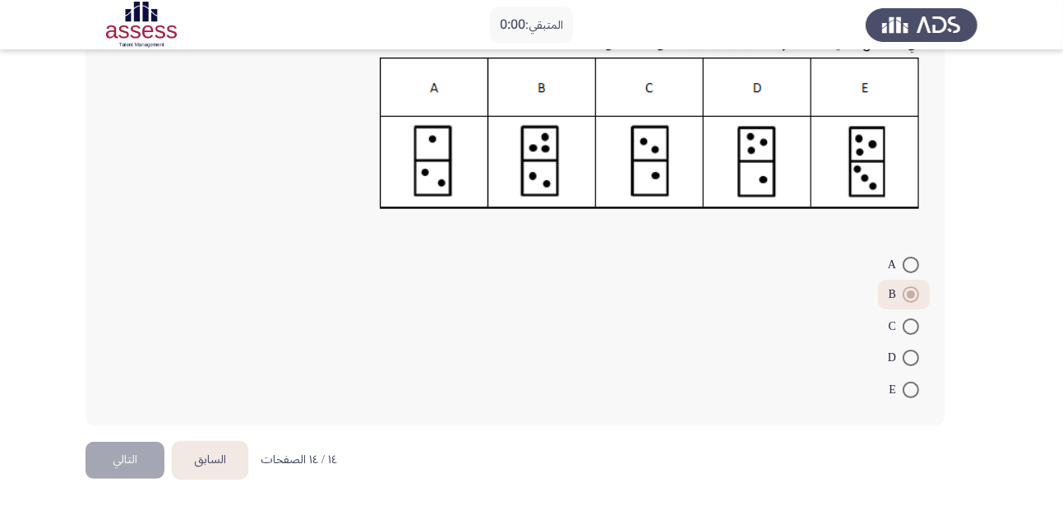
click at [132, 458] on button "التالي" at bounding box center [125, 460] width 79 height 37
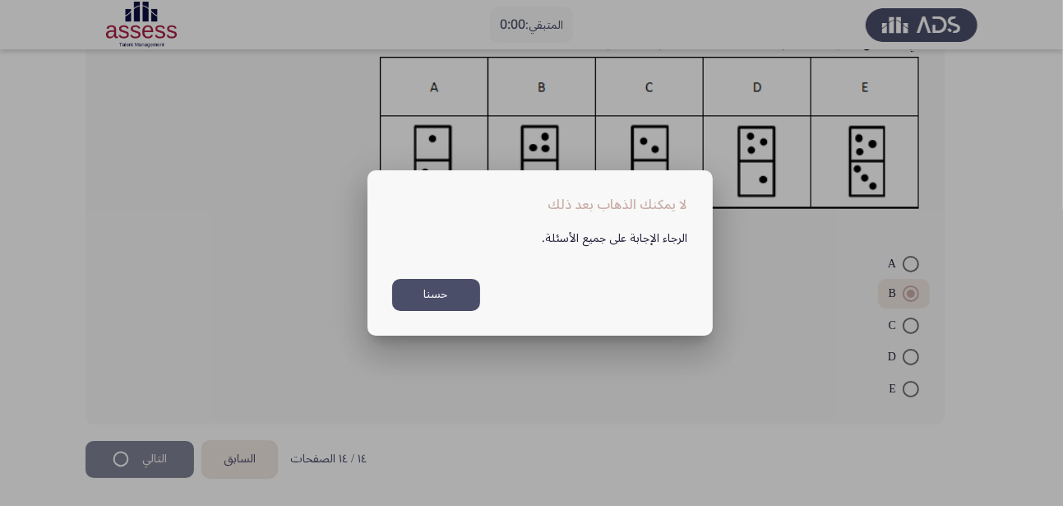
click at [454, 296] on button "حسنا" at bounding box center [436, 295] width 88 height 32
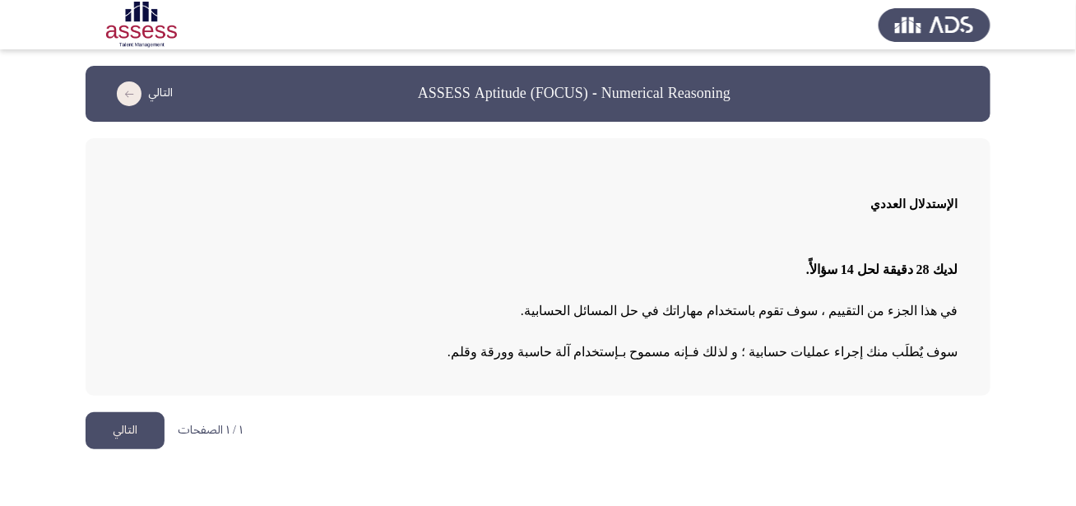
click at [111, 425] on button "التالي" at bounding box center [125, 430] width 79 height 37
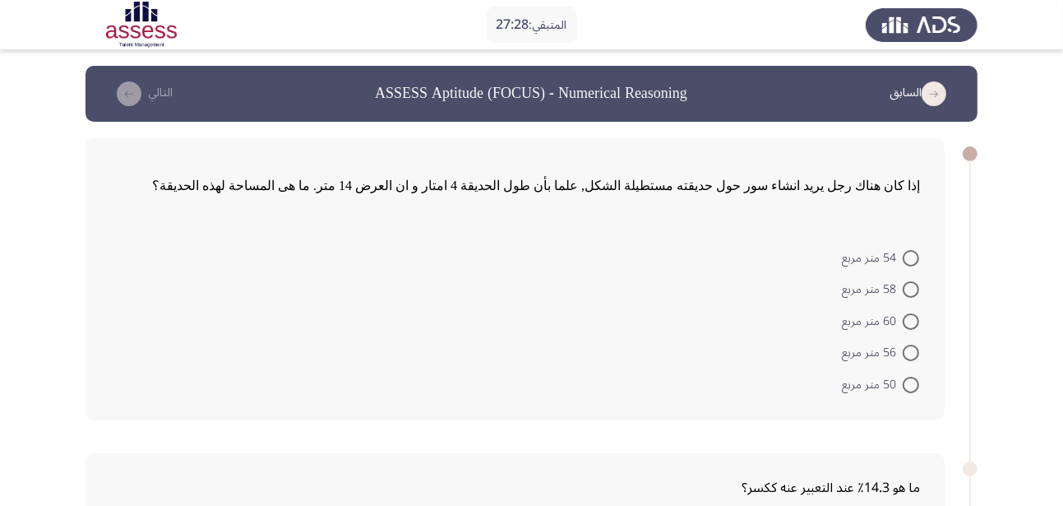
click at [918, 355] on span at bounding box center [911, 353] width 16 height 16
click at [918, 355] on input "56 متر مربع" at bounding box center [911, 353] width 16 height 16
radio input "true"
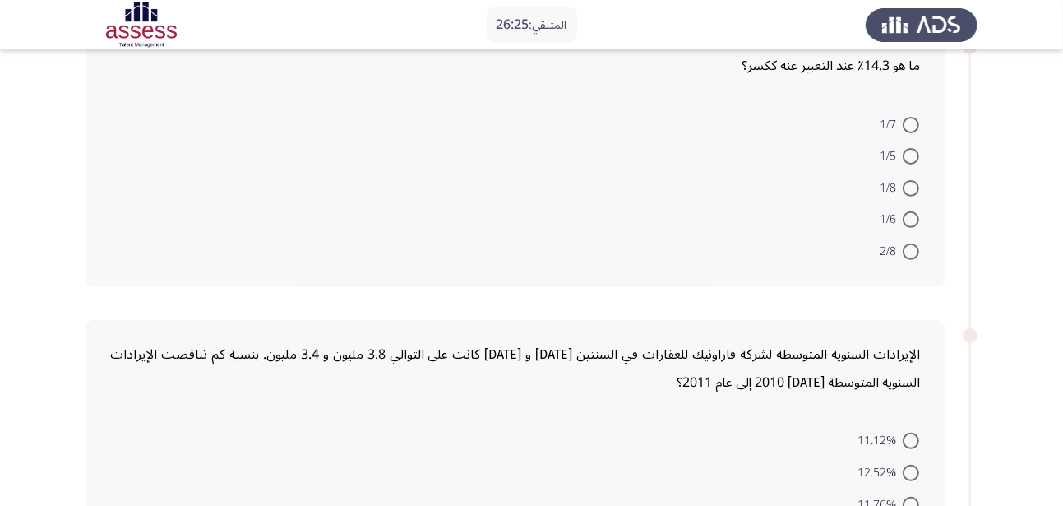
scroll to position [421, 0]
click at [1061, 169] on app-assessment-container "المتبقي: 26:15 السابق ASSESS Aptitude (FOCUS) - Numerical Reasoning التالي إذا …" at bounding box center [531, 289] width 1063 height 1289
click at [1061, 169] on app-assessment-container "المتبقي: 26:10 السابق ASSESS Aptitude (FOCUS) - Numerical Reasoning التالي إذا …" at bounding box center [531, 289] width 1063 height 1289
click at [1061, 169] on app-assessment-container "المتبقي: 26:05 السابق ASSESS Aptitude (FOCUS) - Numerical Reasoning التالي إذا …" at bounding box center [531, 289] width 1063 height 1289
click at [1061, 169] on app-assessment-container "المتبقي: 25:60 السابق ASSESS Aptitude (FOCUS) - Numerical Reasoning التالي إذا …" at bounding box center [531, 289] width 1063 height 1289
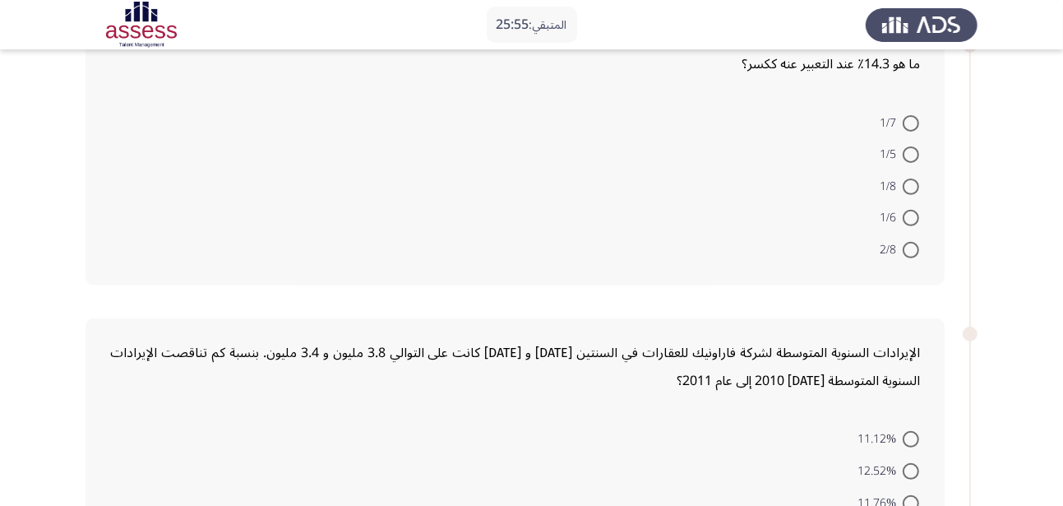
click at [1061, 169] on app-assessment-container "المتبقي: 25:55 السابق ASSESS Aptitude (FOCUS) - Numerical Reasoning التالي إذا …" at bounding box center [531, 289] width 1063 height 1289
click at [1061, 169] on app-assessment-container "المتبقي: 25:53 السابق ASSESS Aptitude (FOCUS) - Numerical Reasoning التالي إذا …" at bounding box center [531, 289] width 1063 height 1289
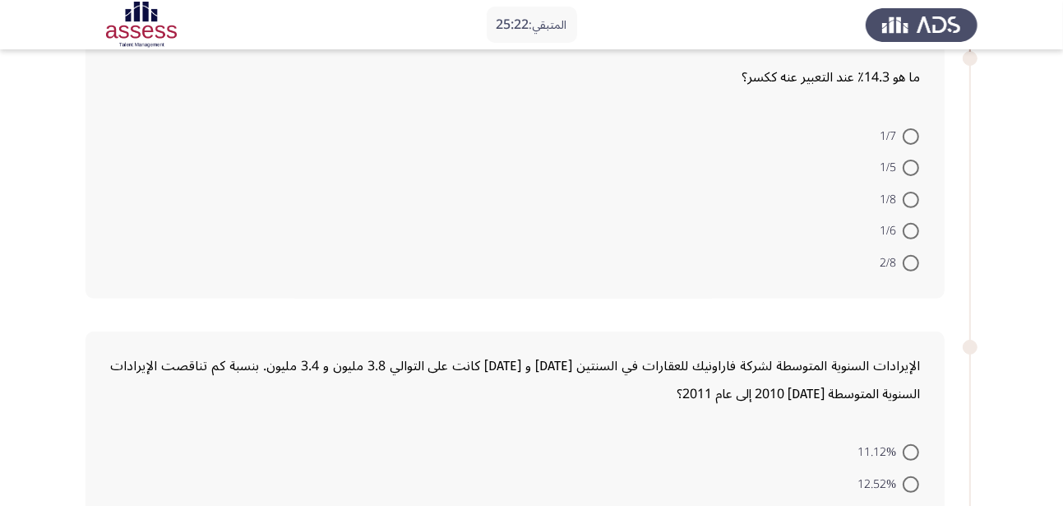
scroll to position [393, 0]
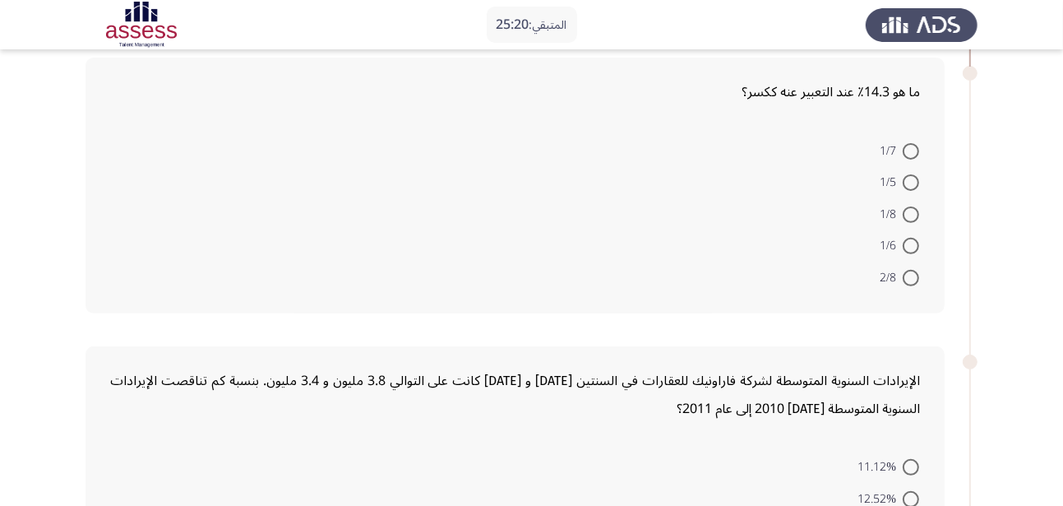
click at [916, 150] on span at bounding box center [911, 151] width 16 height 16
click at [916, 150] on input "1/7" at bounding box center [911, 151] width 16 height 16
radio input "true"
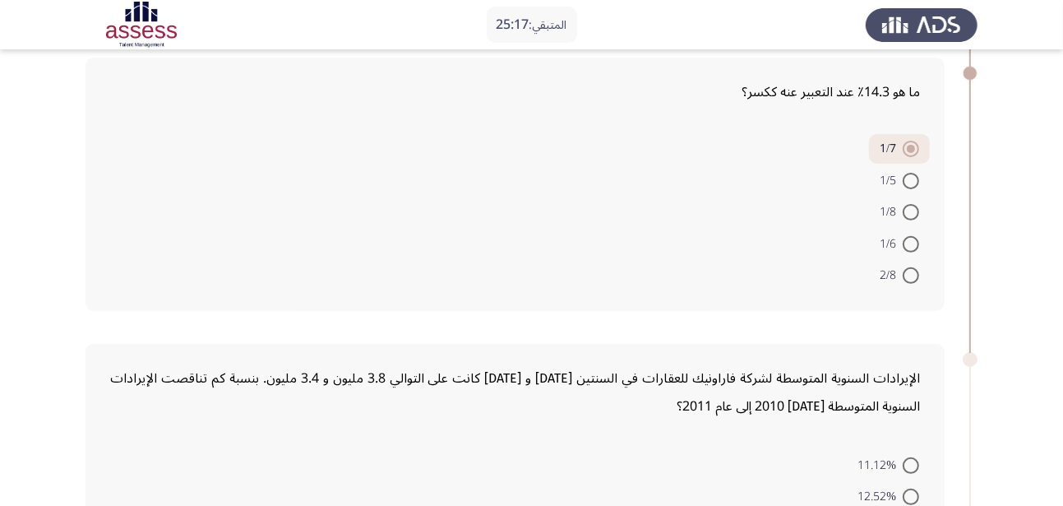
drag, startPoint x: 970, startPoint y: 174, endPoint x: 970, endPoint y: 217, distance: 42.8
click at [969, 81] on div at bounding box center [970, 73] width 15 height 15
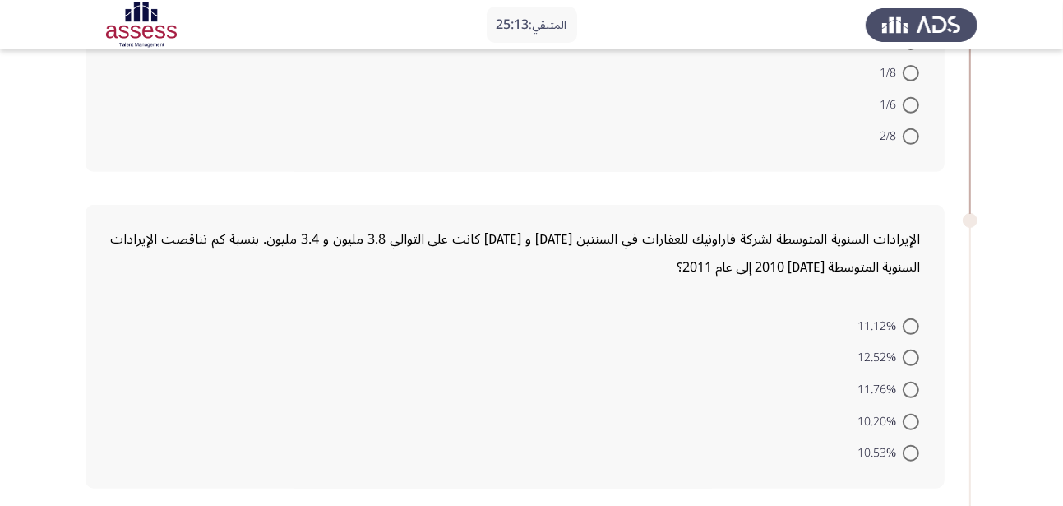
scroll to position [543, 0]
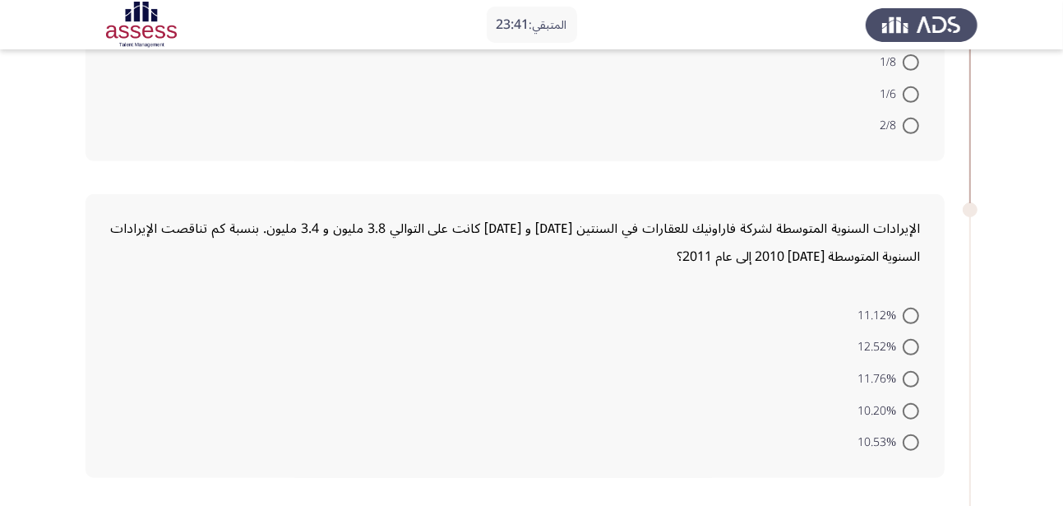
click at [909, 444] on span at bounding box center [911, 442] width 16 height 16
click at [909, 444] on input "10.53%" at bounding box center [911, 442] width 16 height 16
radio input "true"
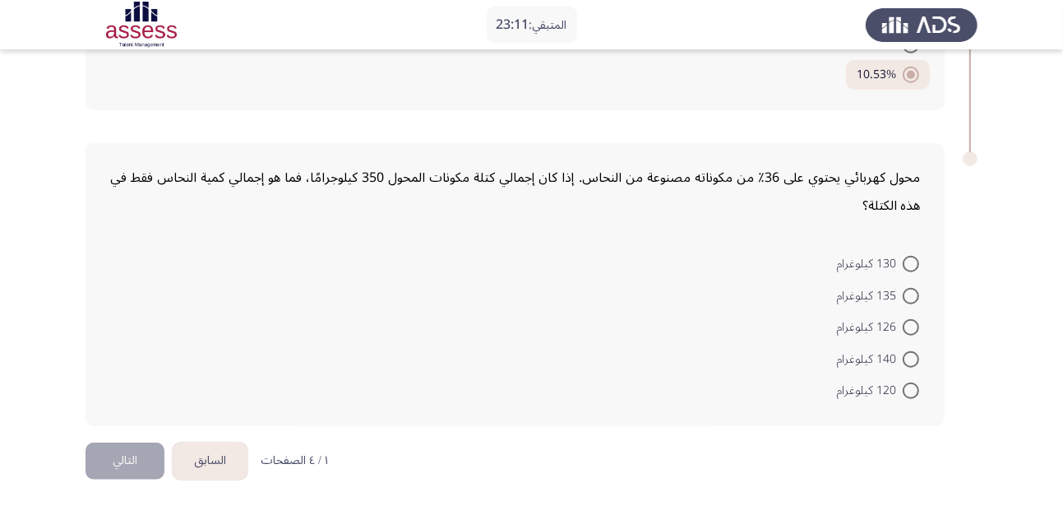
click at [908, 329] on span at bounding box center [911, 327] width 16 height 16
click at [908, 329] on input "126 كيلوغرام" at bounding box center [911, 327] width 16 height 16
radio input "true"
click at [129, 469] on button "التالي" at bounding box center [125, 460] width 79 height 37
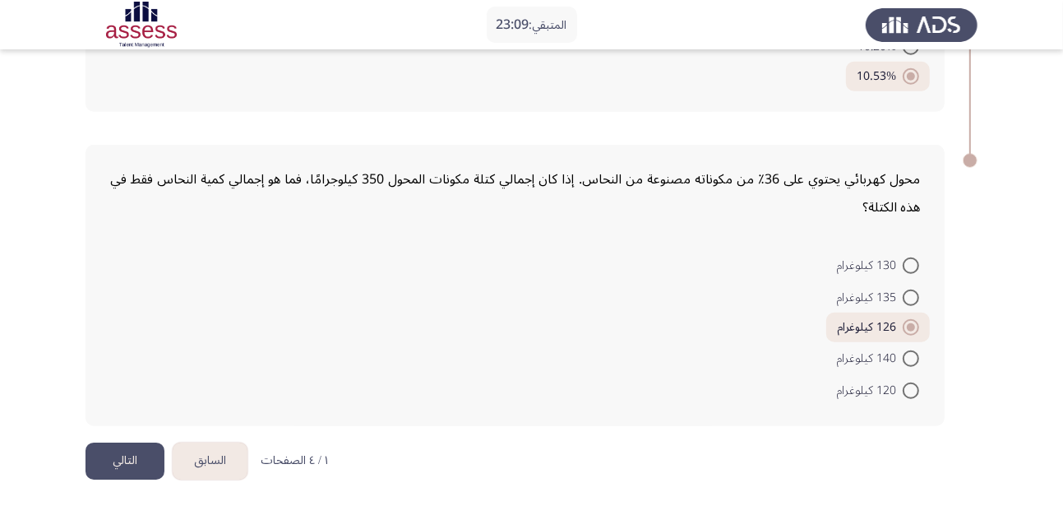
scroll to position [0, 0]
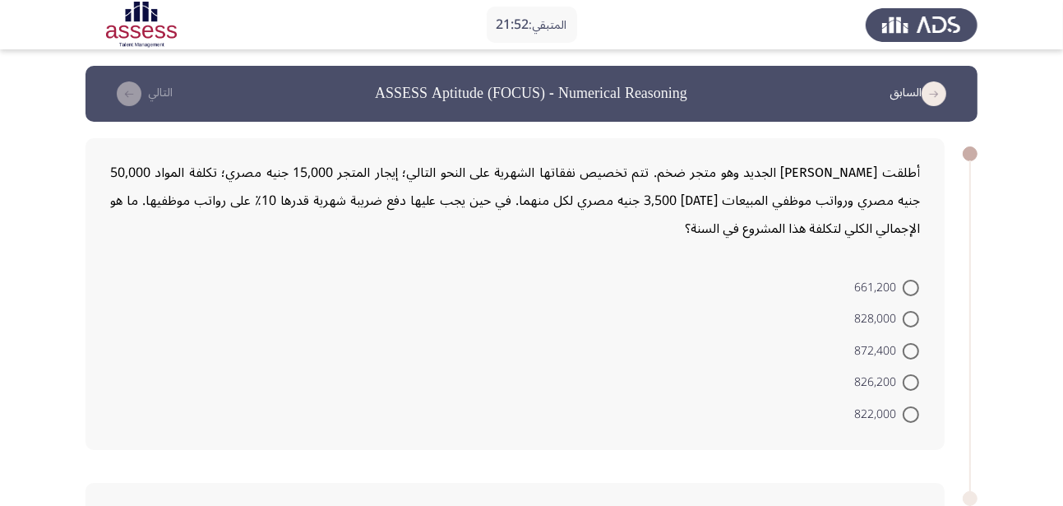
click at [911, 356] on span at bounding box center [911, 351] width 16 height 16
click at [911, 356] on input "872,400" at bounding box center [911, 351] width 16 height 16
radio input "true"
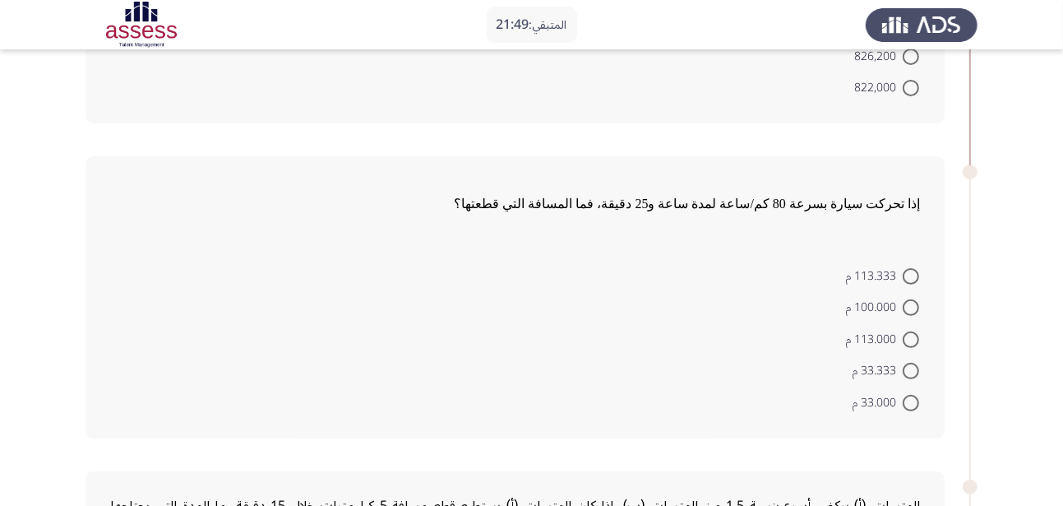
scroll to position [338, 0]
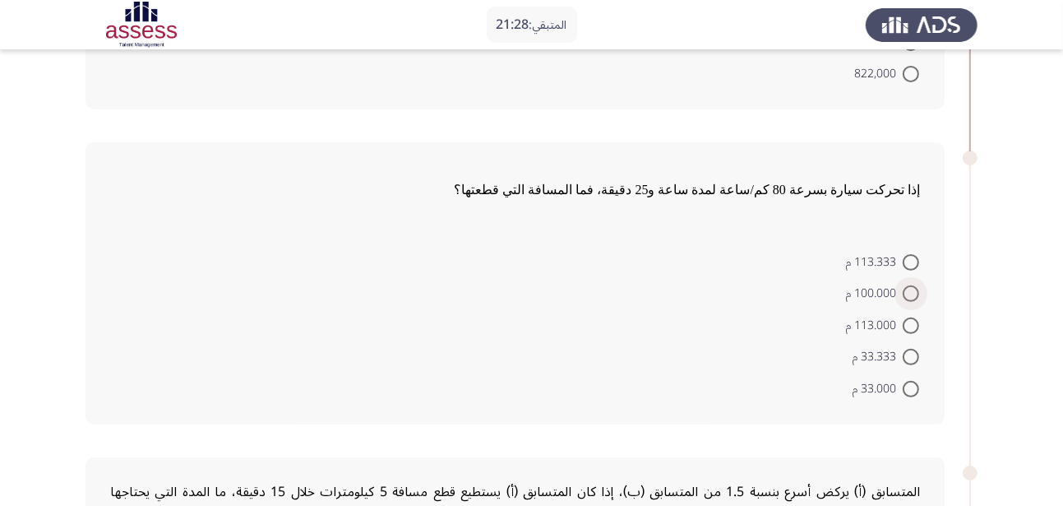
click at [914, 298] on span at bounding box center [911, 293] width 16 height 16
click at [914, 298] on input "100.000 م" at bounding box center [911, 293] width 16 height 16
radio input "true"
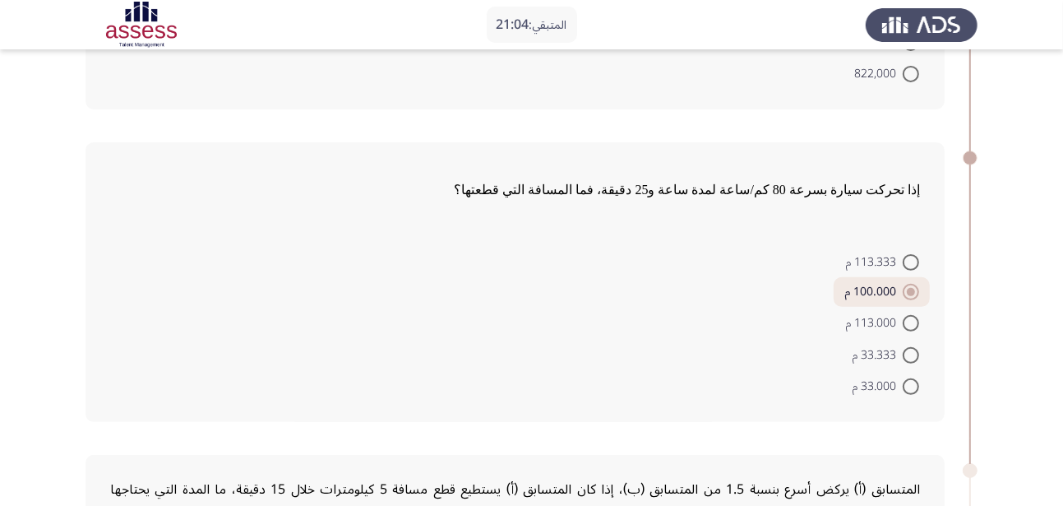
click at [909, 264] on span at bounding box center [911, 262] width 16 height 16
click at [909, 264] on input "113.333 م" at bounding box center [911, 262] width 16 height 16
radio input "true"
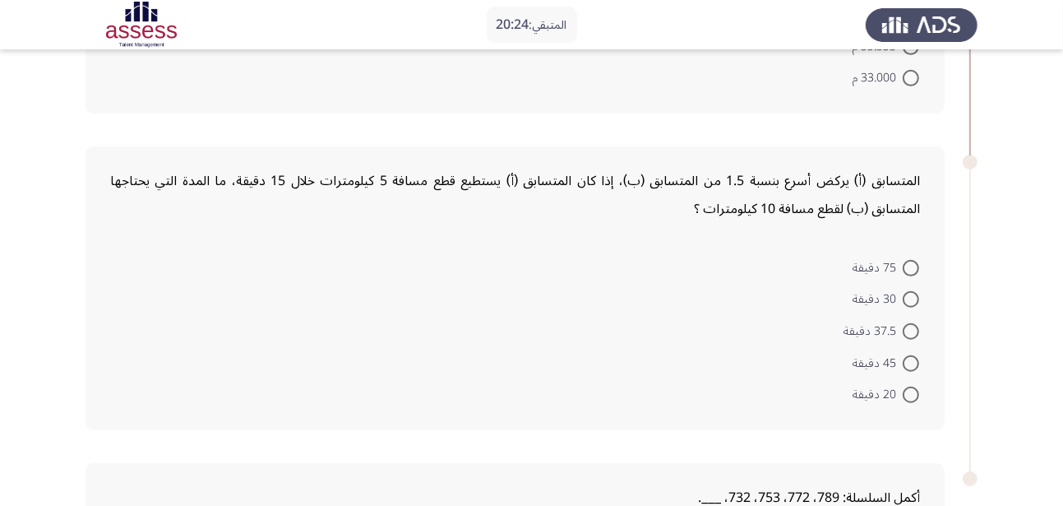
scroll to position [641, 0]
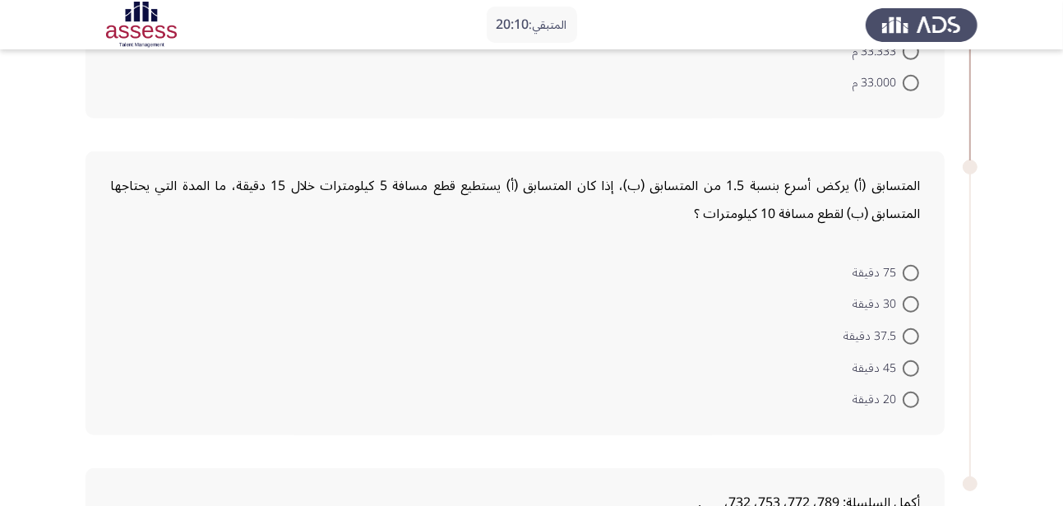
click at [910, 362] on span at bounding box center [911, 368] width 16 height 16
click at [910, 362] on input "45 دقيقة" at bounding box center [911, 368] width 16 height 16
radio input "true"
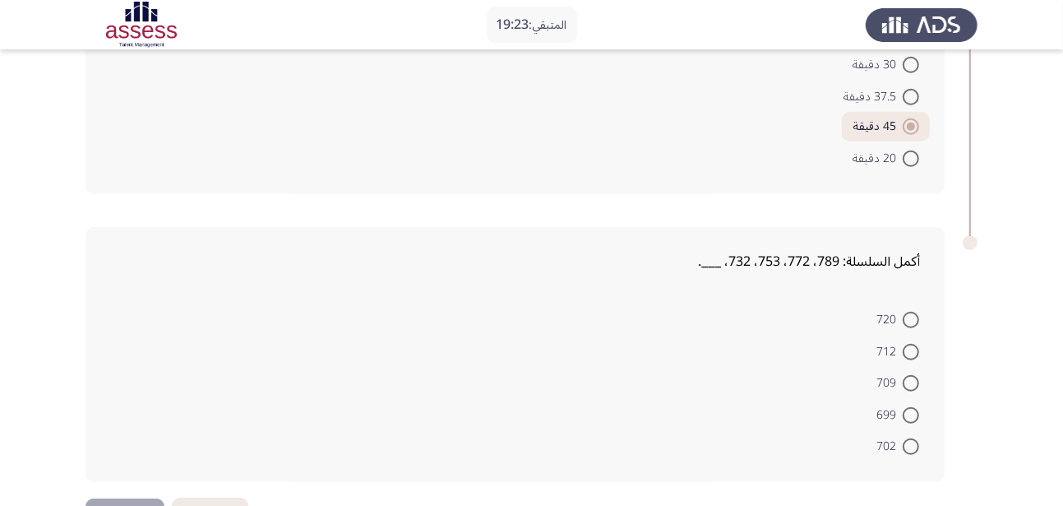
scroll to position [886, 0]
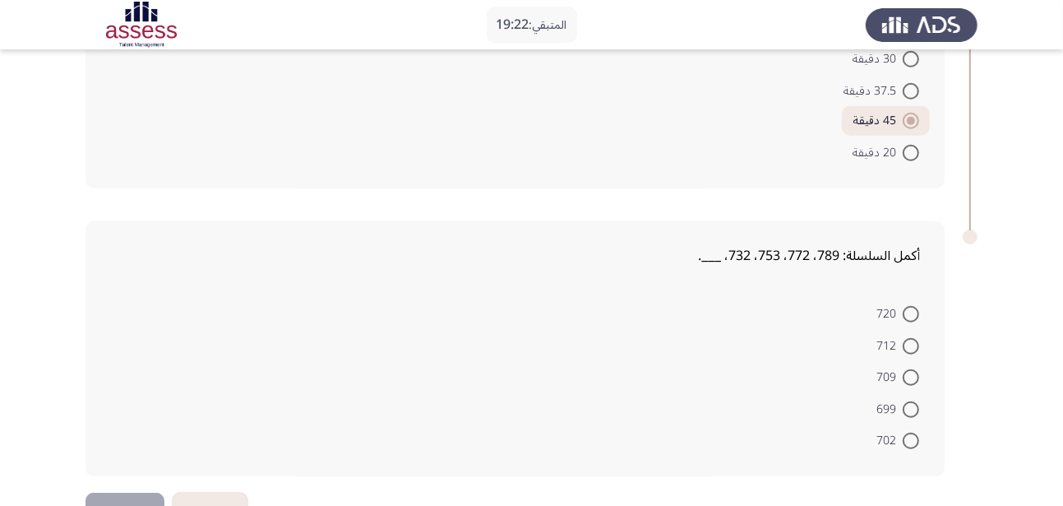
click at [913, 312] on span at bounding box center [911, 314] width 16 height 16
click at [913, 312] on input "720" at bounding box center [911, 314] width 16 height 16
radio input "true"
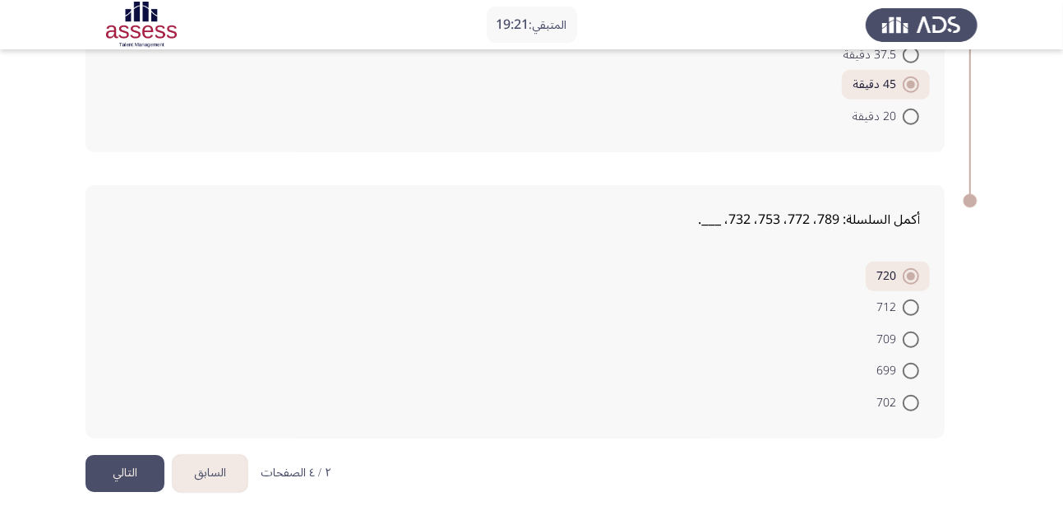
scroll to position [935, 0]
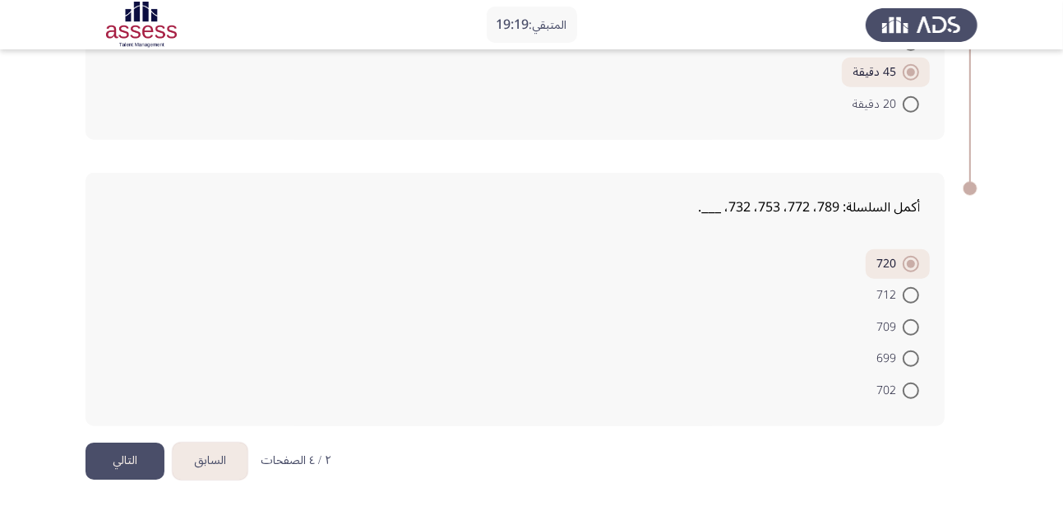
click at [137, 465] on button "التالي" at bounding box center [125, 460] width 79 height 37
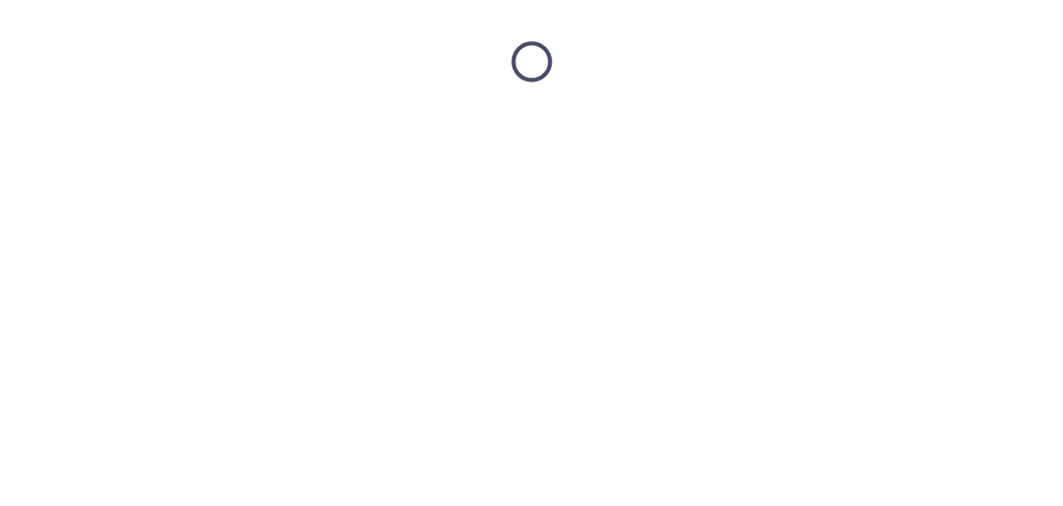
scroll to position [0, 0]
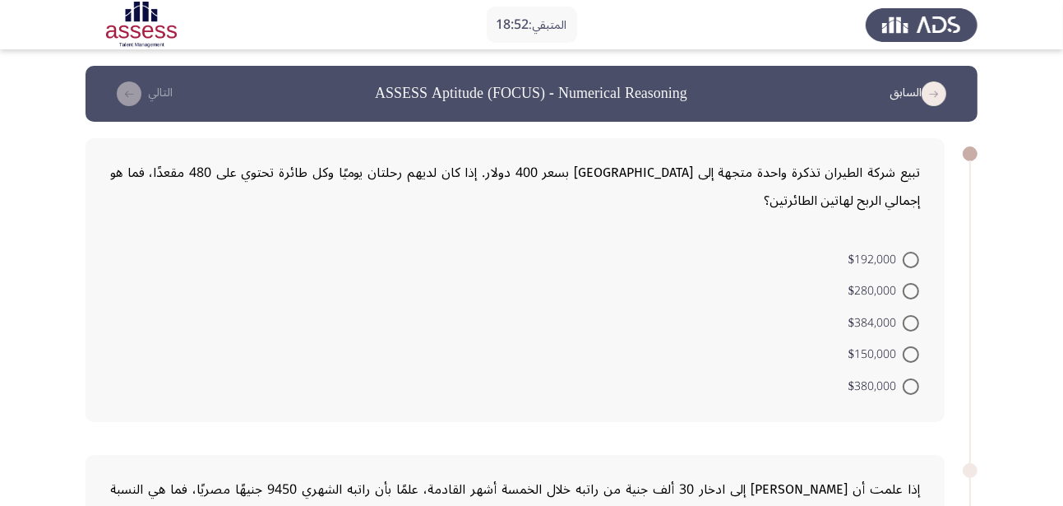
click at [910, 325] on span at bounding box center [911, 323] width 16 height 16
click at [910, 325] on input "$384,000" at bounding box center [911, 323] width 16 height 16
radio input "true"
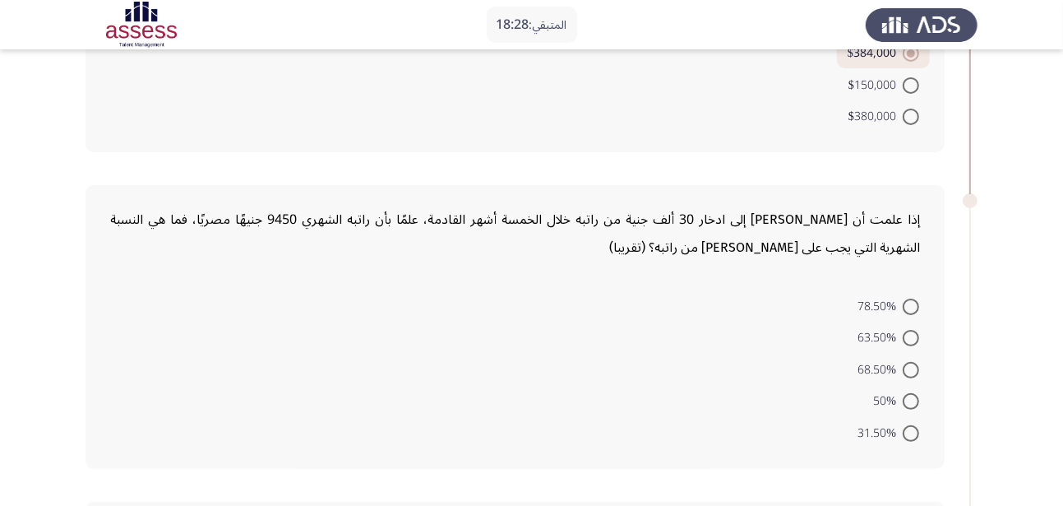
scroll to position [348, 0]
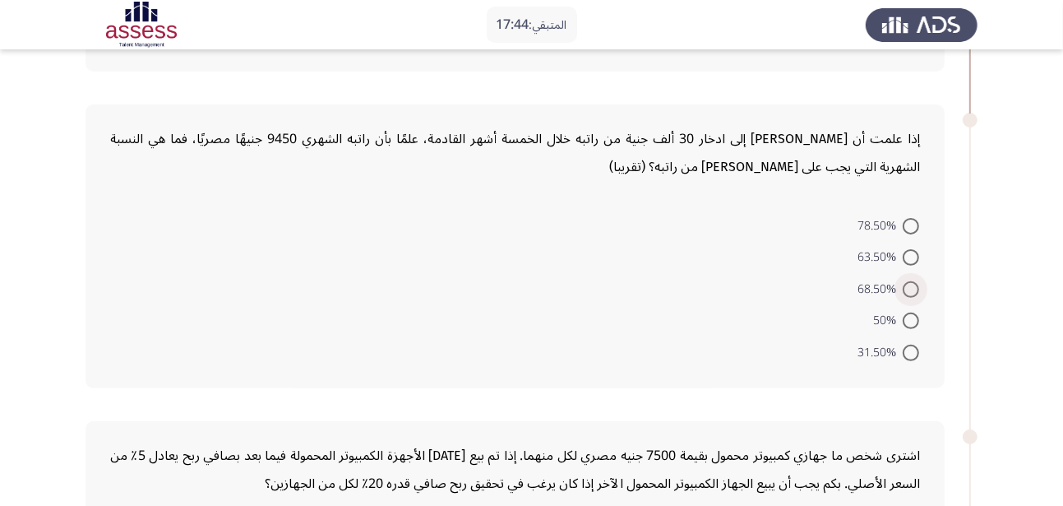
click at [918, 284] on span at bounding box center [911, 289] width 16 height 16
click at [918, 284] on input "68.50%" at bounding box center [911, 289] width 16 height 16
radio input "true"
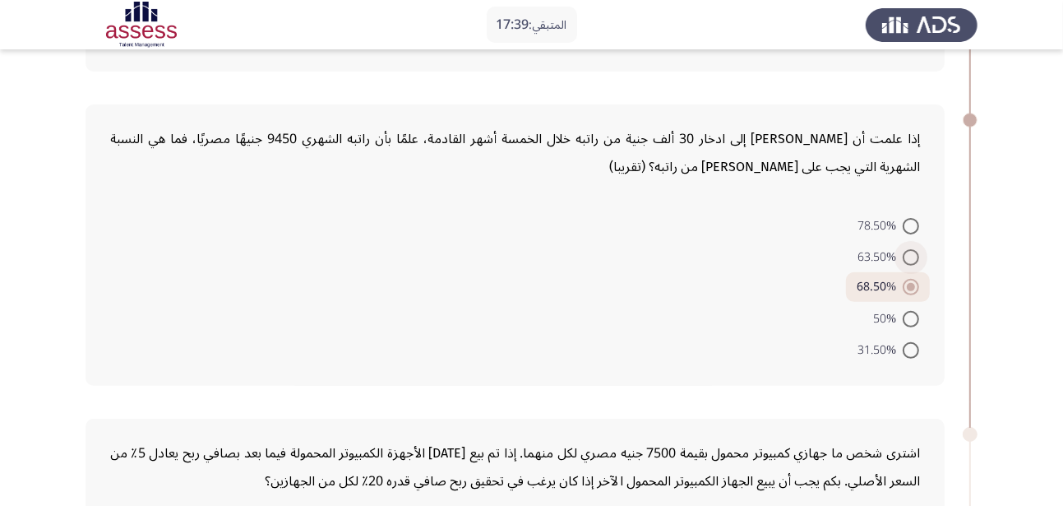
click at [916, 259] on span at bounding box center [911, 257] width 16 height 16
click at [916, 259] on input "63.50%" at bounding box center [911, 257] width 16 height 16
radio input "true"
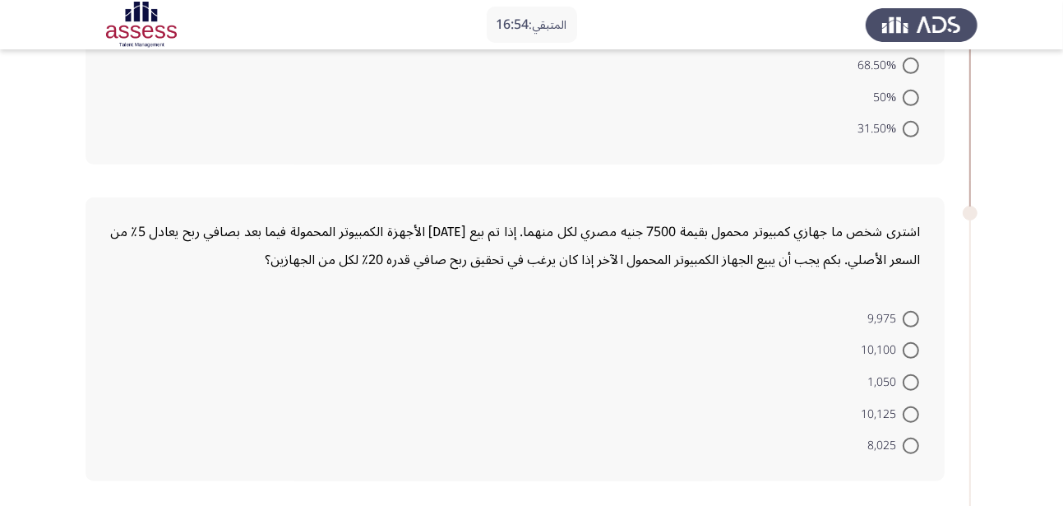
scroll to position [585, 0]
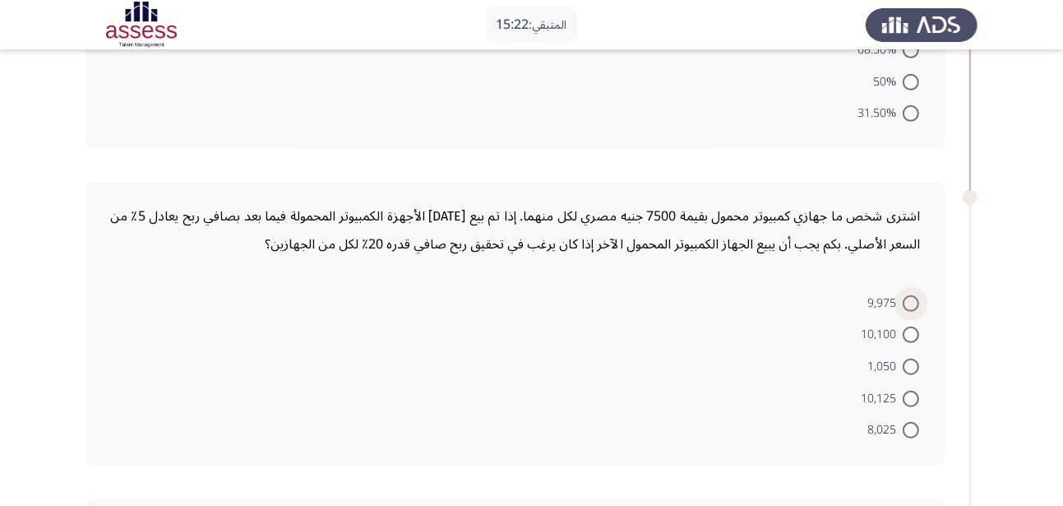
click at [908, 307] on span at bounding box center [911, 303] width 16 height 16
click at [908, 307] on input "9,975" at bounding box center [911, 303] width 16 height 16
radio input "true"
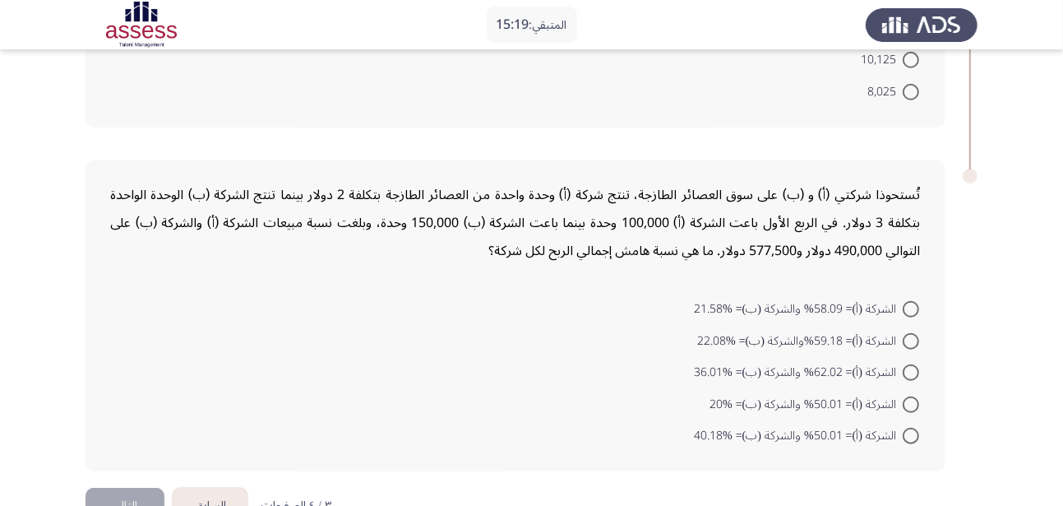
scroll to position [926, 0]
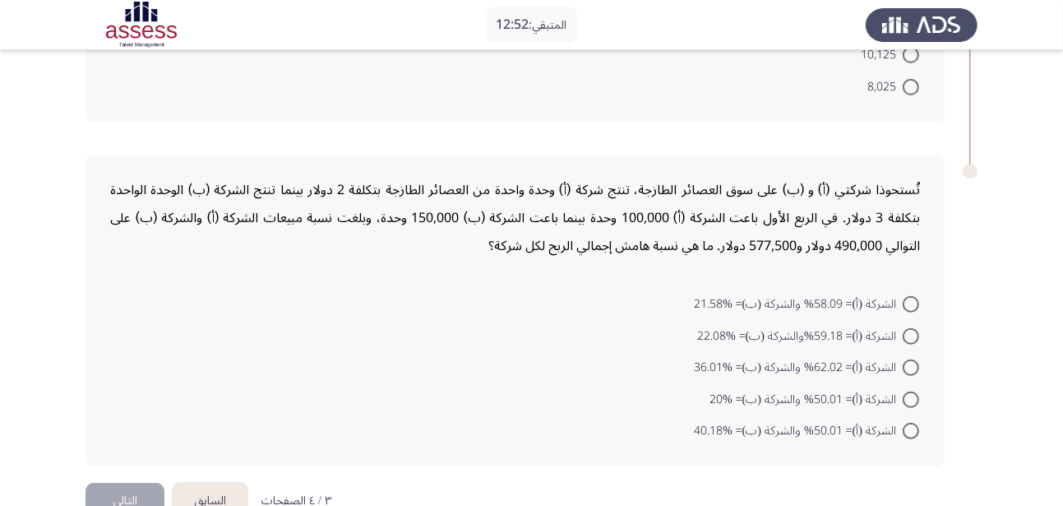
click at [724, 336] on span "الشركة (أ)= 59.18%والشركة (ب)= %22.08" at bounding box center [800, 336] width 206 height 20
click at [903, 336] on input "الشركة (أ)= 59.18%والشركة (ب)= %22.08" at bounding box center [911, 336] width 16 height 16
radio input "true"
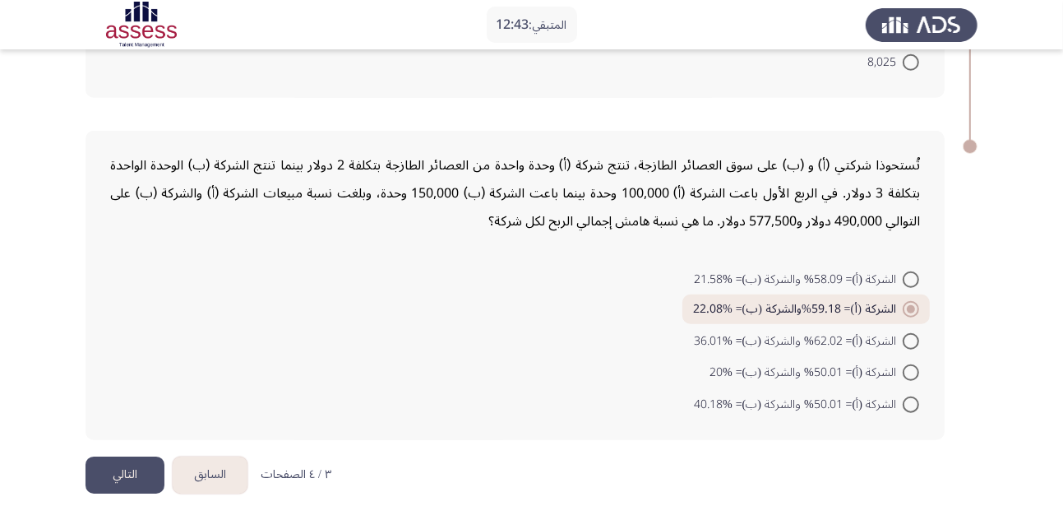
scroll to position [964, 0]
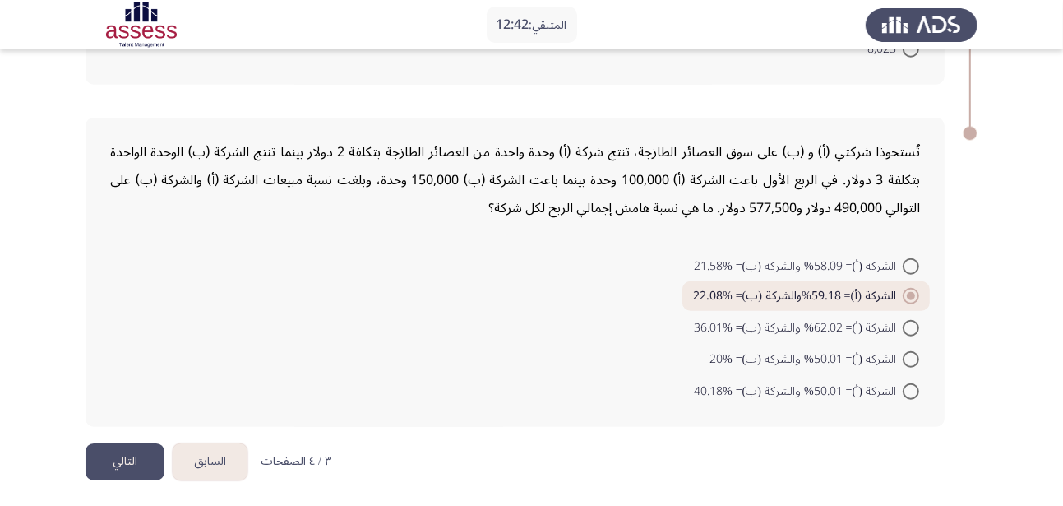
click at [133, 469] on button "التالي" at bounding box center [125, 461] width 79 height 37
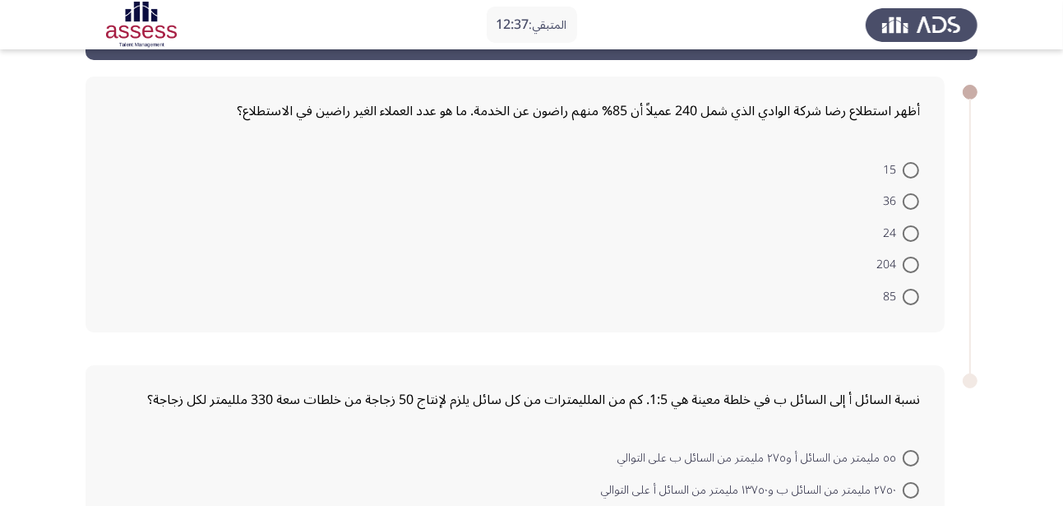
scroll to position [61, 0]
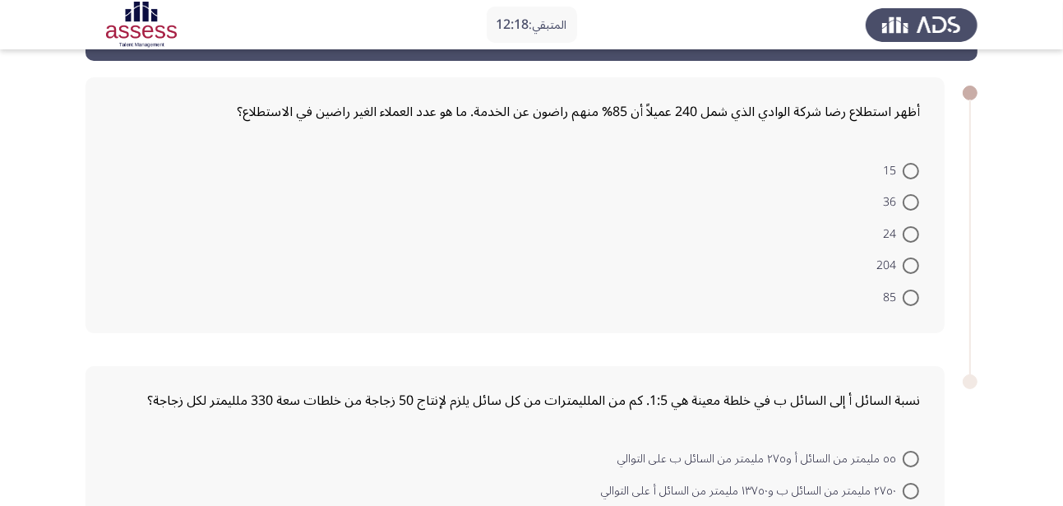
click at [914, 176] on span at bounding box center [911, 171] width 16 height 16
click at [914, 176] on input "15" at bounding box center [911, 171] width 16 height 16
radio input "true"
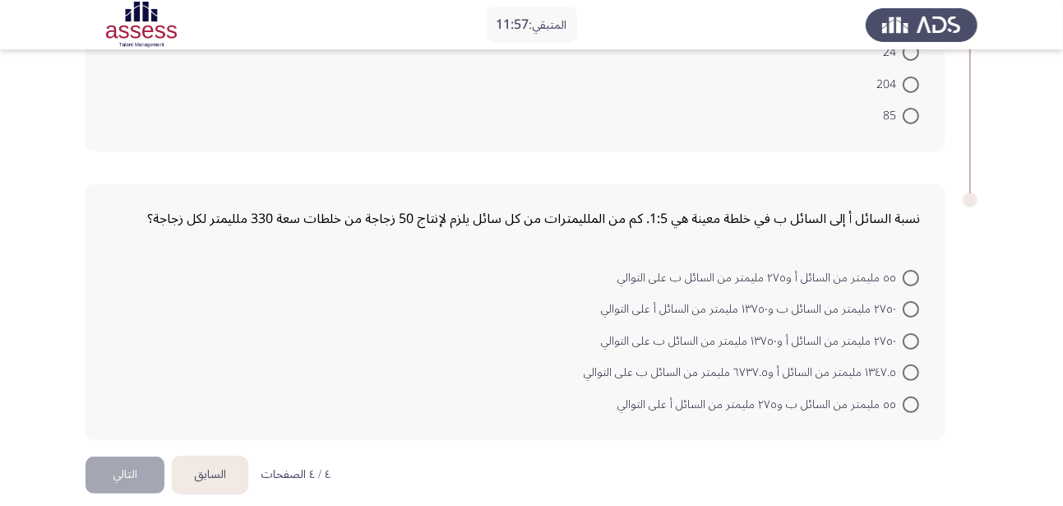
scroll to position [256, 0]
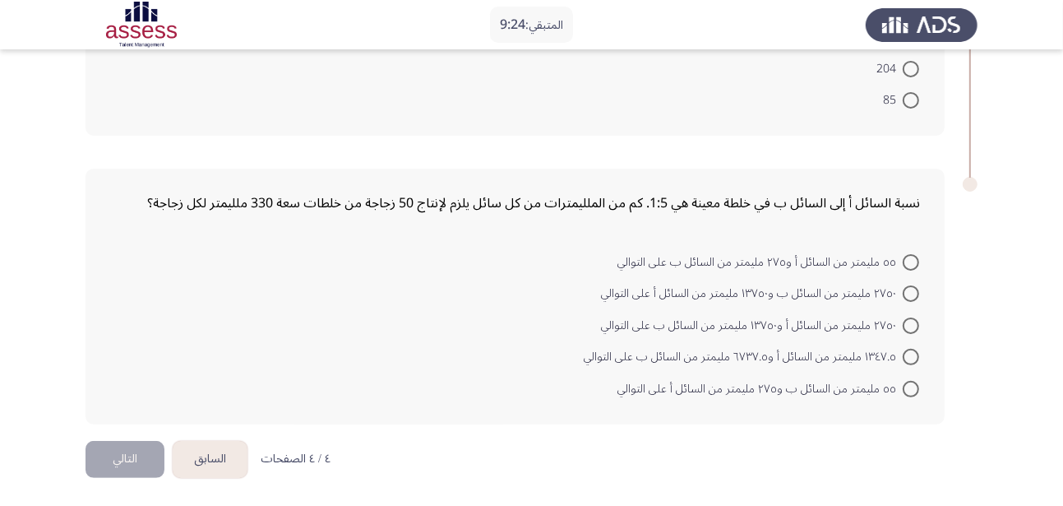
click at [910, 322] on span at bounding box center [911, 325] width 16 height 16
click at [910, 322] on input "٢٧٥٠ مليمتر من السائل أ و١٣٧٥٠ مليمتر من السائل ب على التوالي" at bounding box center [911, 325] width 16 height 16
radio input "true"
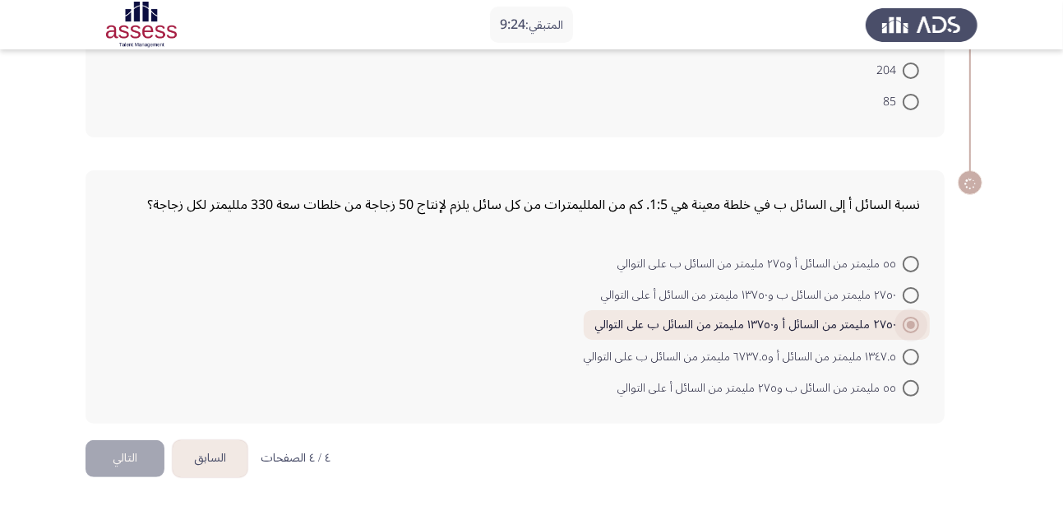
scroll to position [253, 0]
click at [122, 468] on button "التالي" at bounding box center [125, 459] width 79 height 37
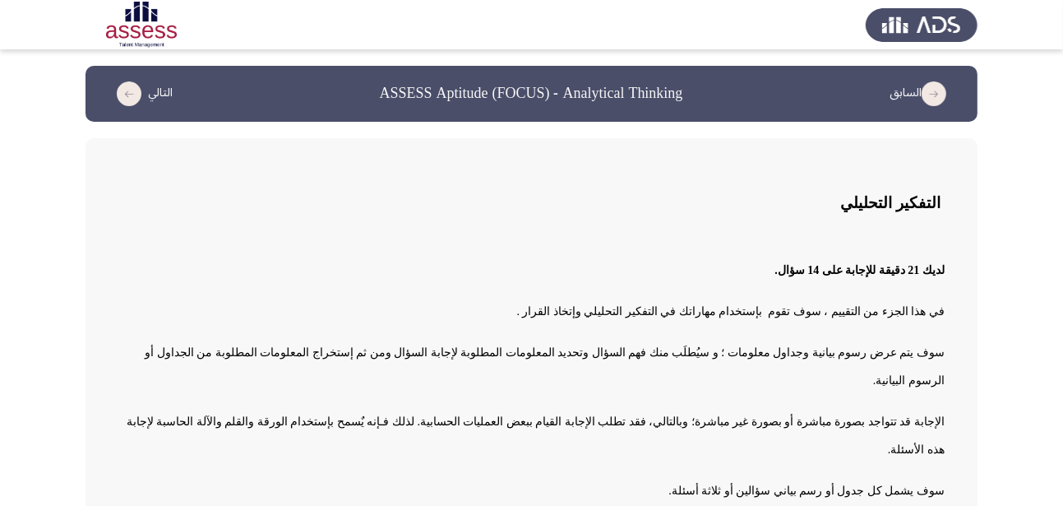
scroll to position [27, 0]
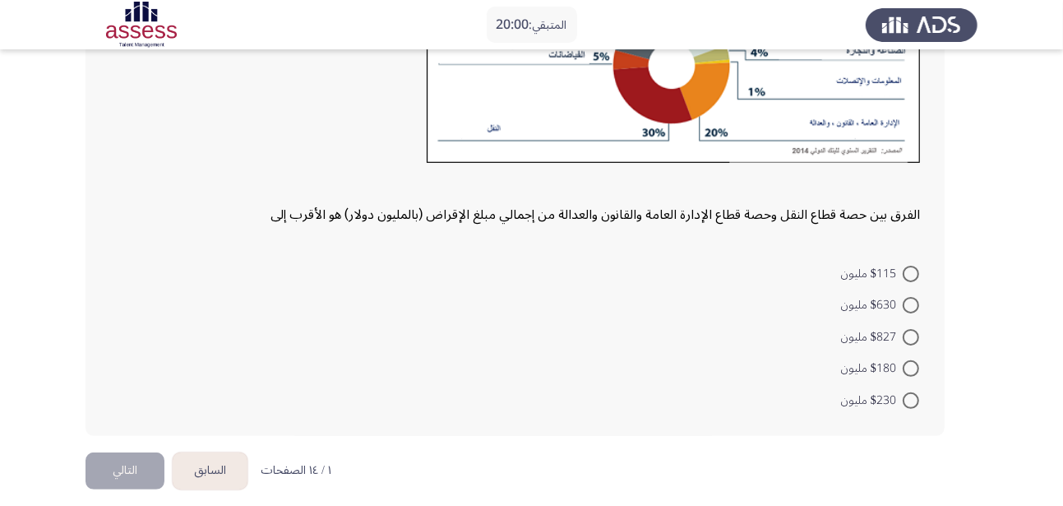
scroll to position [247, 0]
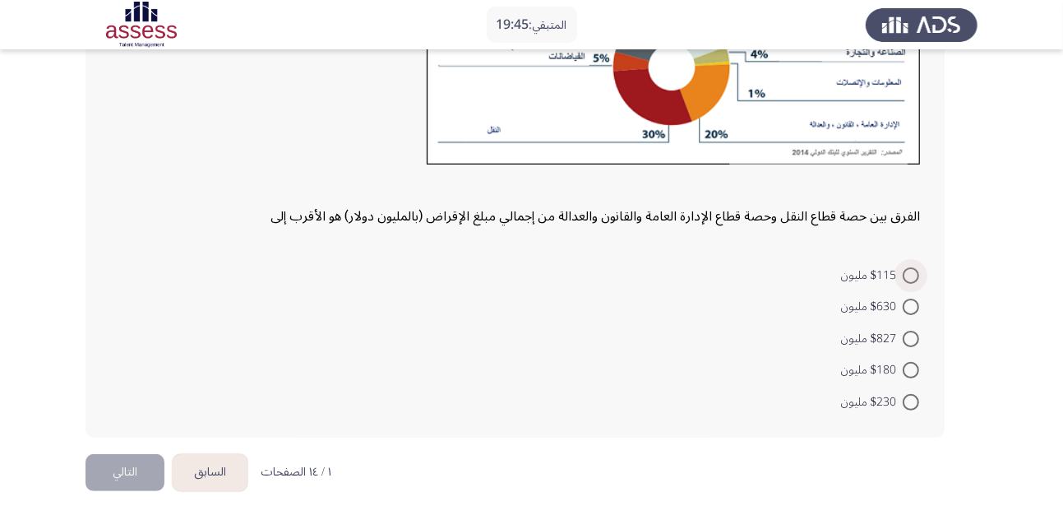
click at [910, 276] on span at bounding box center [911, 275] width 16 height 16
click at [910, 276] on input "$115 مليون" at bounding box center [911, 275] width 16 height 16
radio input "true"
click at [141, 474] on button "التالي" at bounding box center [125, 469] width 79 height 37
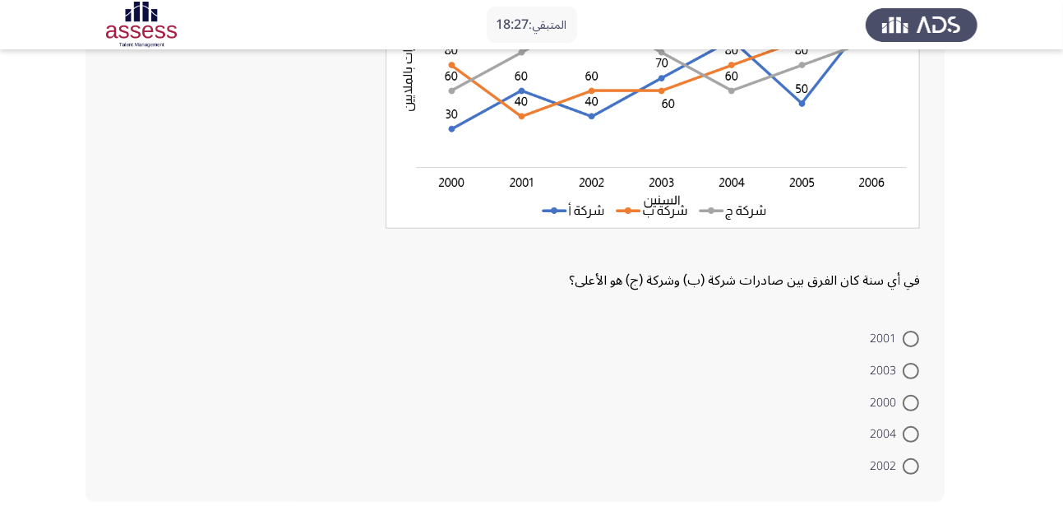
scroll to position [248, 0]
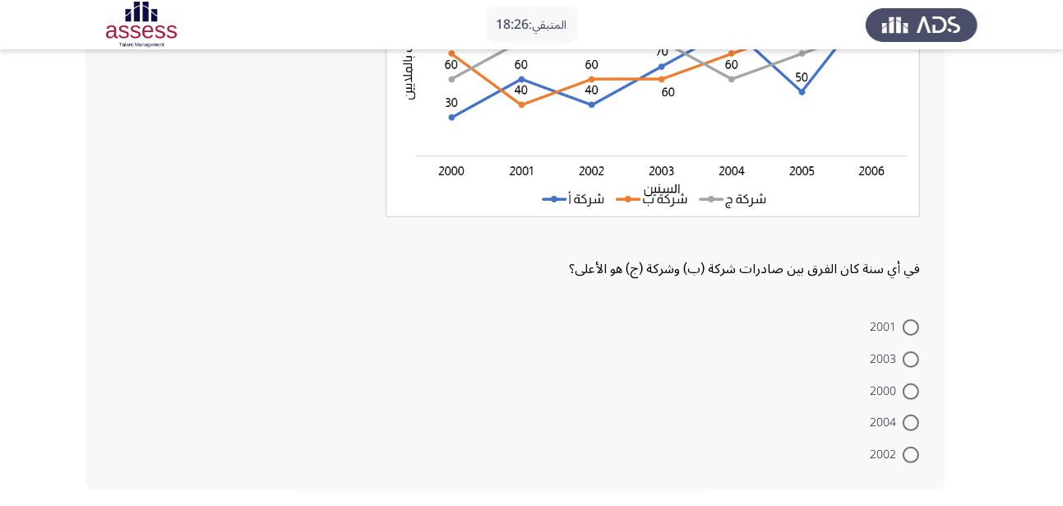
click at [911, 454] on span at bounding box center [911, 454] width 16 height 16
click at [911, 454] on input "2002" at bounding box center [911, 454] width 16 height 16
radio input "true"
drag, startPoint x: 1053, startPoint y: 345, endPoint x: 1059, endPoint y: 385, distance: 40.8
click at [1059, 384] on app-assessment-container "المتبقي: 18:25 السابق ASSESS Aptitude (FOCUS) - Analytical Thinking التالي في أ…" at bounding box center [531, 161] width 1063 height 686
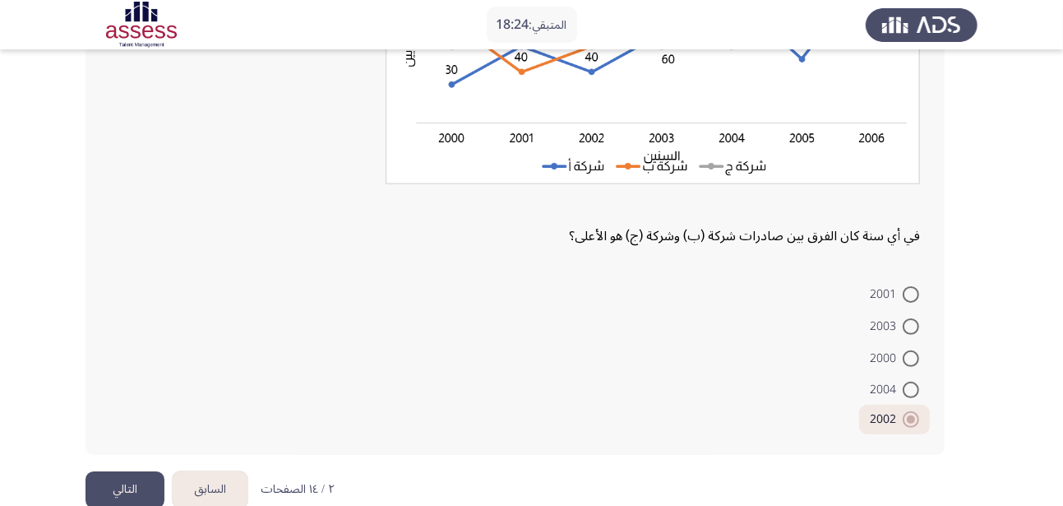
scroll to position [310, 0]
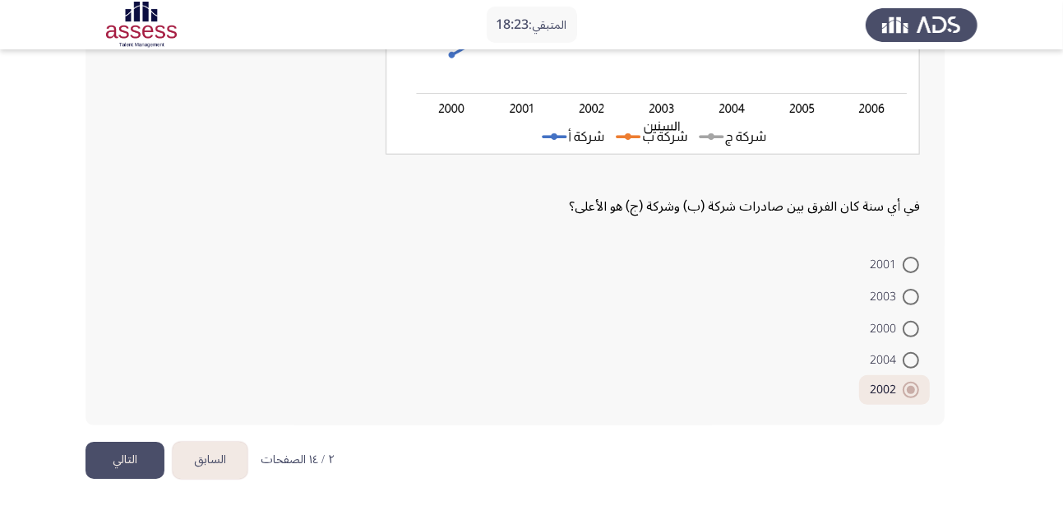
click at [117, 463] on button "التالي" at bounding box center [125, 460] width 79 height 37
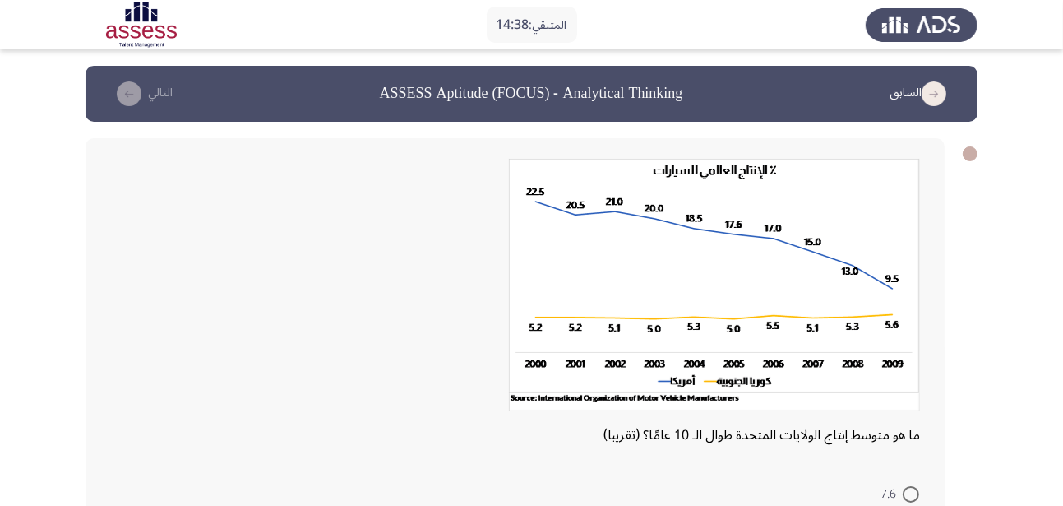
scroll to position [232, 0]
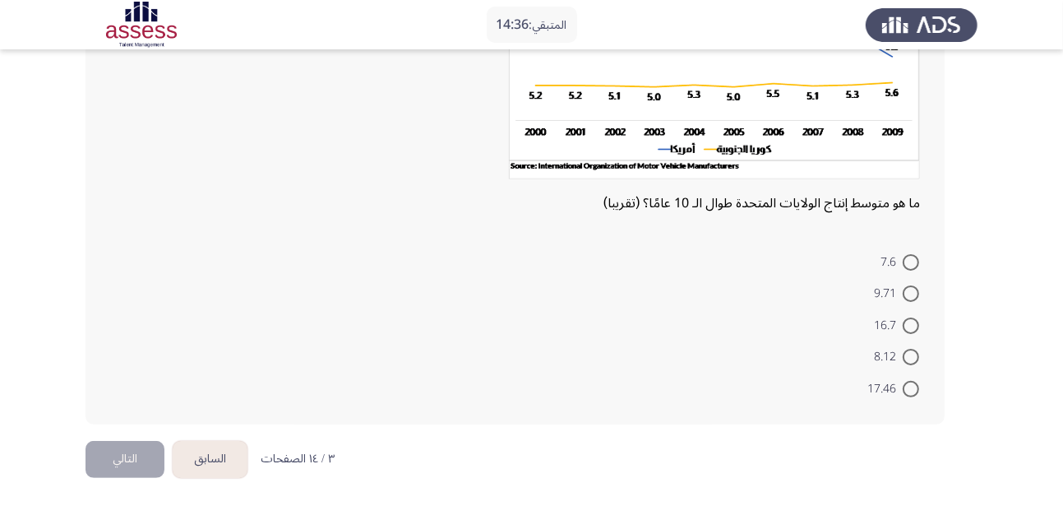
click at [912, 330] on span at bounding box center [911, 325] width 16 height 16
click at [912, 330] on input "16.7" at bounding box center [911, 325] width 16 height 16
radio input "true"
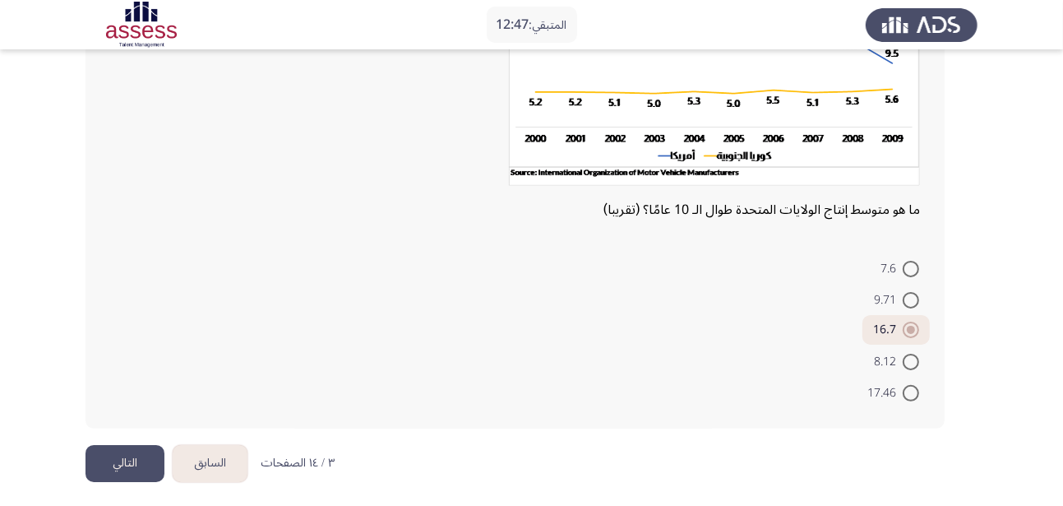
scroll to position [229, 0]
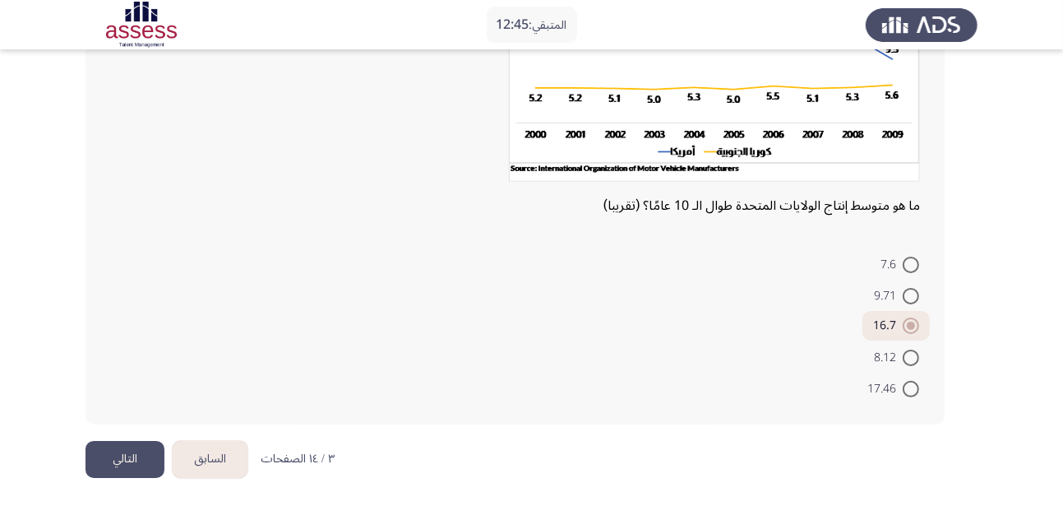
click at [910, 388] on span at bounding box center [911, 389] width 16 height 16
click at [910, 388] on input "17.46" at bounding box center [911, 389] width 16 height 16
radio input "true"
click at [132, 460] on button "التالي" at bounding box center [125, 459] width 79 height 37
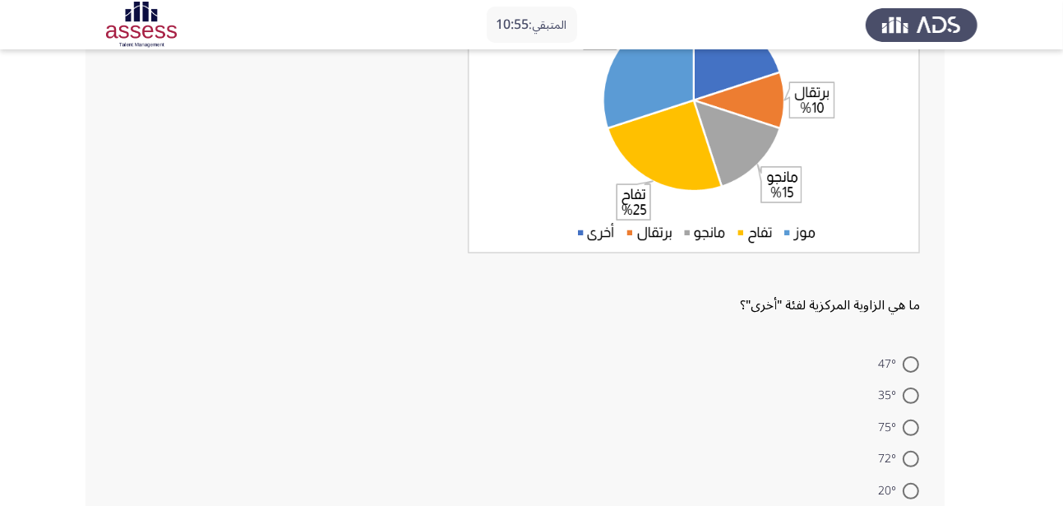
scroll to position [208, 0]
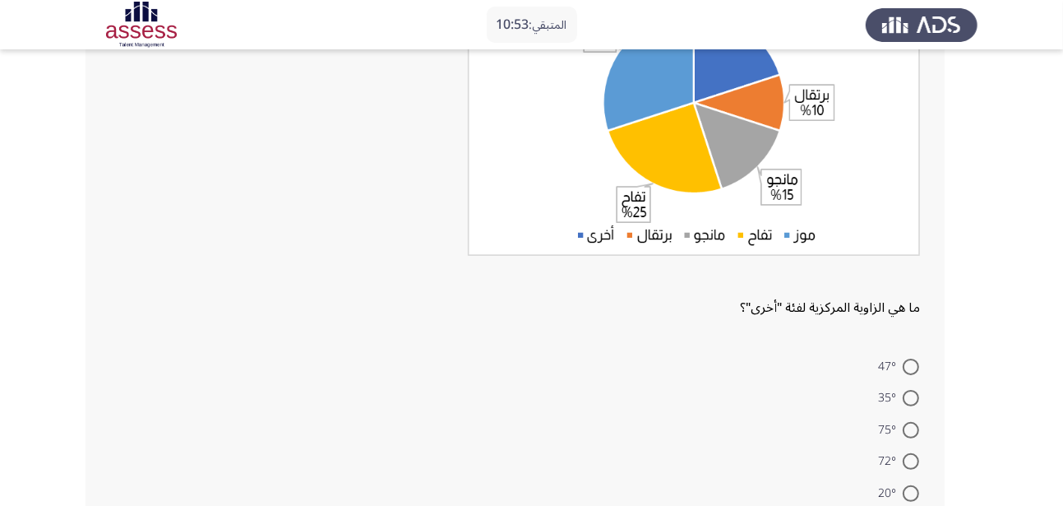
click at [914, 398] on span at bounding box center [911, 398] width 16 height 16
click at [914, 398] on input "35°" at bounding box center [911, 398] width 16 height 16
radio input "true"
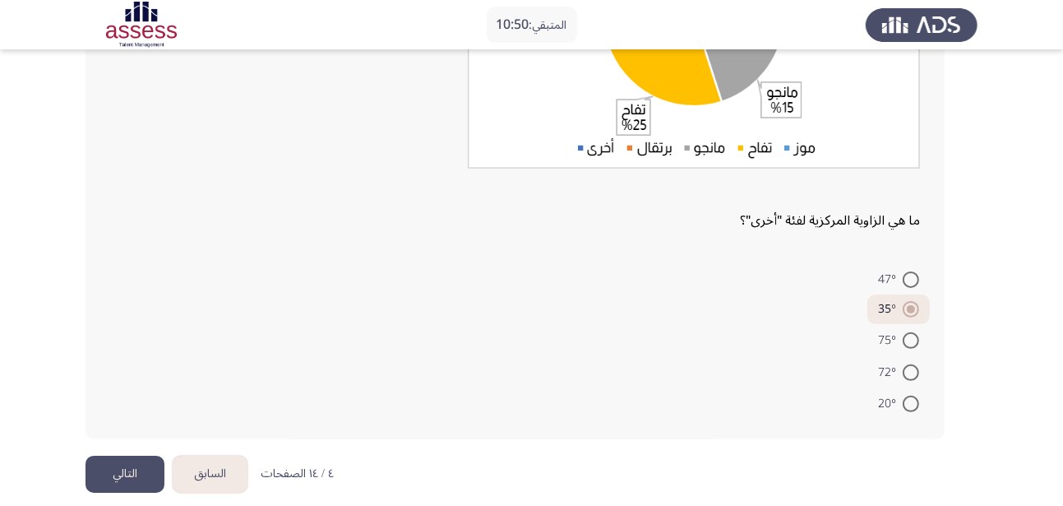
scroll to position [310, 0]
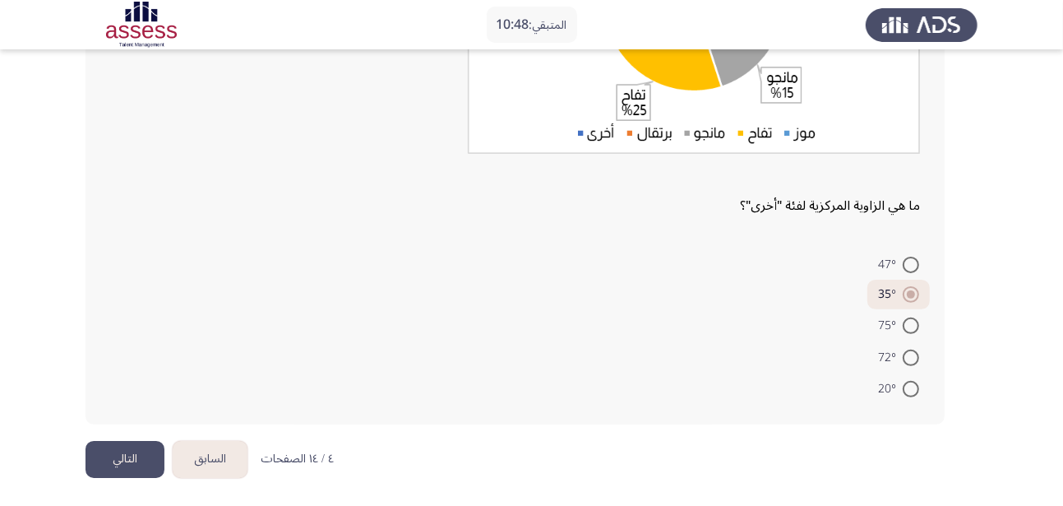
click at [140, 463] on button "التالي" at bounding box center [125, 459] width 79 height 37
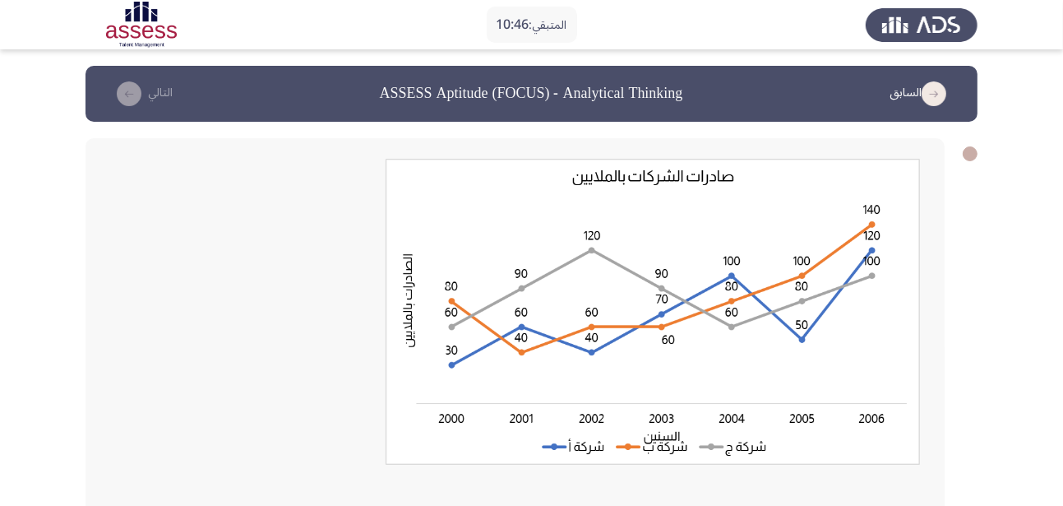
drag, startPoint x: 1061, startPoint y: 220, endPoint x: 1049, endPoint y: 332, distance: 113.2
click at [1049, 332] on app-assessment-container "المتبقي: 10:46 السابق ASSESS Aptitude (FOCUS) - Analytical Thinking التالي في أ…" at bounding box center [531, 410] width 1063 height 688
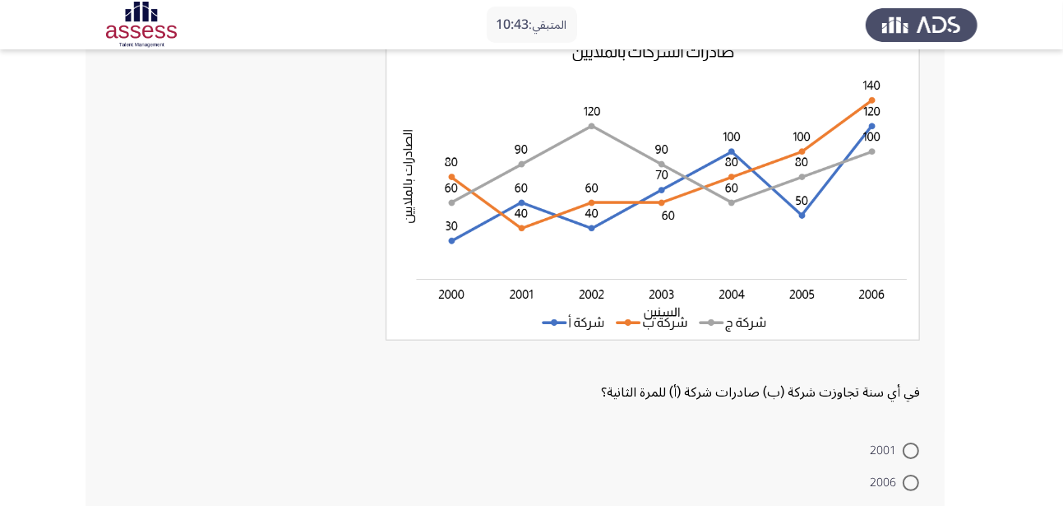
scroll to position [113, 0]
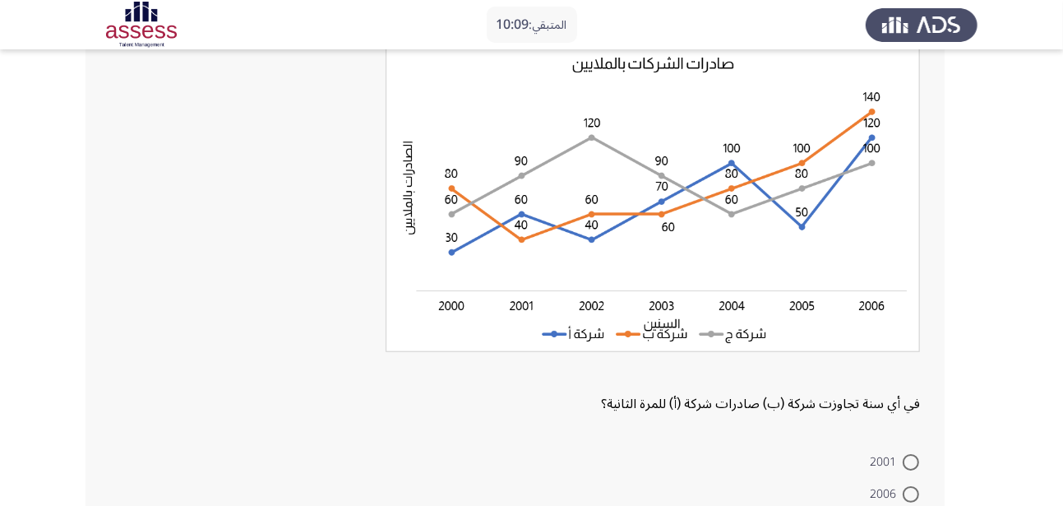
click at [733, 188] on img at bounding box center [653, 199] width 534 height 306
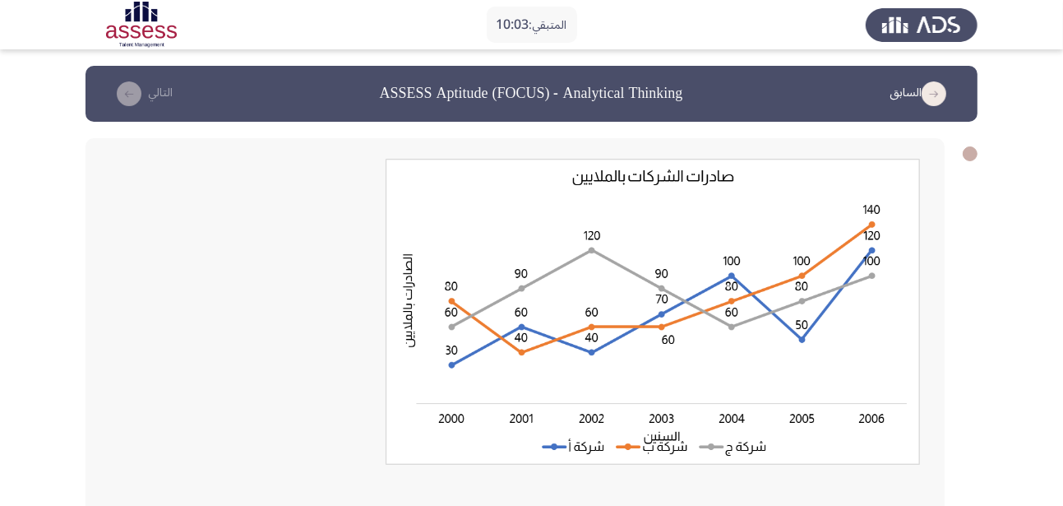
scroll to position [312, 0]
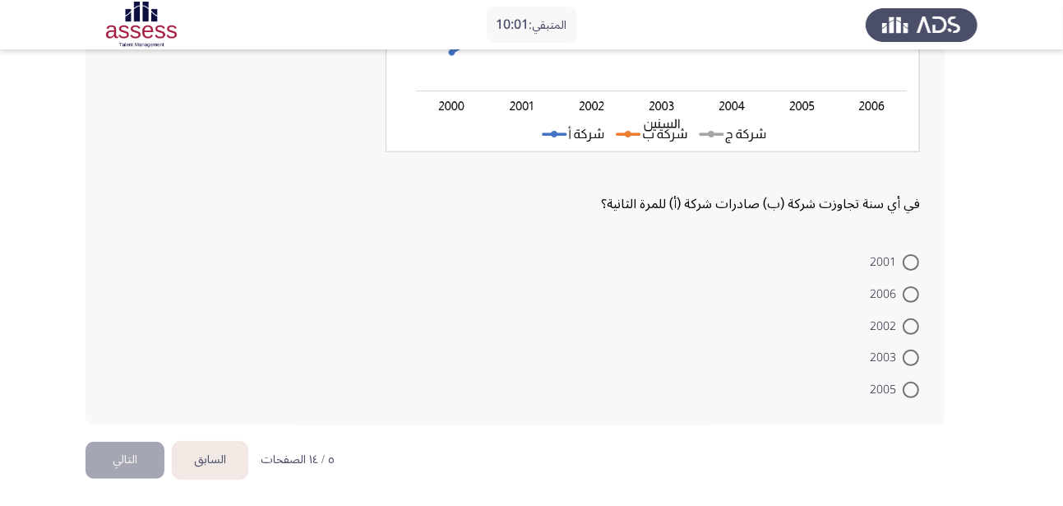
click at [914, 291] on span at bounding box center [911, 294] width 16 height 16
click at [914, 291] on input "2006" at bounding box center [911, 294] width 16 height 16
radio input "true"
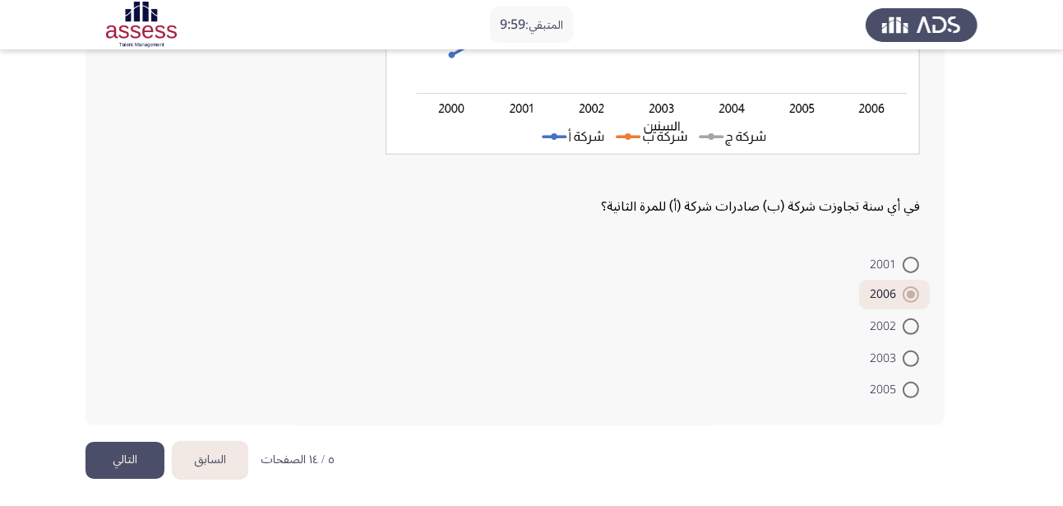
click at [142, 455] on button "التالي" at bounding box center [125, 460] width 79 height 37
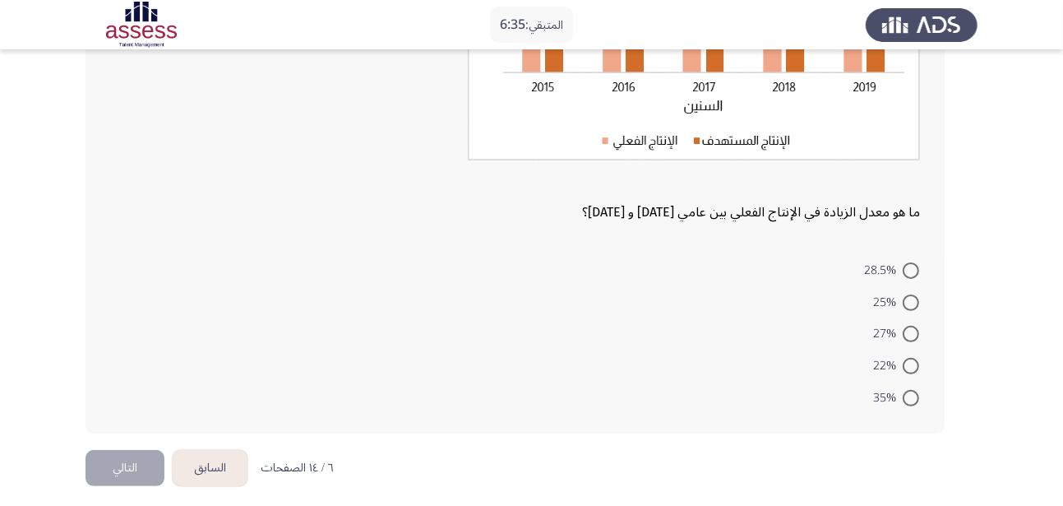
scroll to position [311, 0]
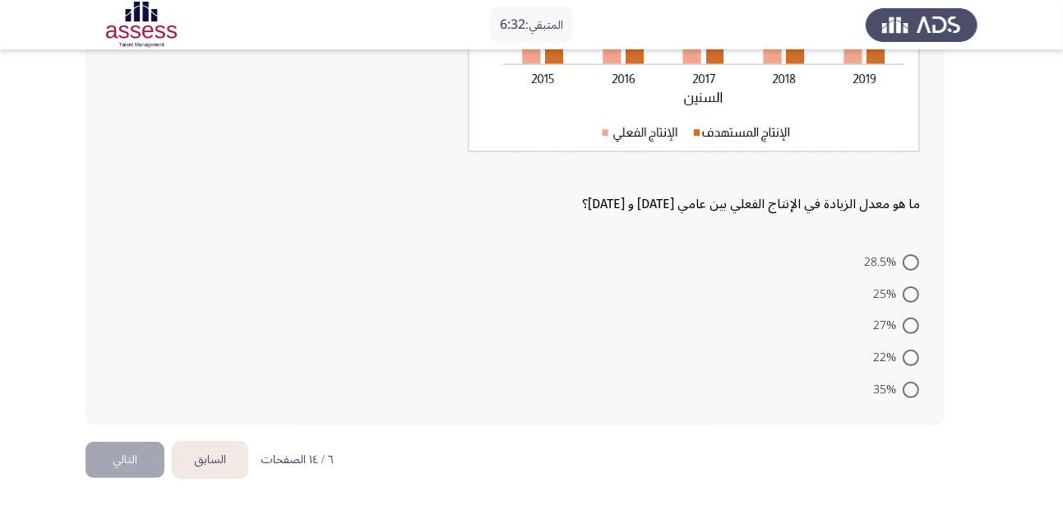
click at [916, 259] on span at bounding box center [911, 262] width 16 height 16
click at [916, 259] on input "28.5%" at bounding box center [911, 262] width 16 height 16
radio input "true"
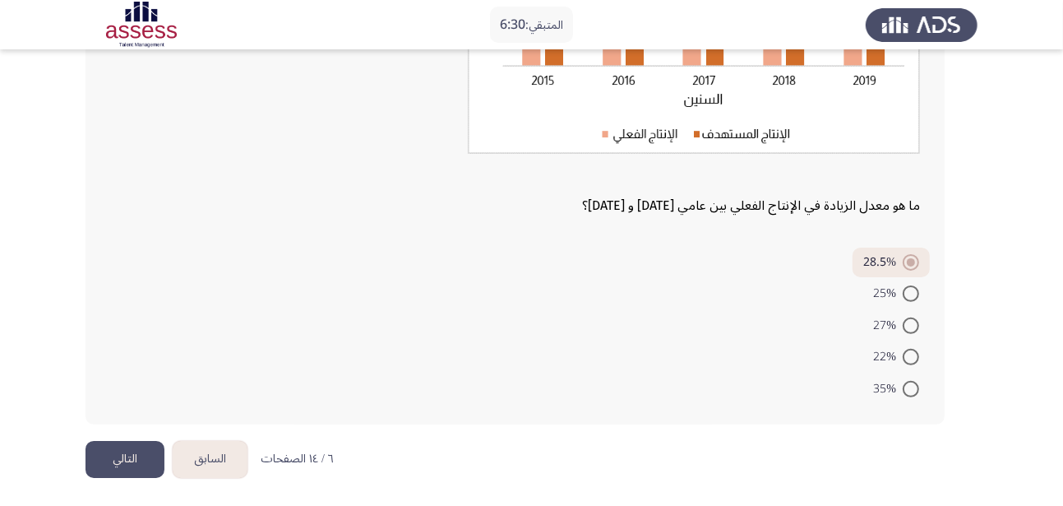
drag, startPoint x: 1062, startPoint y: 280, endPoint x: 1060, endPoint y: 243, distance: 37.9
click at [1060, 243] on app-assessment-container "المتبقي: 6:30 السابق ASSESS Aptitude (FOCUS) - Analytical Thinking التالي ما هو…" at bounding box center [531, 99] width 1063 height 684
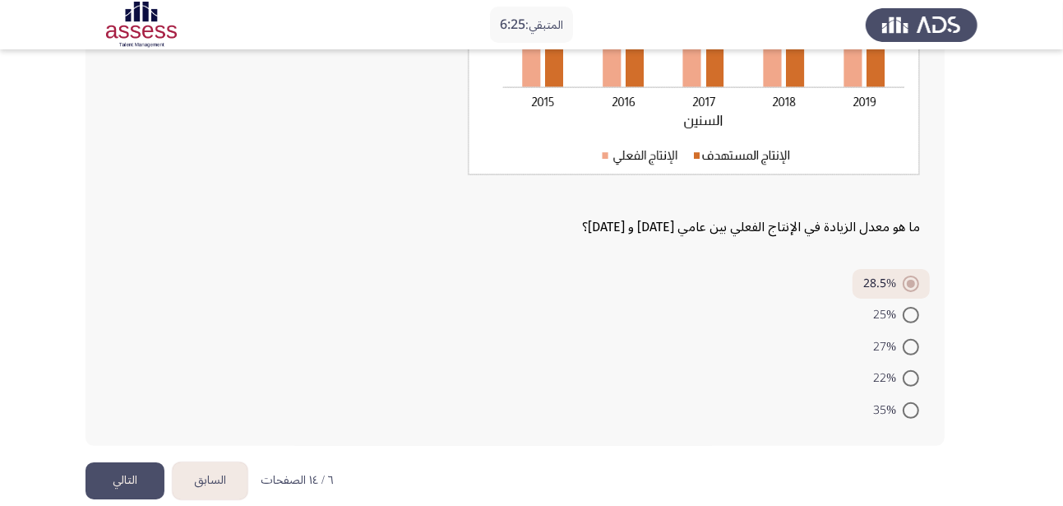
click at [904, 317] on span at bounding box center [911, 315] width 16 height 16
click at [904, 317] on input "25%" at bounding box center [911, 315] width 16 height 16
radio input "true"
click at [123, 489] on button "التالي" at bounding box center [125, 480] width 79 height 37
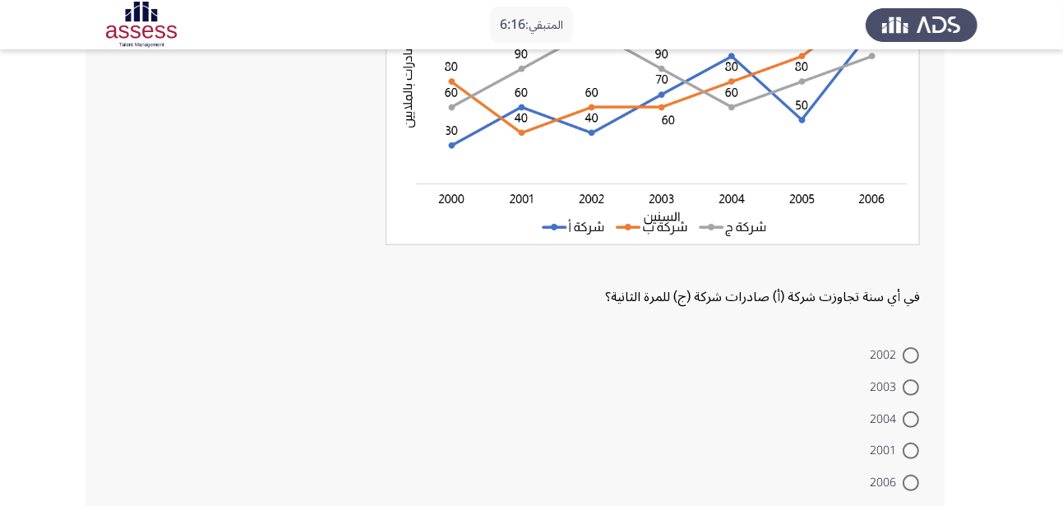
scroll to position [211, 0]
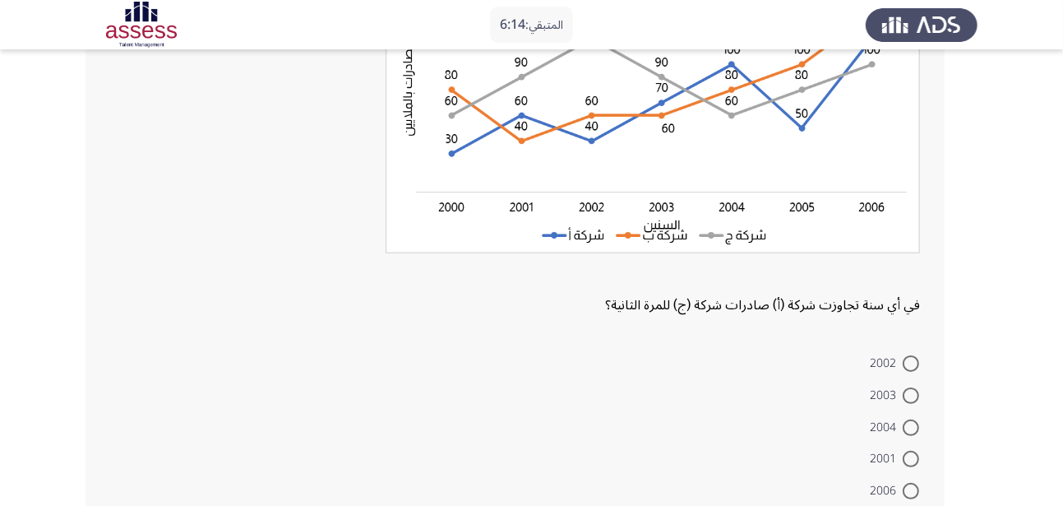
drag, startPoint x: 1043, startPoint y: 208, endPoint x: 1044, endPoint y: 186, distance: 22.2
click at [1044, 186] on app-assessment-container "المتبقي: 6:14 السابق ASSESS Aptitude (FOCUS) - Analytical Thinking التالي في أي…" at bounding box center [531, 198] width 1063 height 688
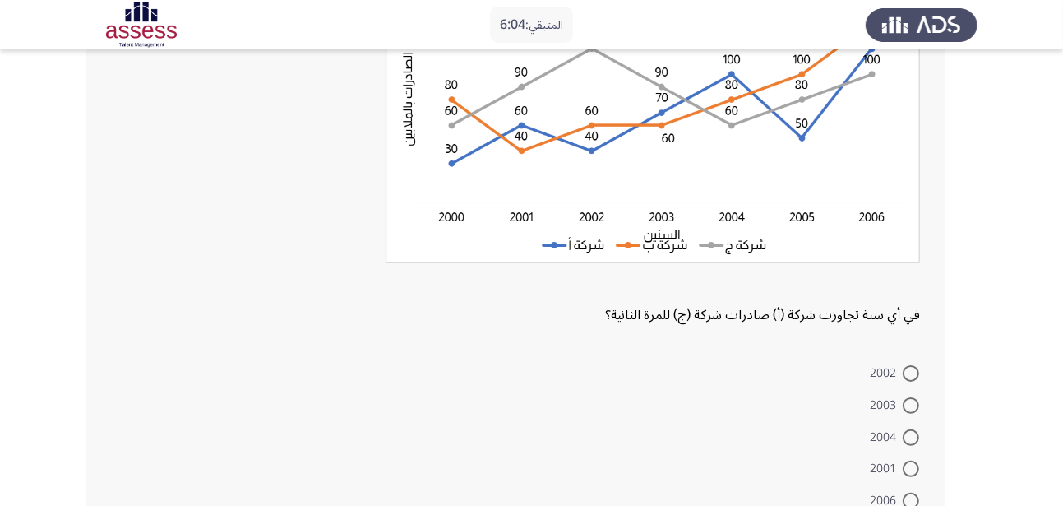
scroll to position [237, 0]
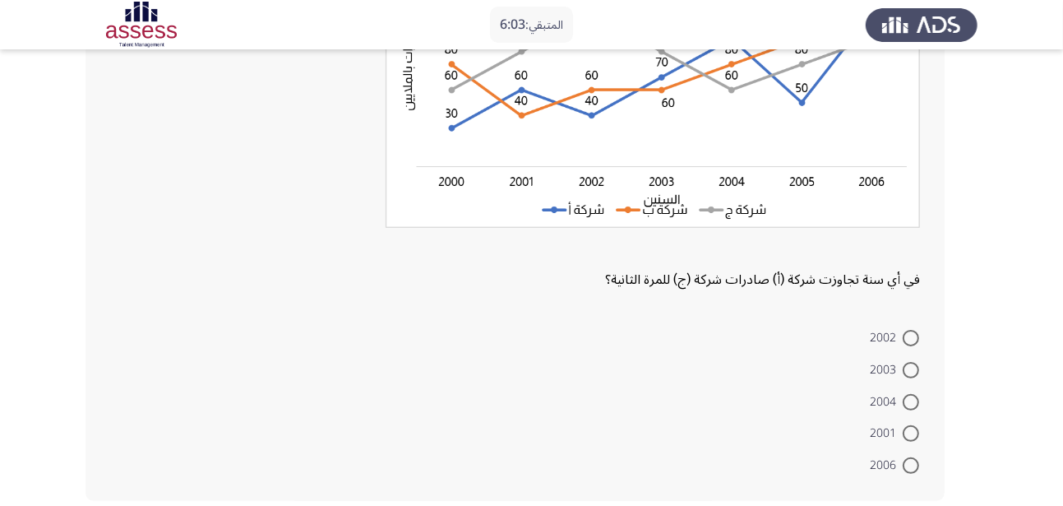
click at [913, 462] on span at bounding box center [911, 465] width 16 height 16
click at [913, 462] on input "2006" at bounding box center [911, 465] width 16 height 16
radio input "true"
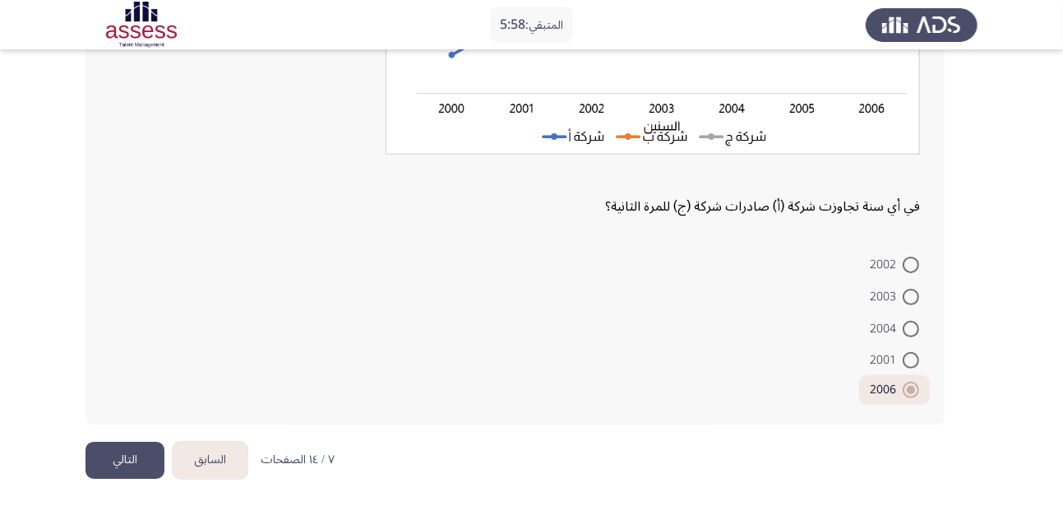
click at [118, 462] on button "التالي" at bounding box center [125, 460] width 79 height 37
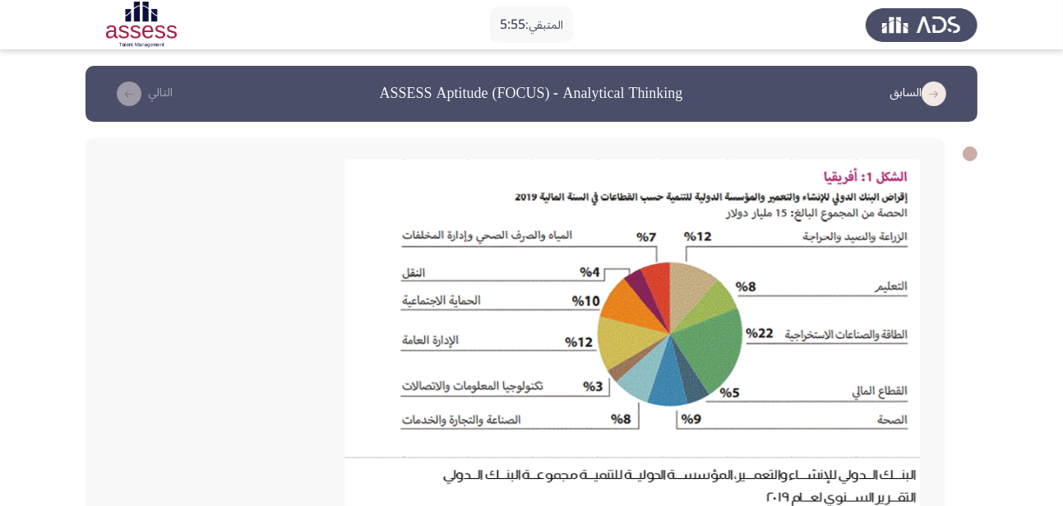
drag, startPoint x: 1058, startPoint y: 248, endPoint x: 1063, endPoint y: 290, distance: 42.2
click at [1063, 290] on html "المتبقي: 5:55 السابق ASSESS Aptitude (FOCUS) - Analytical Thinking التالي ما هي…" at bounding box center [531, 416] width 1063 height 833
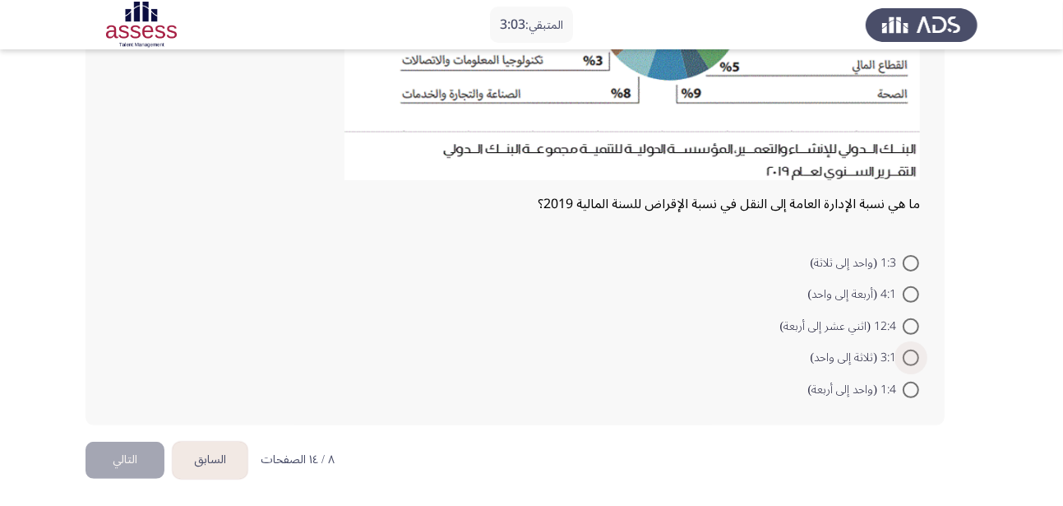
click at [913, 361] on span at bounding box center [911, 357] width 16 height 16
click at [913, 361] on input "3:1 (ثلاثة إلى واحد)" at bounding box center [911, 357] width 16 height 16
radio input "true"
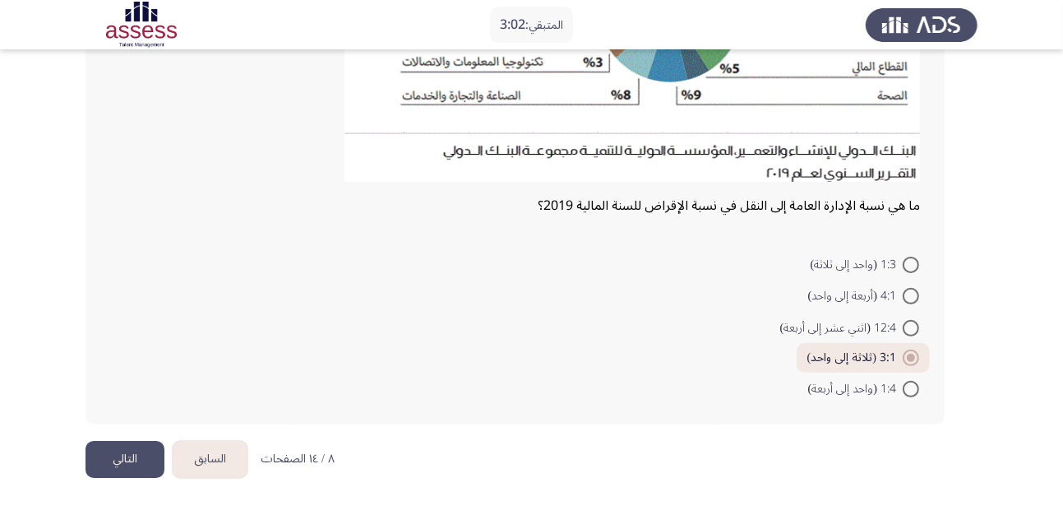
click at [155, 453] on button "التالي" at bounding box center [125, 459] width 79 height 37
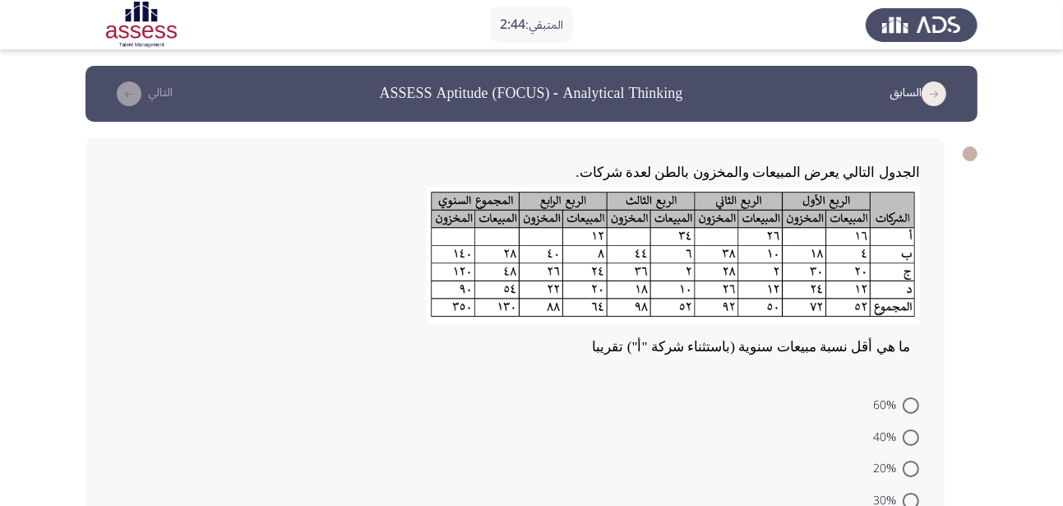
click at [503, 256] on img at bounding box center [673, 255] width 493 height 136
click at [500, 252] on img at bounding box center [673, 255] width 493 height 136
click at [494, 273] on img at bounding box center [673, 255] width 493 height 136
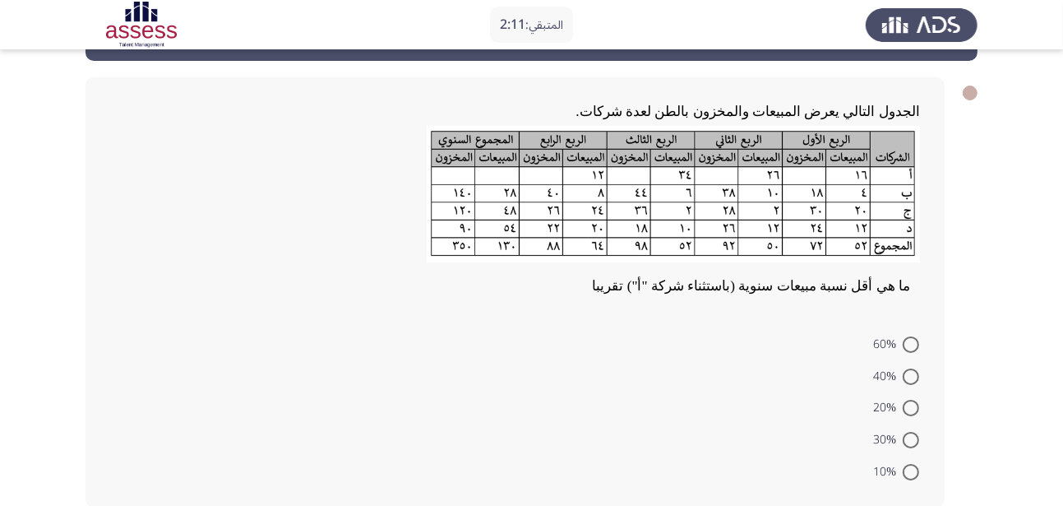
scroll to position [63, 0]
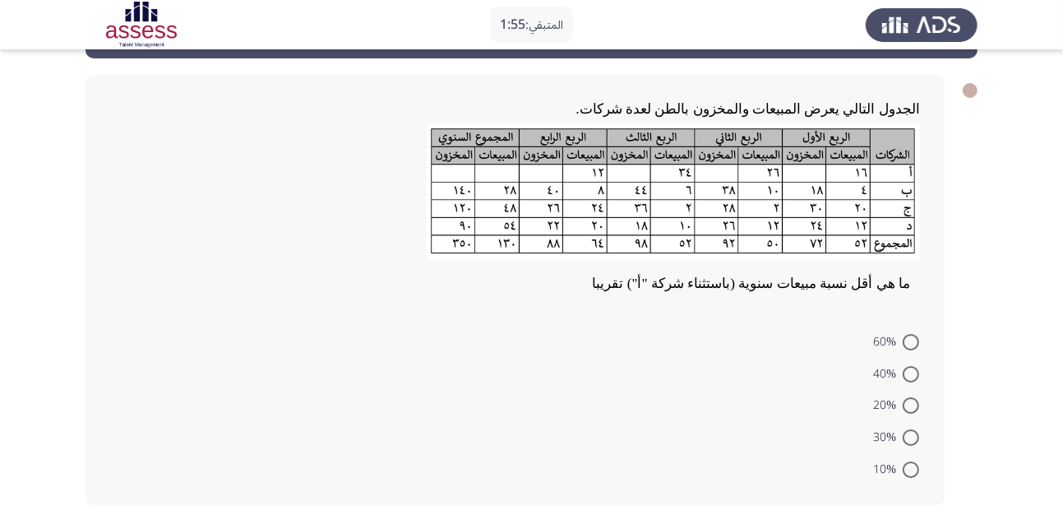
click at [914, 407] on span at bounding box center [911, 405] width 16 height 16
click at [914, 407] on input "20%" at bounding box center [911, 405] width 16 height 16
radio input "true"
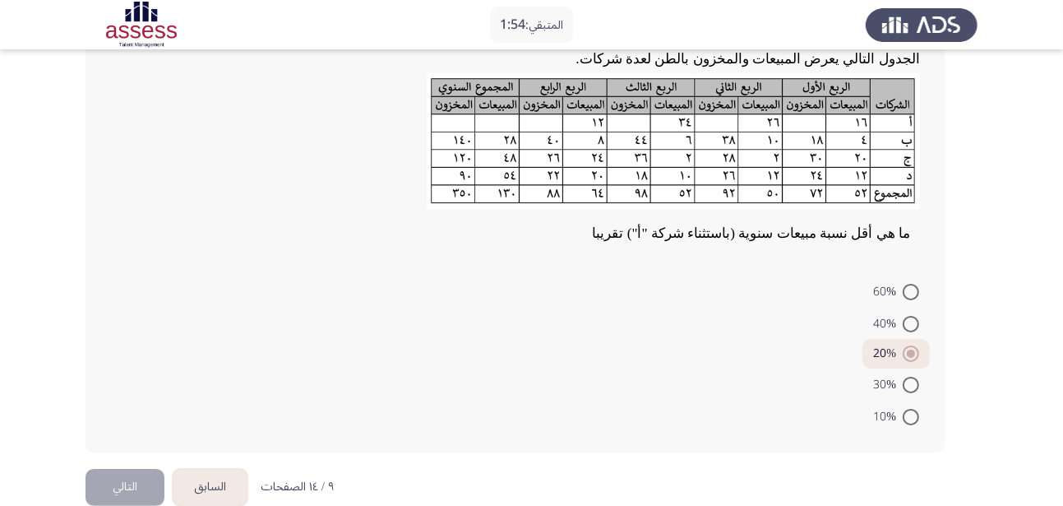
scroll to position [141, 0]
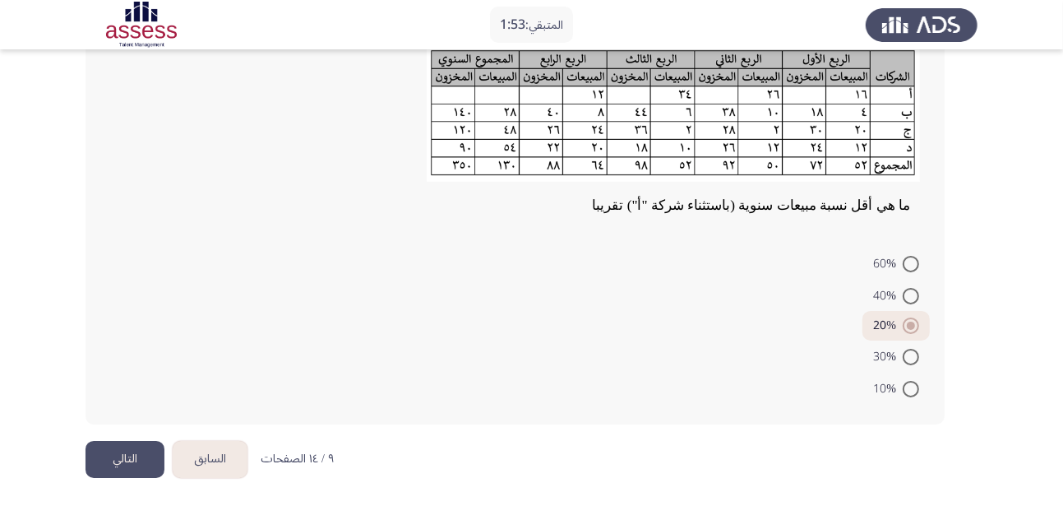
click at [133, 448] on button "التالي" at bounding box center [125, 459] width 79 height 37
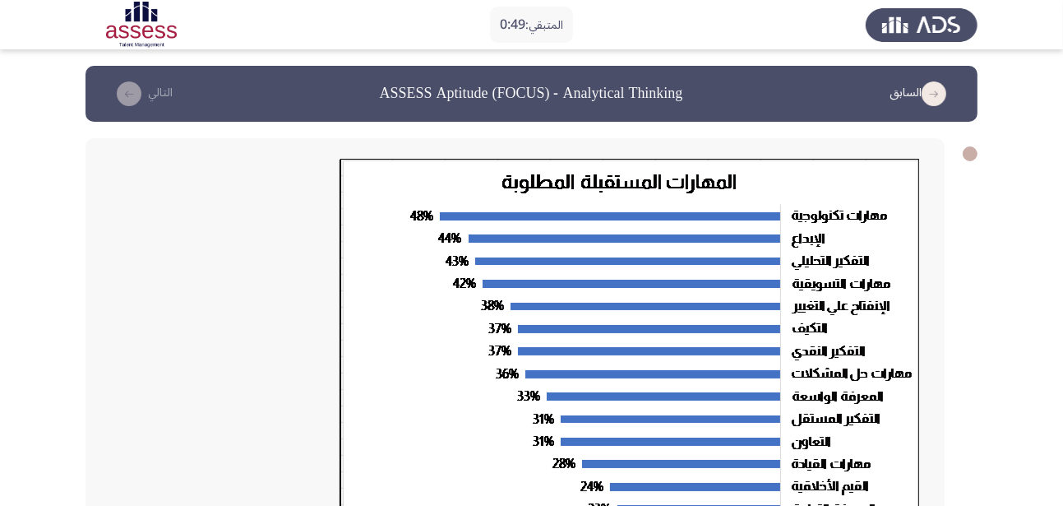
scroll to position [437, 0]
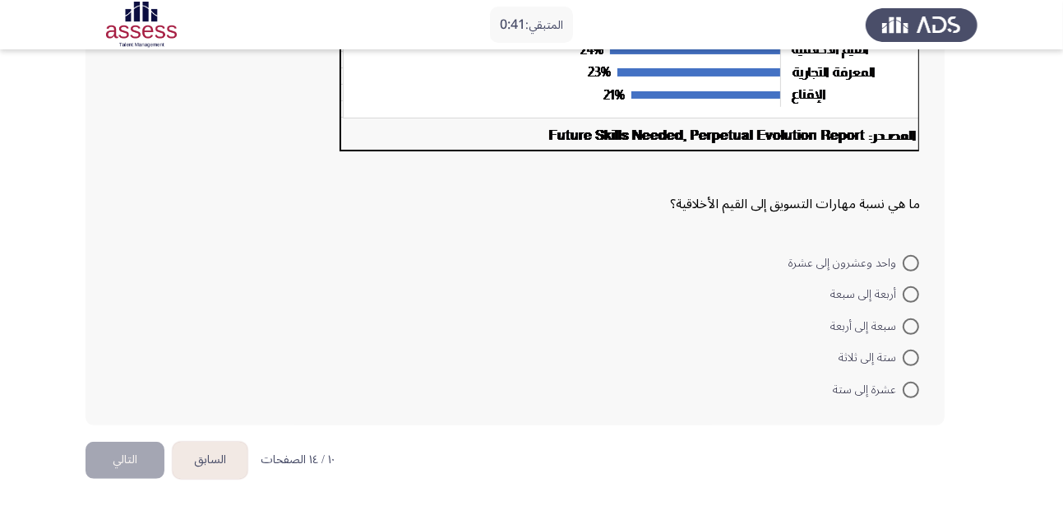
click at [915, 295] on span at bounding box center [911, 294] width 16 height 16
click at [915, 295] on input "أربعة إلى سبعة" at bounding box center [911, 294] width 16 height 16
radio input "true"
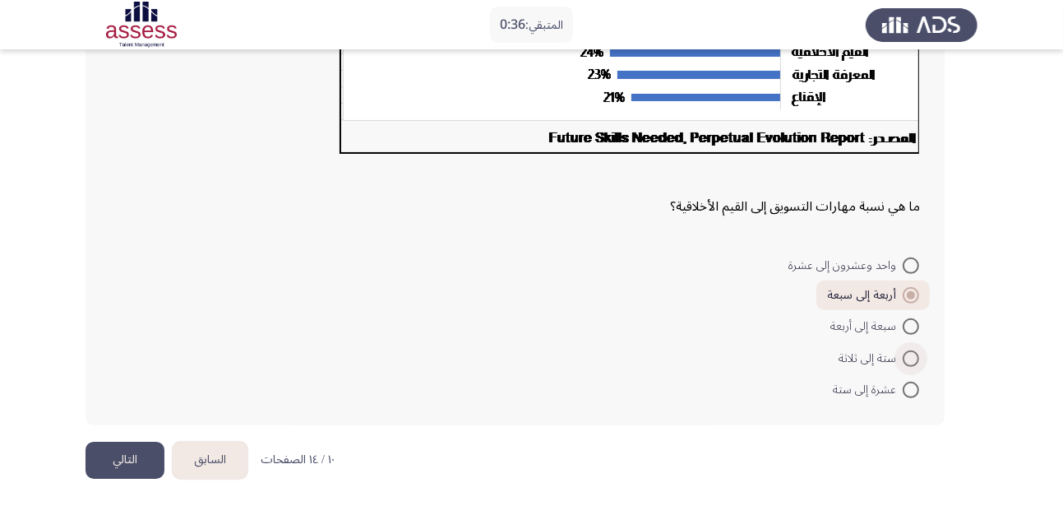
click at [918, 360] on span at bounding box center [911, 358] width 16 height 16
click at [918, 360] on input "ستة إلى ثلاثة" at bounding box center [911, 358] width 16 height 16
radio input "true"
click at [138, 457] on button "التالي" at bounding box center [125, 460] width 79 height 37
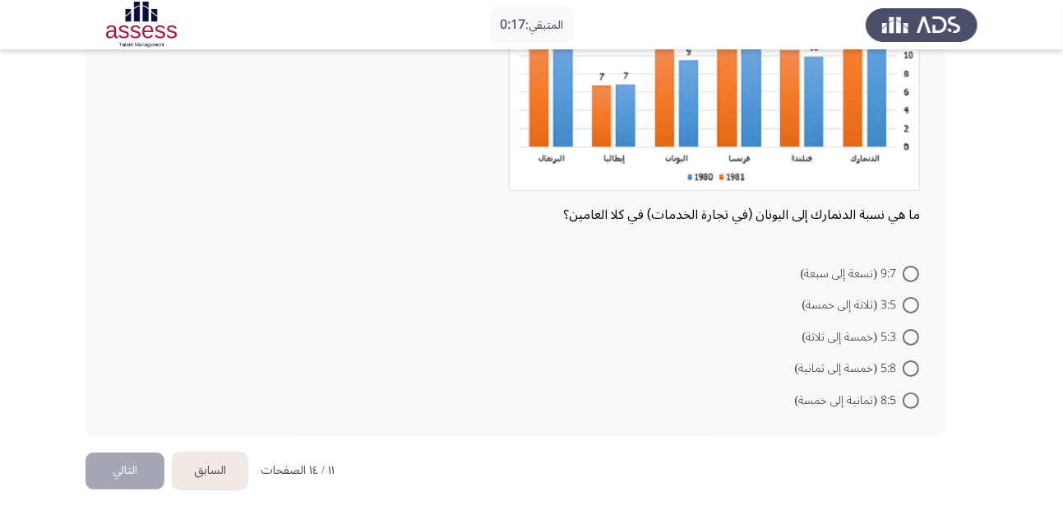
scroll to position [220, 0]
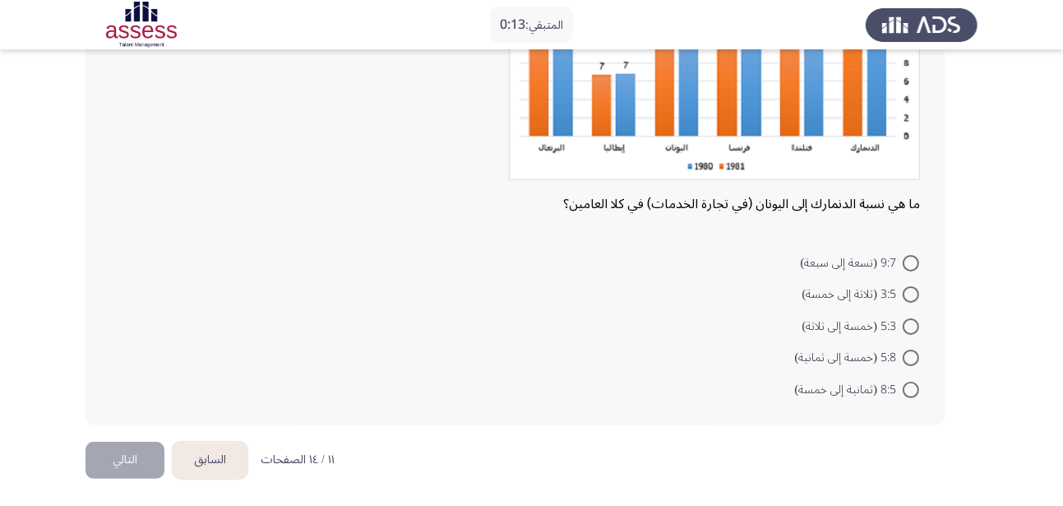
click at [917, 261] on span at bounding box center [911, 263] width 16 height 16
click at [917, 261] on input "9:7 (تسعة إلى سبعة)" at bounding box center [911, 263] width 16 height 16
radio input "true"
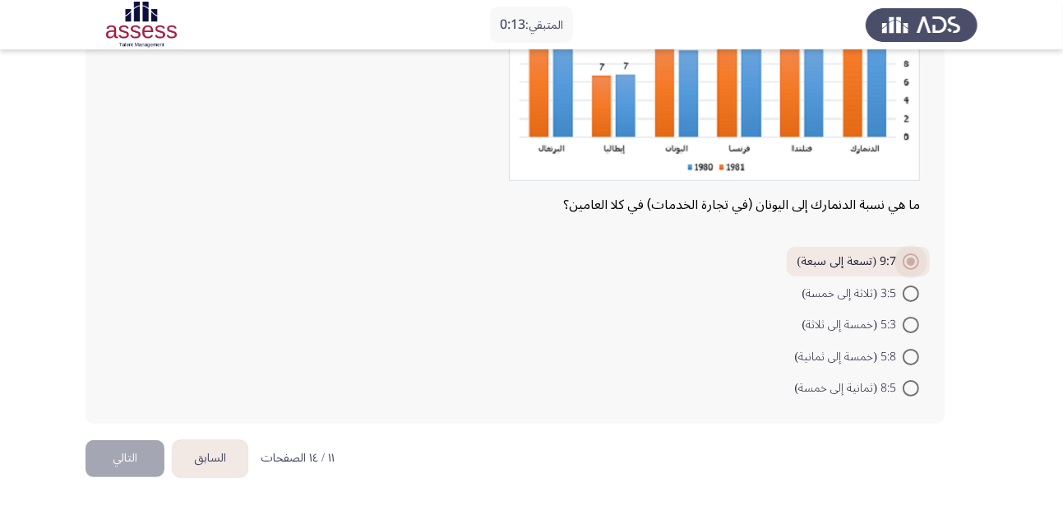
scroll to position [219, 0]
click at [123, 467] on button "التالي" at bounding box center [125, 459] width 79 height 37
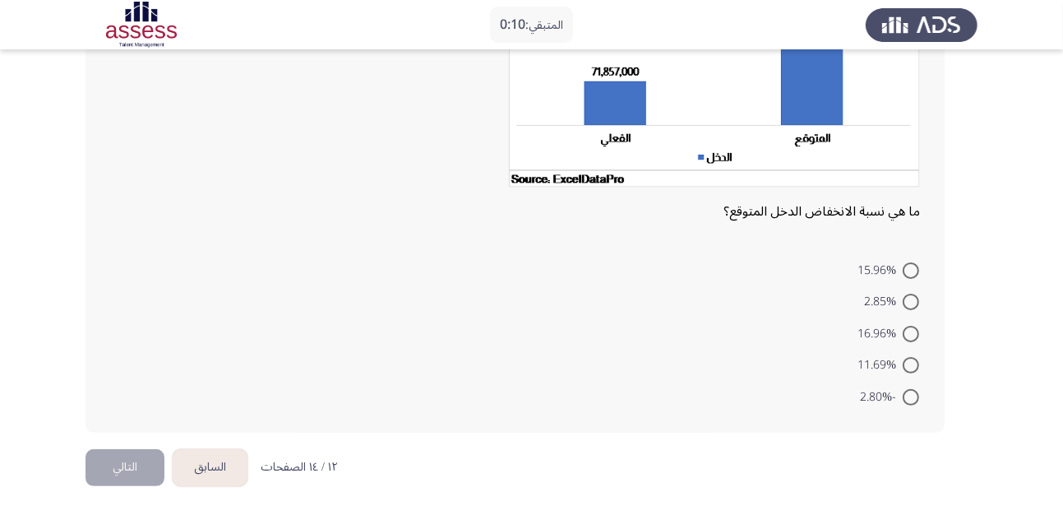
scroll to position [247, 0]
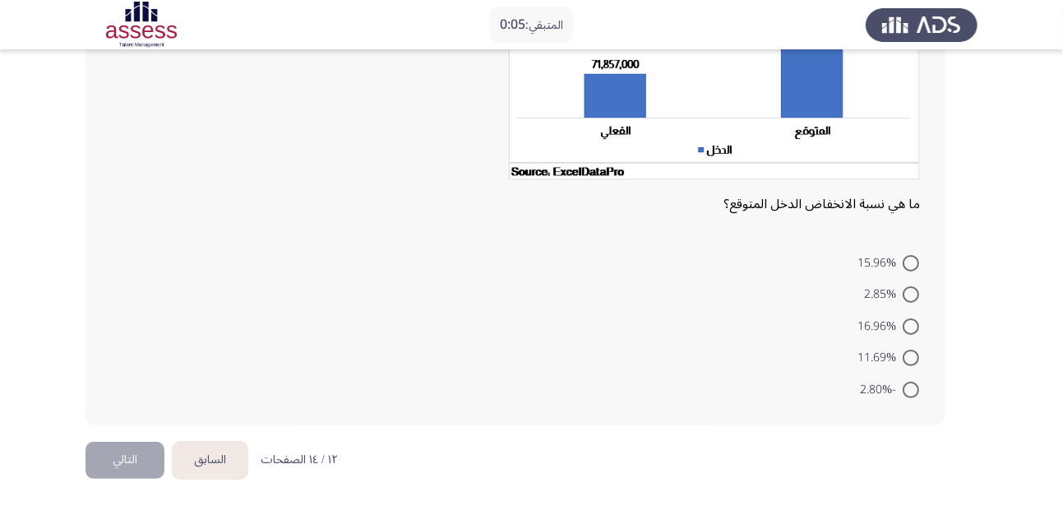
click at [913, 303] on label "2.85%" at bounding box center [891, 295] width 55 height 20
click at [913, 303] on input "2.85%" at bounding box center [911, 294] width 16 height 16
radio input "true"
click at [132, 460] on button "التالي" at bounding box center [125, 459] width 79 height 37
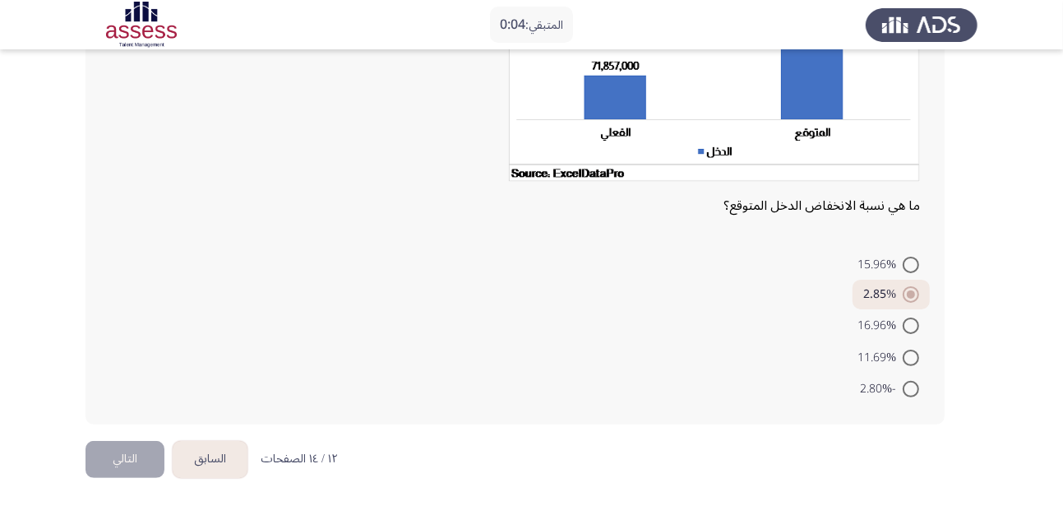
scroll to position [0, 0]
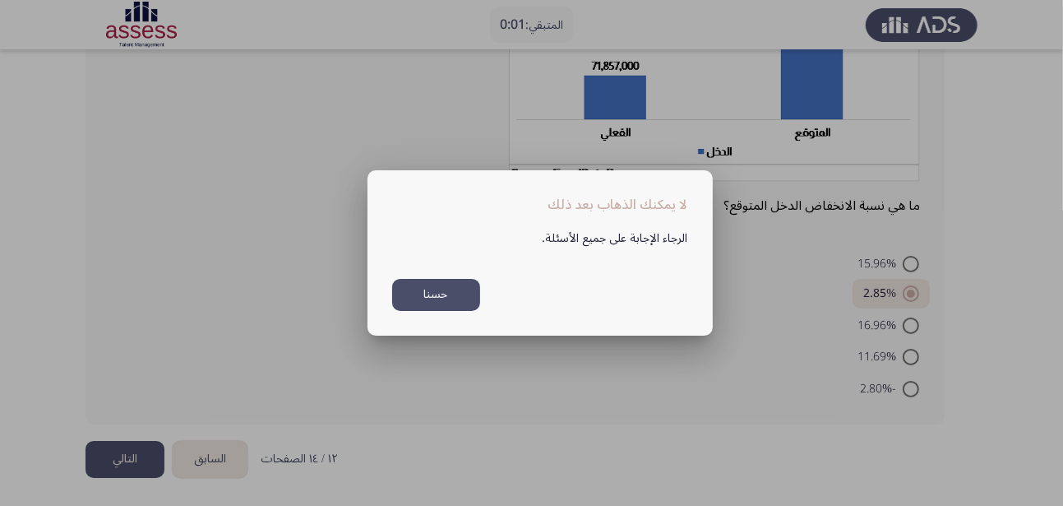
click at [454, 292] on button "حسنا" at bounding box center [436, 295] width 88 height 32
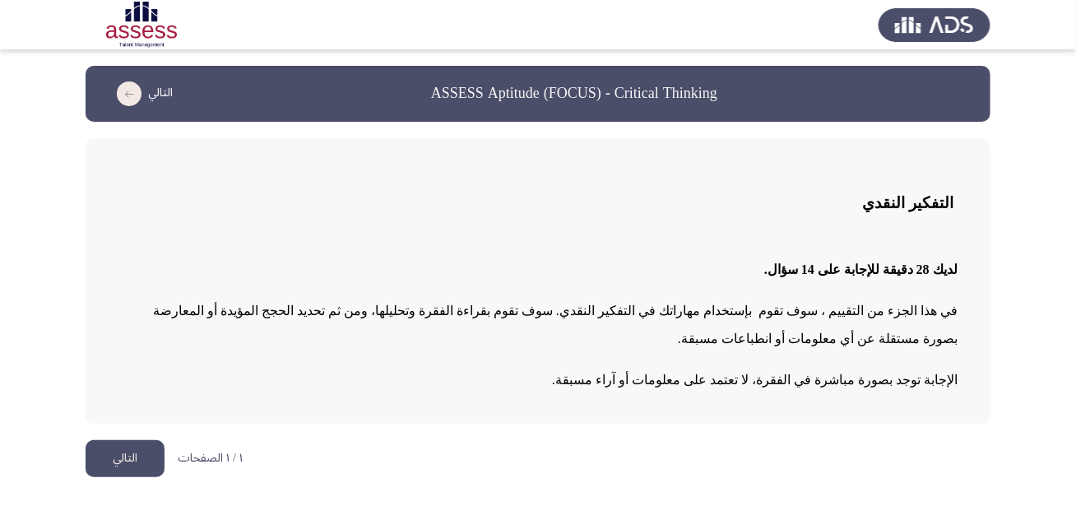
click at [103, 451] on html "ASSESS Aptitude (FOCUS) - Critical Thinking التالي التفكير النقدي لديك 28 دقيقة…" at bounding box center [538, 246] width 1076 height 493
click at [103, 451] on button "التالي" at bounding box center [125, 458] width 79 height 37
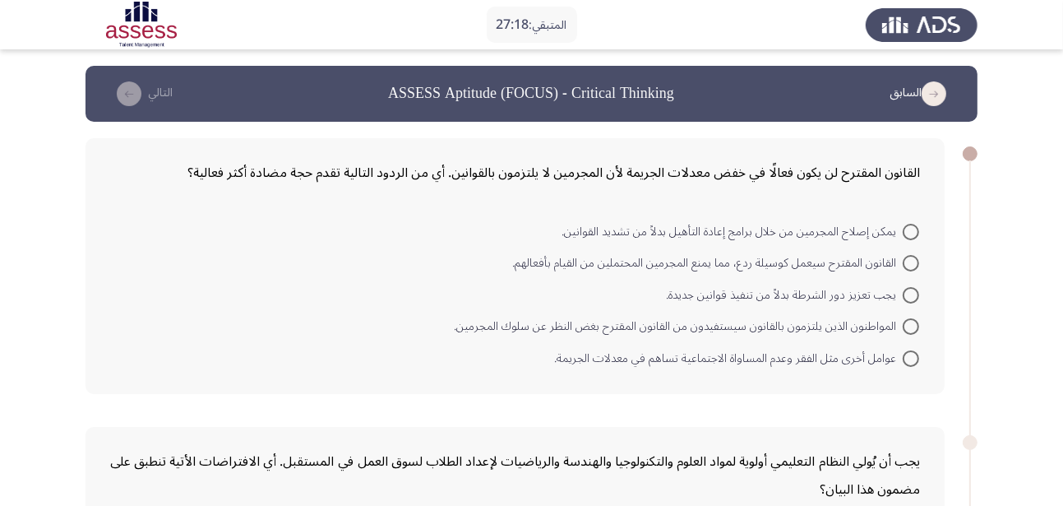
click at [910, 261] on span at bounding box center [911, 263] width 16 height 16
click at [910, 261] on input "القانون المقترح سيعمل كوسيلة ردع، مما يمنع المجرمين المحتملين من القيام بأفعاله…" at bounding box center [911, 263] width 16 height 16
radio input "true"
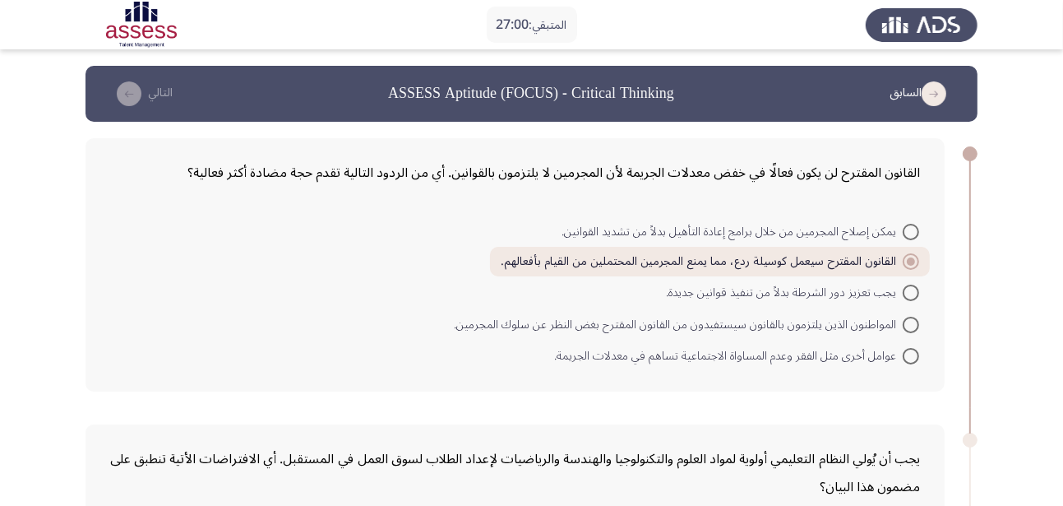
scroll to position [970, 0]
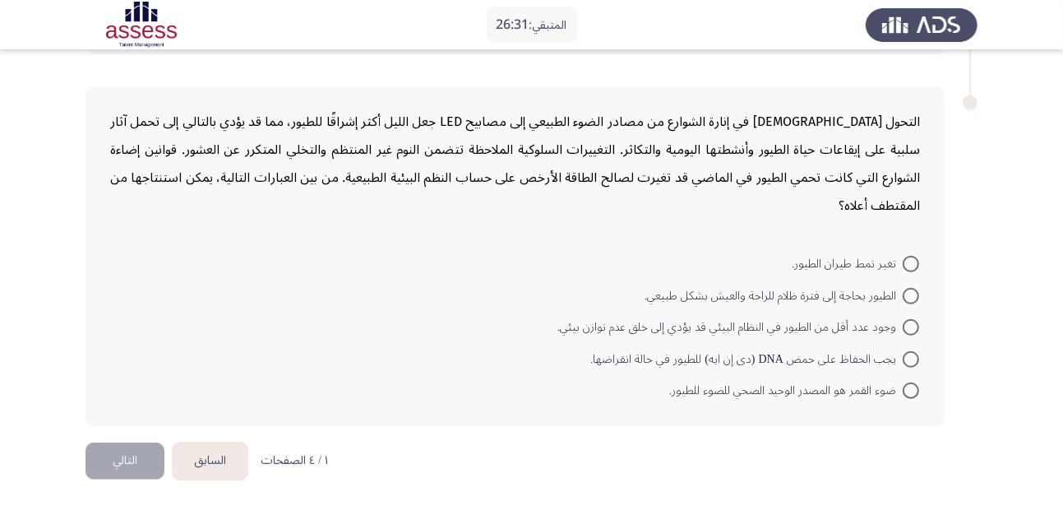
click at [916, 264] on span at bounding box center [911, 264] width 16 height 16
click at [916, 264] on input "تغير نمط طيران الطيور." at bounding box center [911, 264] width 16 height 16
radio input "true"
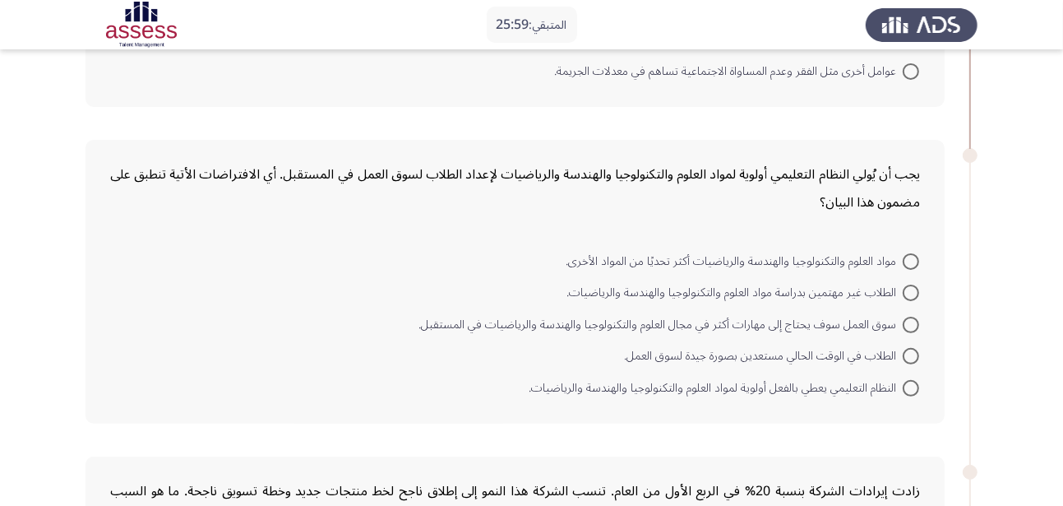
scroll to position [302, 0]
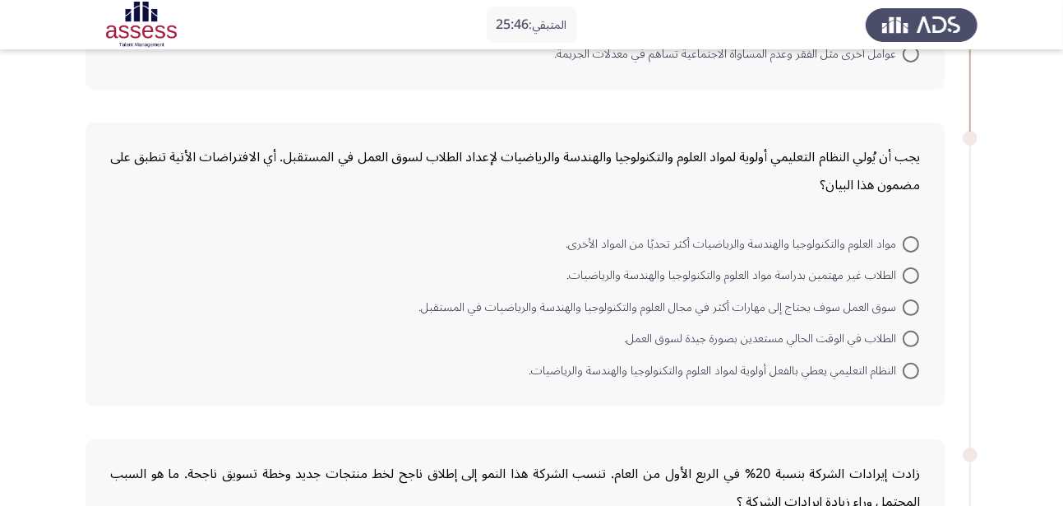
click at [914, 312] on span at bounding box center [911, 307] width 16 height 16
click at [914, 312] on input "سوق العمل سوف يحتاج إلى مهارات أكثر في مجال العلوم والتكنولوجيا والهندسة والريا…" at bounding box center [911, 307] width 16 height 16
radio input "true"
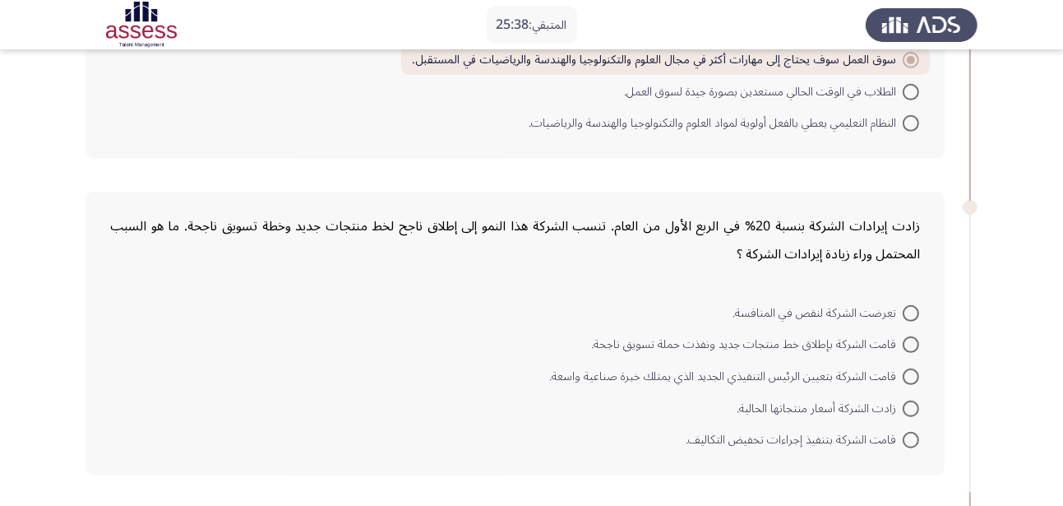
scroll to position [553, 0]
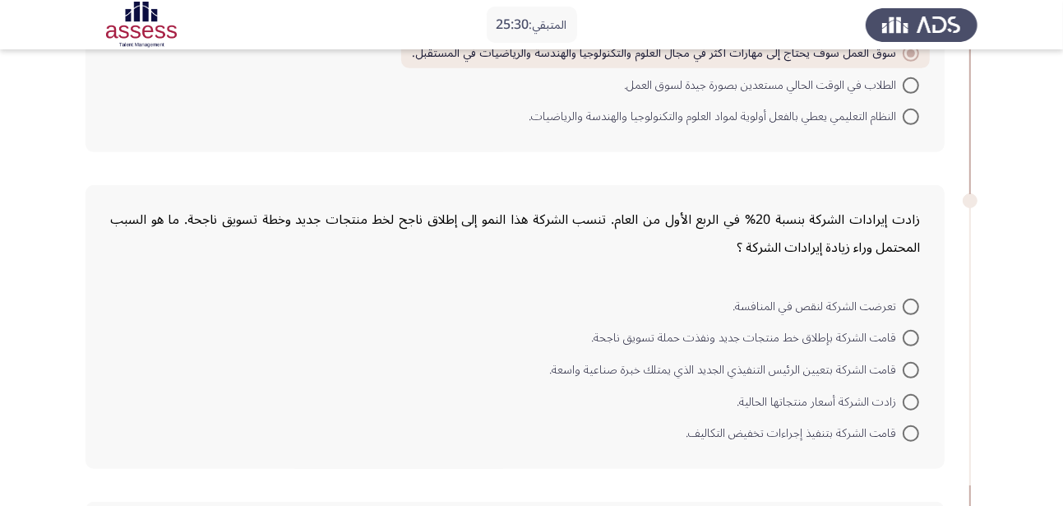
click at [910, 118] on span at bounding box center [911, 117] width 16 height 16
click at [910, 118] on input "النظام التعليمي يعطي بالفعل أولوية لمواد العلوم والتكنولوجيا والهندسة والرياضيا…" at bounding box center [911, 117] width 16 height 16
radio input "true"
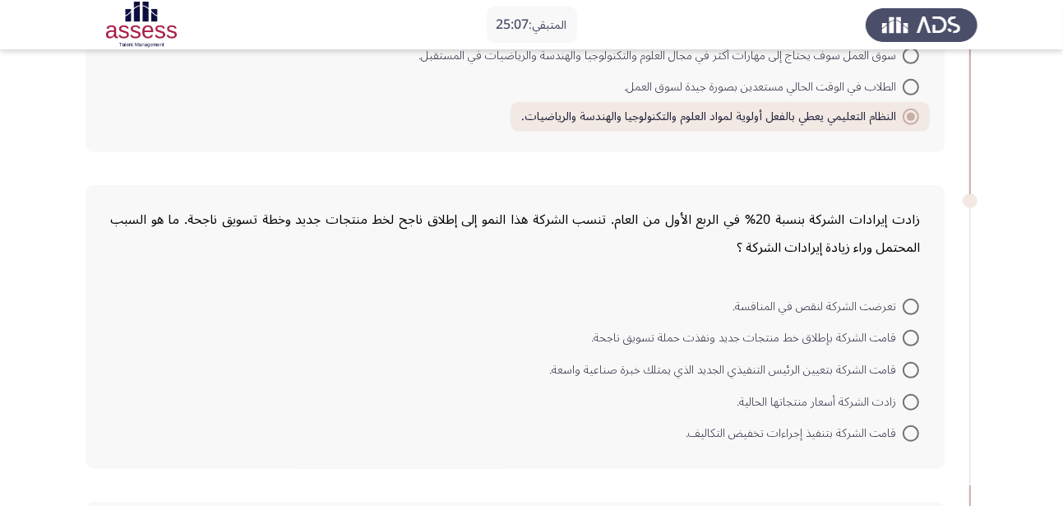
click at [917, 335] on span at bounding box center [911, 338] width 16 height 16
click at [917, 335] on input "قامت الشركة بإطلاق خط منتجات جديد ونفذت حملة تسويق ناجحة." at bounding box center [911, 338] width 16 height 16
radio input "true"
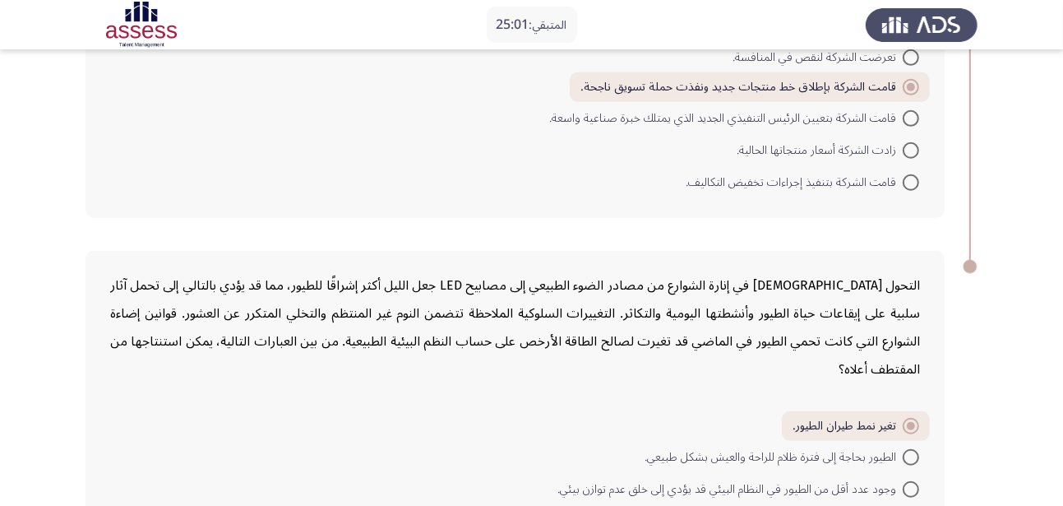
scroll to position [964, 0]
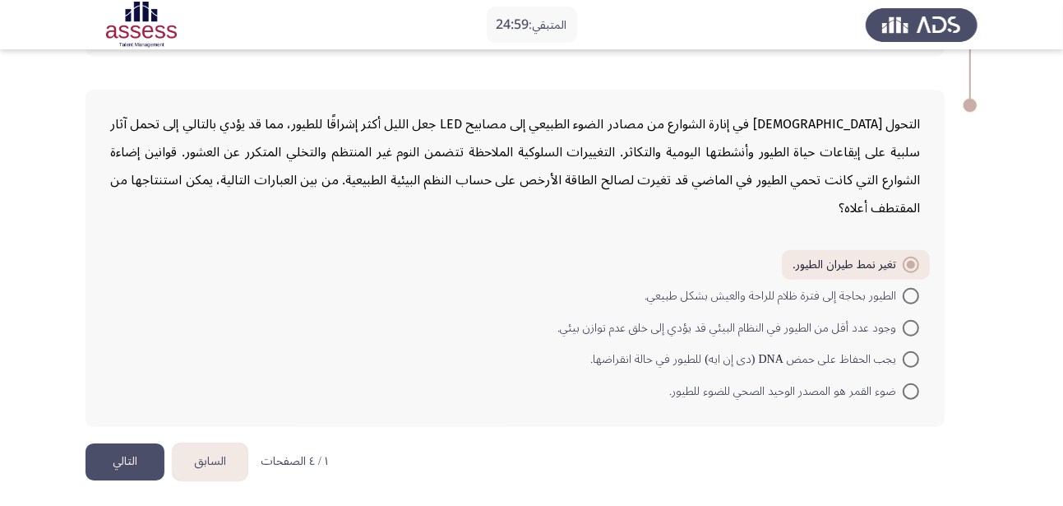
click at [132, 464] on button "التالي" at bounding box center [125, 461] width 79 height 37
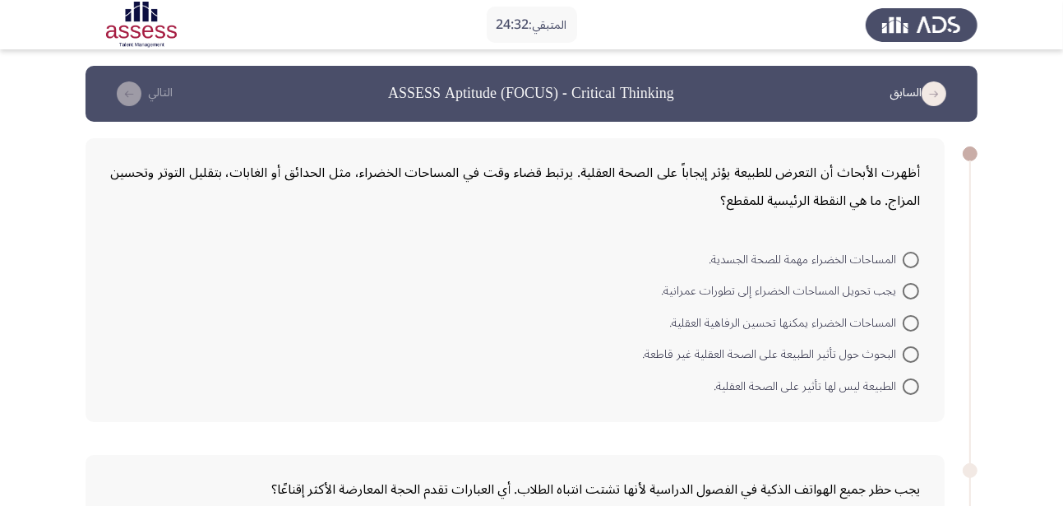
click at [909, 261] on span at bounding box center [911, 260] width 16 height 16
click at [909, 261] on input "المساحات الخضراء مهمة للصحة الجسدية." at bounding box center [911, 260] width 16 height 16
radio input "true"
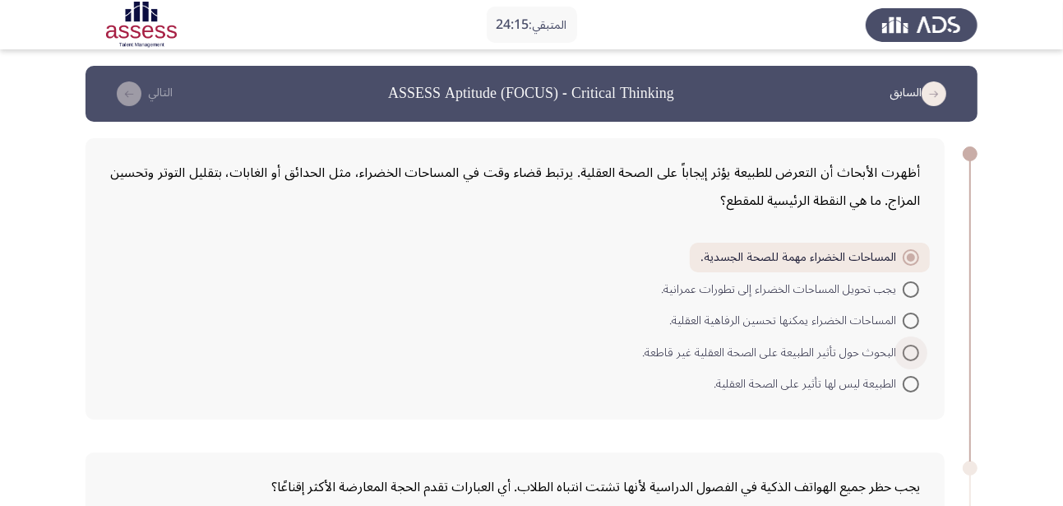
click at [911, 353] on span at bounding box center [911, 353] width 0 height 0
click at [910, 351] on input "البحوث حول تأثير الطبيعة على الصحة العقلية غير قاطعة." at bounding box center [911, 353] width 16 height 16
radio input "true"
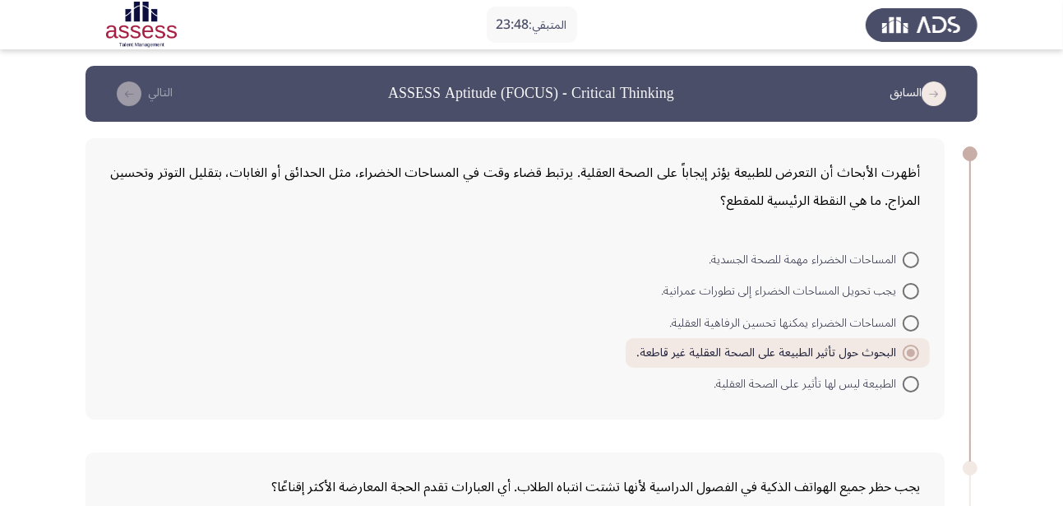
click at [899, 260] on span "المساحات الخضراء مهمة للصحة الجسدية." at bounding box center [806, 260] width 194 height 20
click at [903, 260] on input "المساحات الخضراء مهمة للصحة الجسدية." at bounding box center [911, 260] width 16 height 16
radio input "true"
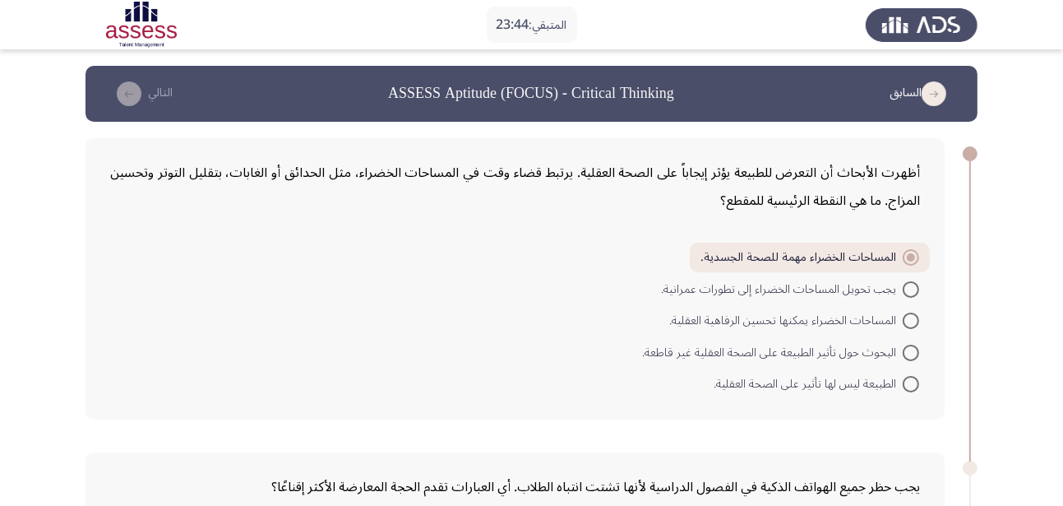
click at [907, 312] on span at bounding box center [911, 320] width 16 height 16
click at [907, 312] on input "المساحات الخضراء يمكنها تحسين الرفاهية العقلية." at bounding box center [911, 320] width 16 height 16
radio input "true"
click at [907, 312] on span at bounding box center [911, 320] width 16 height 16
click at [907, 312] on input "المساحات الخضراء يمكنها تحسين الرفاهية العقلية." at bounding box center [911, 320] width 16 height 16
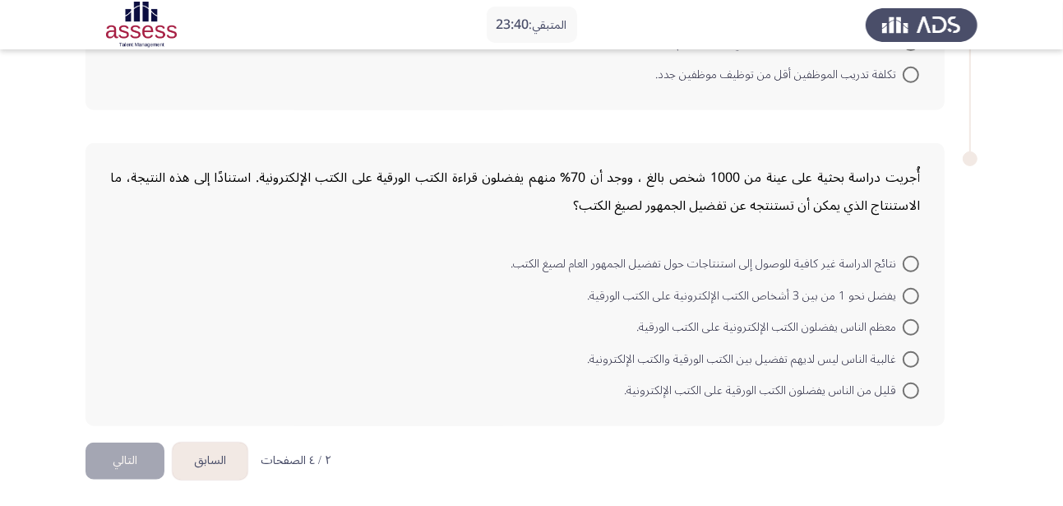
scroll to position [886, 0]
click at [904, 388] on span at bounding box center [911, 391] width 16 height 16
click at [904, 388] on input "قليل من الناس يفضلون الكتب الورقية على الكتب الإلكترونية." at bounding box center [911, 391] width 16 height 16
radio input "true"
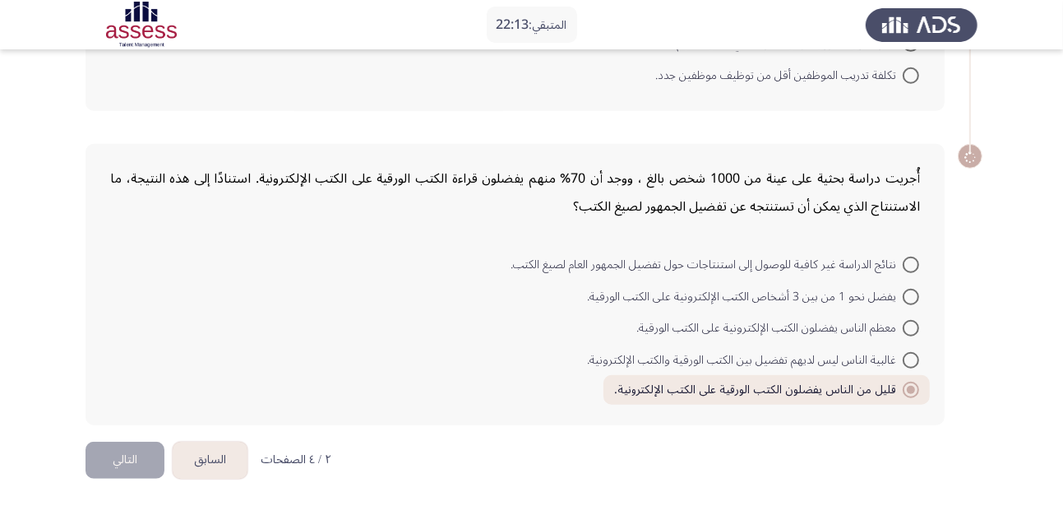
scroll to position [885, 0]
click at [905, 300] on span at bounding box center [911, 297] width 16 height 16
click at [905, 300] on input "يفضل نحو 1 من بين 3 أشخاص الكتب الإلكترونية على الكتب الورقية." at bounding box center [911, 297] width 16 height 16
radio input "true"
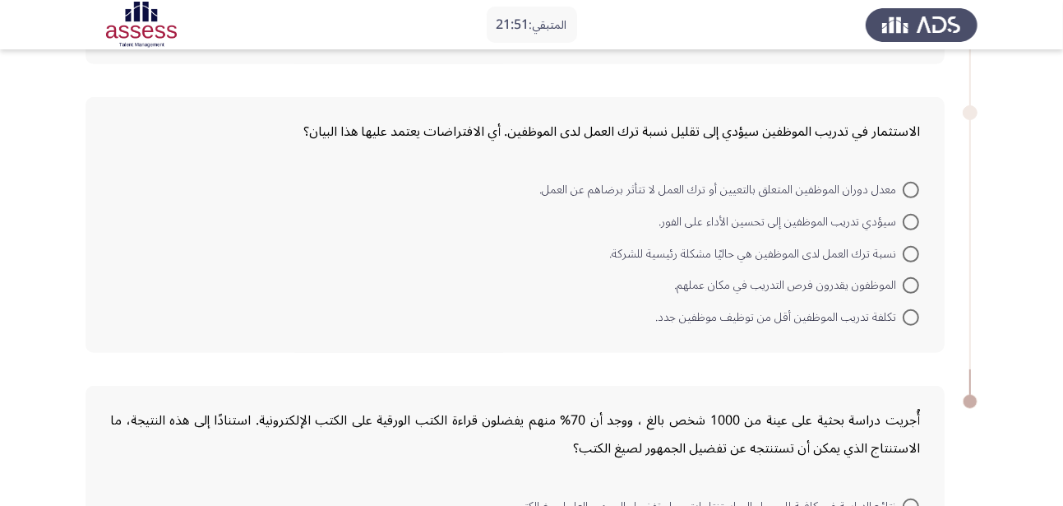
scroll to position [586, 0]
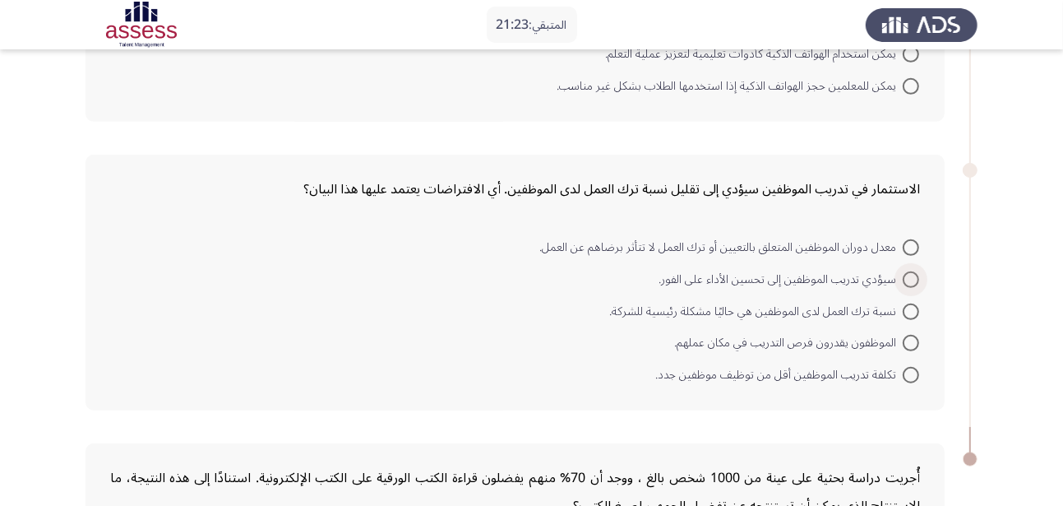
click at [909, 275] on span at bounding box center [911, 279] width 16 height 16
click at [909, 275] on input "سيؤدي تدريب الموظفين إلى تحسين الأداء على الفور." at bounding box center [911, 279] width 16 height 16
radio input "true"
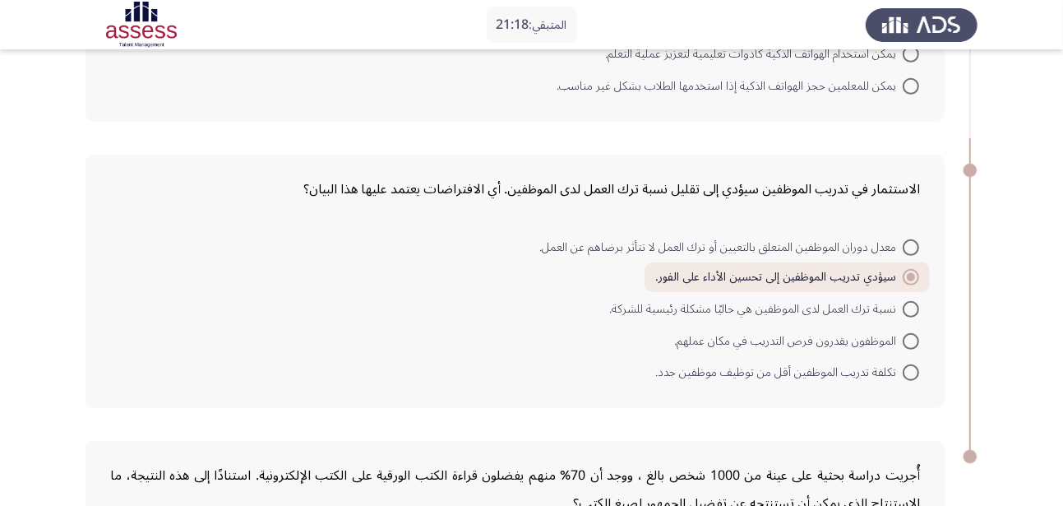
click at [905, 376] on span at bounding box center [911, 372] width 16 height 16
click at [905, 376] on input "تكلفة تدريب الموظفين أقل من توظيف موظفين جدد." at bounding box center [911, 372] width 16 height 16
radio input "true"
click at [905, 376] on span at bounding box center [911, 372] width 16 height 16
click at [905, 376] on input "تكلفة تدريب الموظفين أقل من توظيف موظفين جدد." at bounding box center [911, 372] width 16 height 16
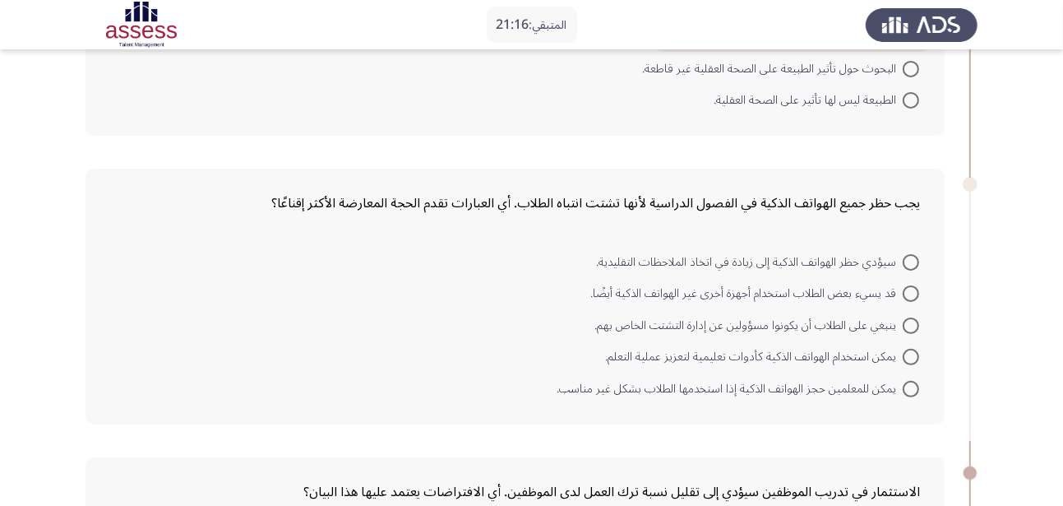
scroll to position [282, 0]
click at [914, 359] on span at bounding box center [911, 358] width 16 height 16
click at [914, 359] on input "يمكن استخدام الهواتف الذكية كأدوات تعليمية لتعزيز عملية التعلم." at bounding box center [911, 358] width 16 height 16
radio input "true"
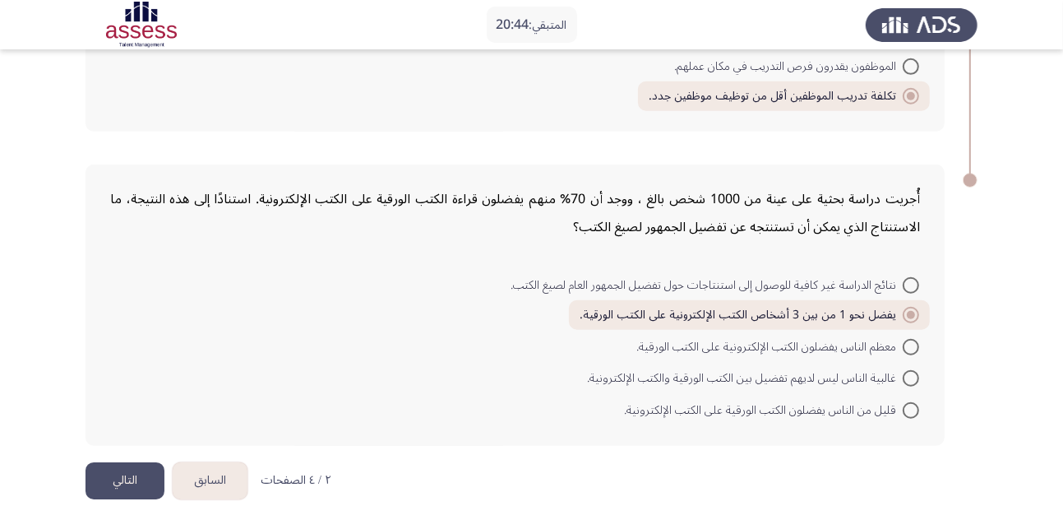
scroll to position [881, 0]
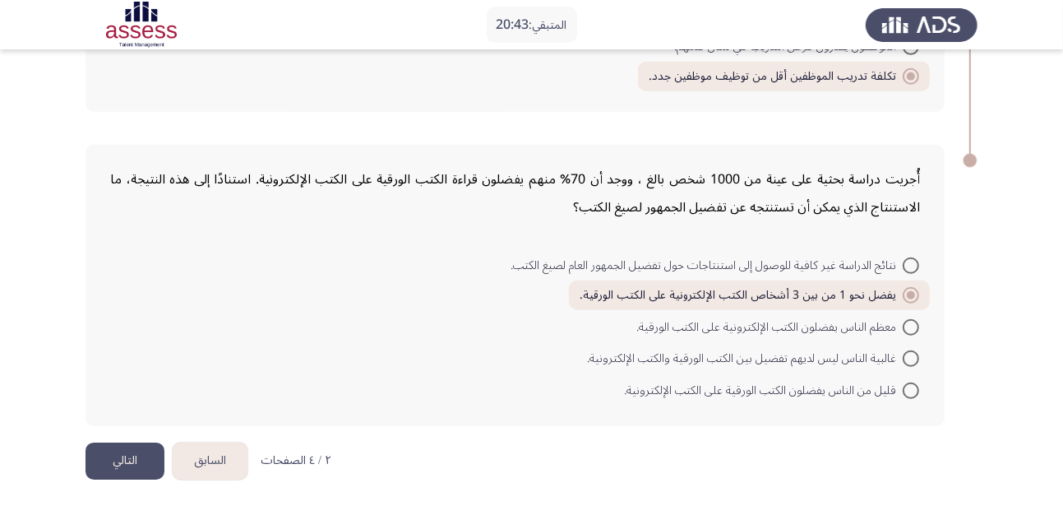
click at [134, 465] on button "التالي" at bounding box center [125, 460] width 79 height 37
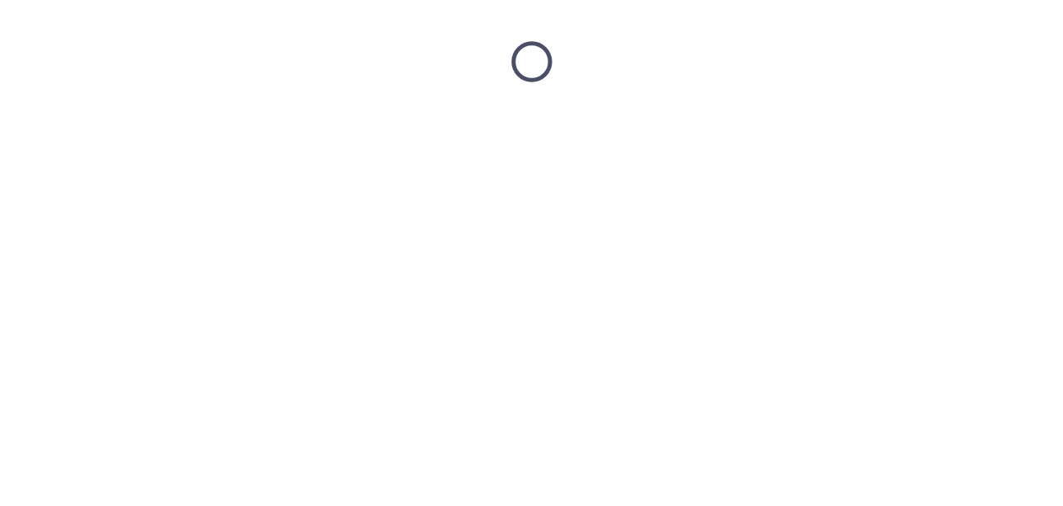
scroll to position [0, 0]
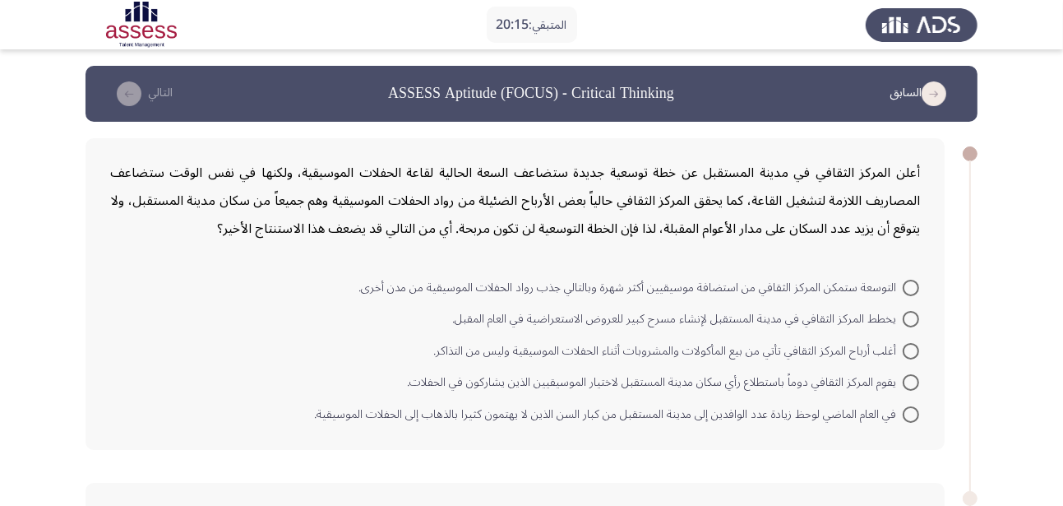
drag, startPoint x: 652, startPoint y: 229, endPoint x: 608, endPoint y: 231, distance: 43.6
click at [608, 231] on div "أعلن المركز الثقافي في مدينة المستقبل عن خطة توسعية جديدة ستضاعف السعة الحالية …" at bounding box center [515, 201] width 810 height 84
click at [907, 282] on span at bounding box center [911, 288] width 16 height 16
click at [907, 282] on input "التوسعة ستمكن المركز الثقافي من استضافة موسيقيين أكثر شهرة وبالتالي جذب رواد ال…" at bounding box center [911, 288] width 16 height 16
radio input "true"
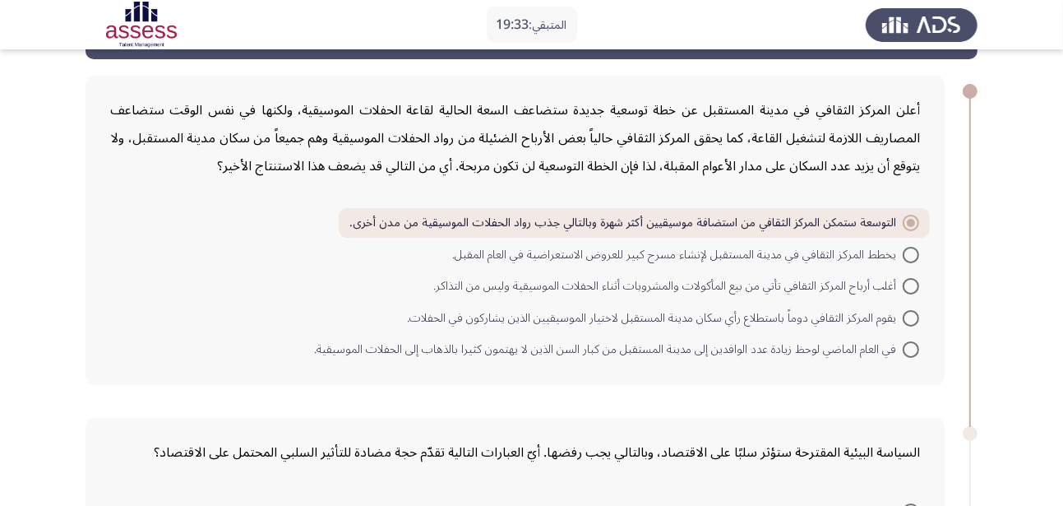
scroll to position [83, 0]
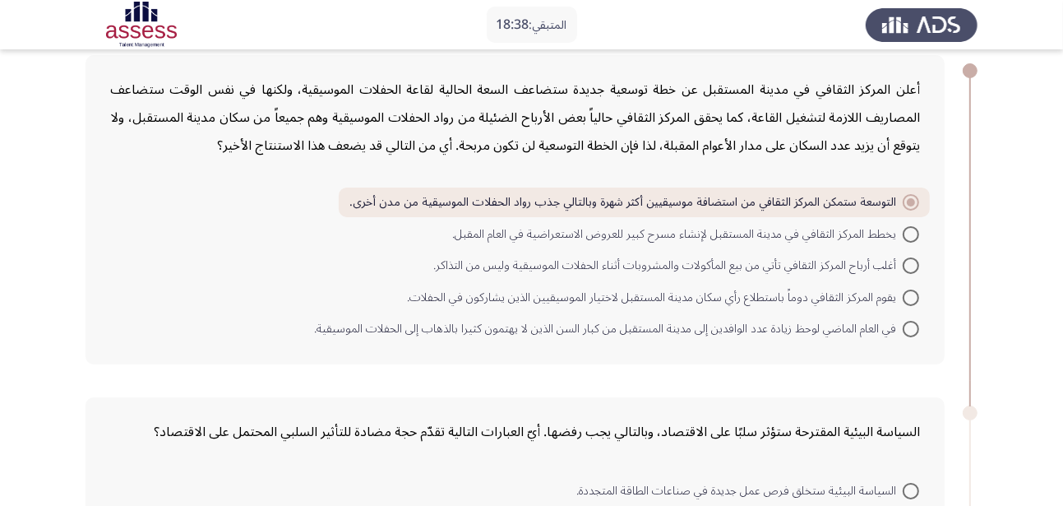
click at [914, 327] on span at bounding box center [911, 329] width 16 height 16
click at [914, 327] on input "في العام الماضي لوحظ زيادة عدد الوافدين إلى مدينة المستقبل من كبار السن الذين ل…" at bounding box center [911, 329] width 16 height 16
radio input "true"
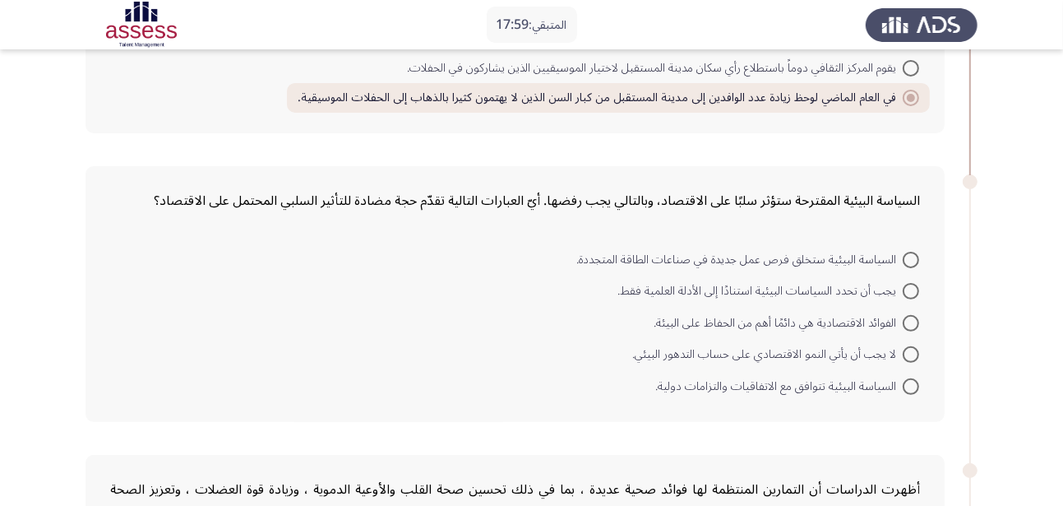
scroll to position [316, 0]
click at [913, 255] on span at bounding box center [911, 258] width 16 height 16
click at [913, 255] on input "السياسة البيئية ستخلق فرص عمل جديدة في صناعات الطاقة المتجددة." at bounding box center [911, 258] width 16 height 16
radio input "true"
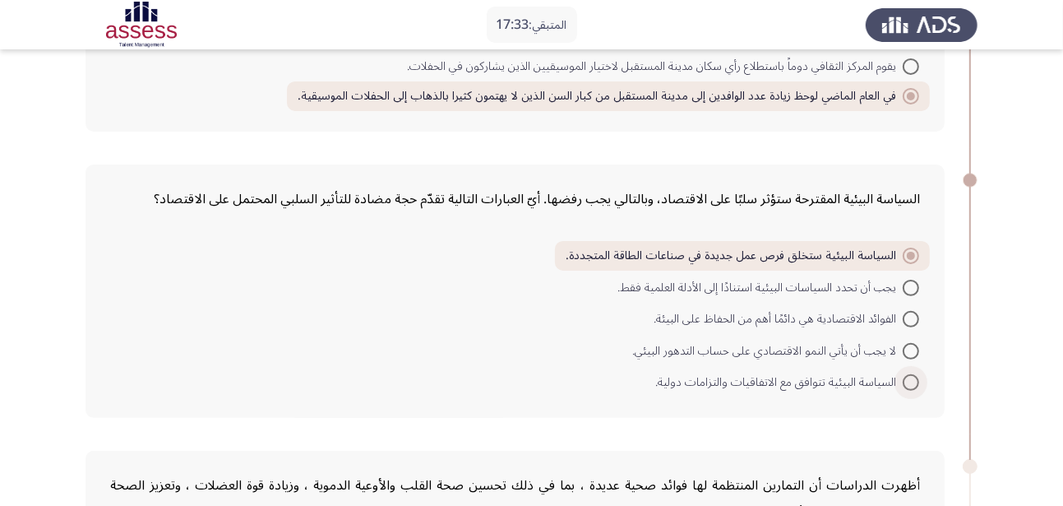
click at [916, 384] on span at bounding box center [911, 382] width 16 height 16
click at [916, 384] on input "السياسة البيئية تتوافق مع الاتفاقيات والتزامات دولية." at bounding box center [911, 382] width 16 height 16
radio input "true"
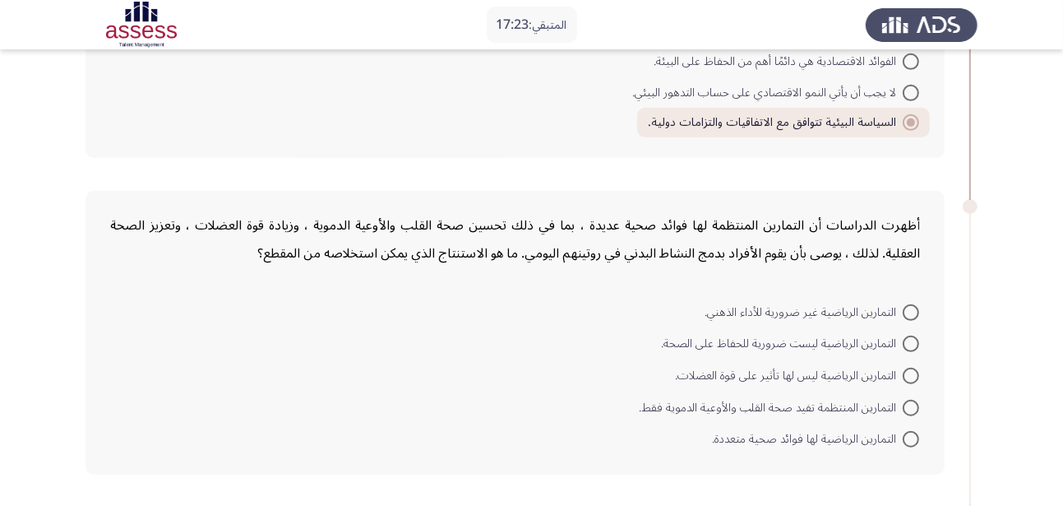
scroll to position [582, 0]
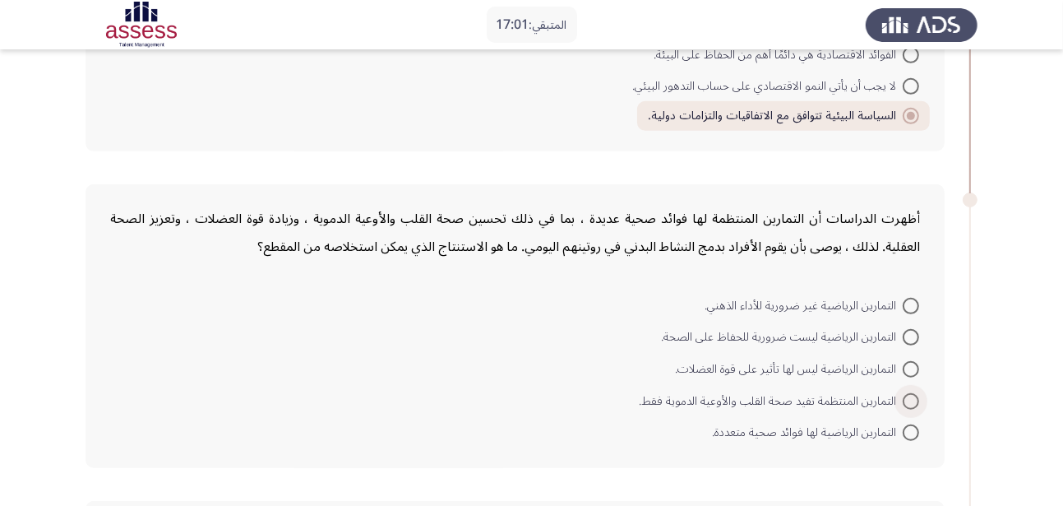
click at [903, 396] on span at bounding box center [911, 401] width 16 height 16
click at [903, 396] on input "التمارين المنتظمة تفيد صحة القلب والأوعية الدموية فقط." at bounding box center [911, 401] width 16 height 16
radio input "true"
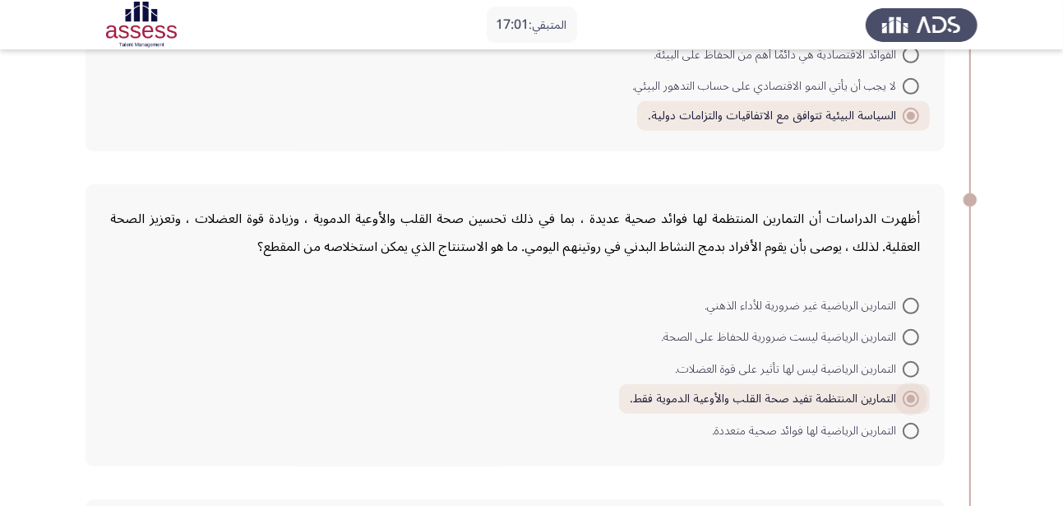
click at [903, 396] on span at bounding box center [911, 399] width 16 height 16
click at [903, 396] on input "التمارين المنتظمة تفيد صحة القلب والأوعية الدموية فقط." at bounding box center [911, 399] width 16 height 16
click at [900, 431] on span "التمارين الرياضية لها فوائد صحية متعددة." at bounding box center [807, 431] width 191 height 20
click at [903, 431] on input "التمارين الرياضية لها فوائد صحية متعددة." at bounding box center [911, 431] width 16 height 16
radio input "true"
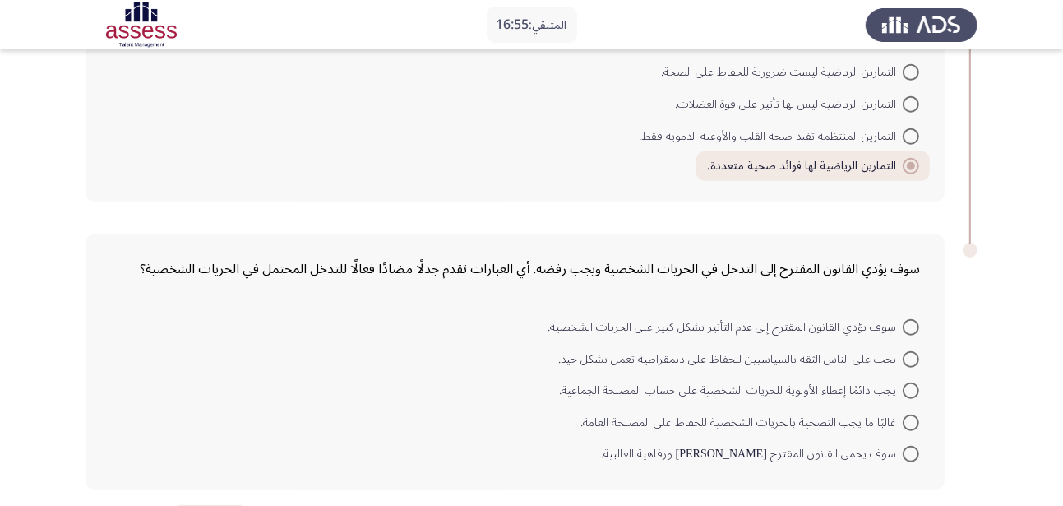
scroll to position [849, 0]
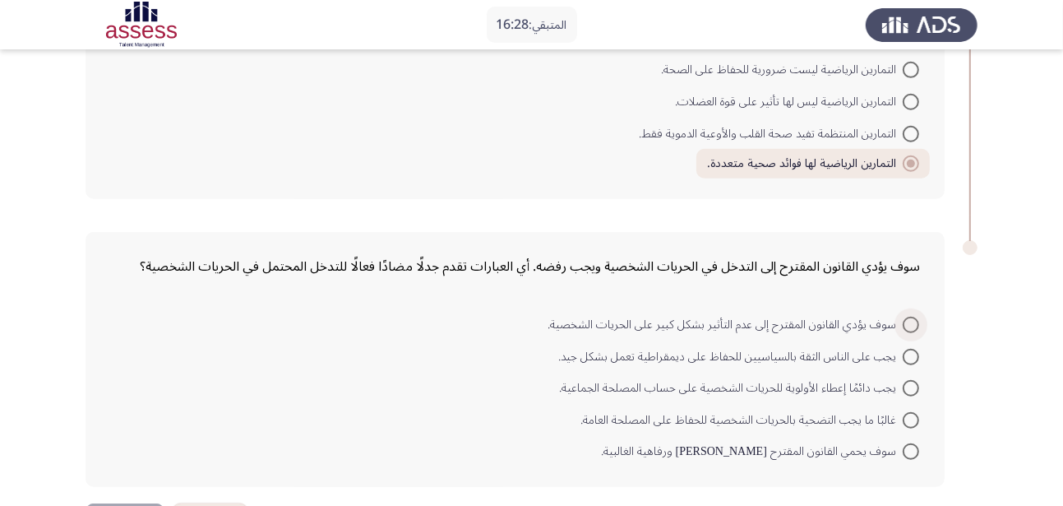
click at [909, 328] on span at bounding box center [911, 325] width 16 height 16
click at [909, 328] on input "سوف يؤدي القانون المقترح إلى عدم التأثير بشكل كبير على الحريات الشخصية." at bounding box center [911, 325] width 16 height 16
radio input "true"
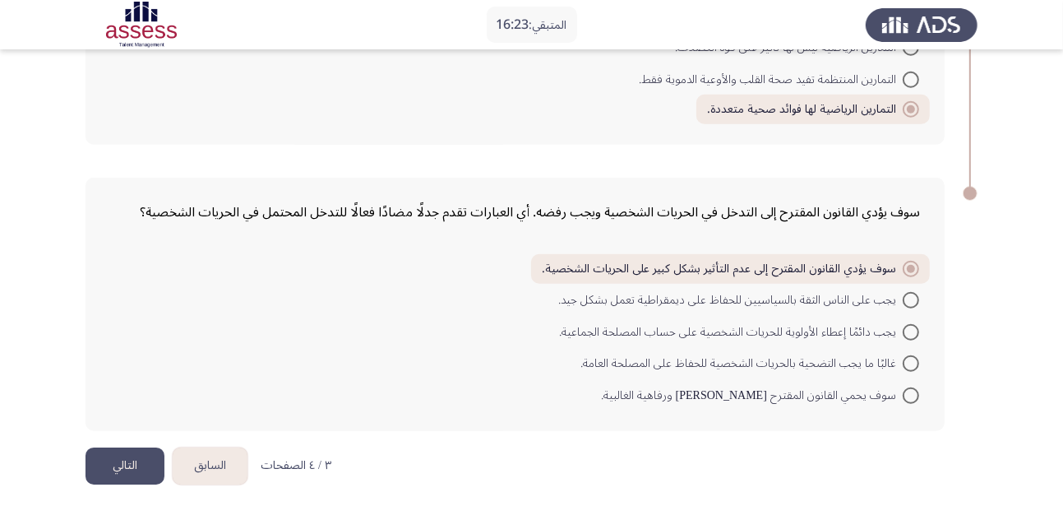
scroll to position [909, 0]
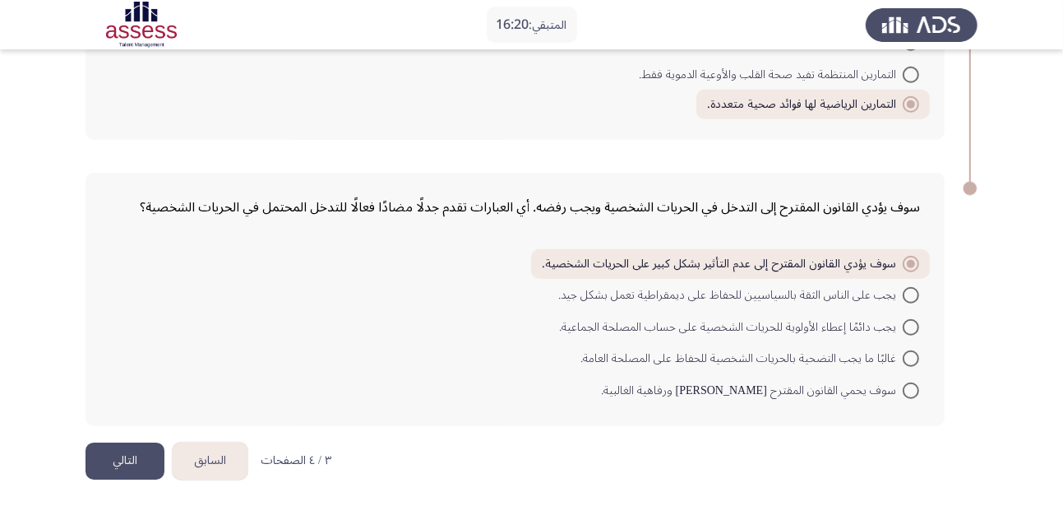
click at [116, 467] on button "التالي" at bounding box center [125, 460] width 79 height 37
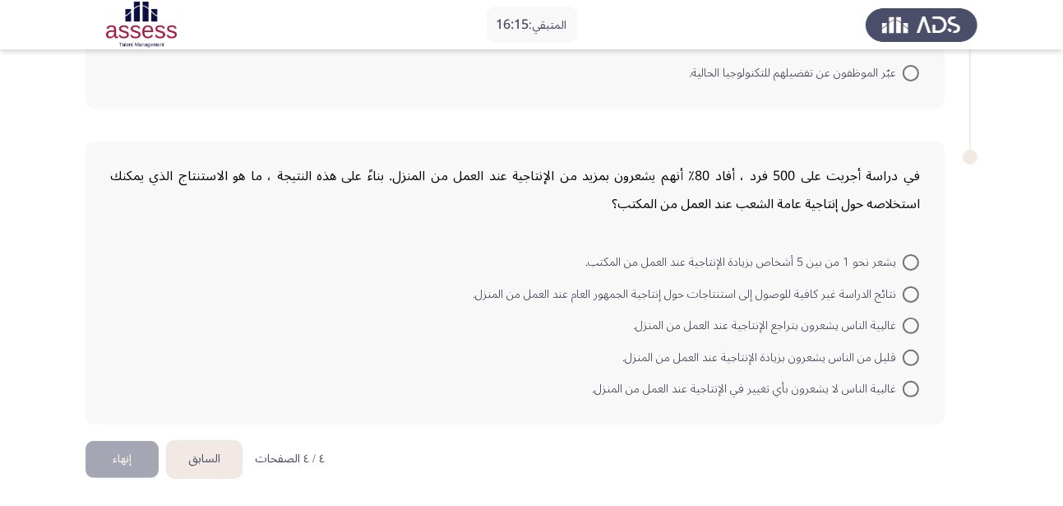
scroll to position [0, 0]
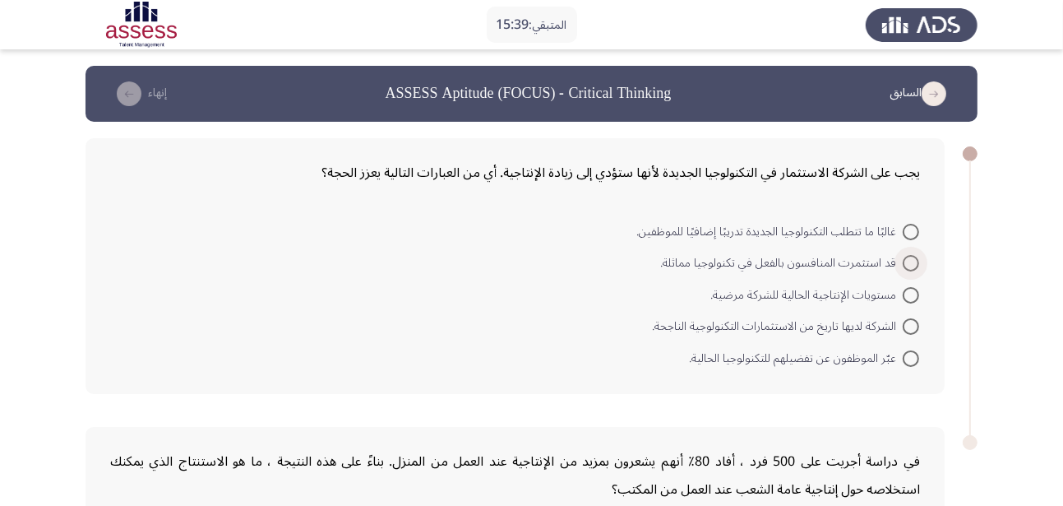
click at [908, 266] on span at bounding box center [911, 263] width 16 height 16
click at [908, 266] on input "قد استثمرت المنافسون بالفعل في تكنولوجيا مماثلة." at bounding box center [911, 263] width 16 height 16
radio input "true"
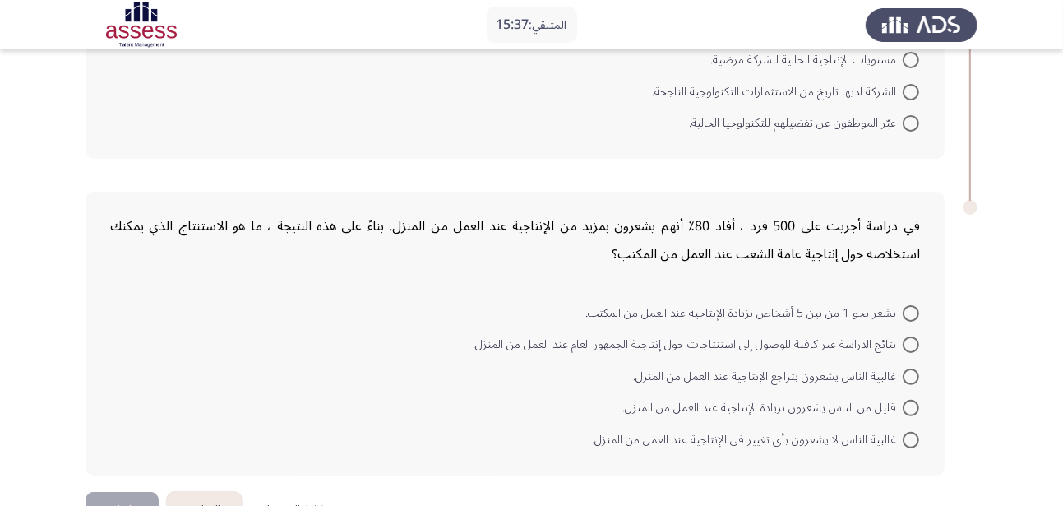
scroll to position [234, 0]
click at [914, 312] on span at bounding box center [911, 312] width 16 height 16
click at [914, 312] on input "يشعر نحو 1 من بين 5 أشخاص بزيادة الإنتاجية عند العمل من المكتب." at bounding box center [911, 312] width 16 height 16
radio input "true"
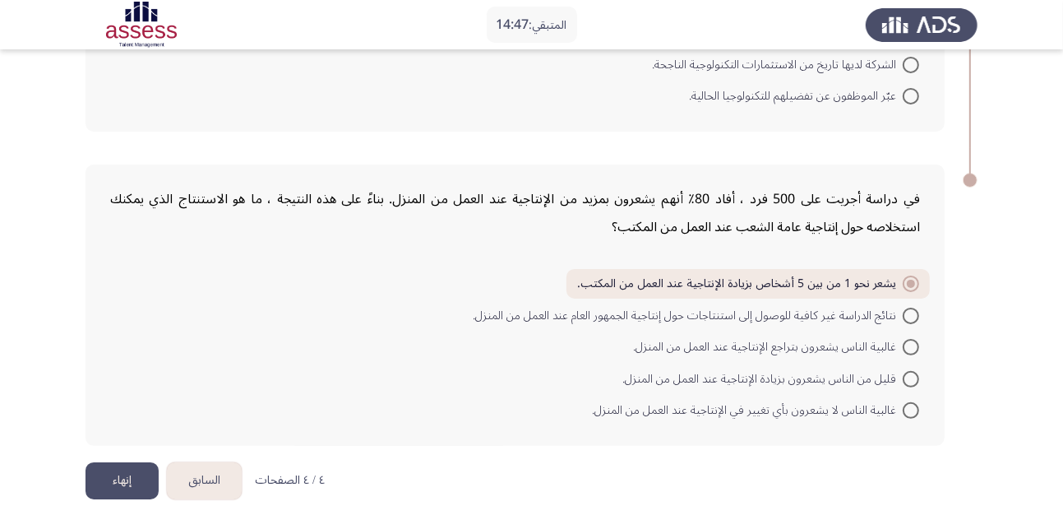
scroll to position [281, 0]
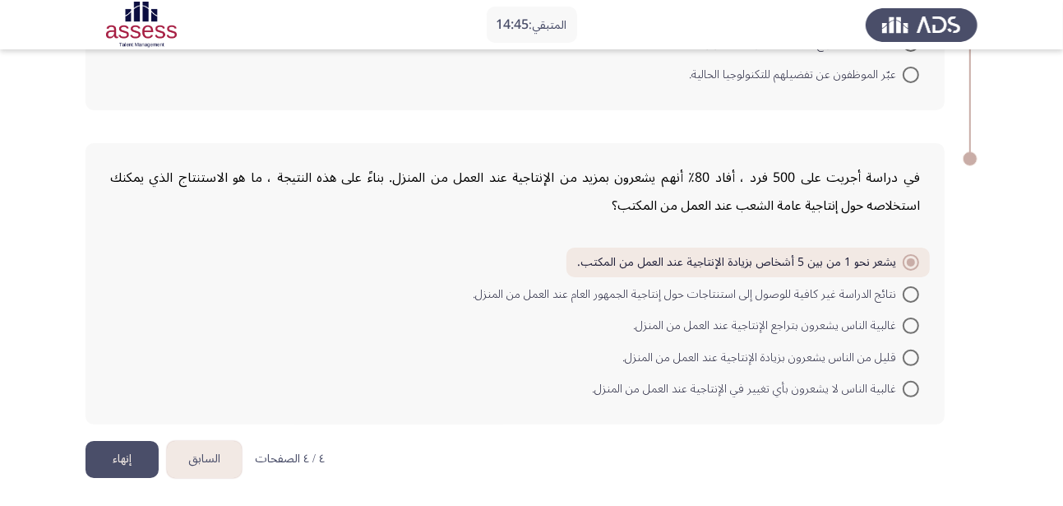
click at [113, 460] on button "إنهاء" at bounding box center [122, 459] width 73 height 37
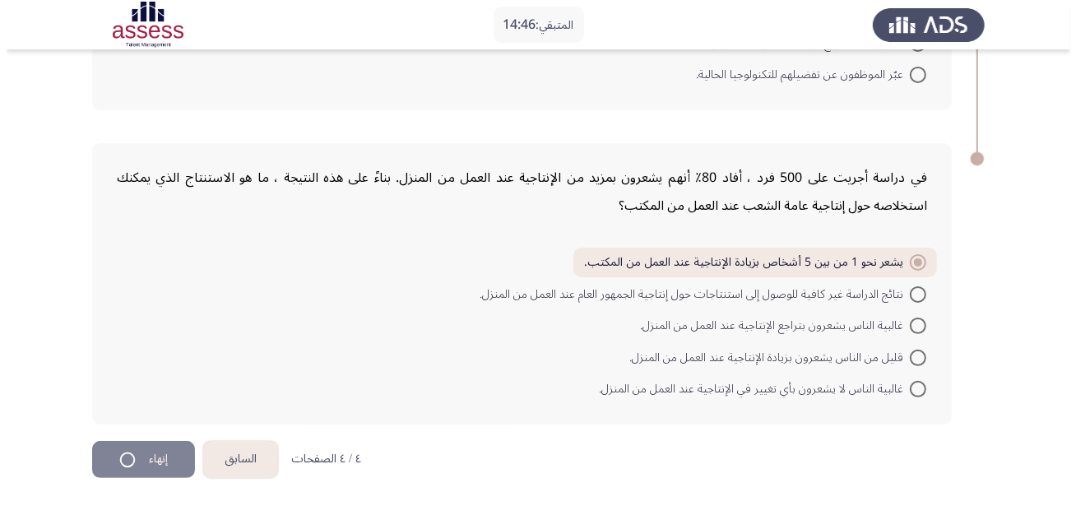
scroll to position [0, 0]
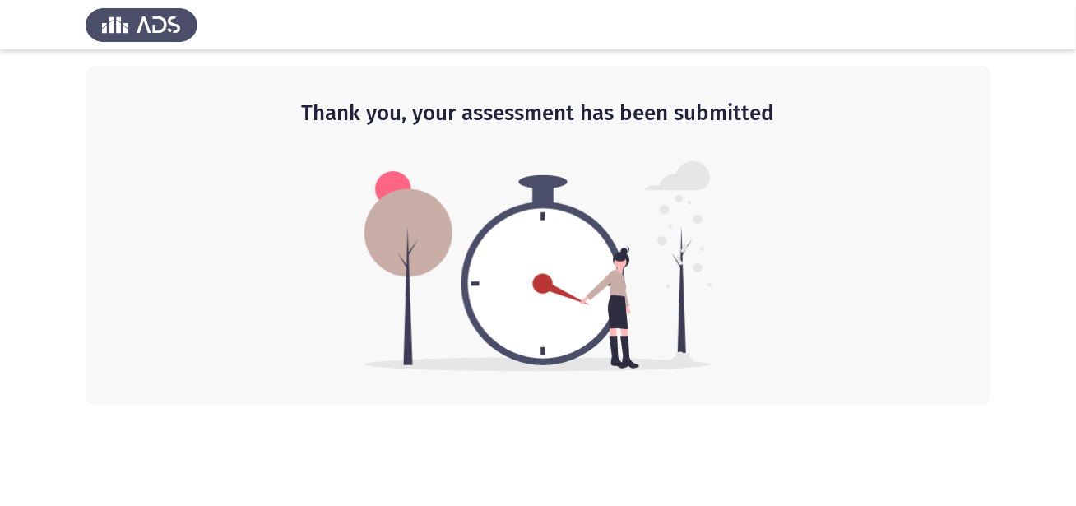
drag, startPoint x: 614, startPoint y: 117, endPoint x: 655, endPoint y: 127, distance: 41.7
click at [655, 127] on h2 "Thank you, your assessment has been submitted" at bounding box center [537, 114] width 839 height 30
